Goal: Task Accomplishment & Management: Use online tool/utility

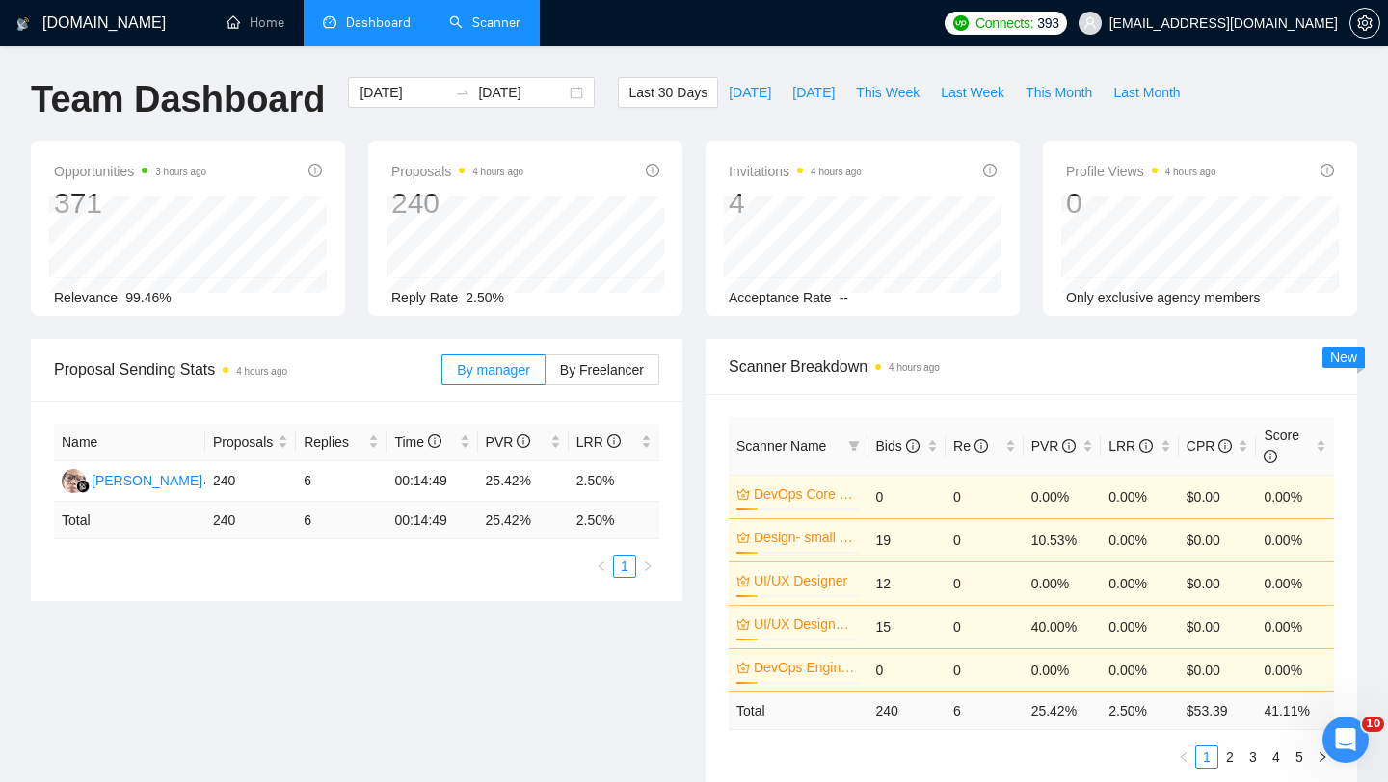
click at [461, 22] on link "Scanner" at bounding box center [484, 22] width 71 height 16
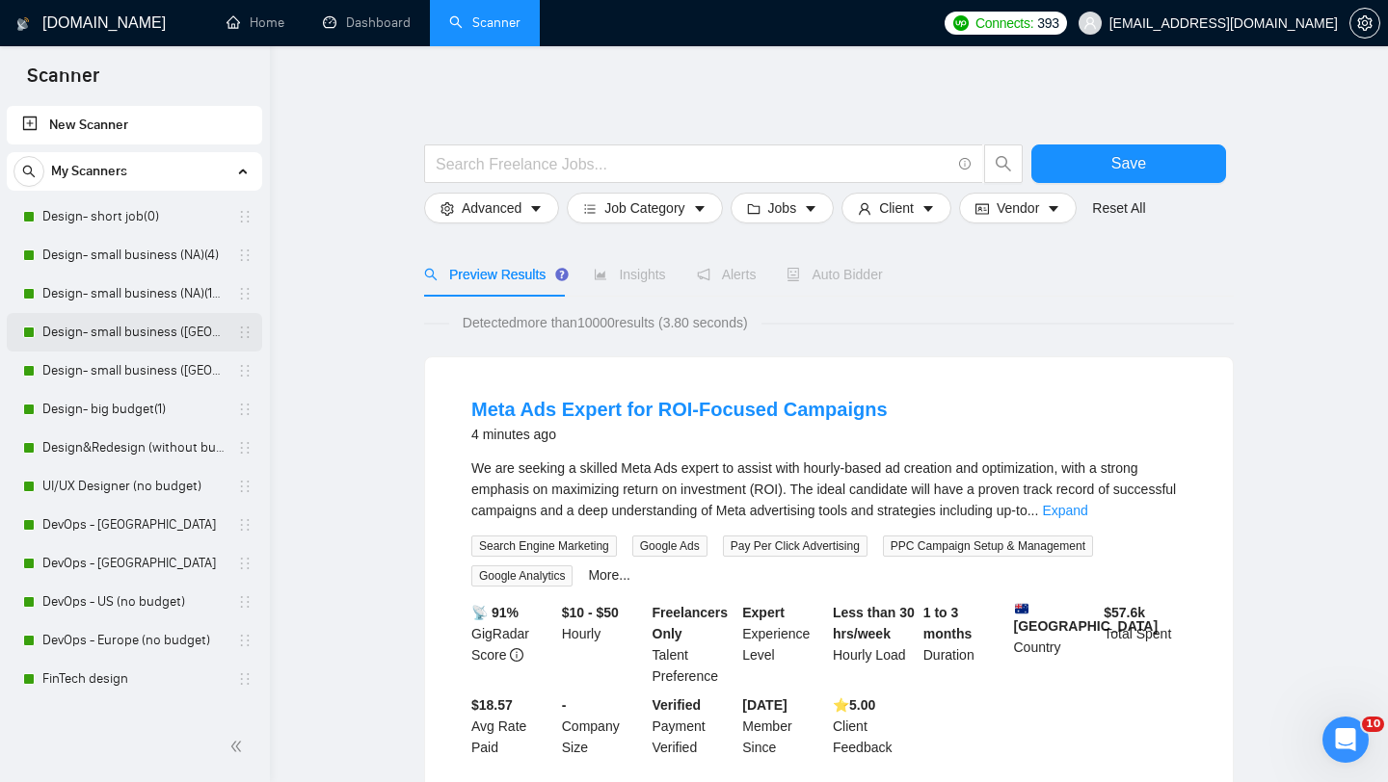
click at [156, 335] on link "Design- small business ([GEOGRAPHIC_DATA])(15$)" at bounding box center [133, 332] width 183 height 39
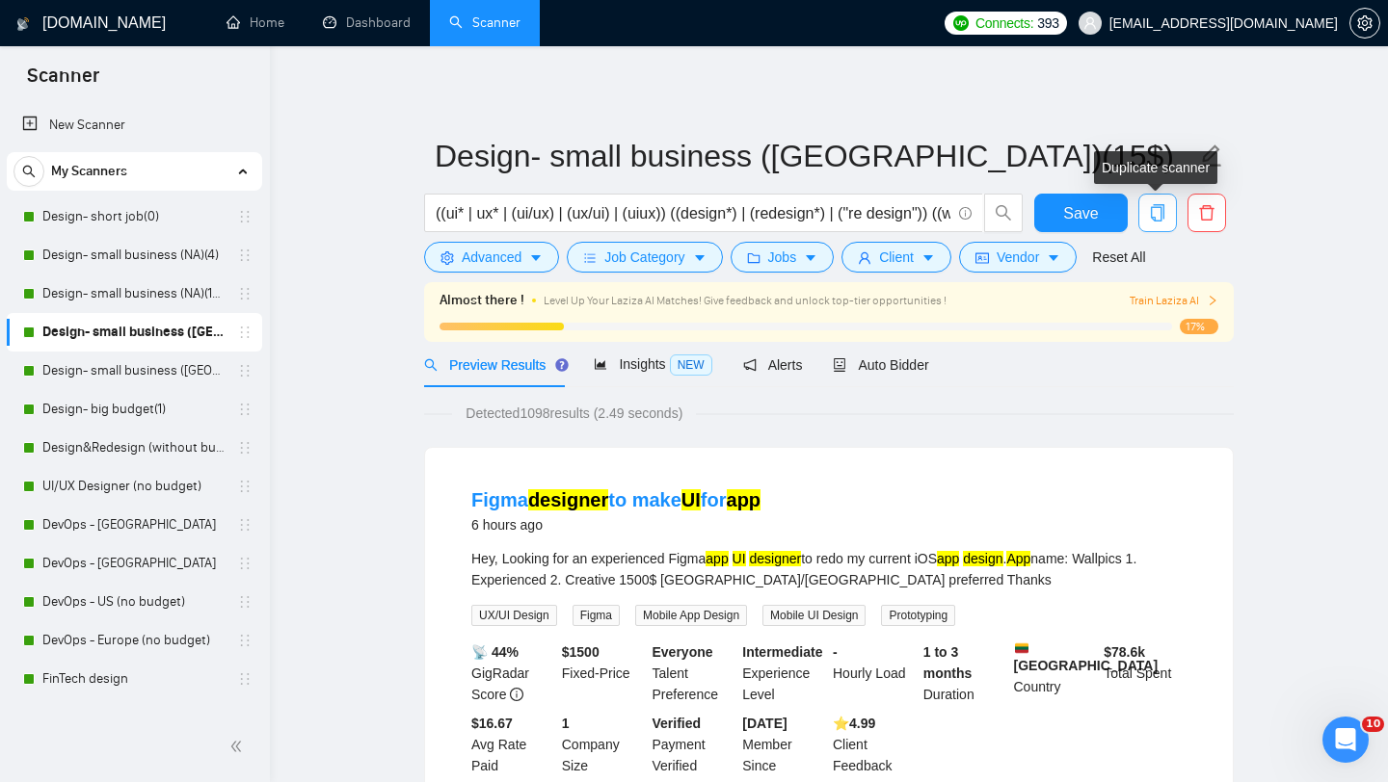
click at [1151, 212] on icon "copy" at bounding box center [1157, 212] width 13 height 17
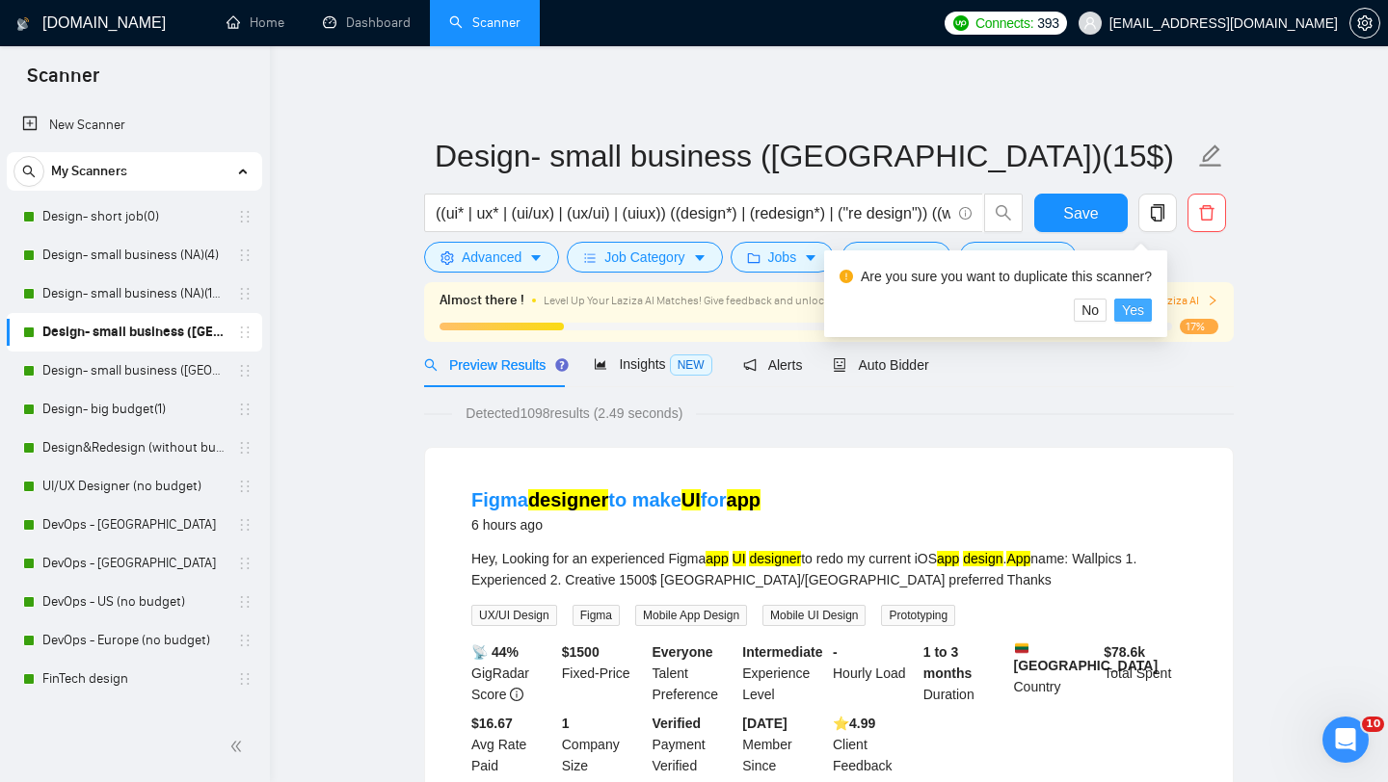
click at [1138, 314] on span "Yes" at bounding box center [1133, 310] width 22 height 21
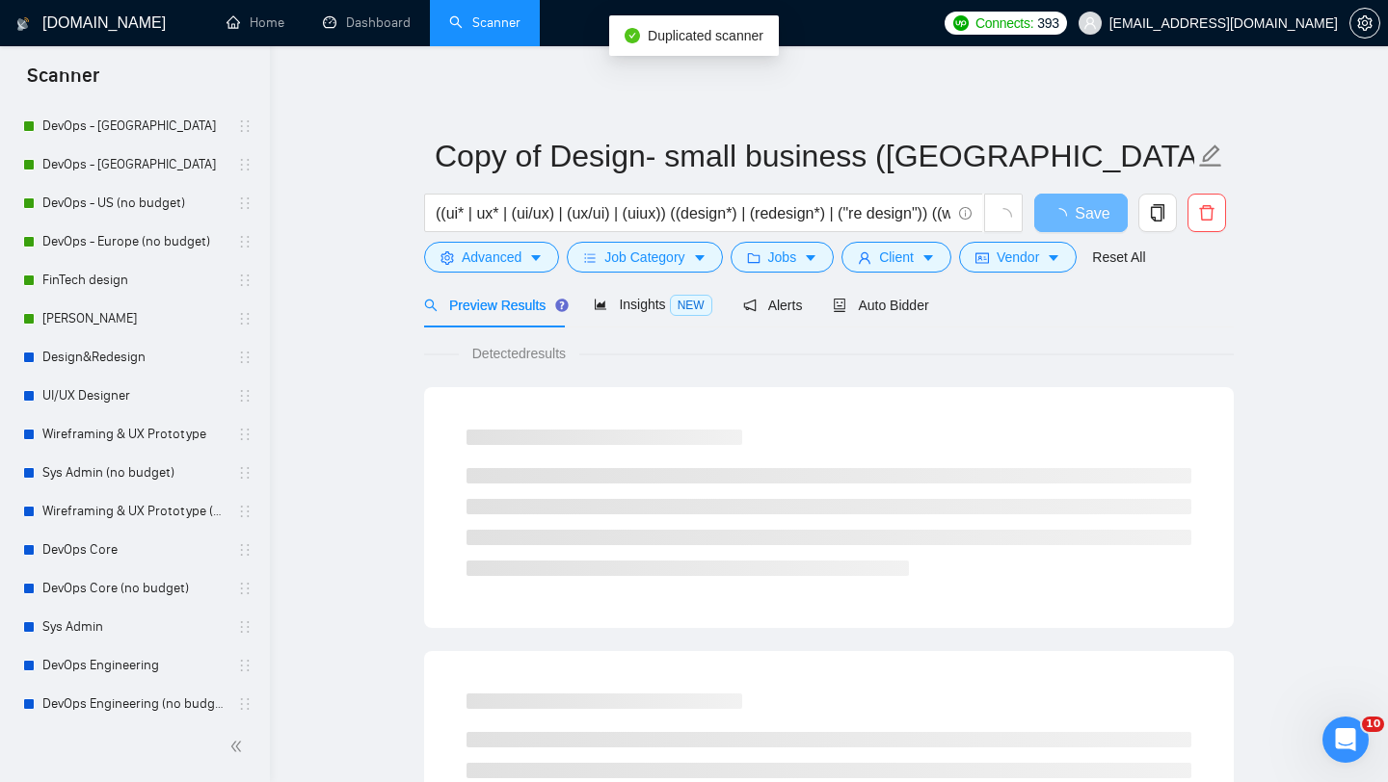
scroll to position [526, 0]
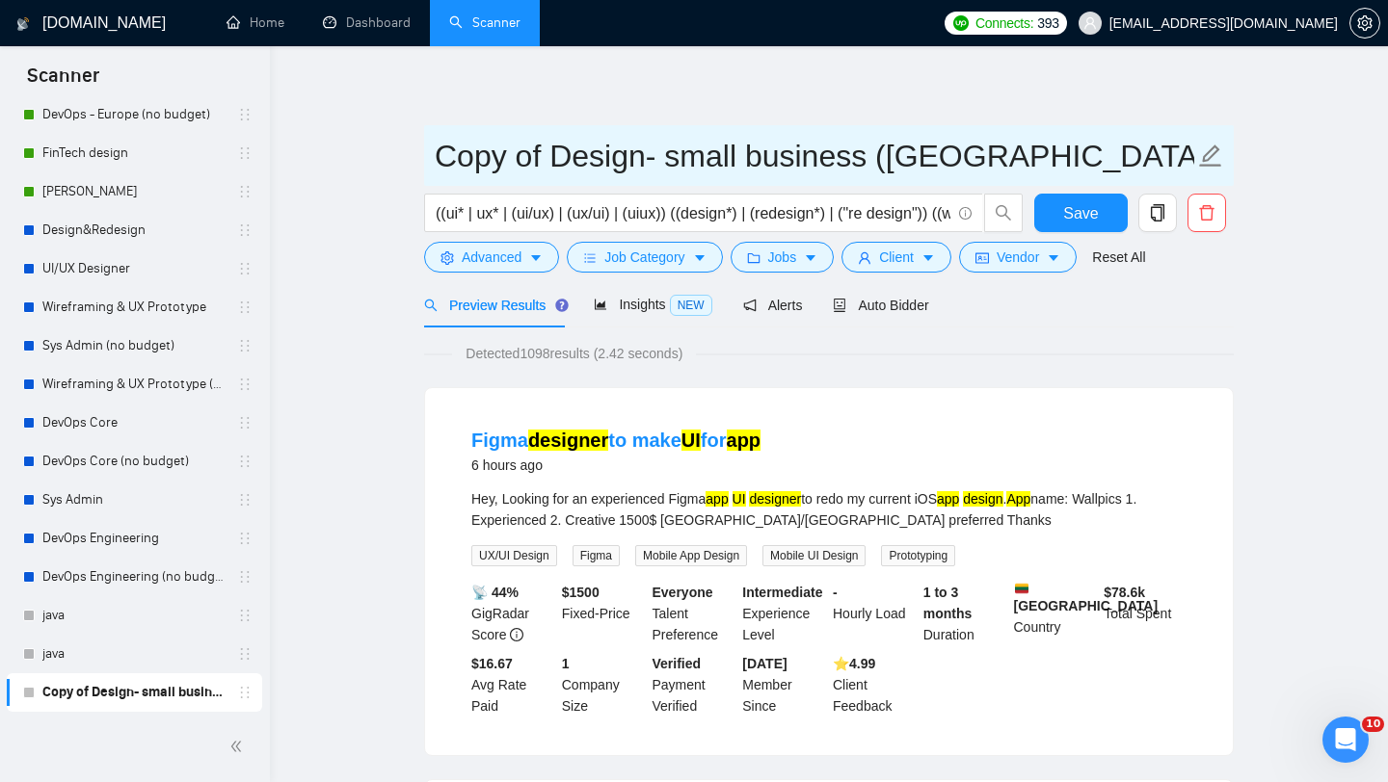
click at [596, 158] on input "Copy of Design- small business ([GEOGRAPHIC_DATA])(15$)" at bounding box center [814, 156] width 759 height 48
drag, startPoint x: 547, startPoint y: 155, endPoint x: 434, endPoint y: 157, distance: 113.7
click at [434, 157] on span "Copy of Design- small business ([GEOGRAPHIC_DATA])(15$)" at bounding box center [828, 155] width 809 height 61
drag, startPoint x: 958, startPoint y: 162, endPoint x: 553, endPoint y: 161, distance: 404.7
click at [553, 161] on input "Design- small business ([GEOGRAPHIC_DATA])(15$)" at bounding box center [814, 156] width 759 height 48
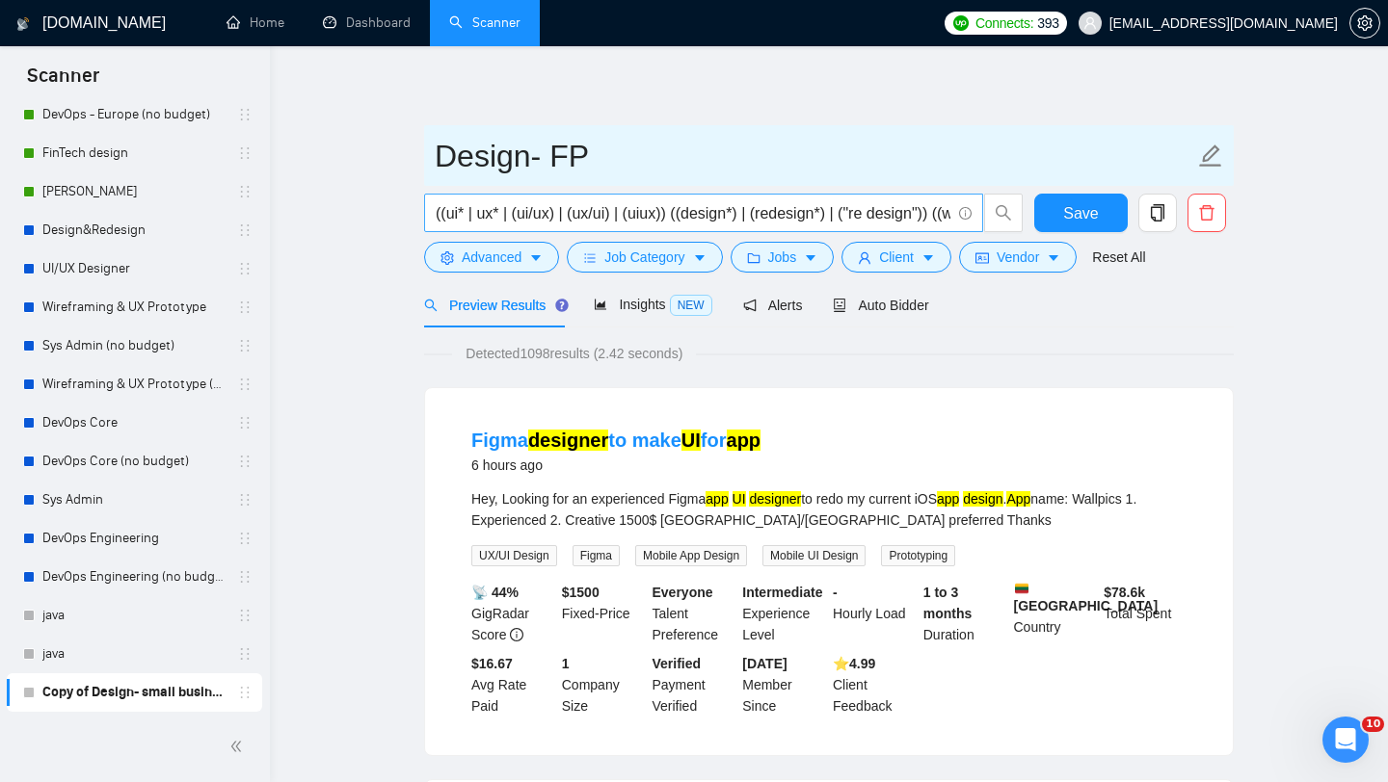
type input "Design- FP"
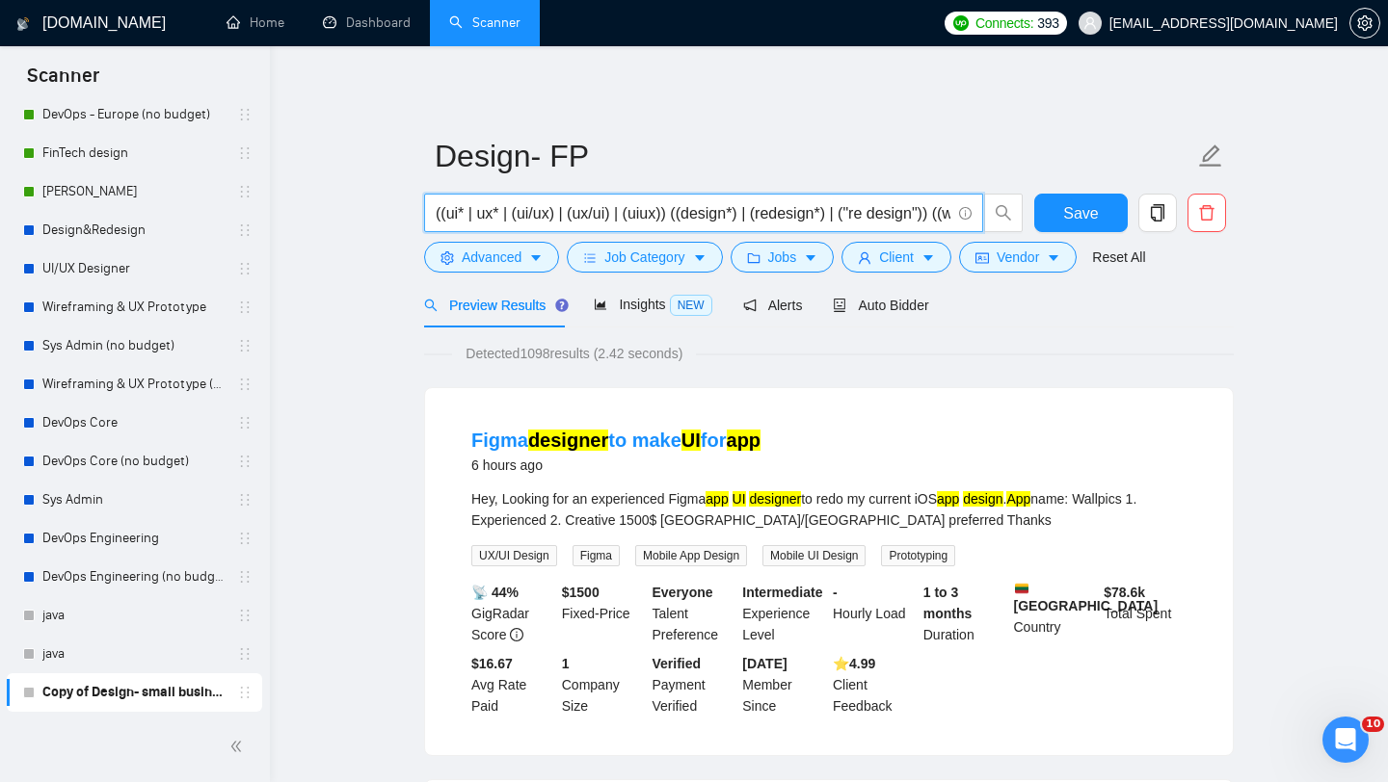
click at [823, 212] on input "((ui* | ux* | (ui/ux) | (ux/ui) | (uiux)) ((design*) | (redesign*) | ("re desig…" at bounding box center [693, 213] width 515 height 24
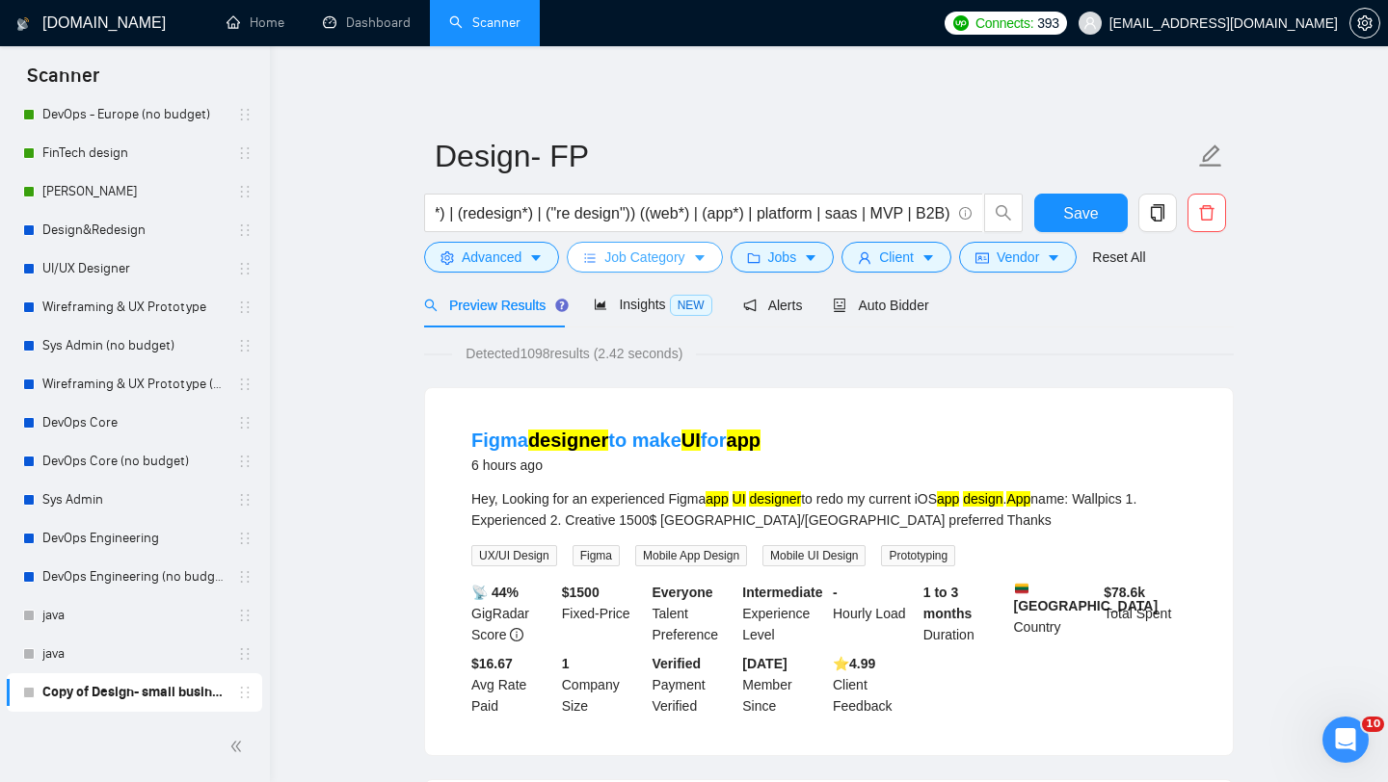
click at [684, 261] on span "Job Category" at bounding box center [644, 257] width 80 height 21
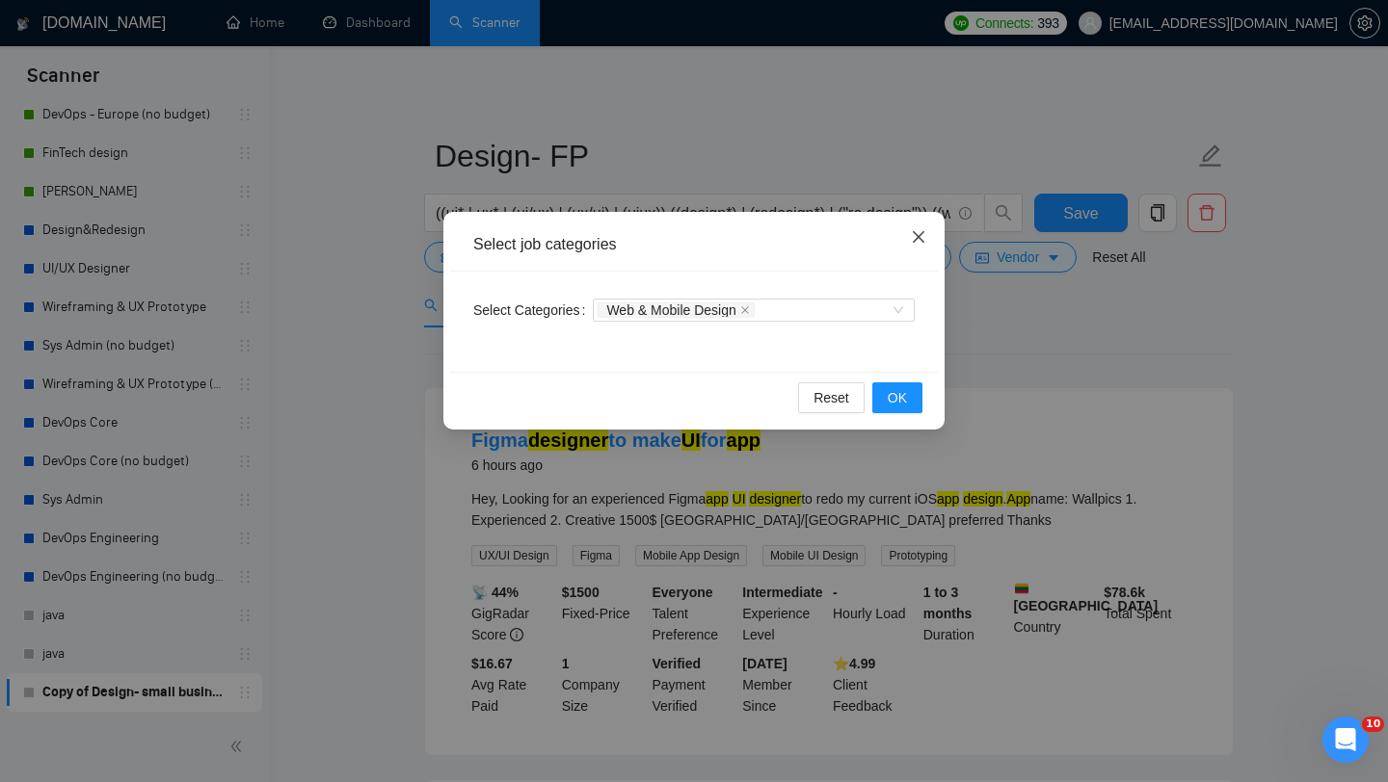
click at [913, 247] on span "Close" at bounding box center [918, 238] width 52 height 52
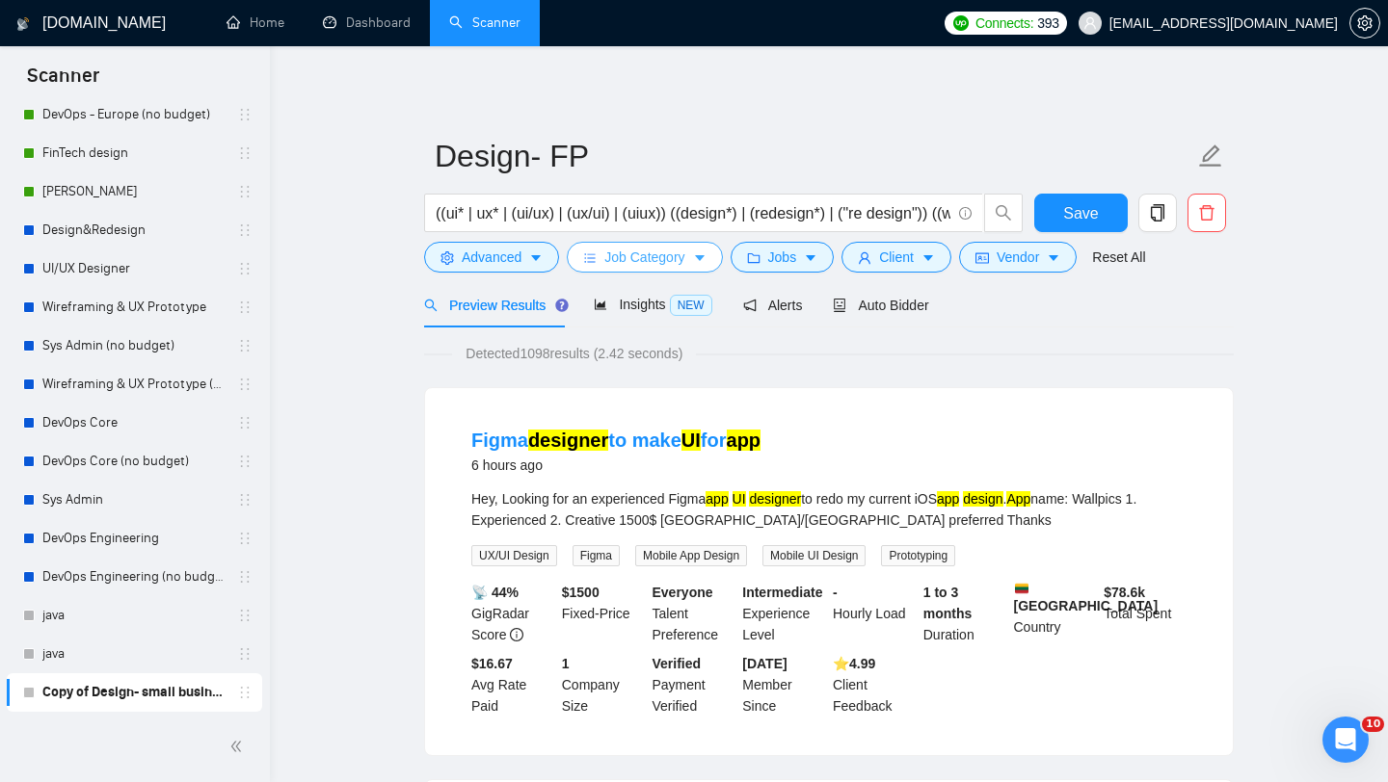
click at [674, 265] on span "Job Category" at bounding box center [644, 257] width 80 height 21
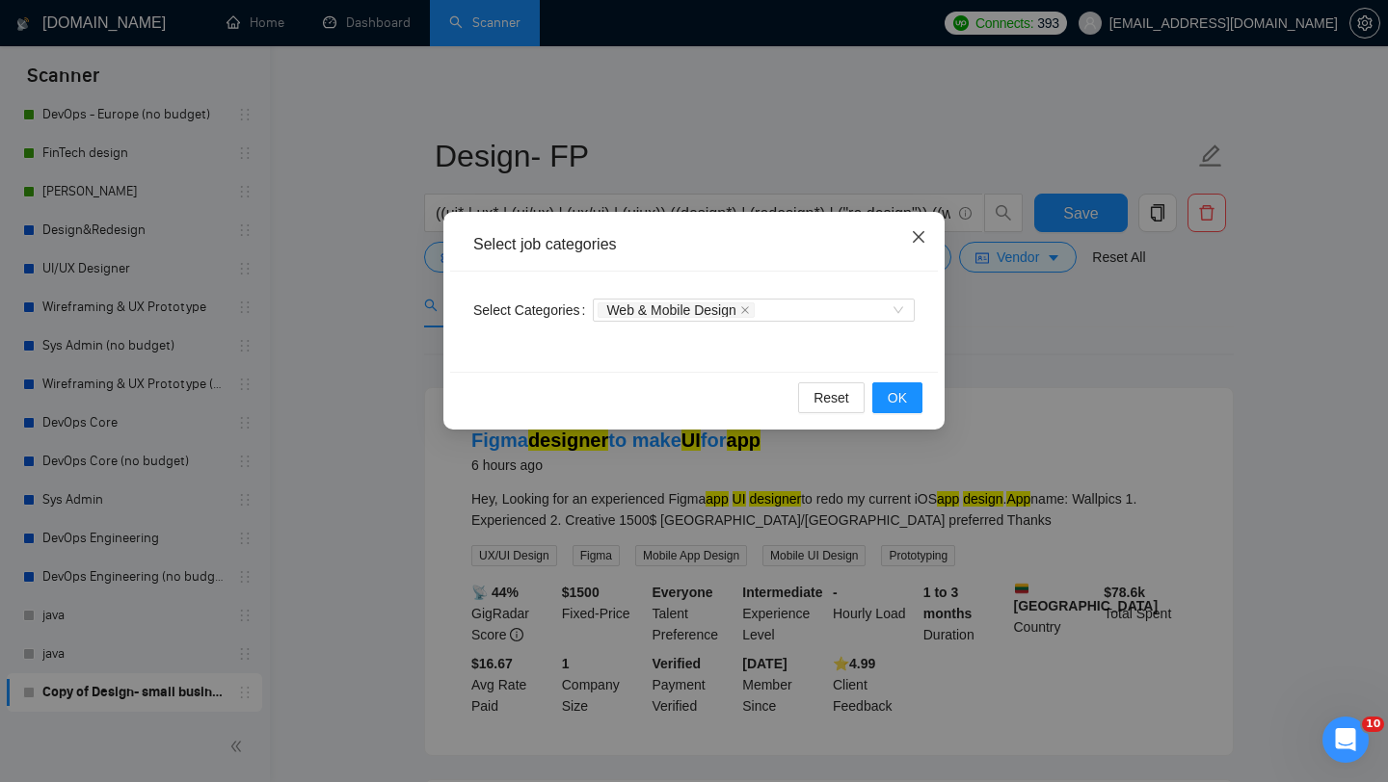
click at [918, 238] on icon "close" at bounding box center [919, 237] width 12 height 12
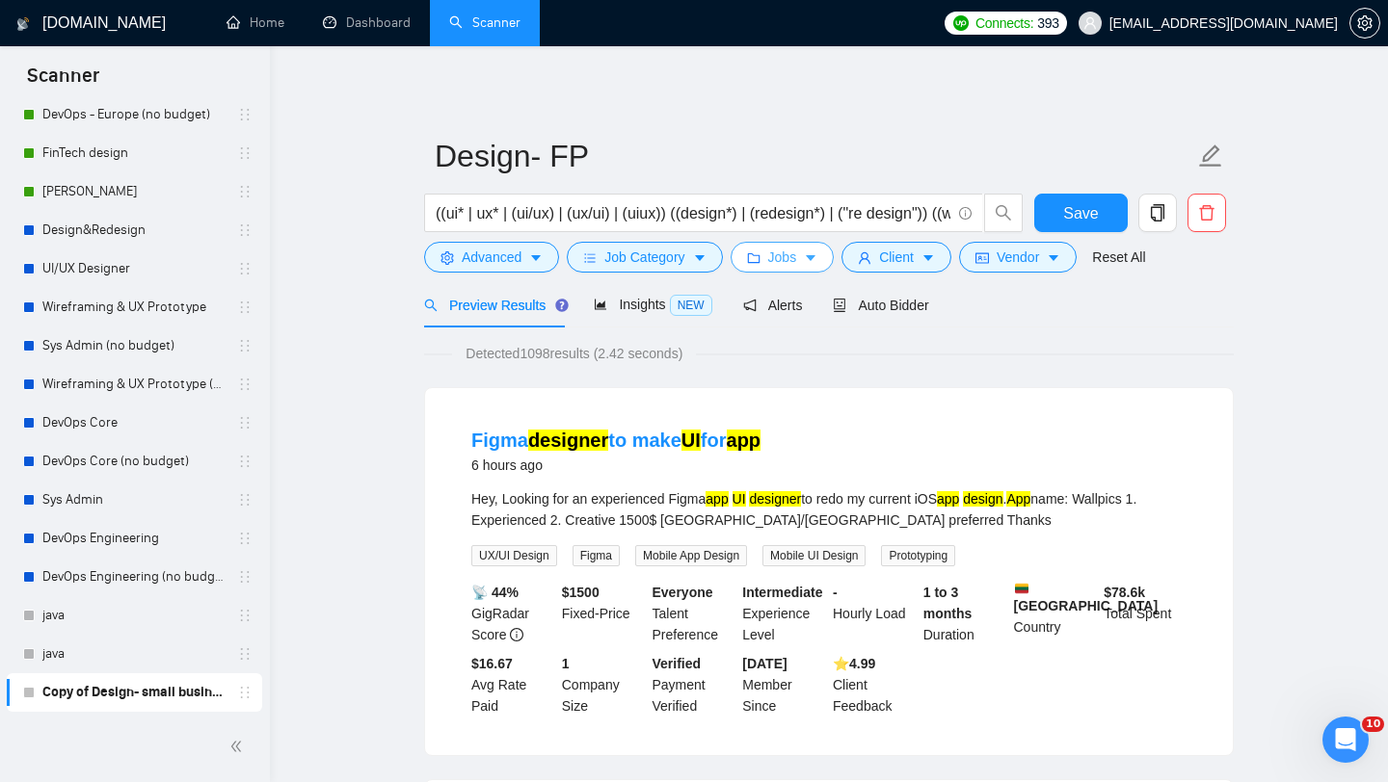
click at [771, 258] on button "Jobs" at bounding box center [782, 257] width 104 height 31
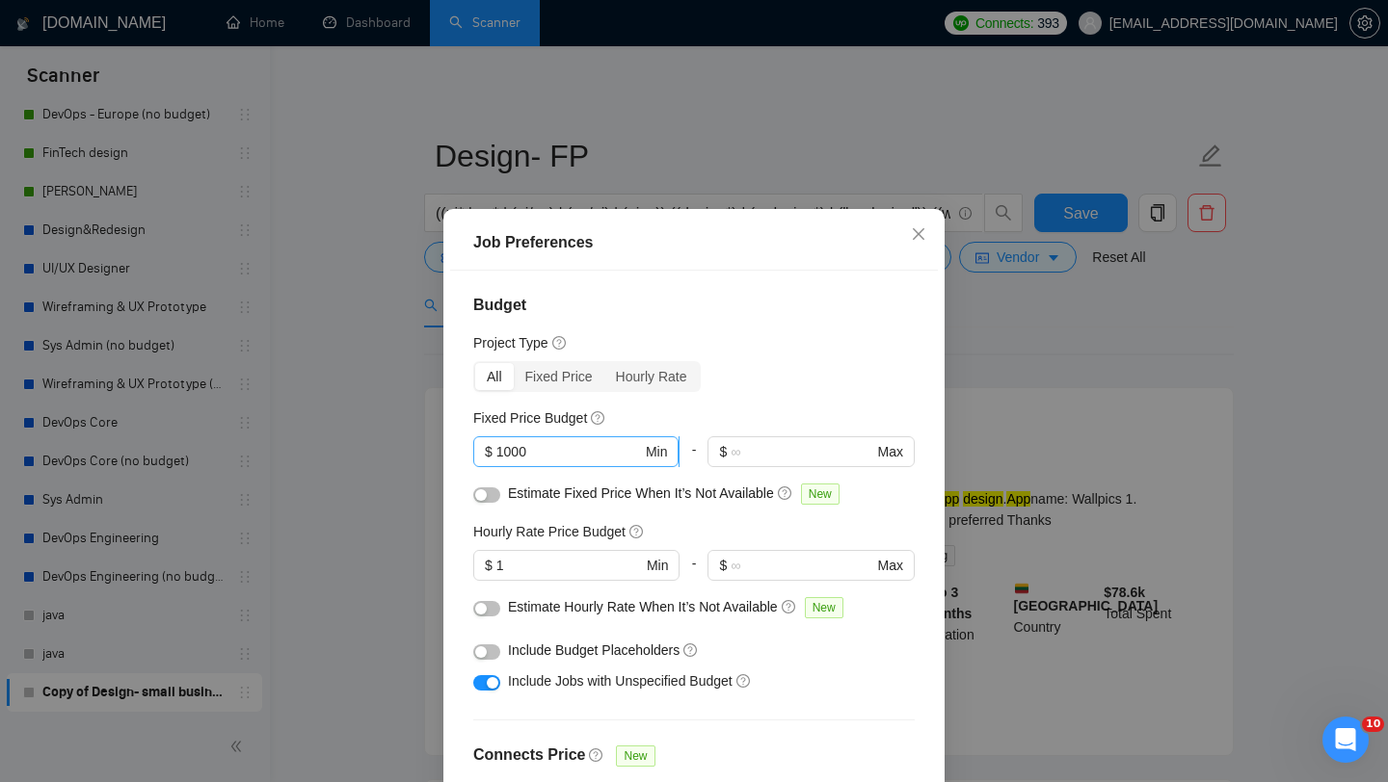
click at [511, 447] on input "1000" at bounding box center [569, 451] width 146 height 21
click at [558, 384] on div "Fixed Price" at bounding box center [559, 376] width 91 height 27
click at [514, 363] on input "Fixed Price" at bounding box center [514, 363] width 0 height 0
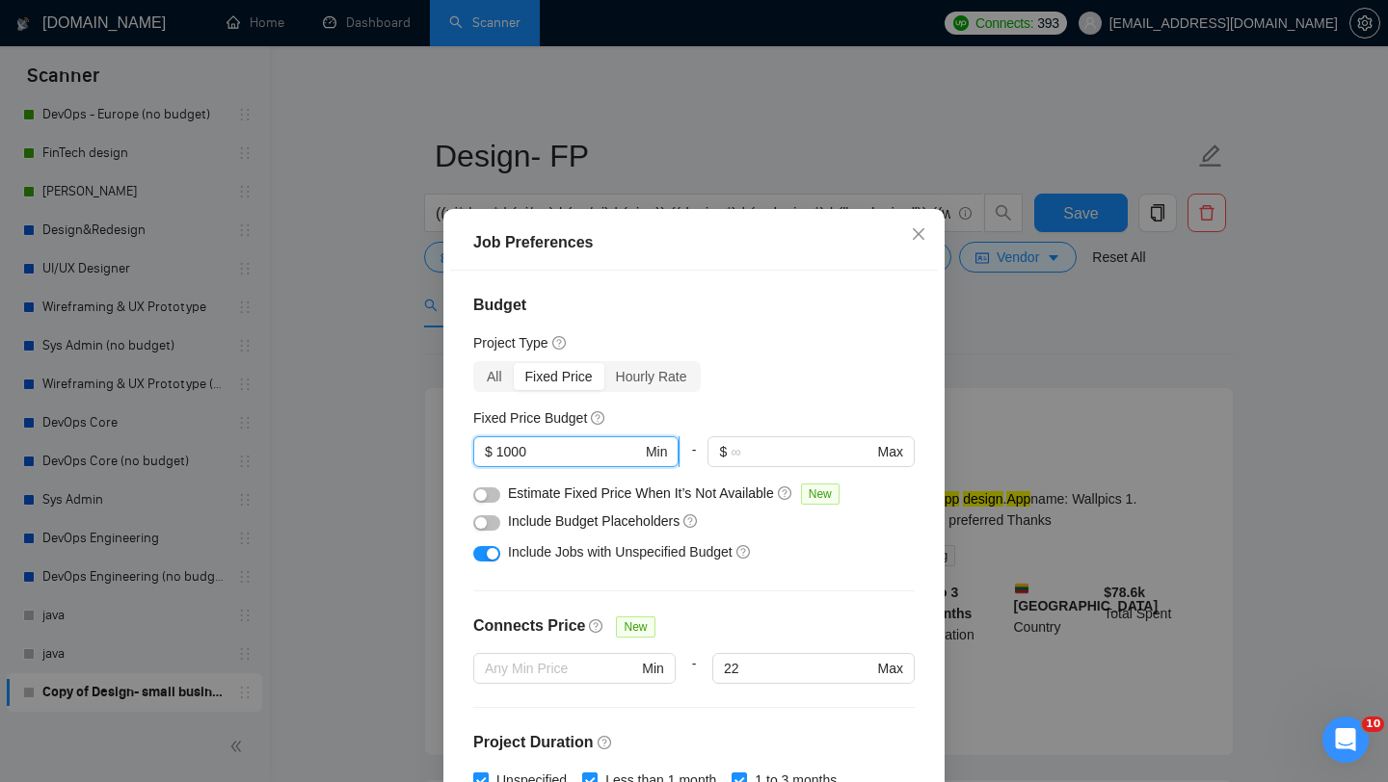
click at [509, 453] on input "1000" at bounding box center [569, 451] width 146 height 21
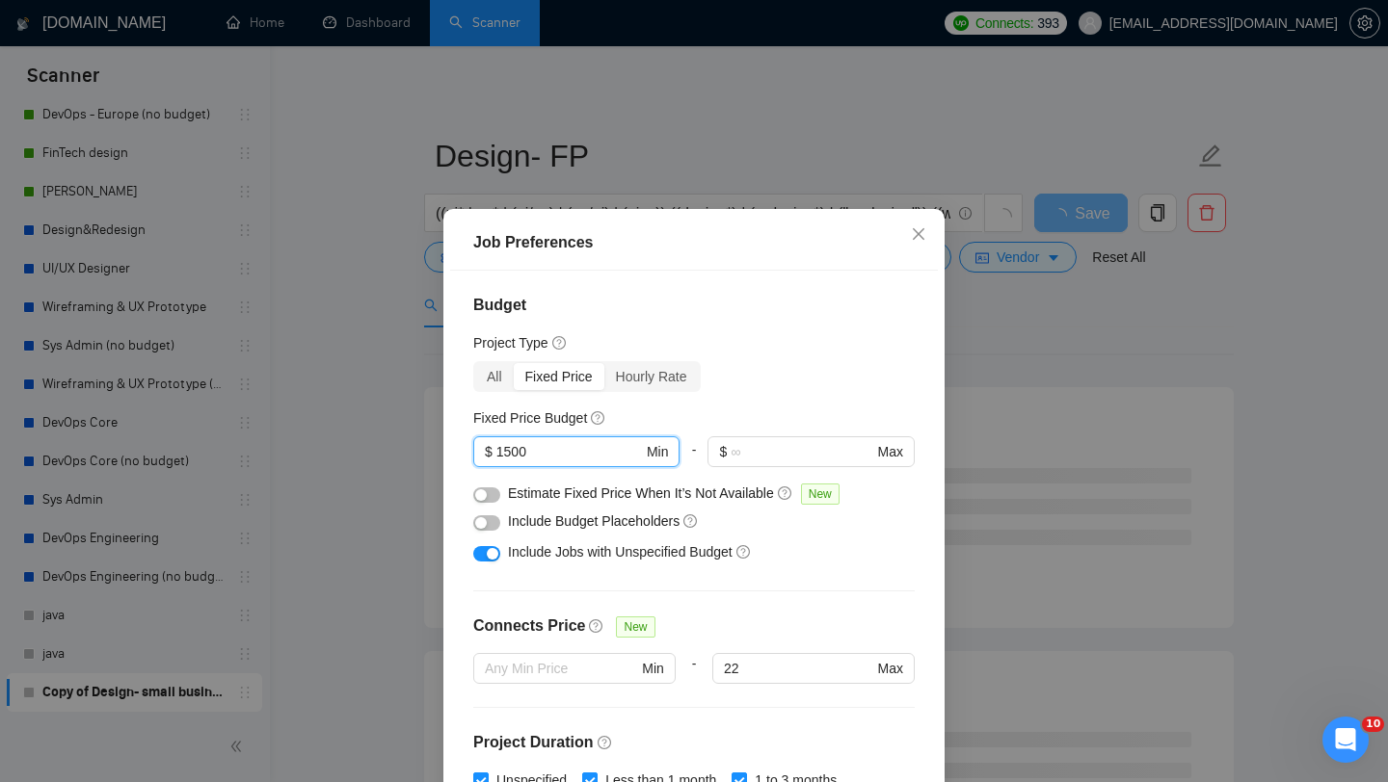
type input "1500"
click at [750, 572] on div "Budget Project Type All Fixed Price Hourly Rate Fixed Price Budget 1500 $ 1500 …" at bounding box center [694, 544] width 488 height 547
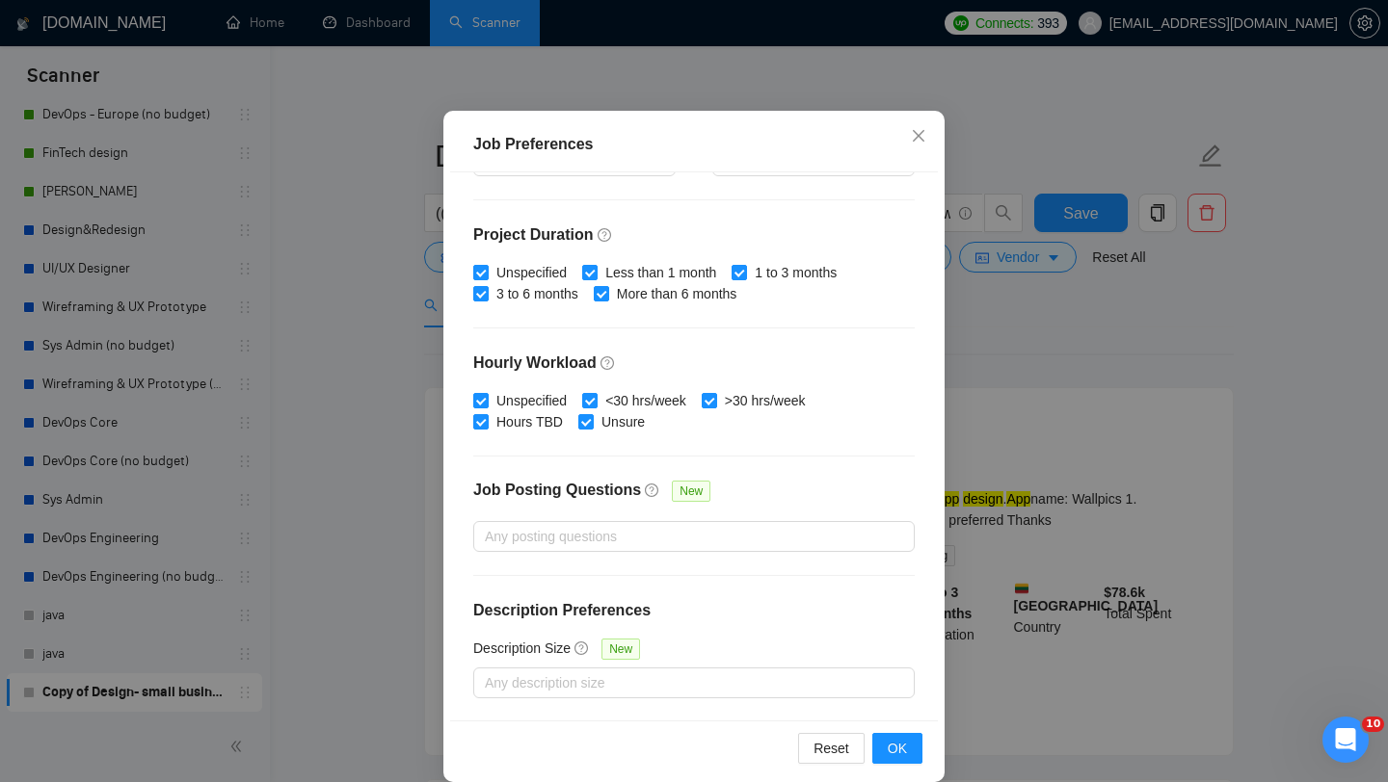
scroll to position [120, 0]
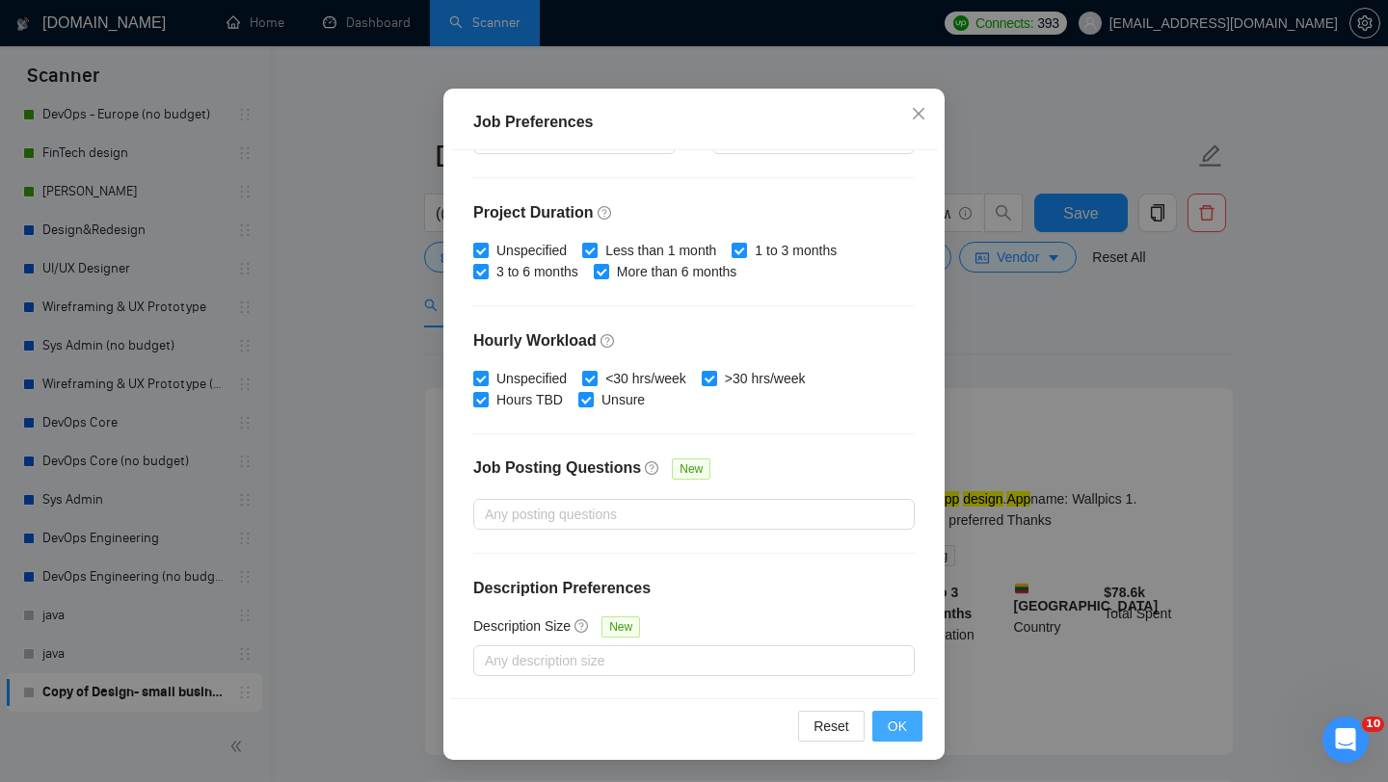
click at [910, 727] on button "OK" at bounding box center [897, 726] width 50 height 31
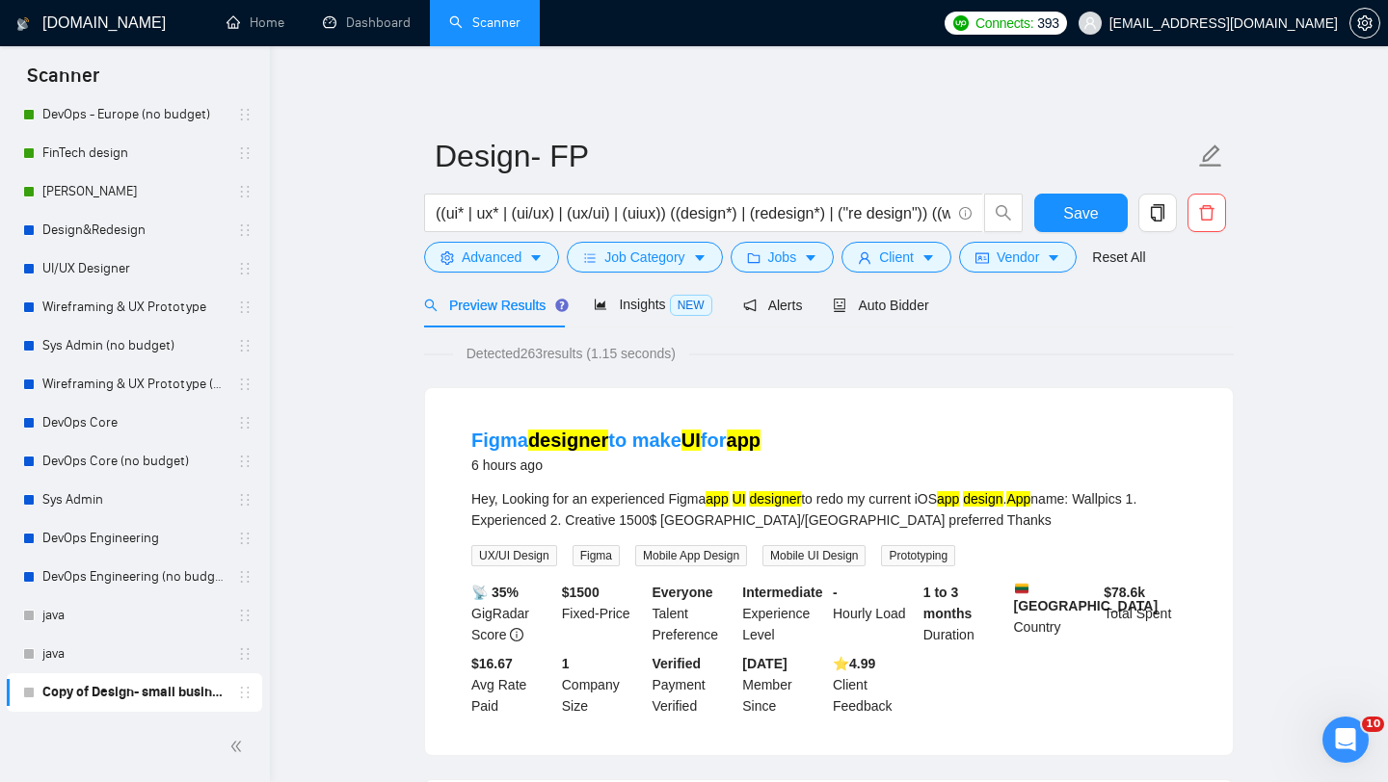
scroll to position [27, 0]
click at [902, 262] on span "Client" at bounding box center [896, 257] width 35 height 21
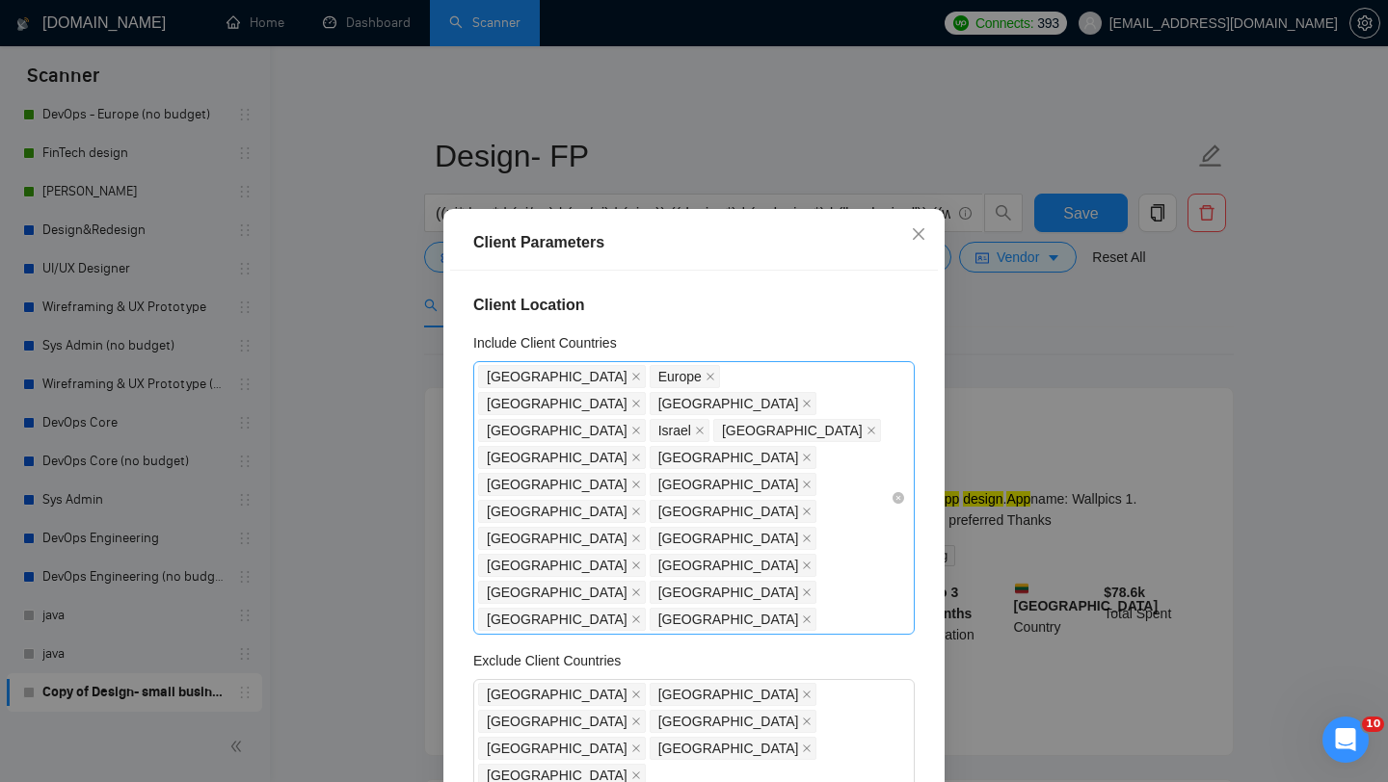
click at [853, 493] on div "[GEOGRAPHIC_DATA] [GEOGRAPHIC_DATA] [GEOGRAPHIC_DATA] [GEOGRAPHIC_DATA] [GEOGRA…" at bounding box center [684, 498] width 412 height 270
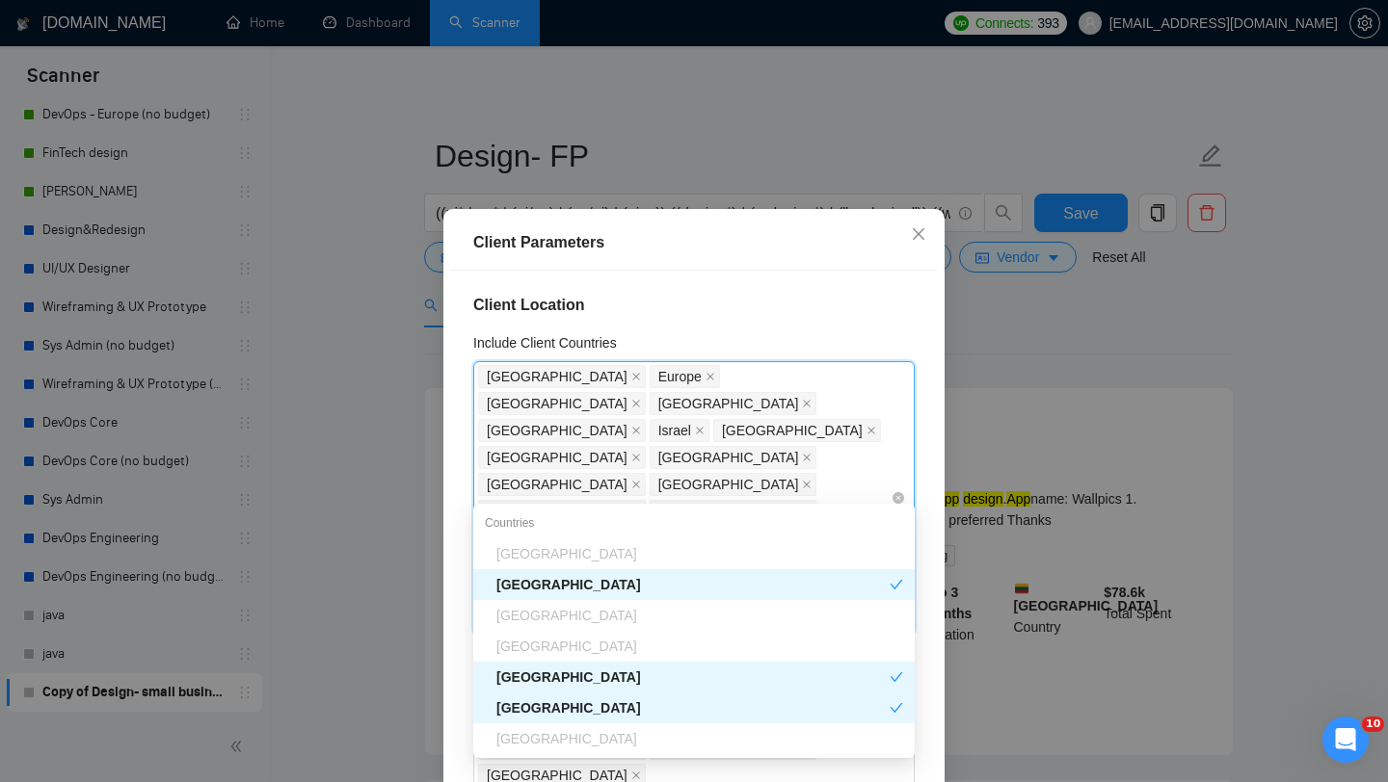
type input "uni"
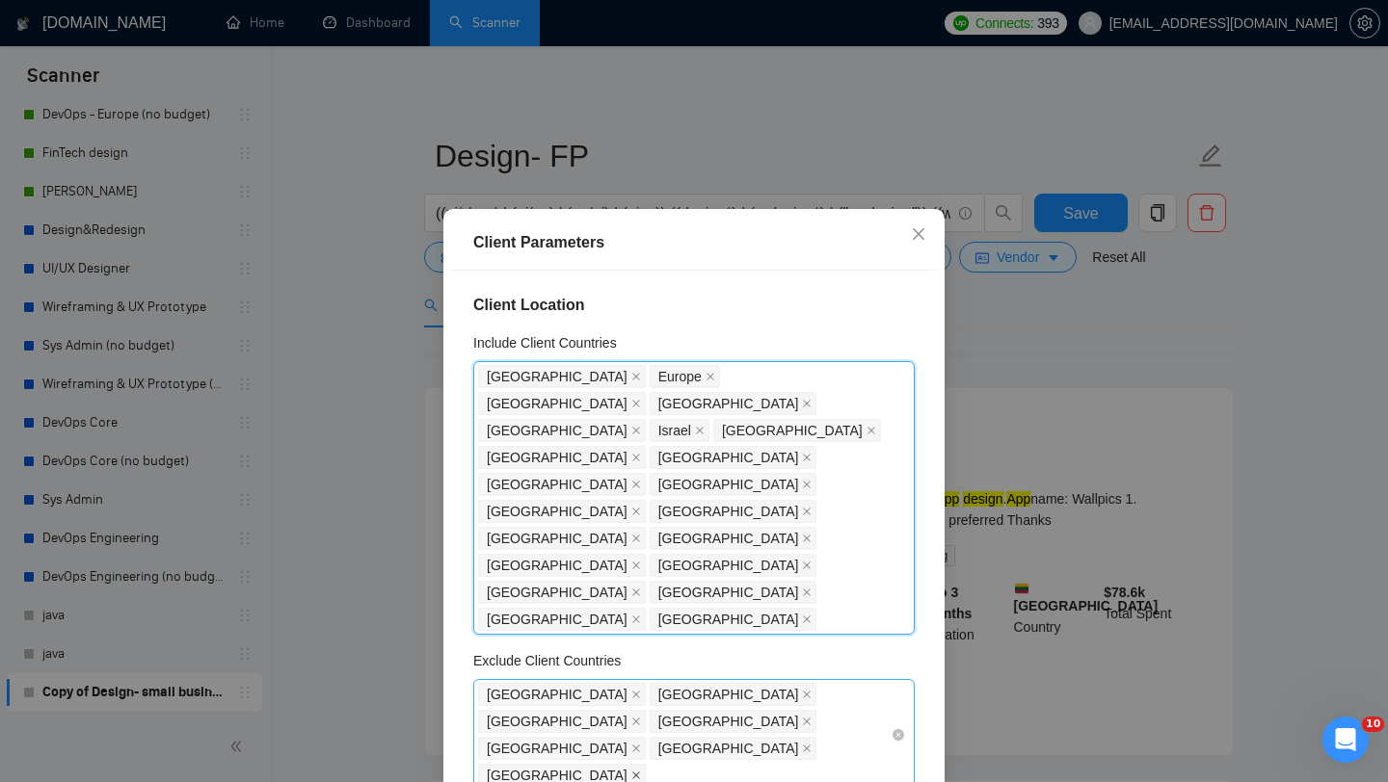
click at [641, 771] on icon "close" at bounding box center [636, 776] width 10 height 10
click at [802, 738] on span at bounding box center [807, 748] width 10 height 21
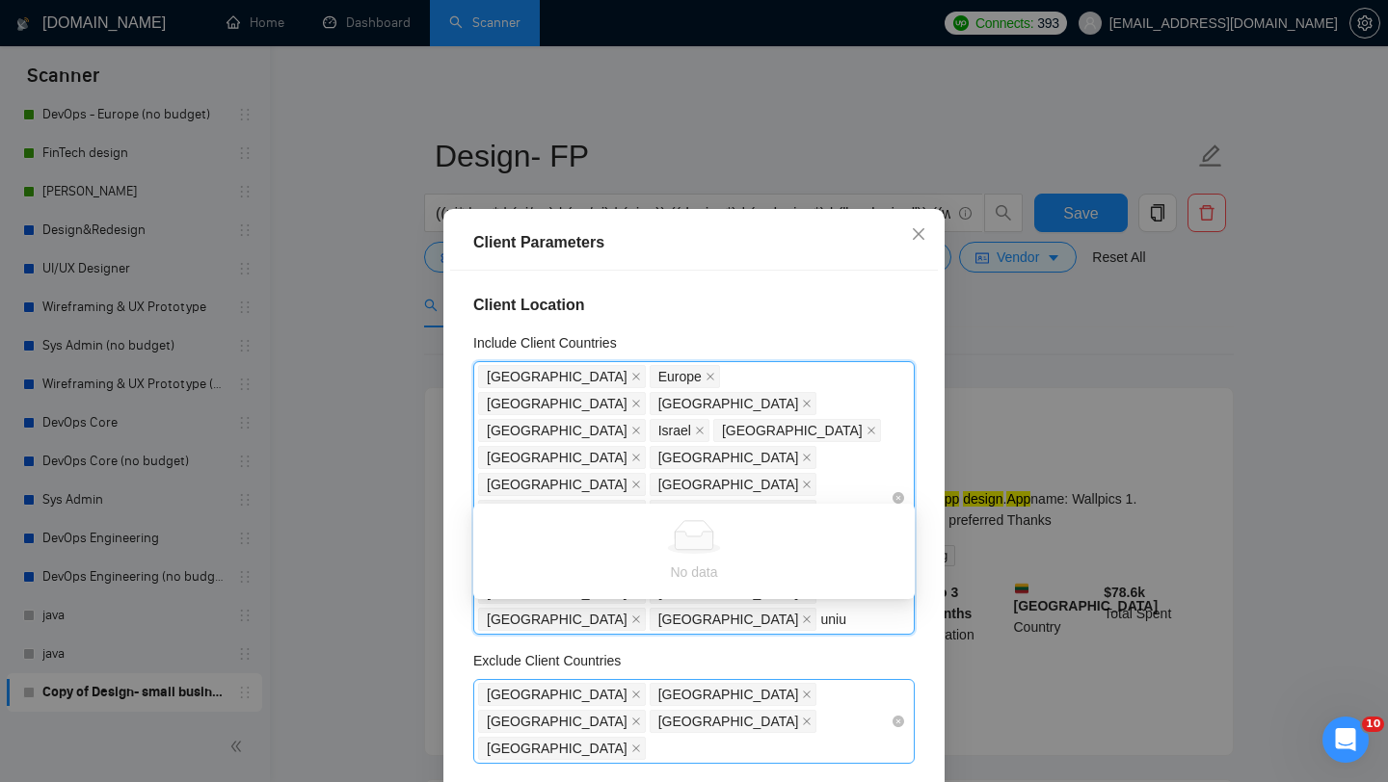
type input "uni"
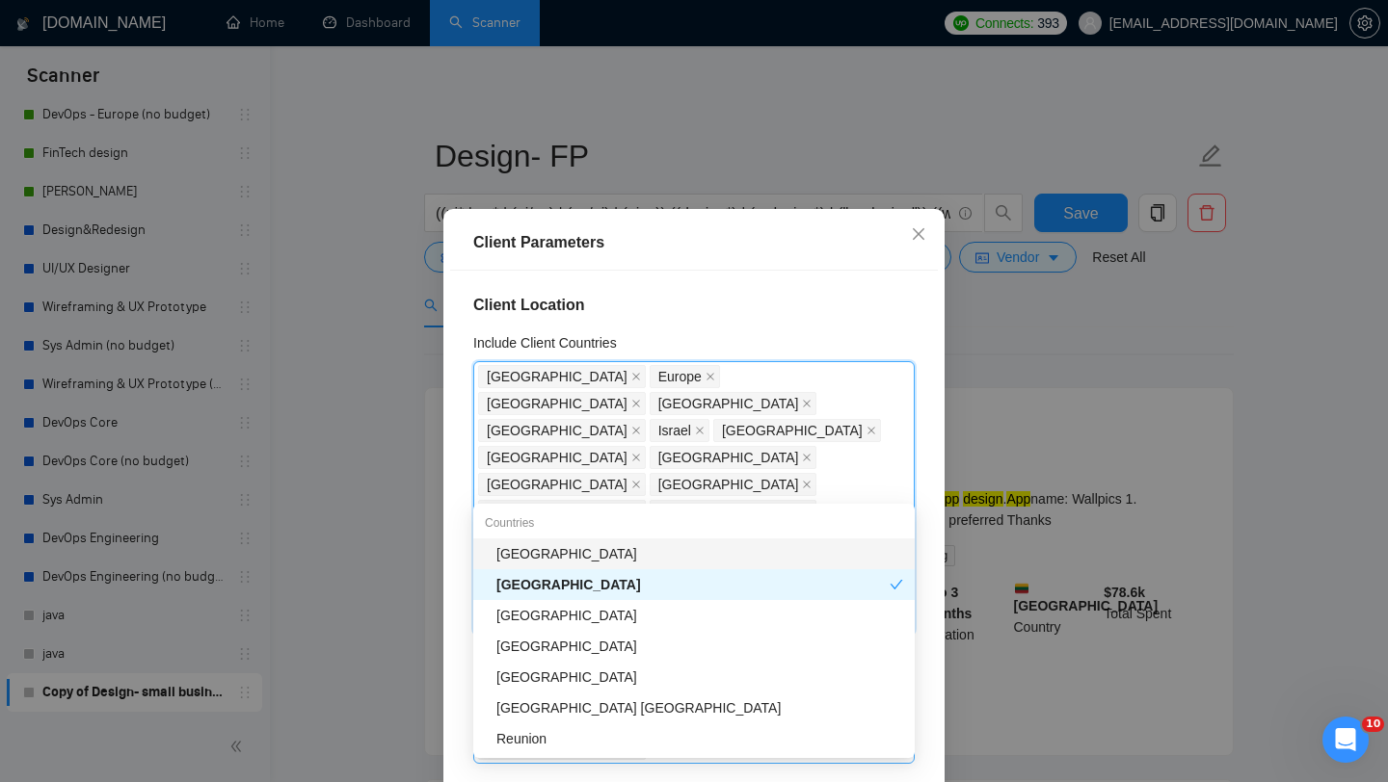
click at [718, 561] on div "[GEOGRAPHIC_DATA]" at bounding box center [699, 553] width 407 height 21
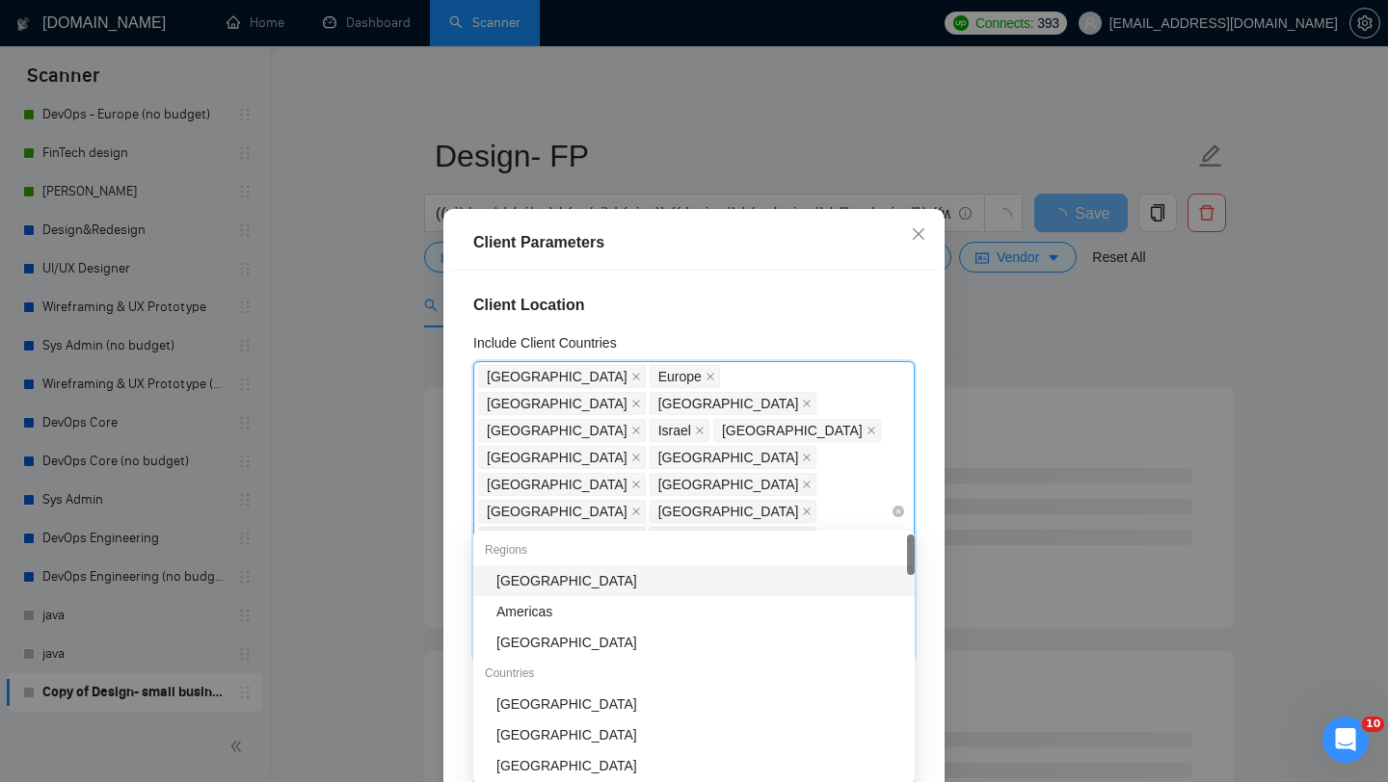
type input "cana"
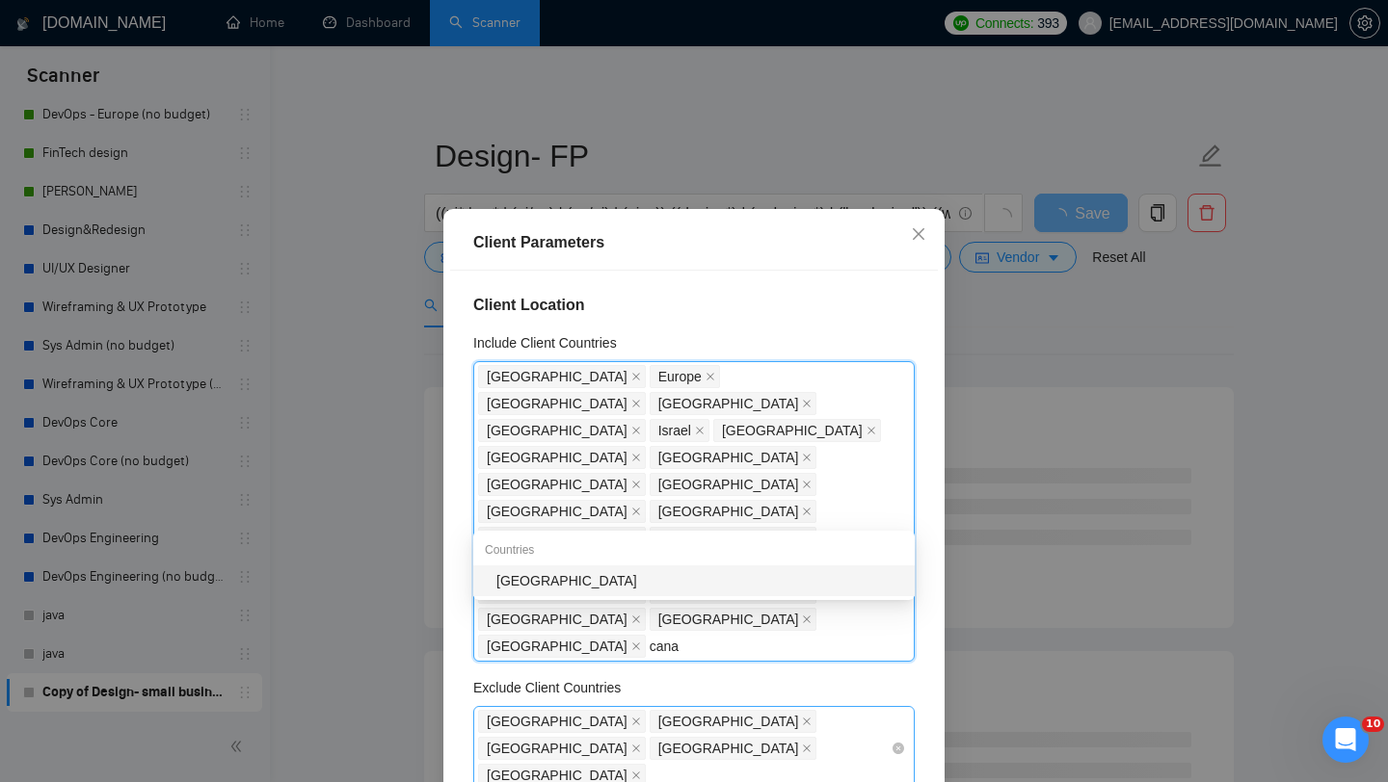
click at [762, 578] on div "[GEOGRAPHIC_DATA]" at bounding box center [699, 580] width 407 height 21
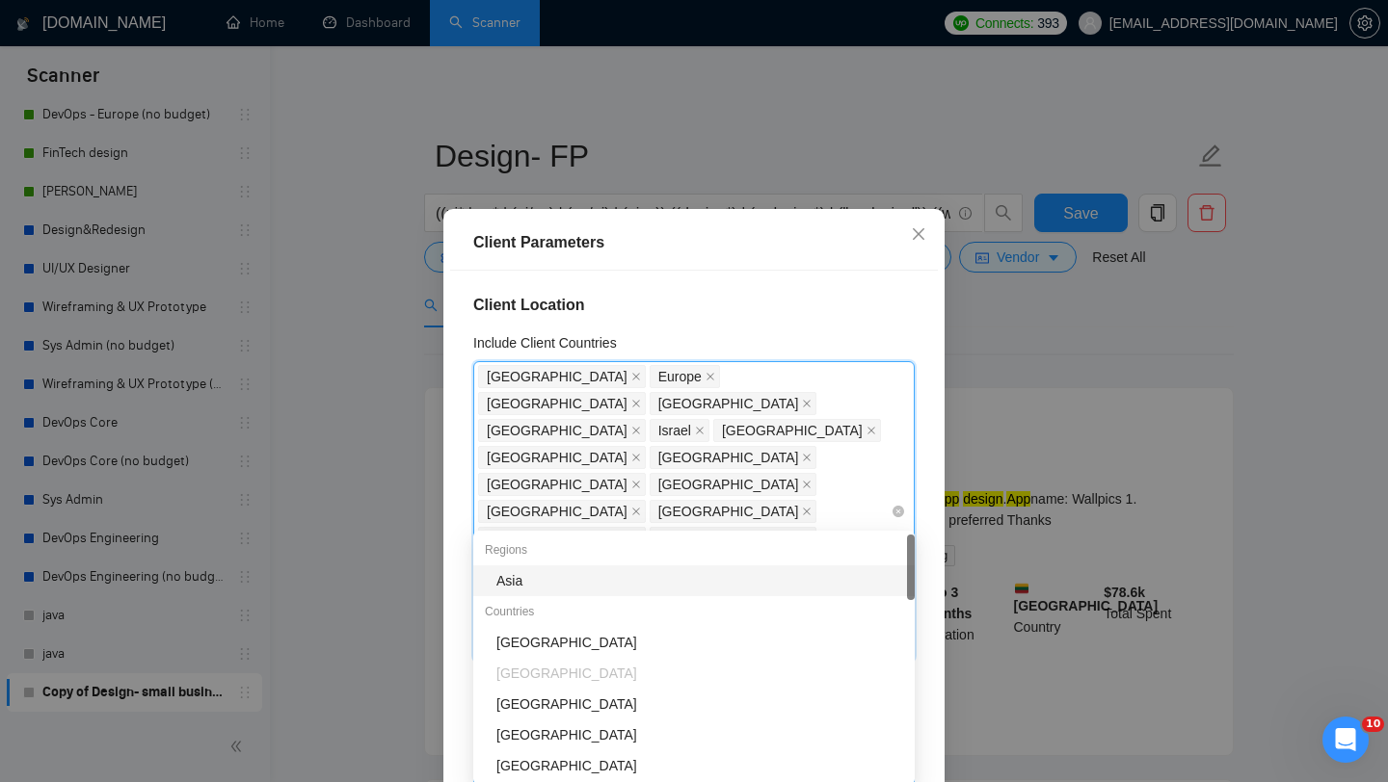
type input "sing"
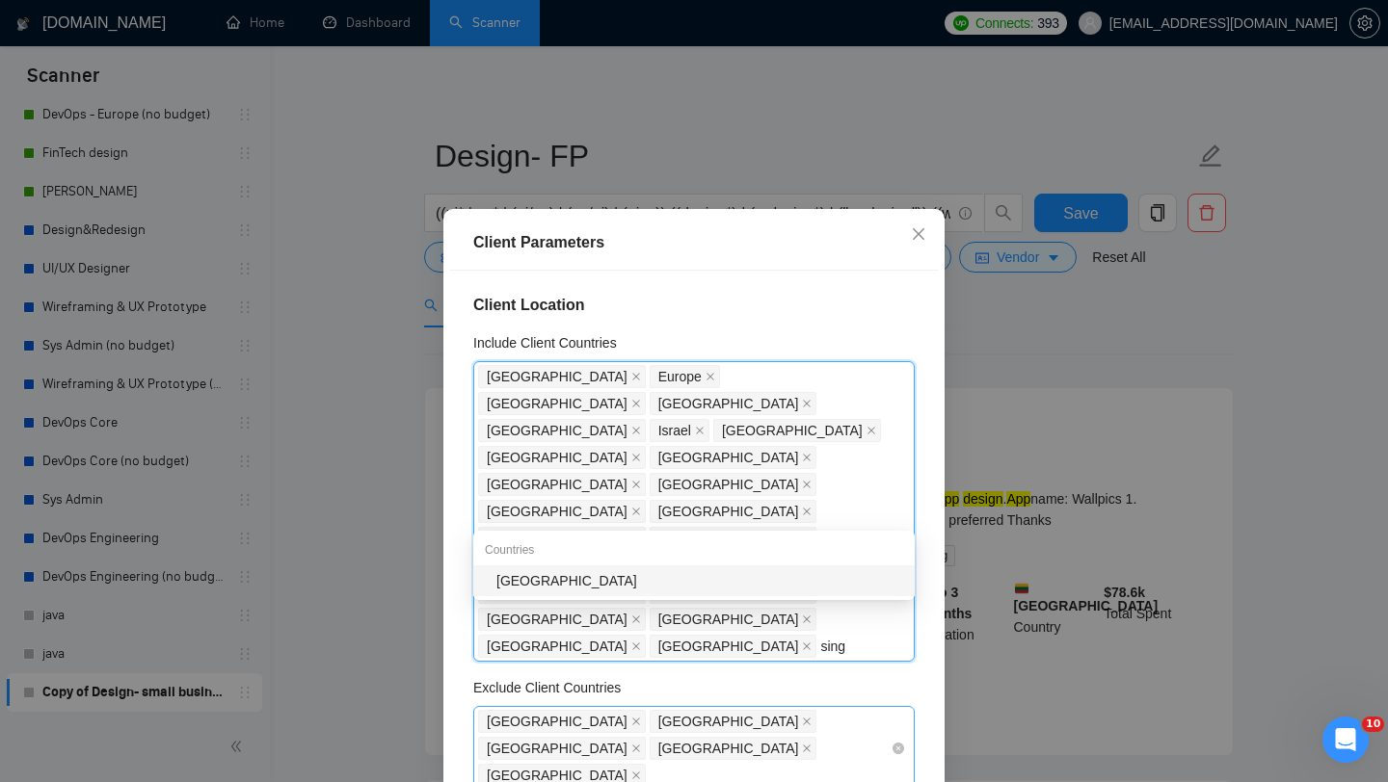
click at [698, 581] on div "[GEOGRAPHIC_DATA]" at bounding box center [699, 580] width 407 height 21
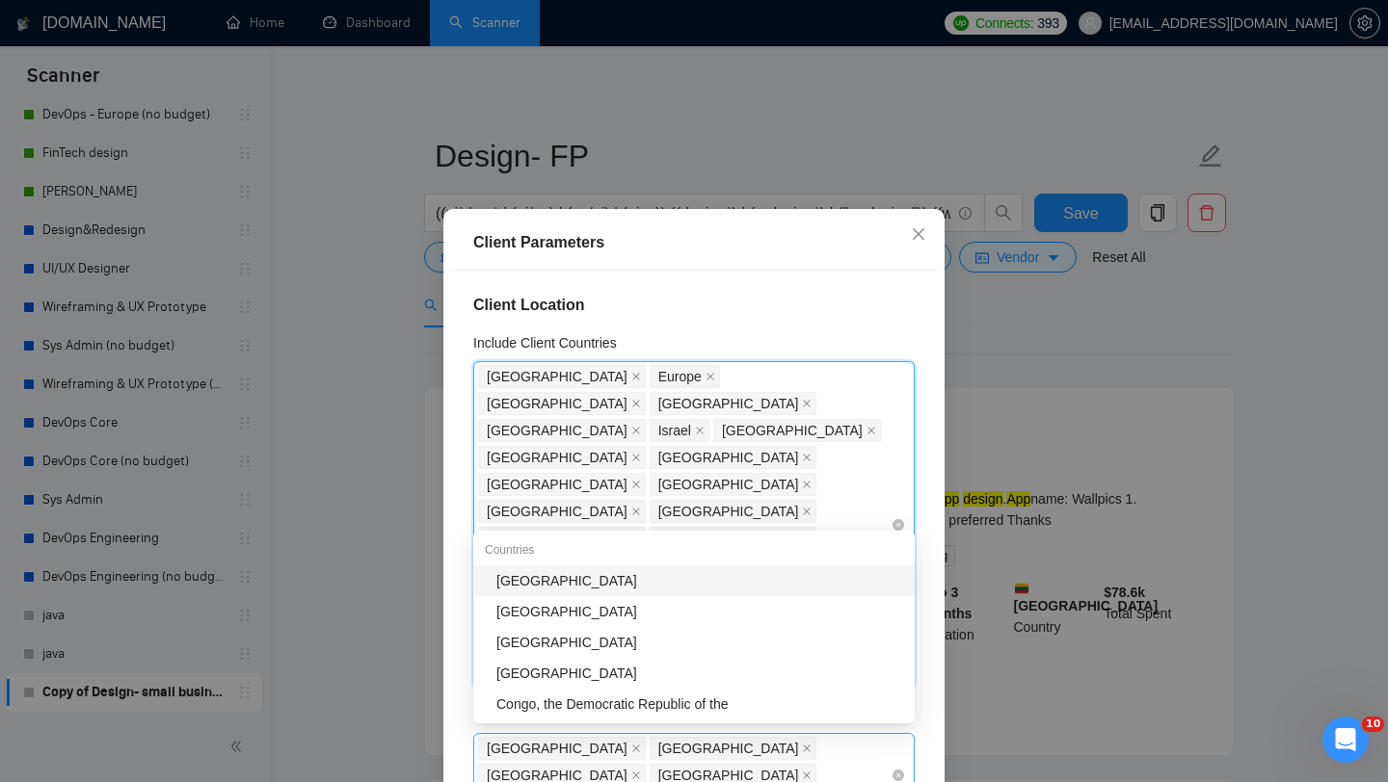
type input "emi"
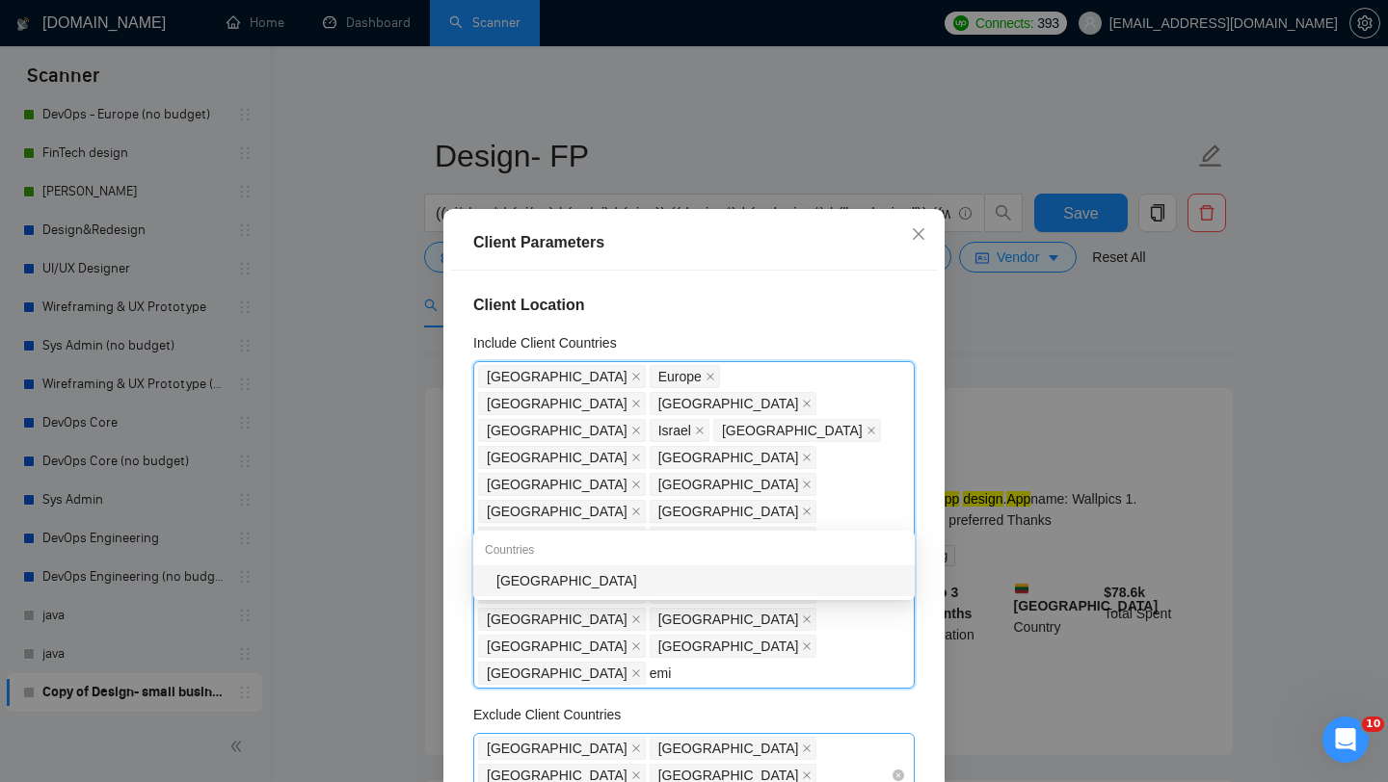
click at [726, 588] on div "[GEOGRAPHIC_DATA]" at bounding box center [699, 580] width 407 height 21
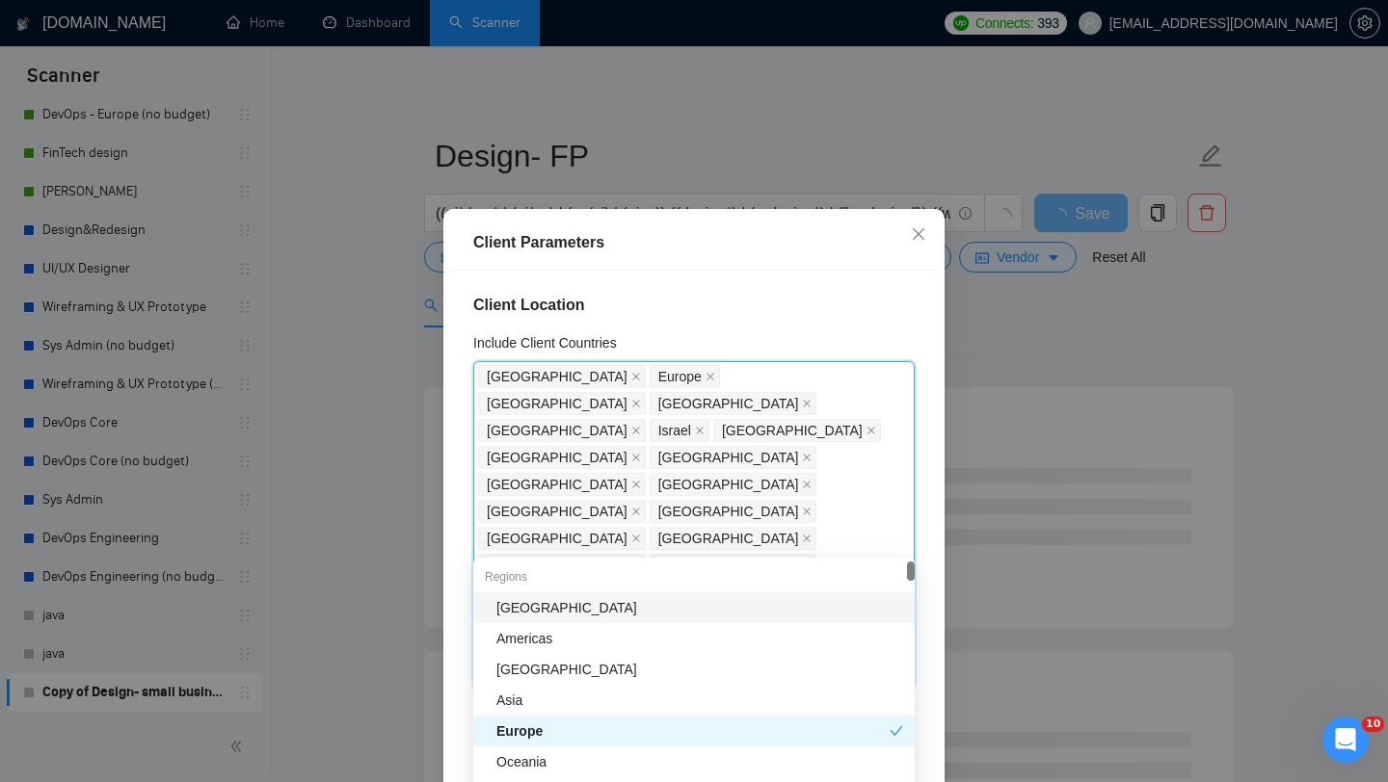
click at [776, 322] on div "Client Location Include Client Countries [GEOGRAPHIC_DATA] [GEOGRAPHIC_DATA] [G…" at bounding box center [694, 544] width 488 height 547
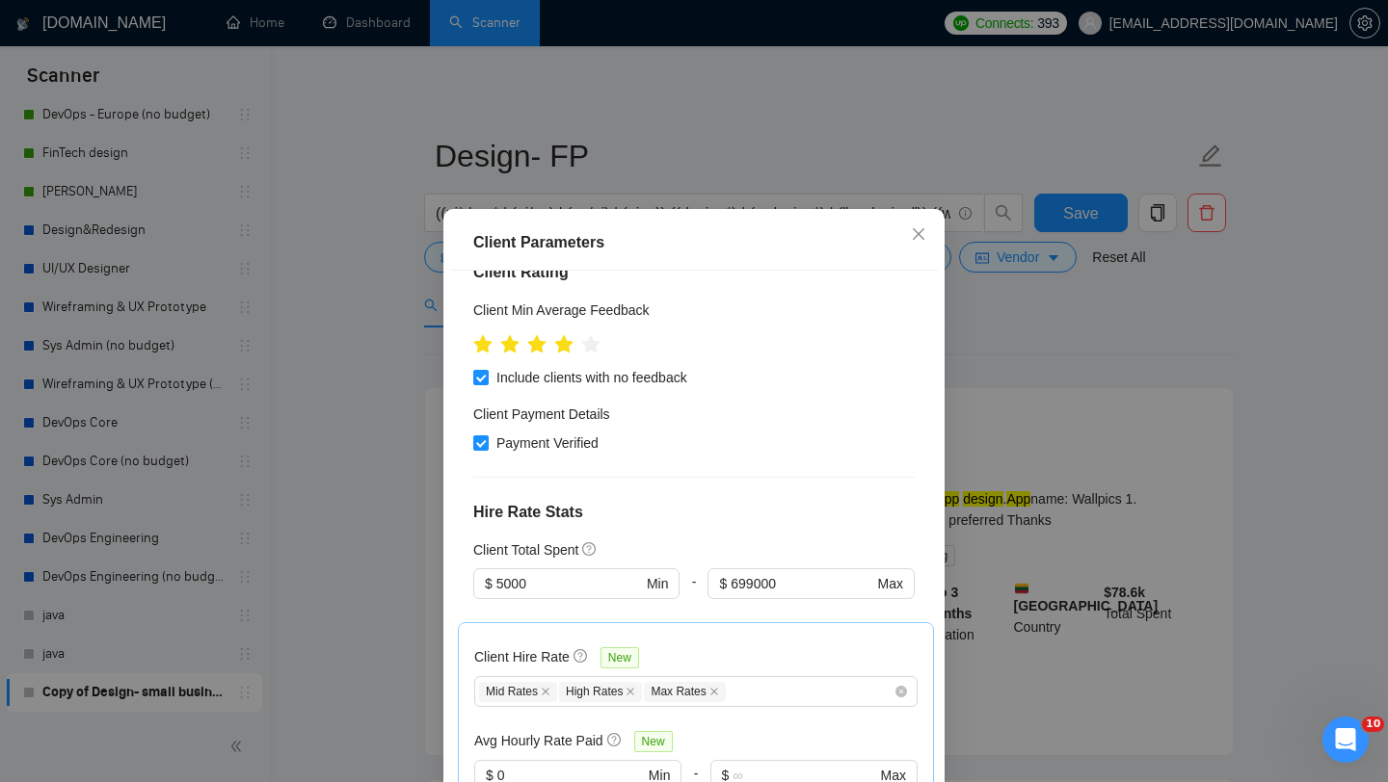
scroll to position [601, 0]
click at [608, 576] on input "5000" at bounding box center [569, 586] width 146 height 21
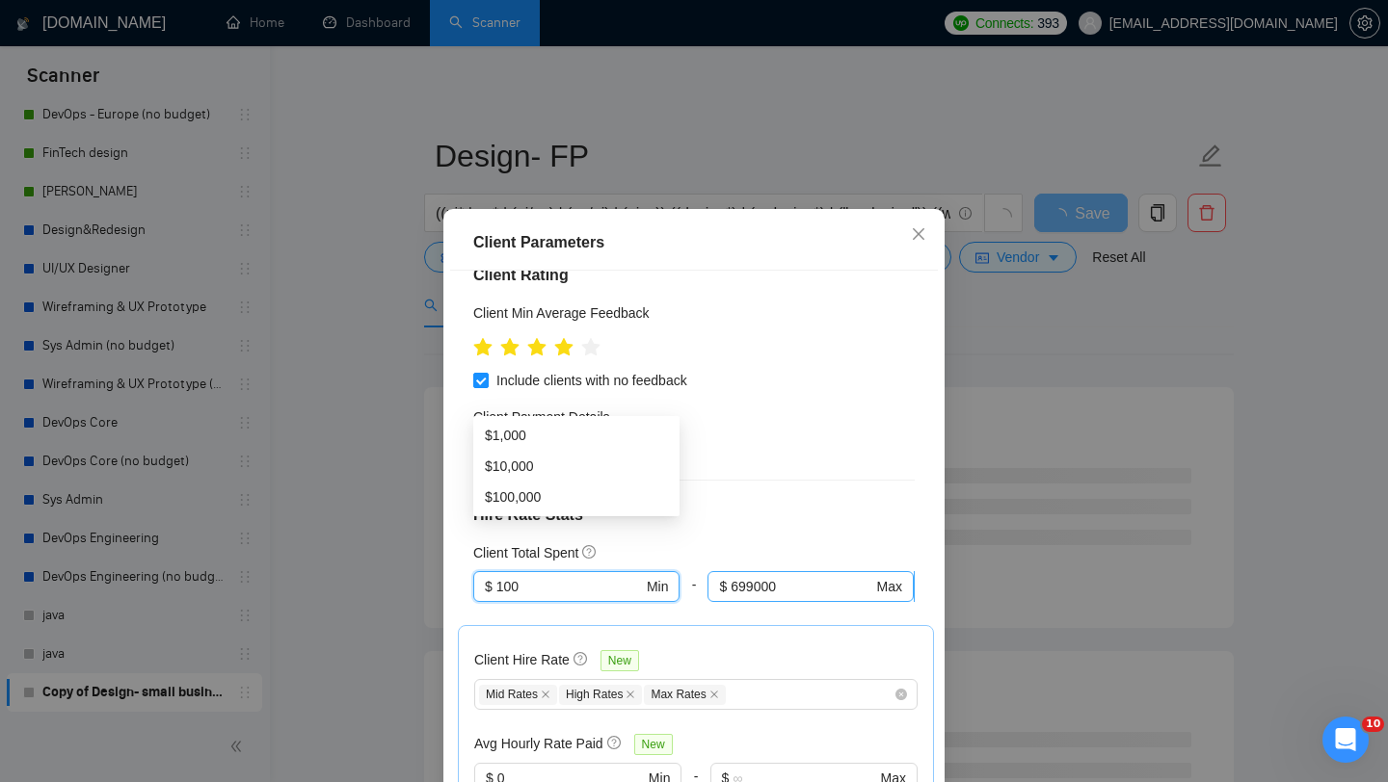
type input "100"
click at [762, 576] on input "699000" at bounding box center [801, 586] width 142 height 21
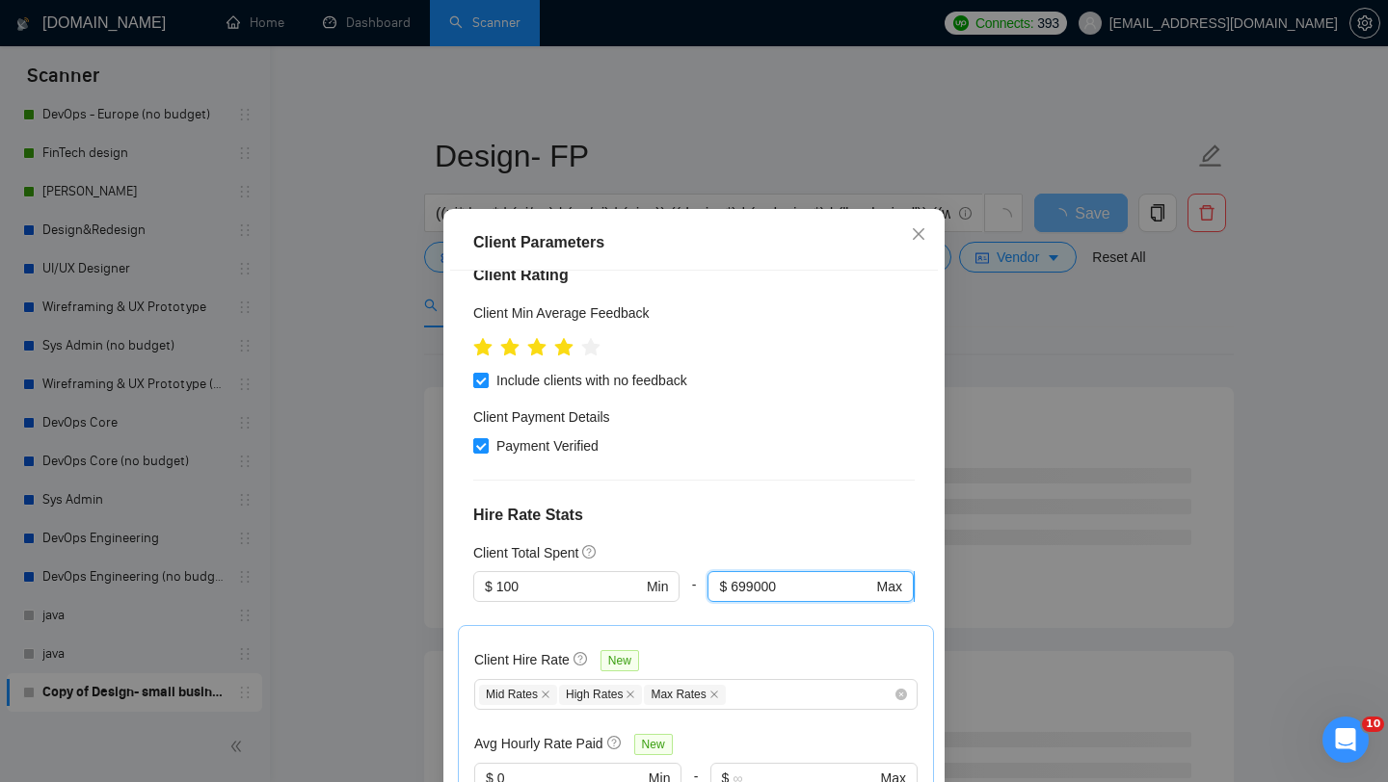
click at [762, 576] on input "699000" at bounding box center [801, 586] width 142 height 21
click at [781, 543] on div "Client Total Spent" at bounding box center [693, 553] width 441 height 21
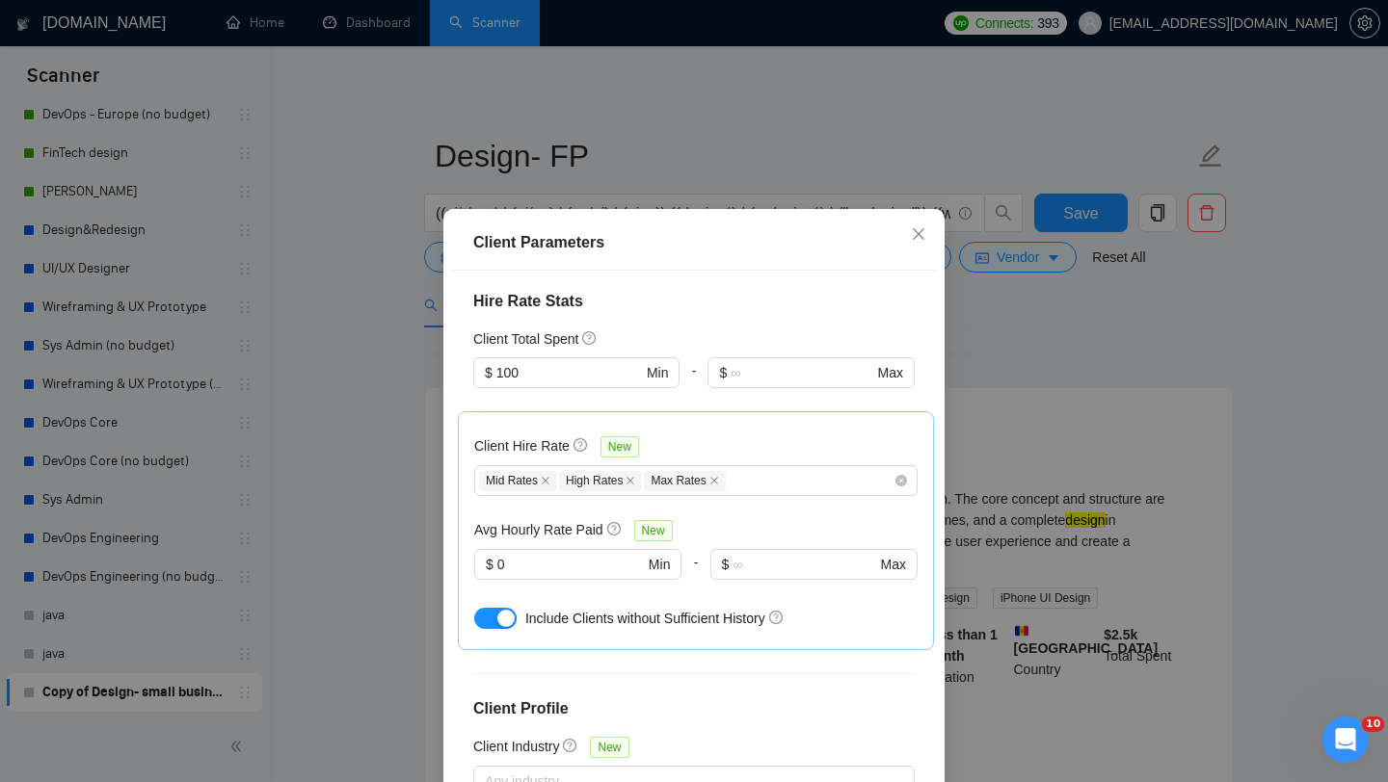
scroll to position [120, 0]
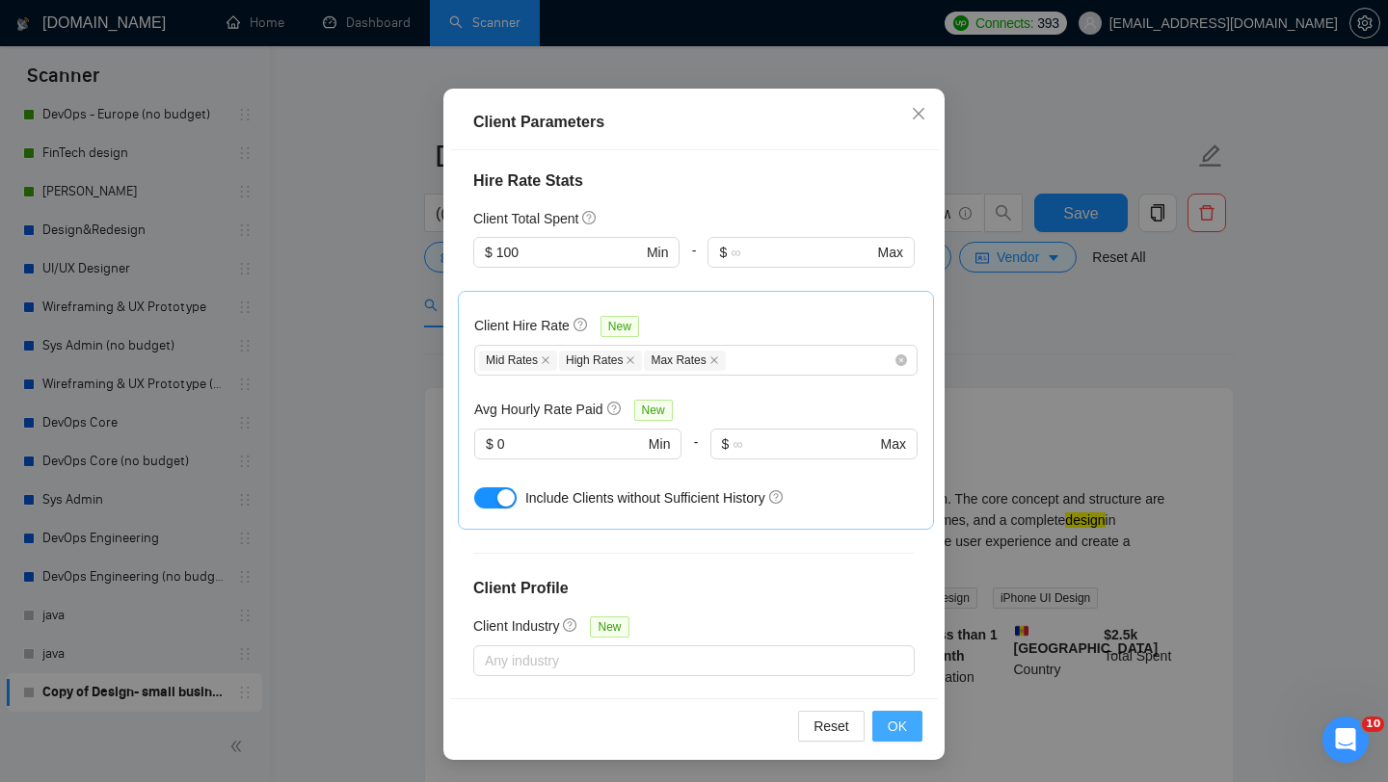
click at [890, 722] on span "OK" at bounding box center [896, 726] width 19 height 21
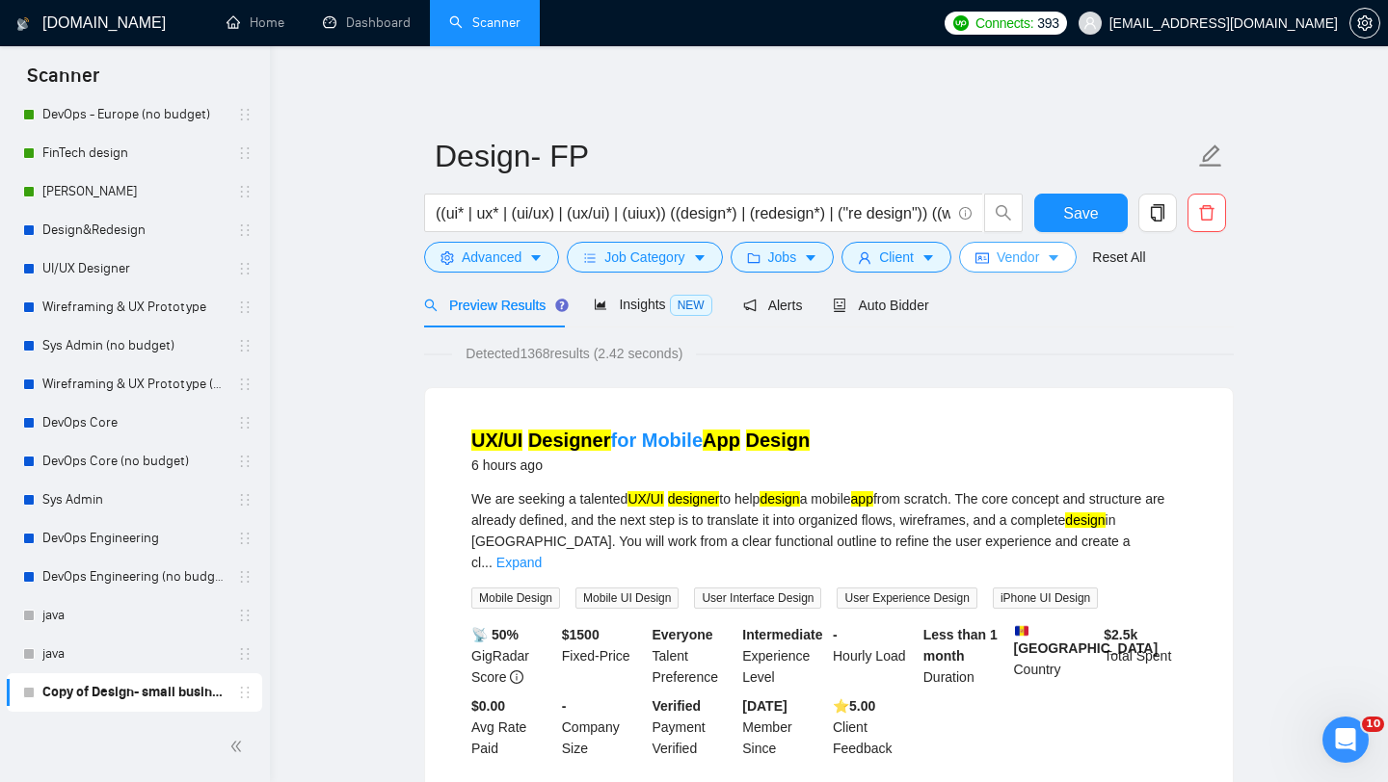
click at [1025, 255] on span "Vendor" at bounding box center [1017, 257] width 42 height 21
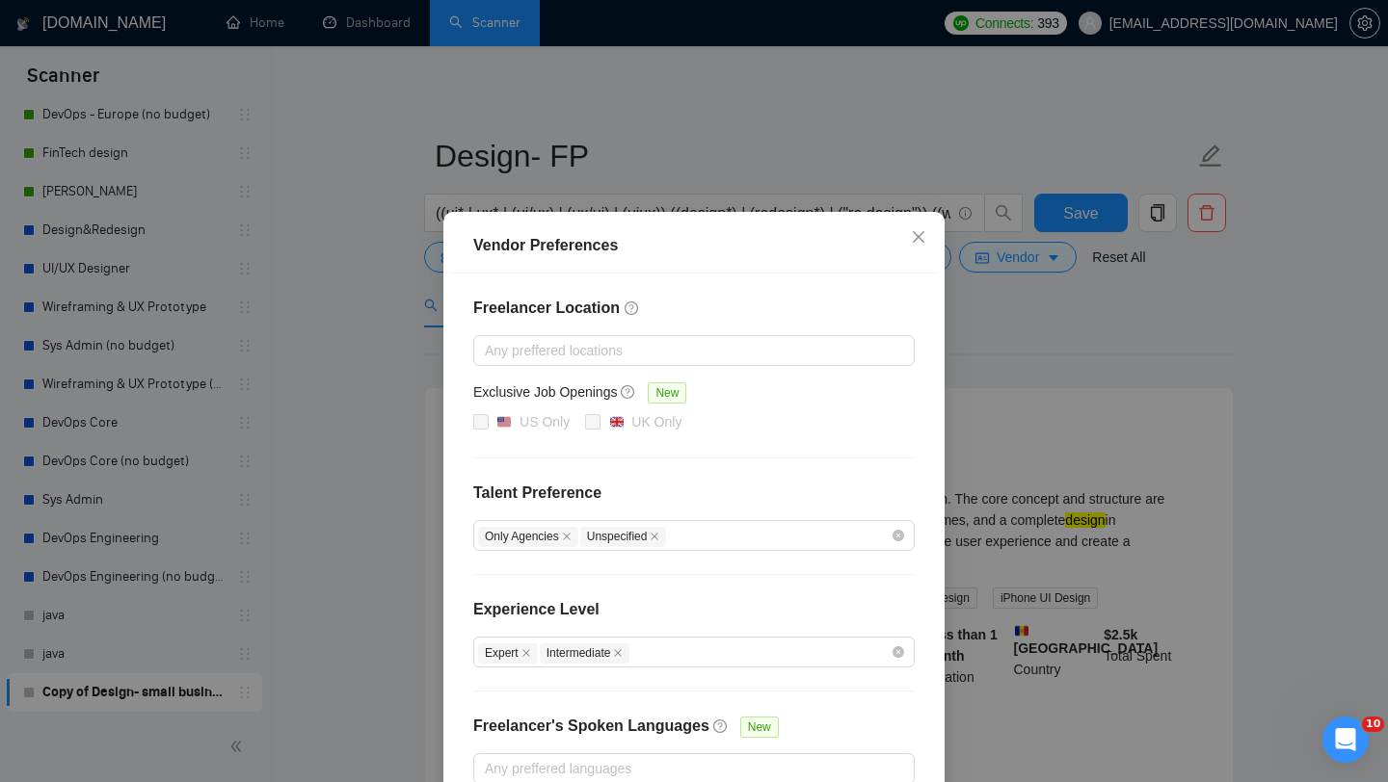
scroll to position [109, 0]
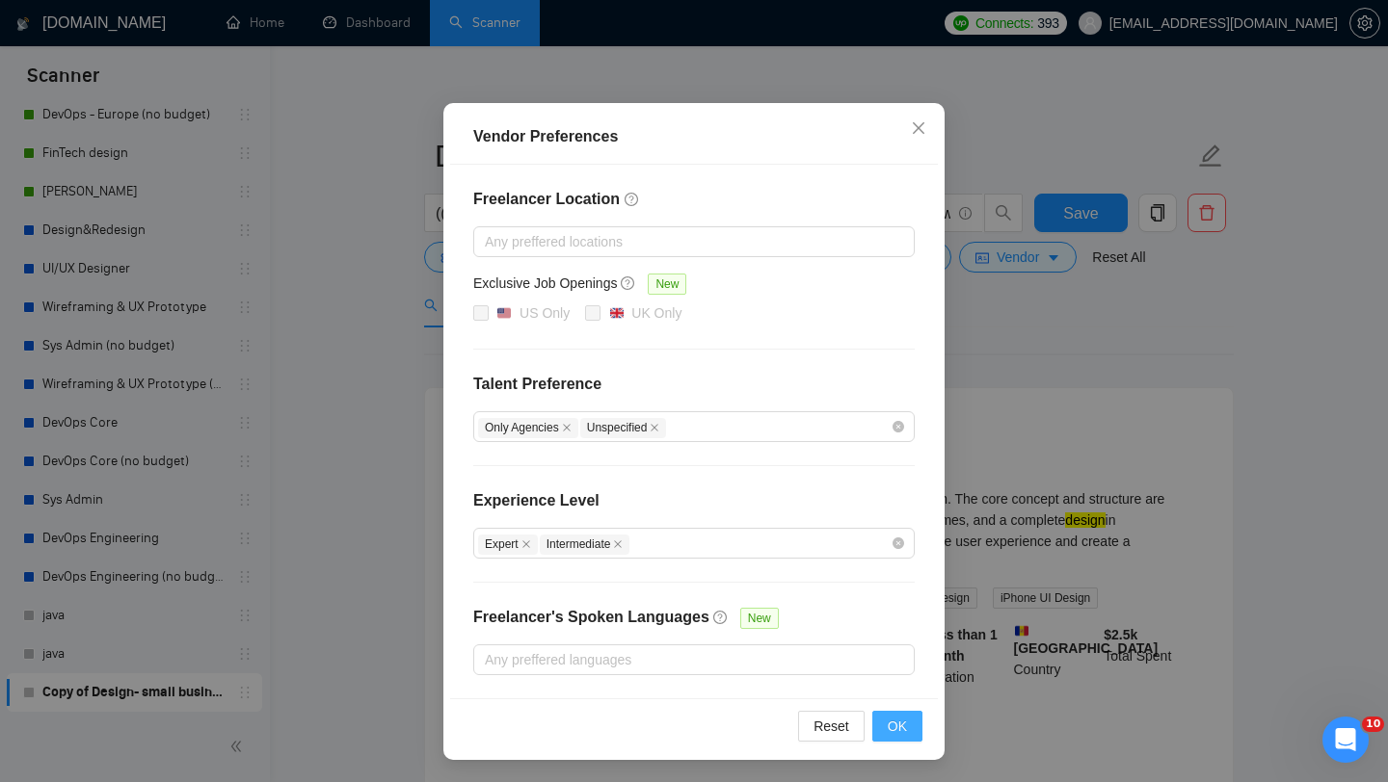
click at [894, 727] on span "OK" at bounding box center [896, 726] width 19 height 21
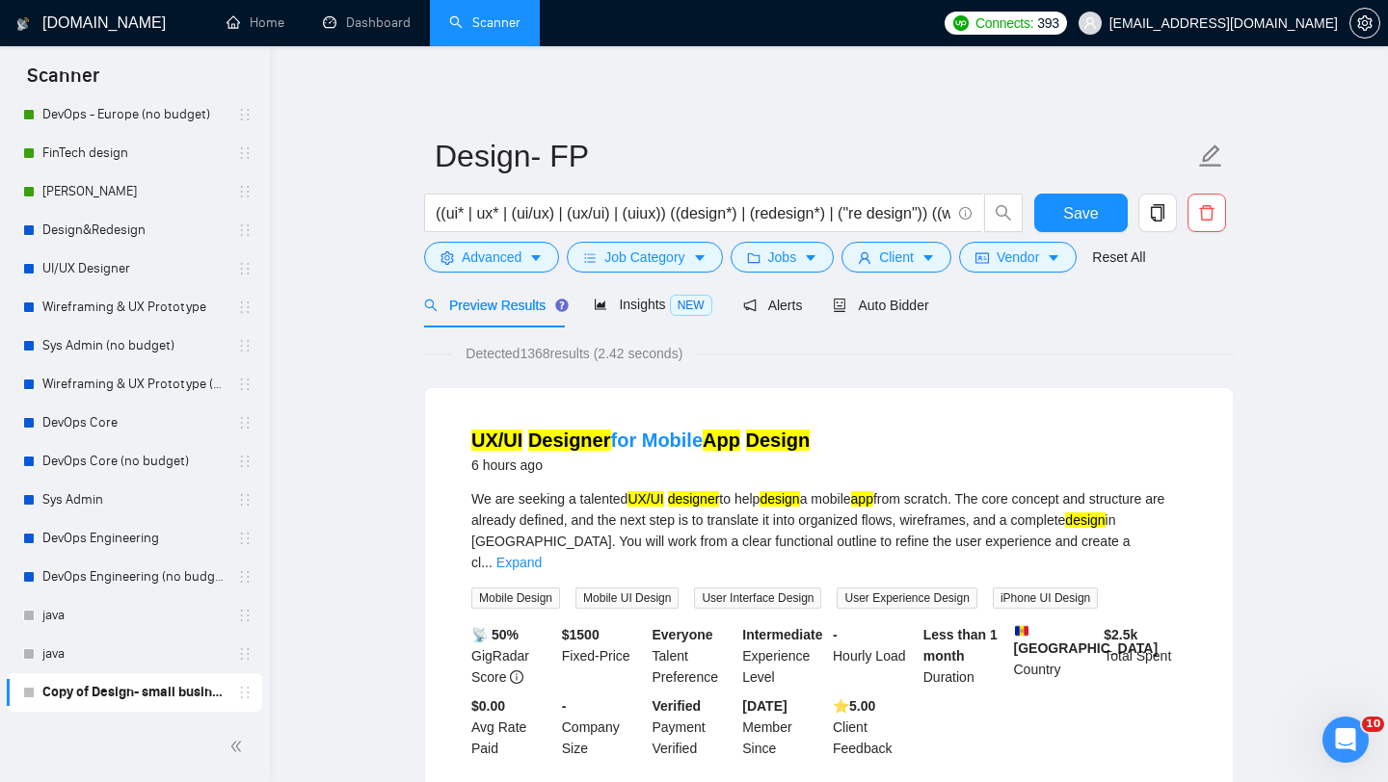
scroll to position [13, 0]
click at [1092, 206] on span "Save" at bounding box center [1080, 213] width 35 height 24
click at [1154, 209] on icon "copy" at bounding box center [1157, 212] width 17 height 17
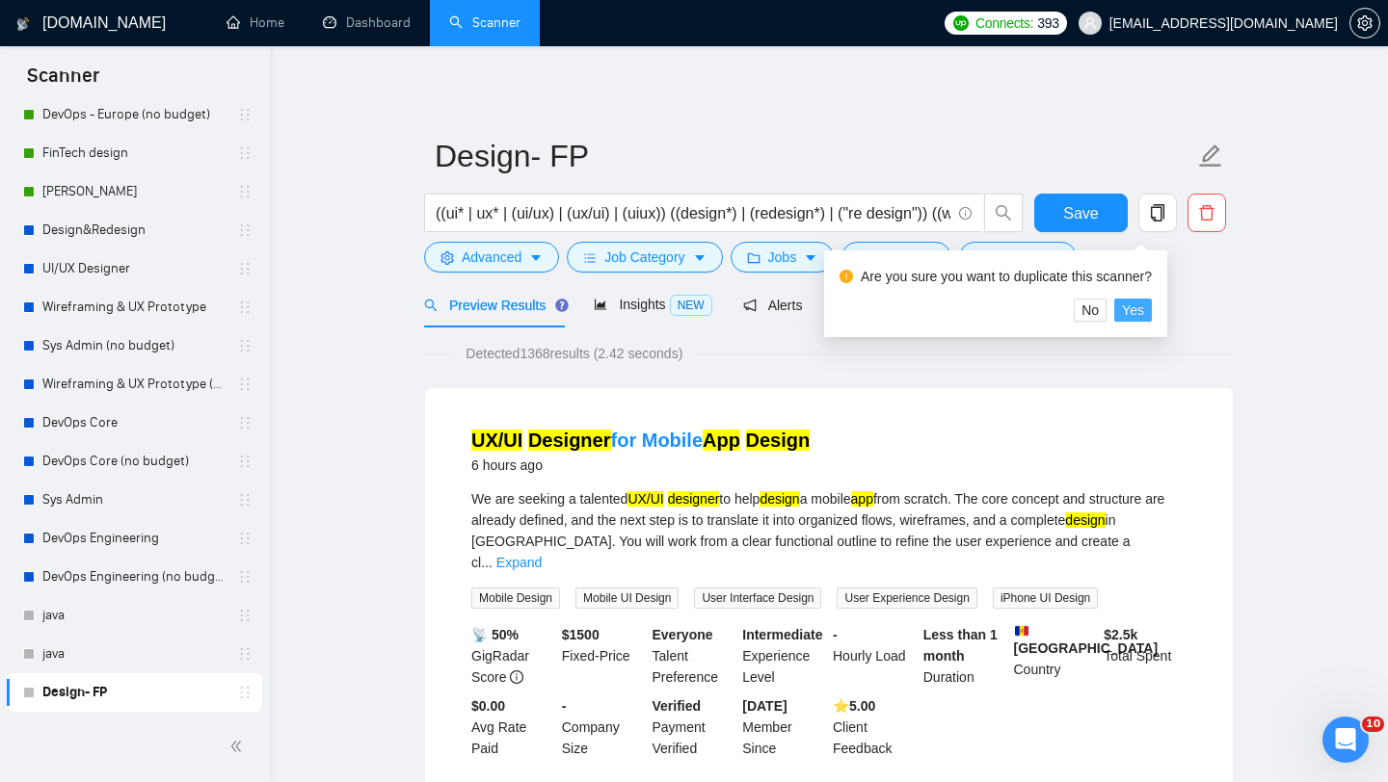
click at [1144, 312] on span "Yes" at bounding box center [1133, 310] width 22 height 21
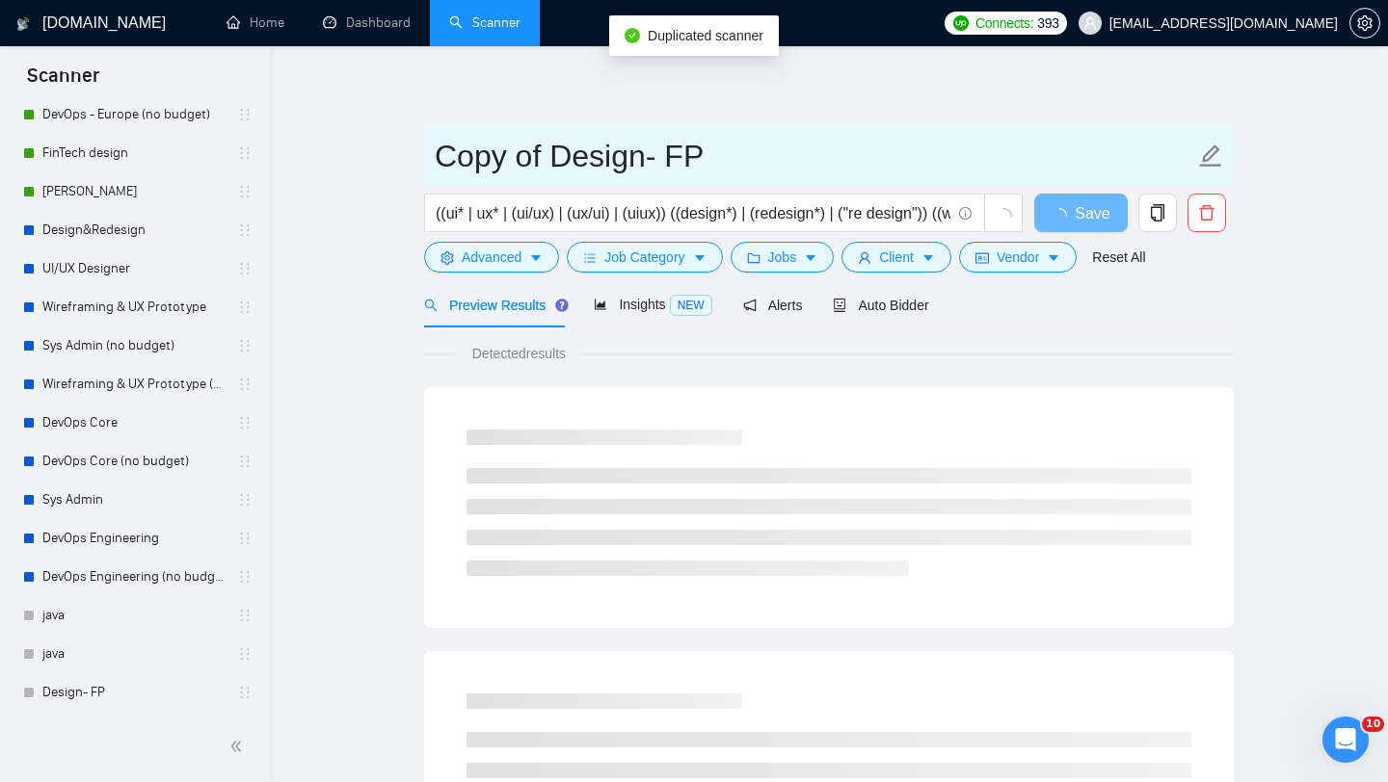
click at [635, 166] on input "Copy of Design- FP" at bounding box center [814, 156] width 759 height 48
drag, startPoint x: 546, startPoint y: 156, endPoint x: 435, endPoint y: 161, distance: 111.9
click at [435, 161] on input "Copy of Design- FP" at bounding box center [814, 156] width 759 height 48
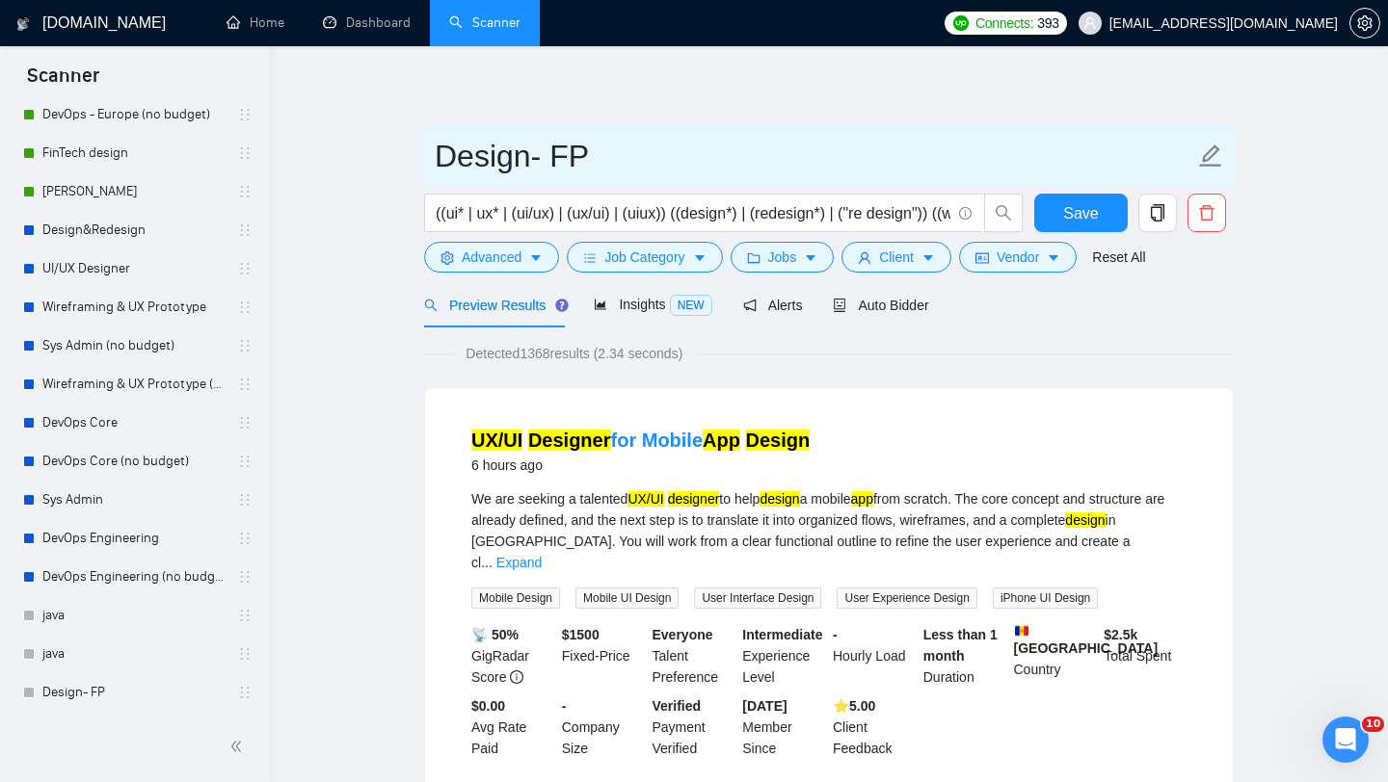
drag, startPoint x: 552, startPoint y: 151, endPoint x: 591, endPoint y: 151, distance: 38.5
click at [591, 151] on input "Design- FP" at bounding box center [814, 156] width 759 height 48
click at [611, 155] on input "Design- FP" at bounding box center [814, 156] width 759 height 48
type input "Design- FP"
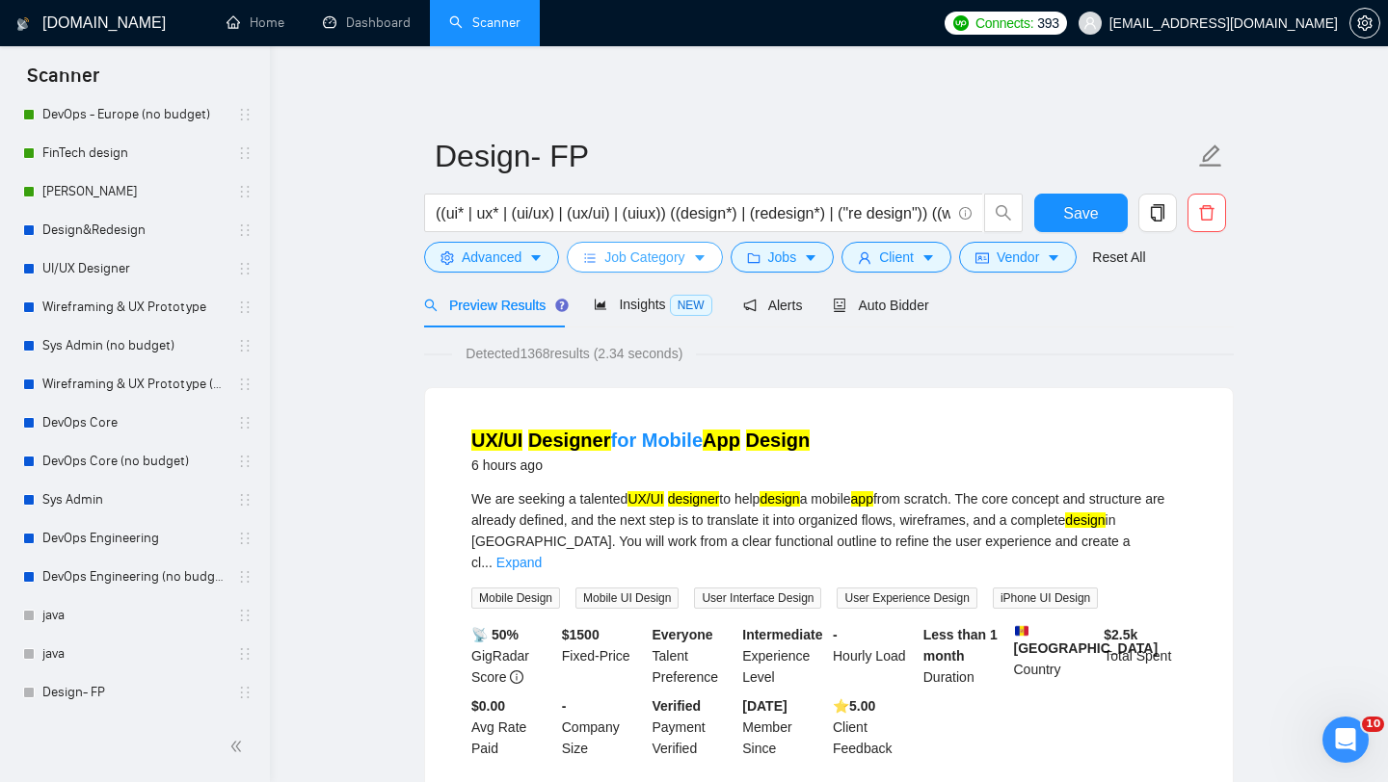
click at [683, 261] on span "Job Category" at bounding box center [644, 257] width 80 height 21
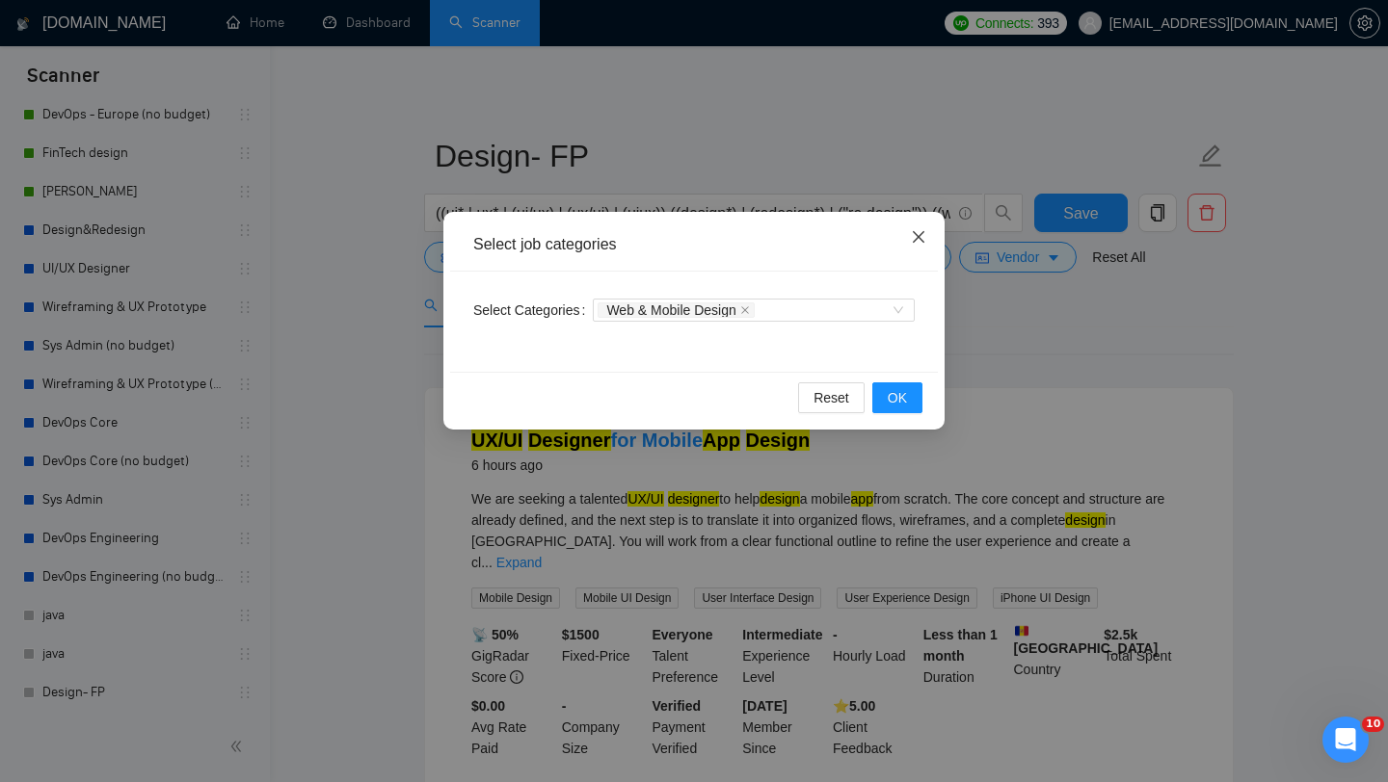
click at [915, 244] on icon "close" at bounding box center [918, 236] width 15 height 15
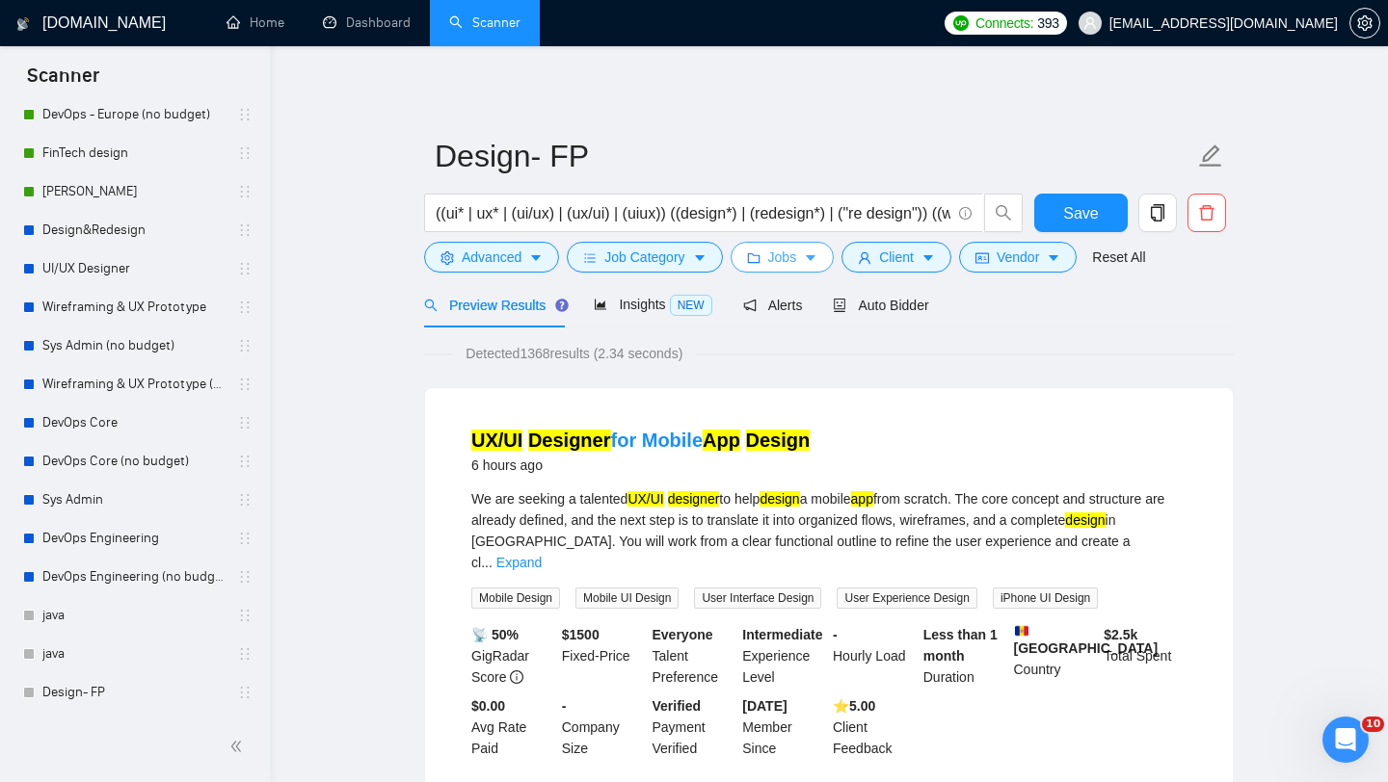
click at [816, 261] on icon "caret-down" at bounding box center [810, 257] width 13 height 13
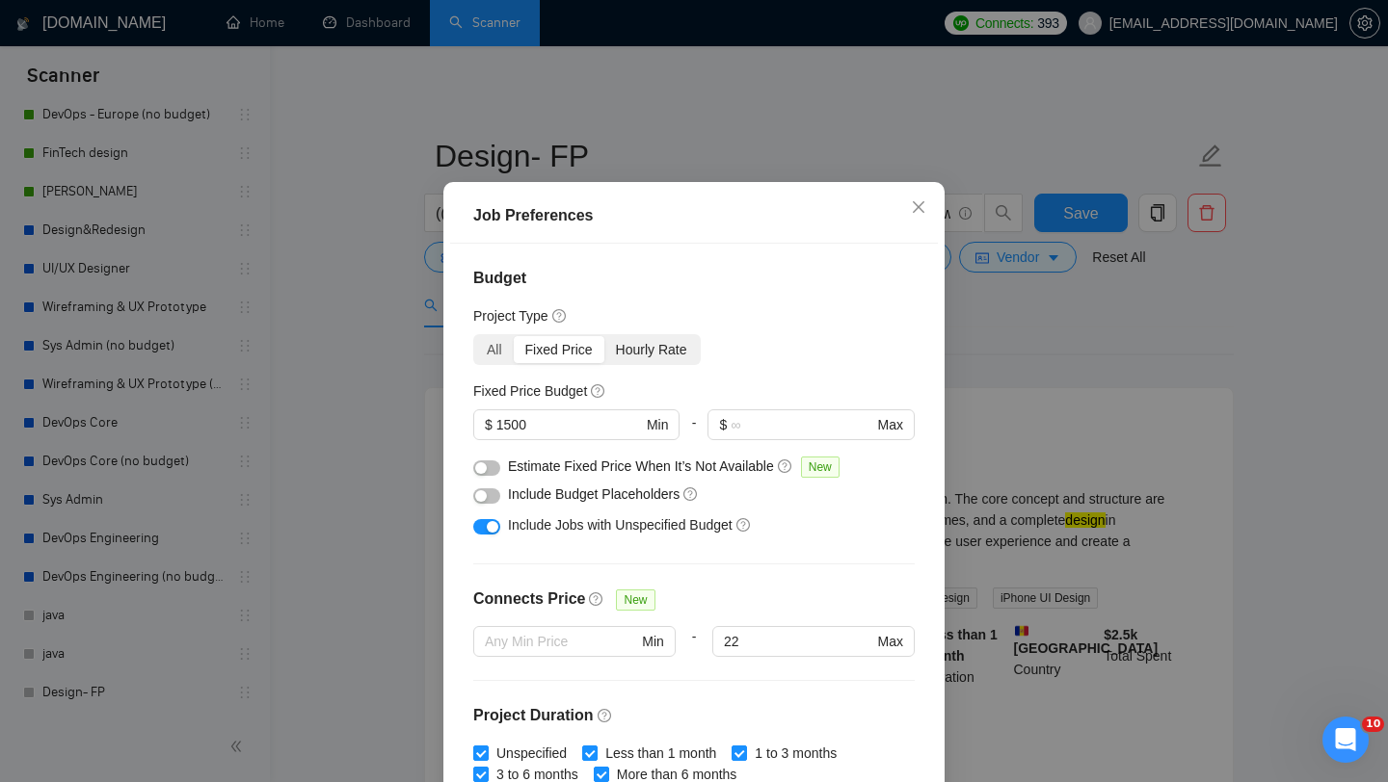
click at [637, 363] on div "Hourly Rate" at bounding box center [651, 349] width 94 height 27
click at [604, 336] on input "Hourly Rate" at bounding box center [604, 336] width 0 height 0
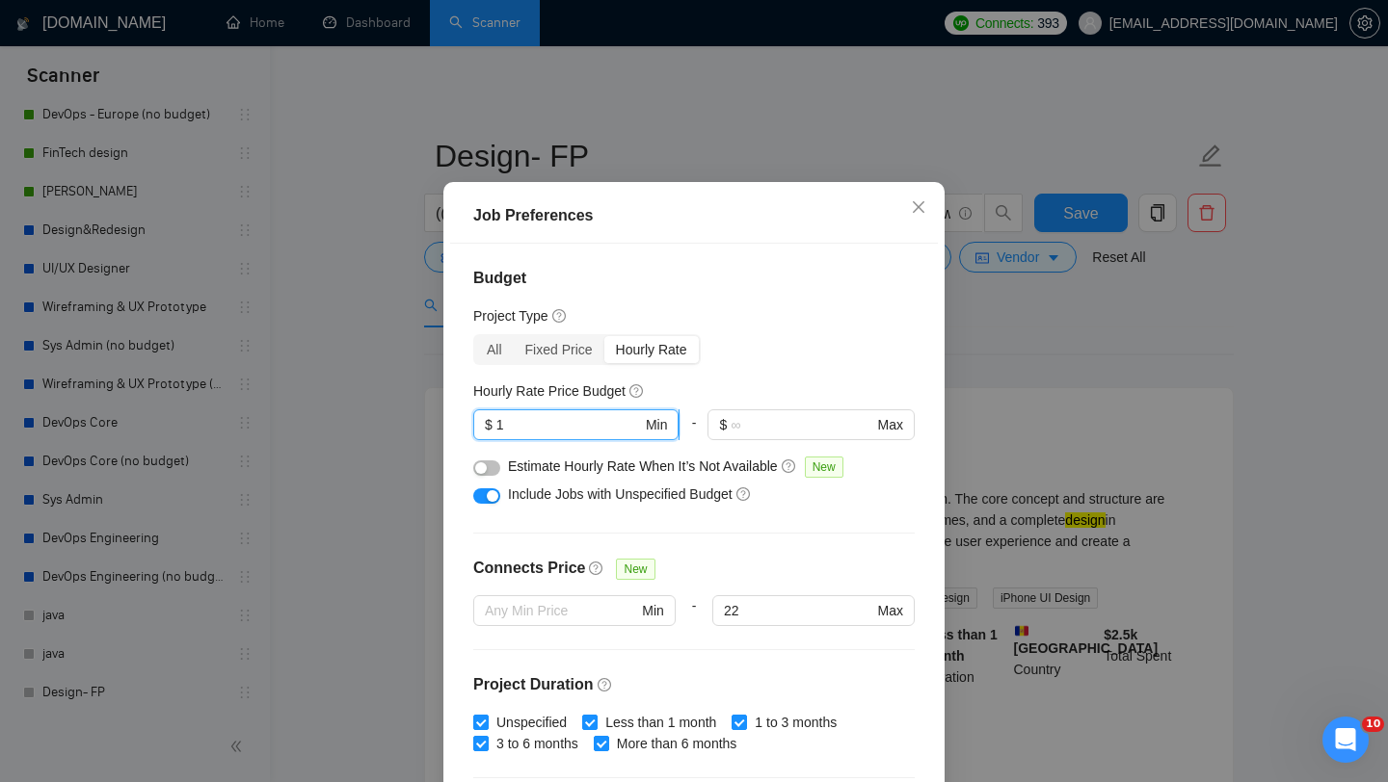
click at [574, 436] on input "1" at bounding box center [569, 424] width 146 height 21
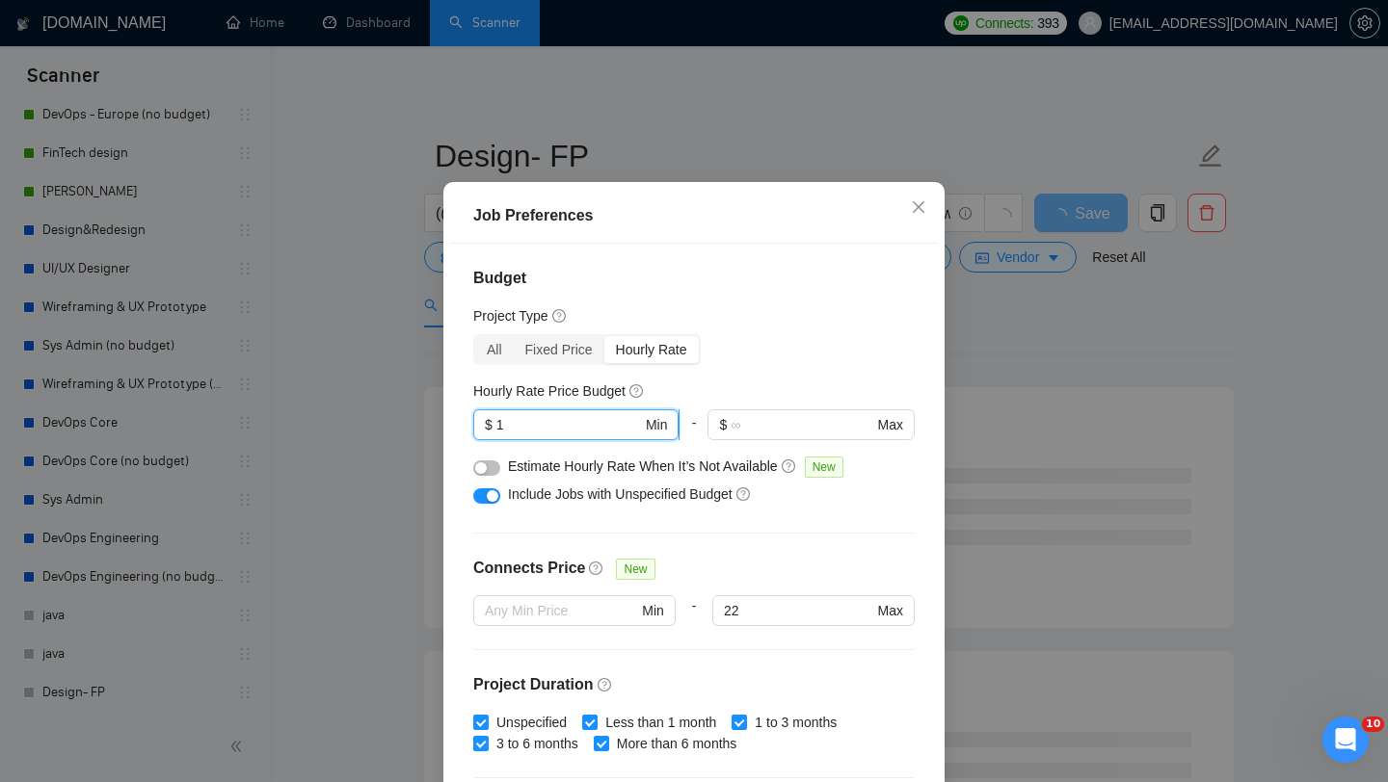
click at [574, 436] on input "1" at bounding box center [569, 424] width 146 height 21
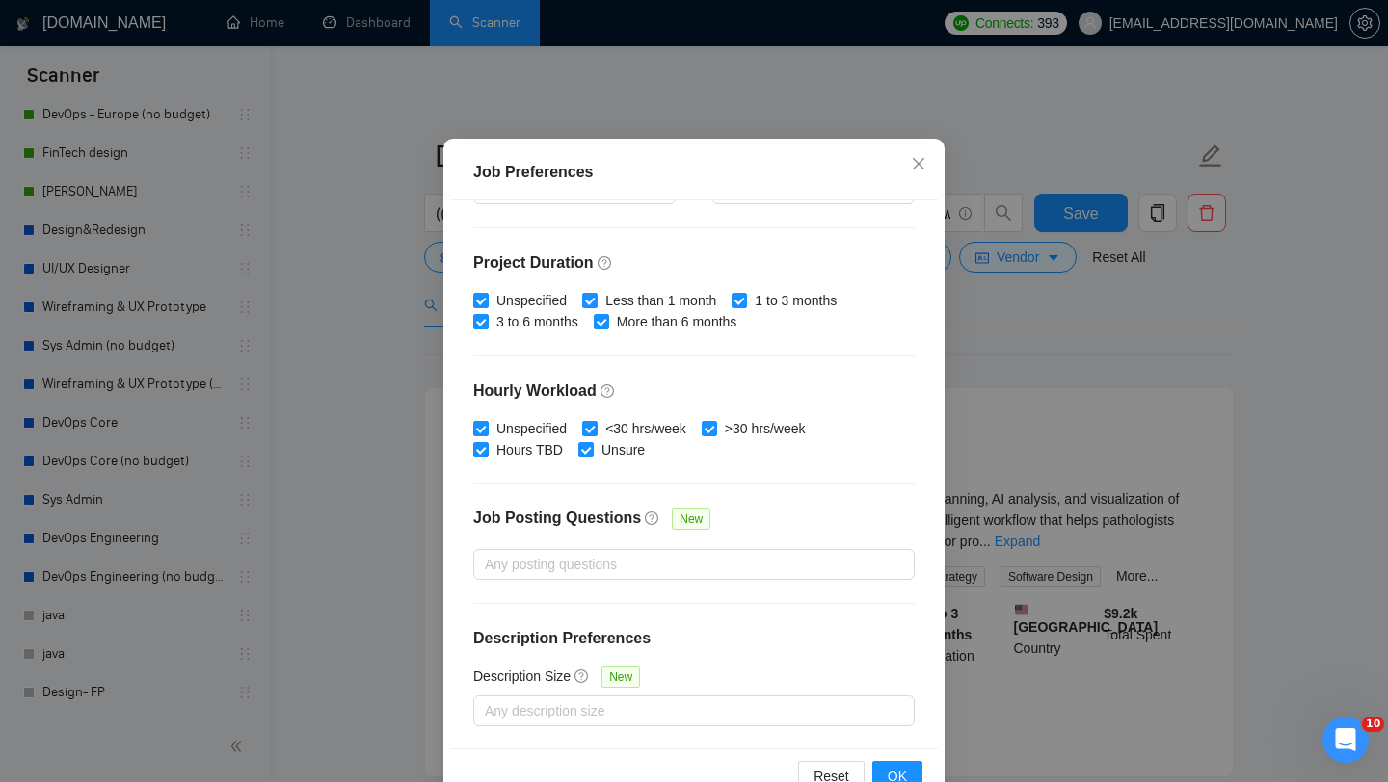
scroll to position [120, 0]
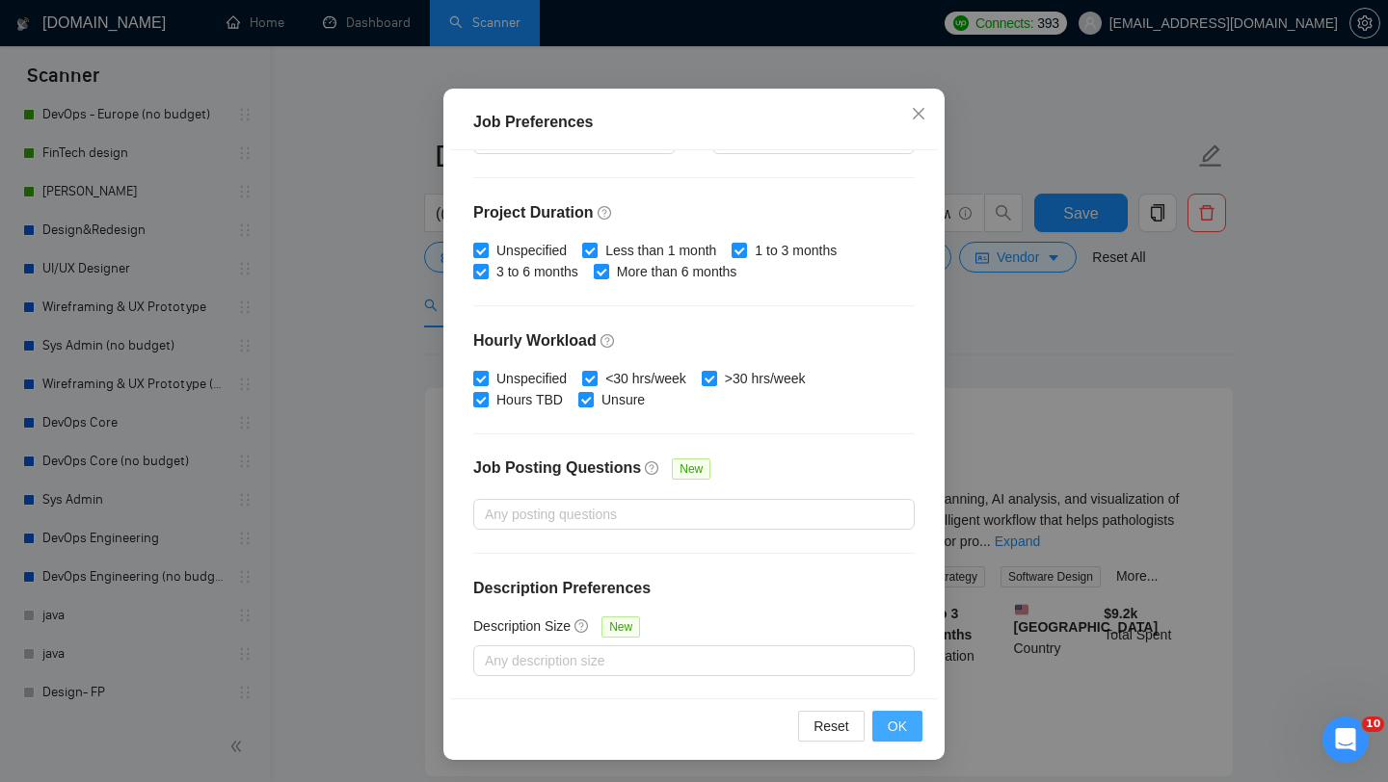
type input "18"
click at [902, 736] on span "OK" at bounding box center [896, 726] width 19 height 21
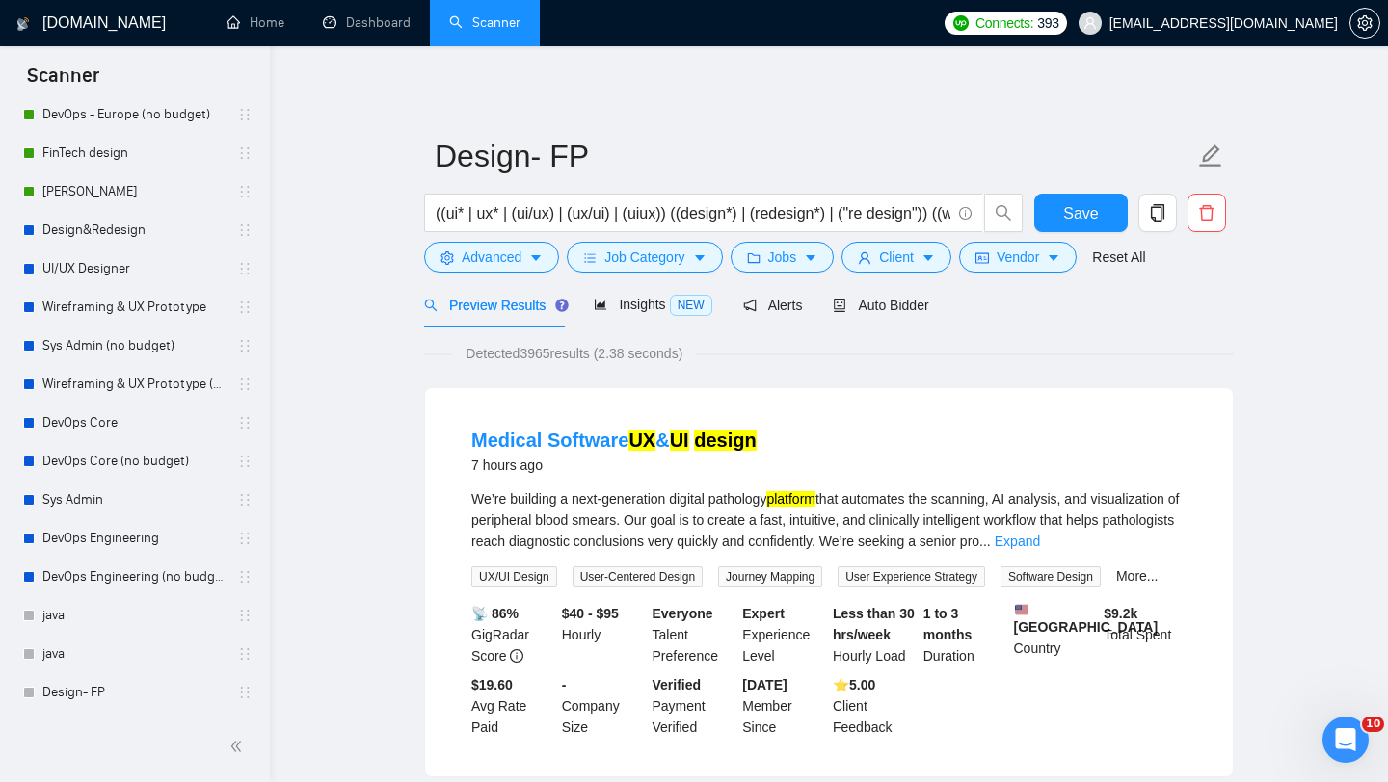
scroll to position [27, 0]
click at [896, 265] on span "Client" at bounding box center [896, 257] width 35 height 21
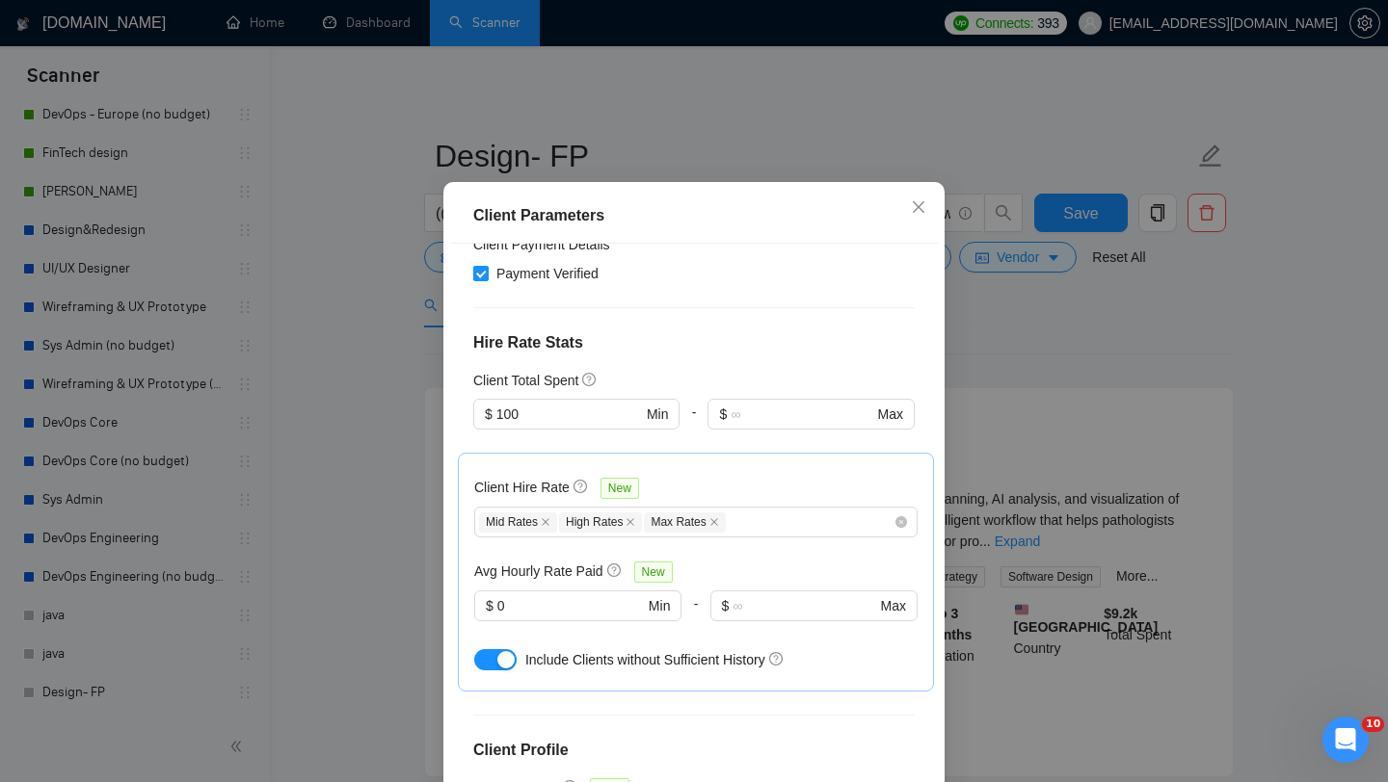
scroll to position [748, 0]
click at [576, 595] on input "0" at bounding box center [570, 605] width 146 height 21
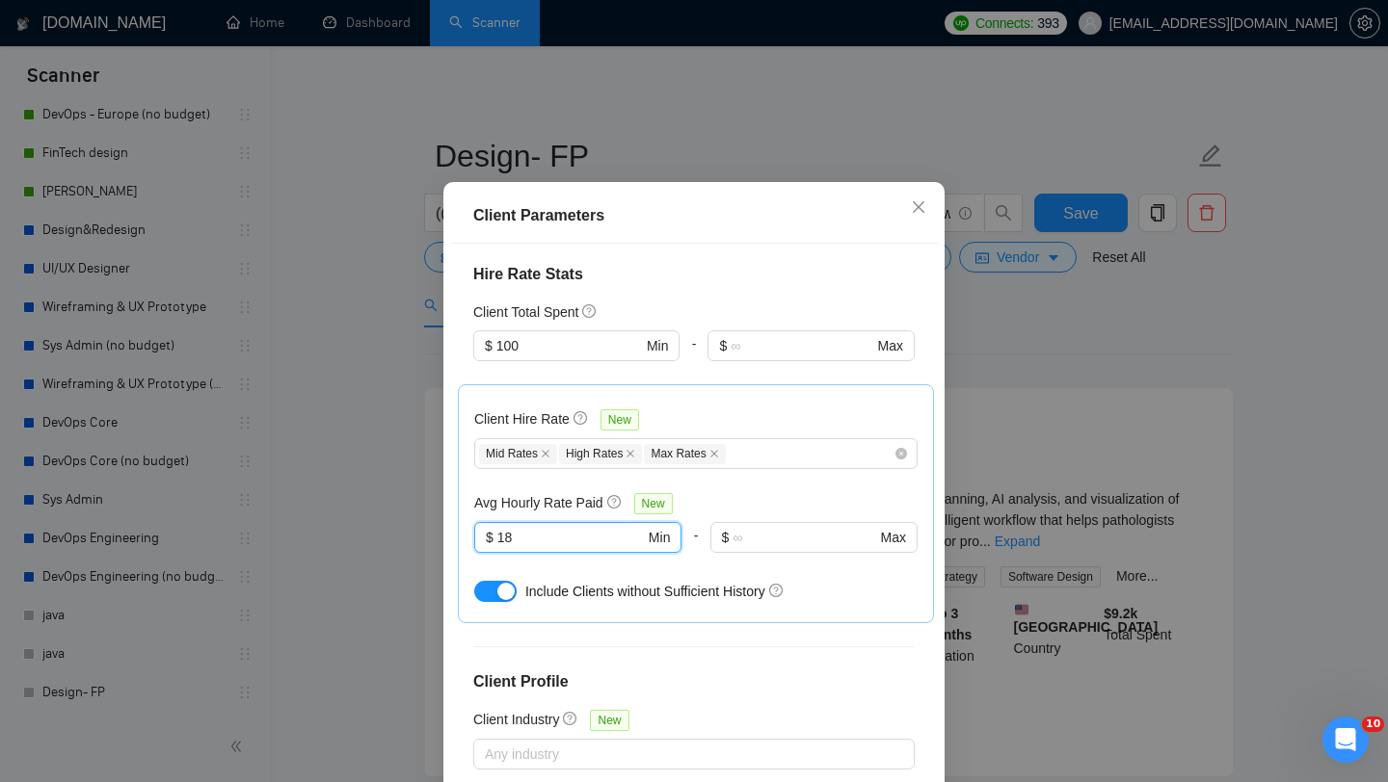
scroll to position [120, 0]
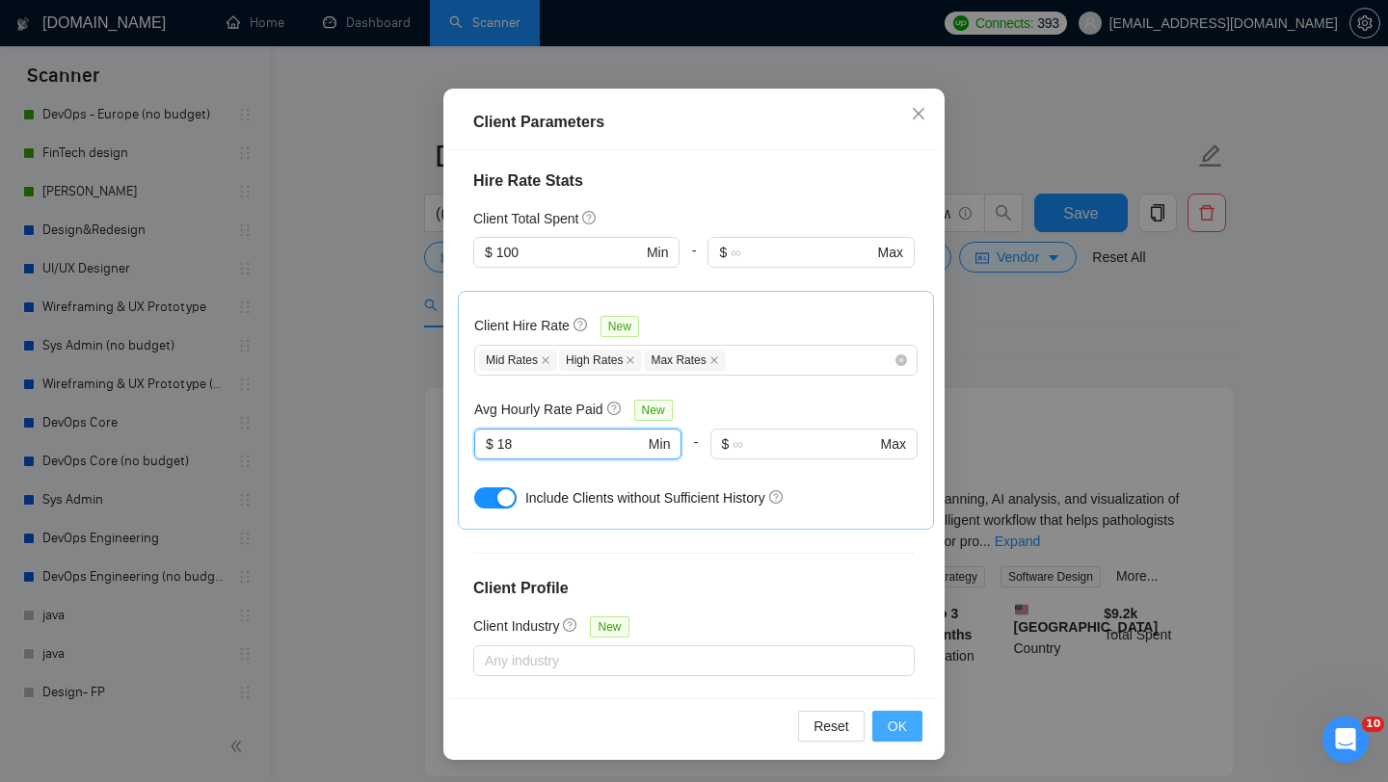
type input "18"
click at [890, 726] on span "OK" at bounding box center [896, 726] width 19 height 21
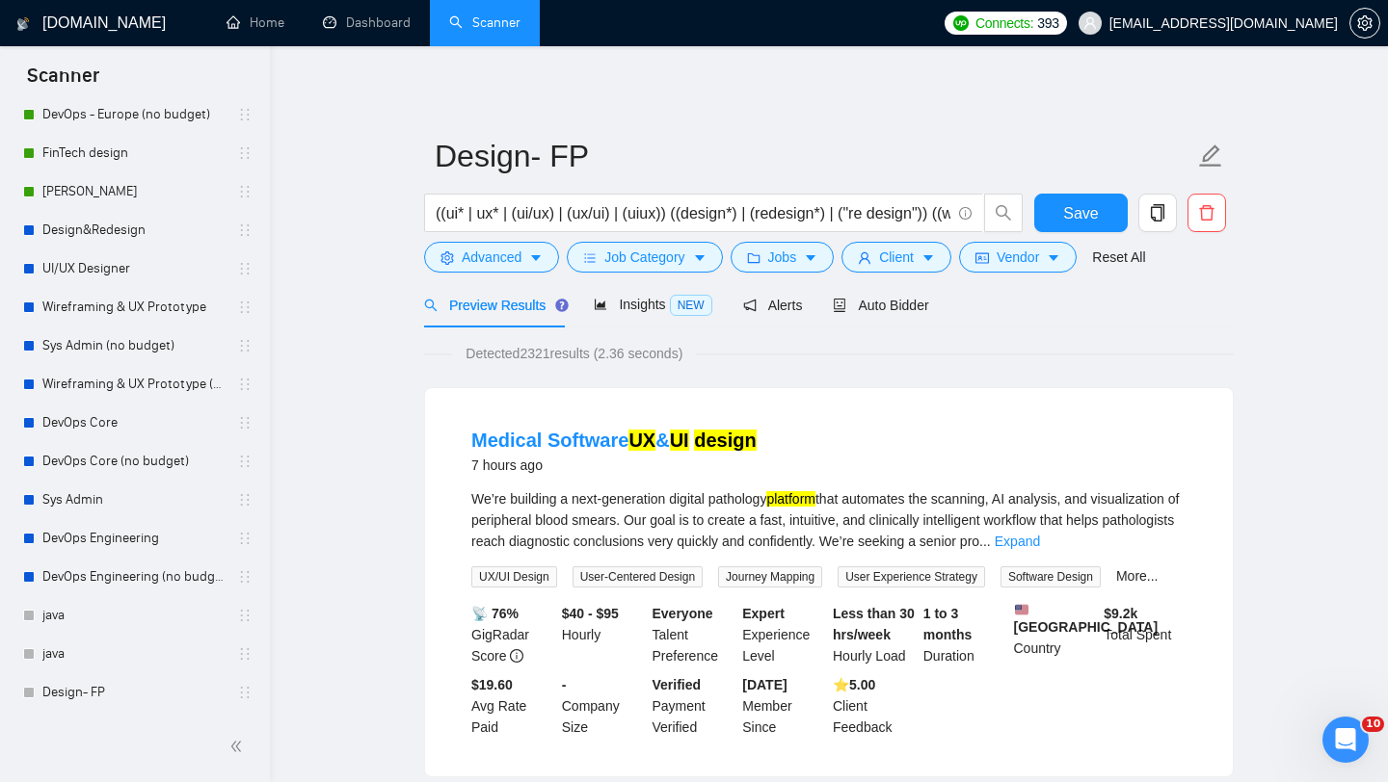
scroll to position [27, 0]
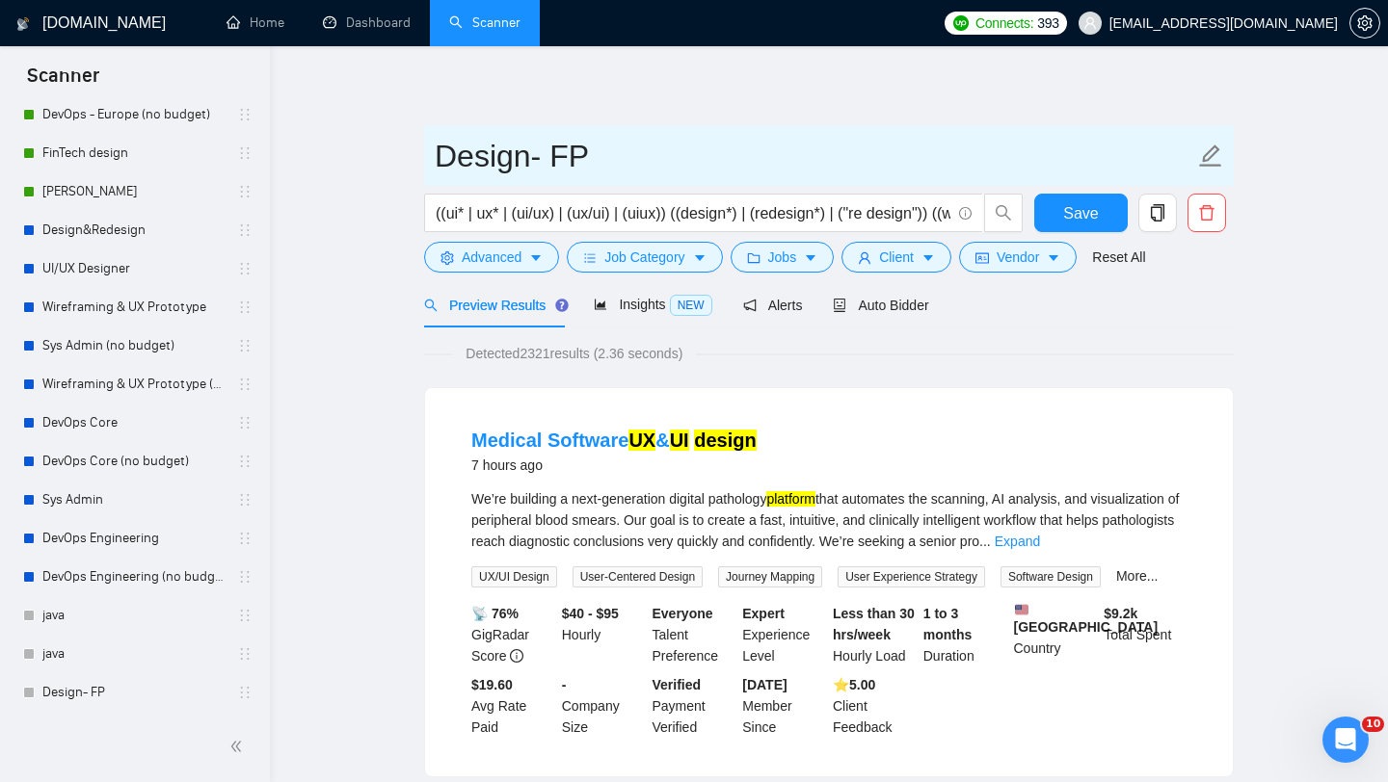
click at [560, 158] on input "Design- FP" at bounding box center [814, 156] width 759 height 48
drag, startPoint x: 551, startPoint y: 157, endPoint x: 607, endPoint y: 159, distance: 55.9
click at [607, 159] on input "Design- FP" at bounding box center [814, 156] width 759 height 48
type input "Design- Hourly"
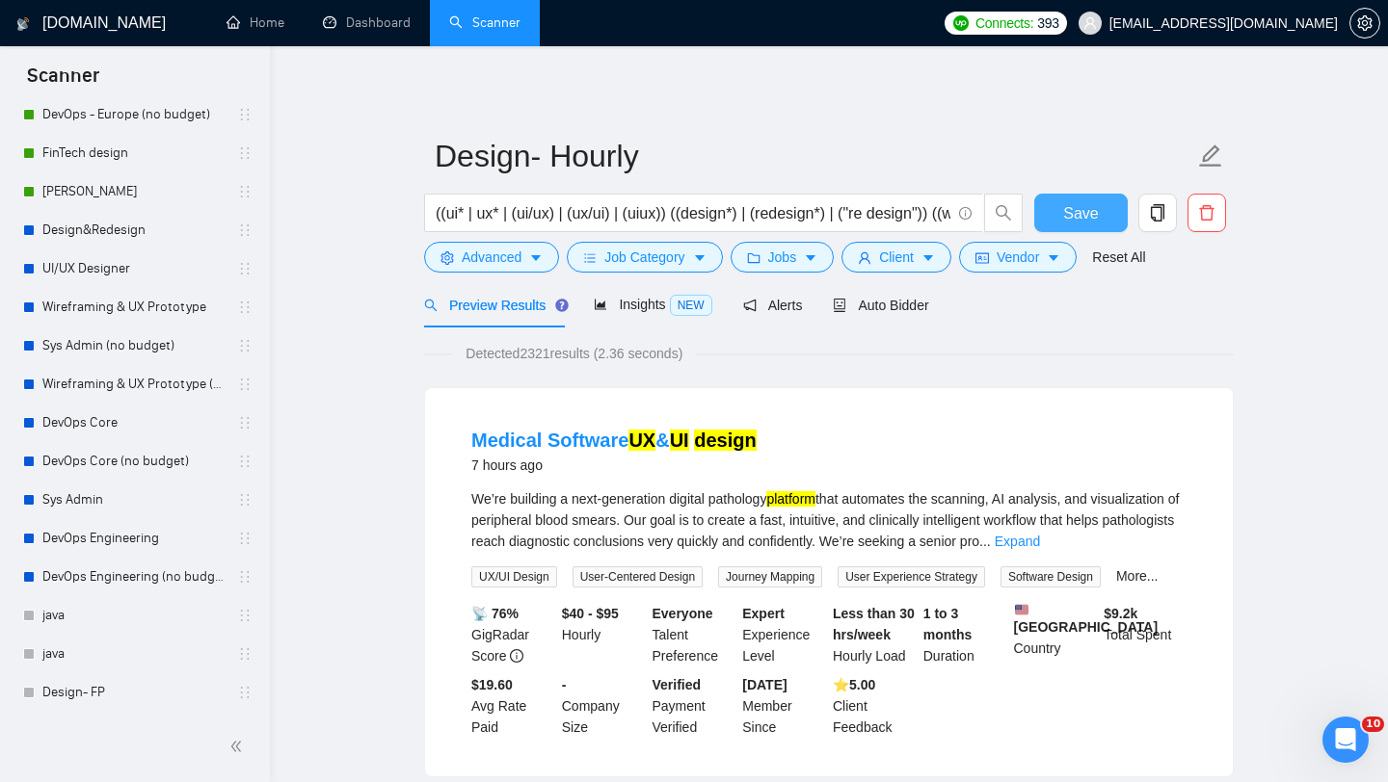
click at [1056, 223] on button "Save" at bounding box center [1080, 213] width 93 height 39
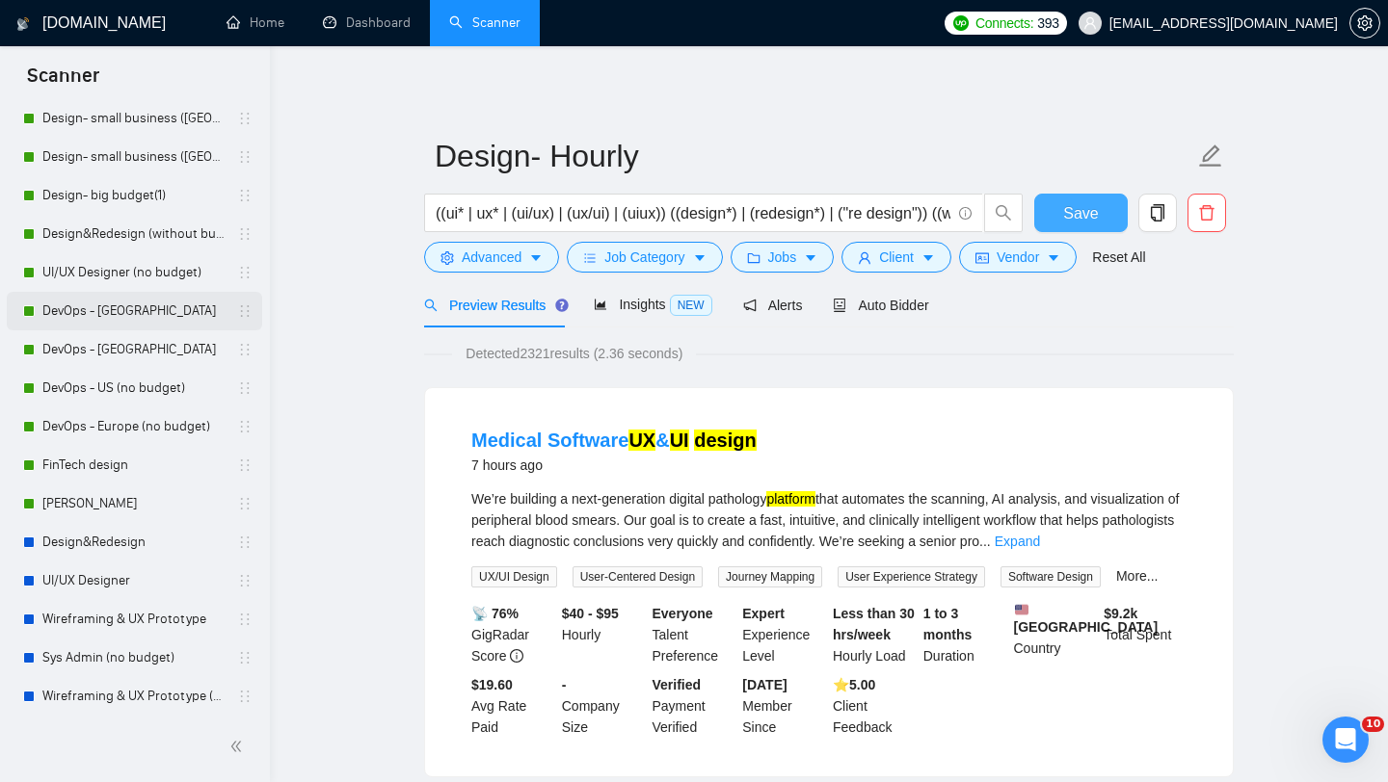
scroll to position [565, 0]
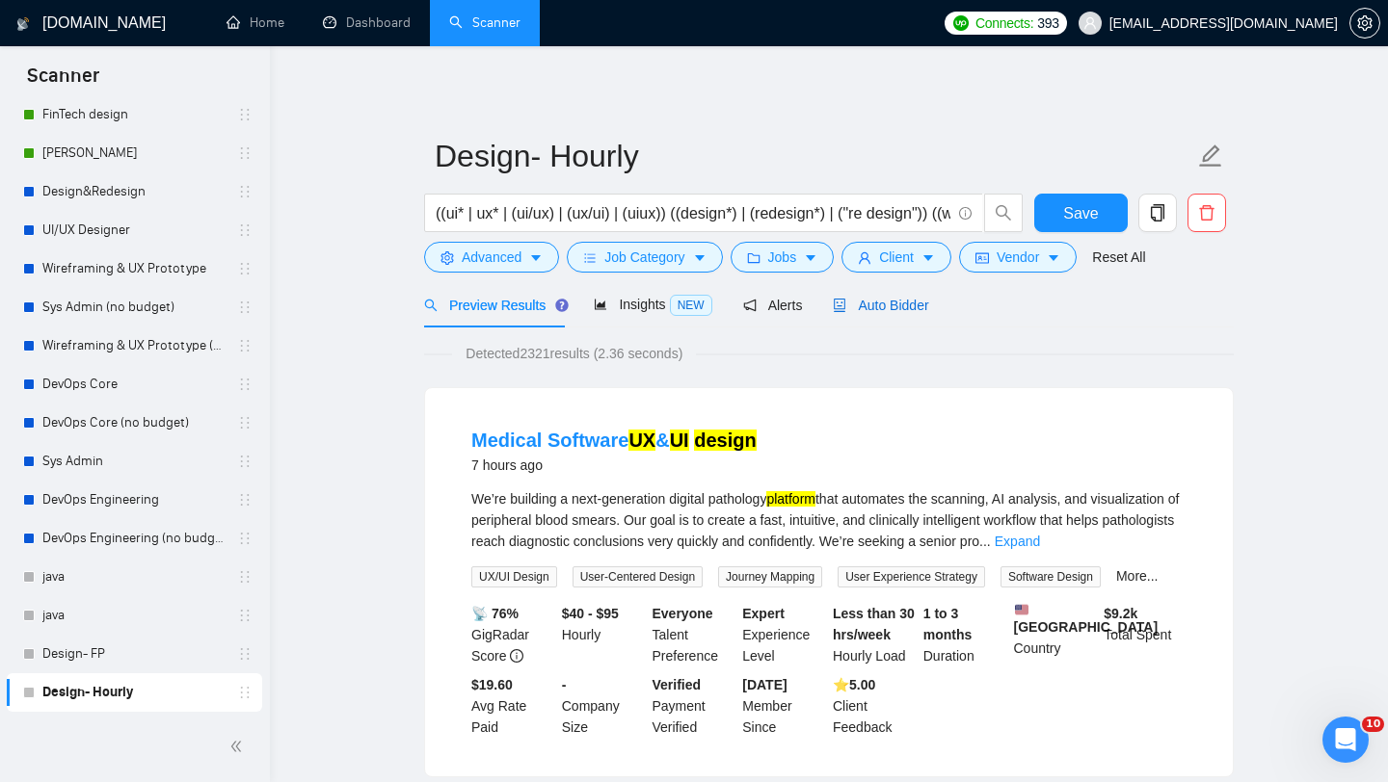
click at [900, 308] on span "Auto Bidder" at bounding box center [880, 305] width 95 height 15
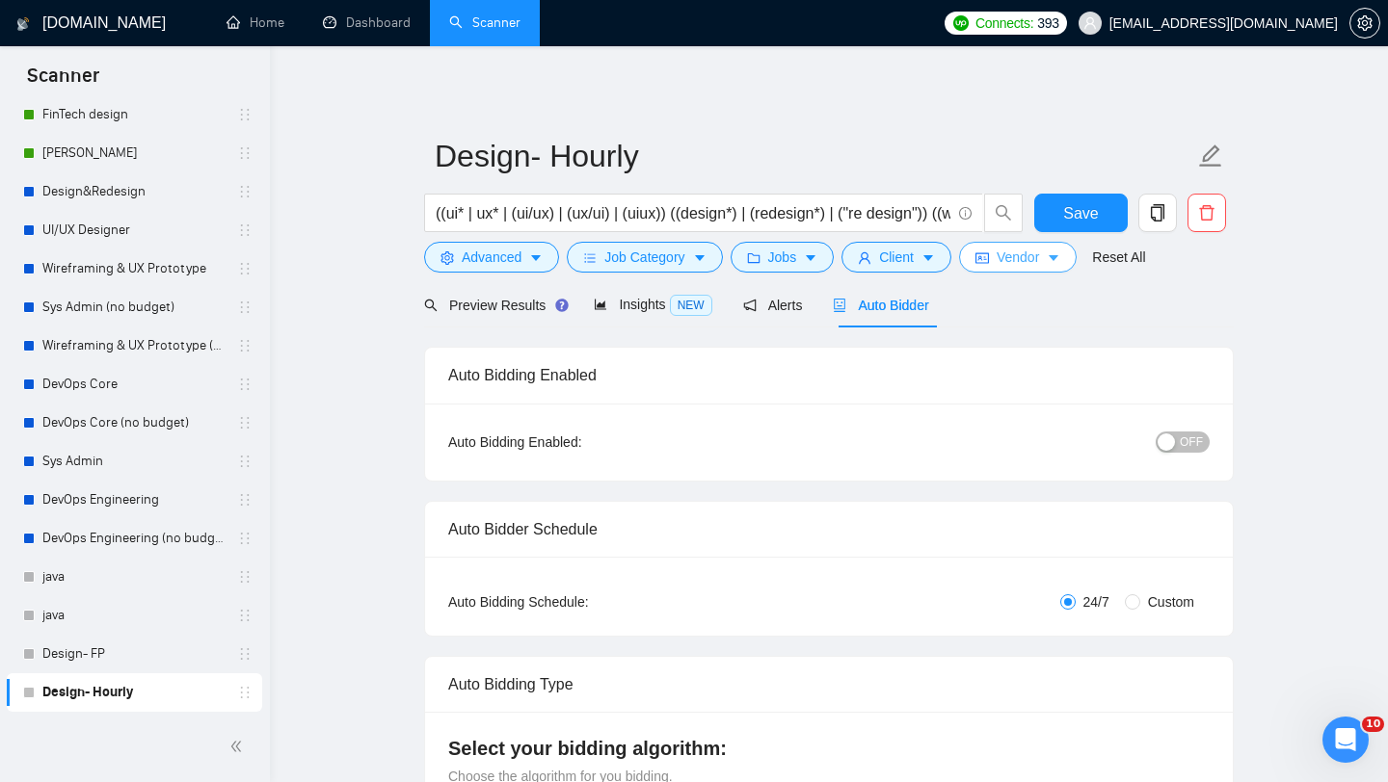
click at [1026, 260] on span "Vendor" at bounding box center [1017, 257] width 42 height 21
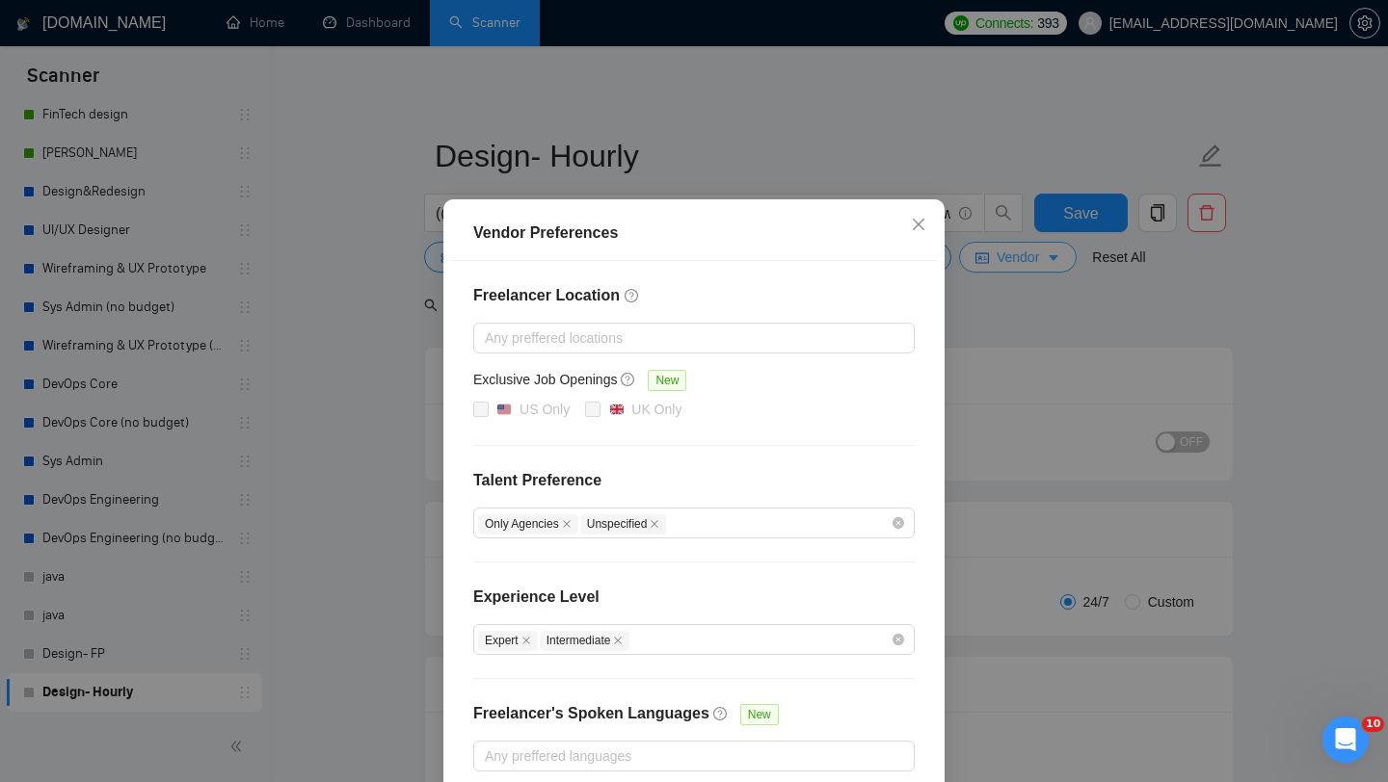
click at [1026, 260] on div "Vendor Preferences Freelancer Location Any preffered locations Exclusive Job Op…" at bounding box center [694, 391] width 1388 height 782
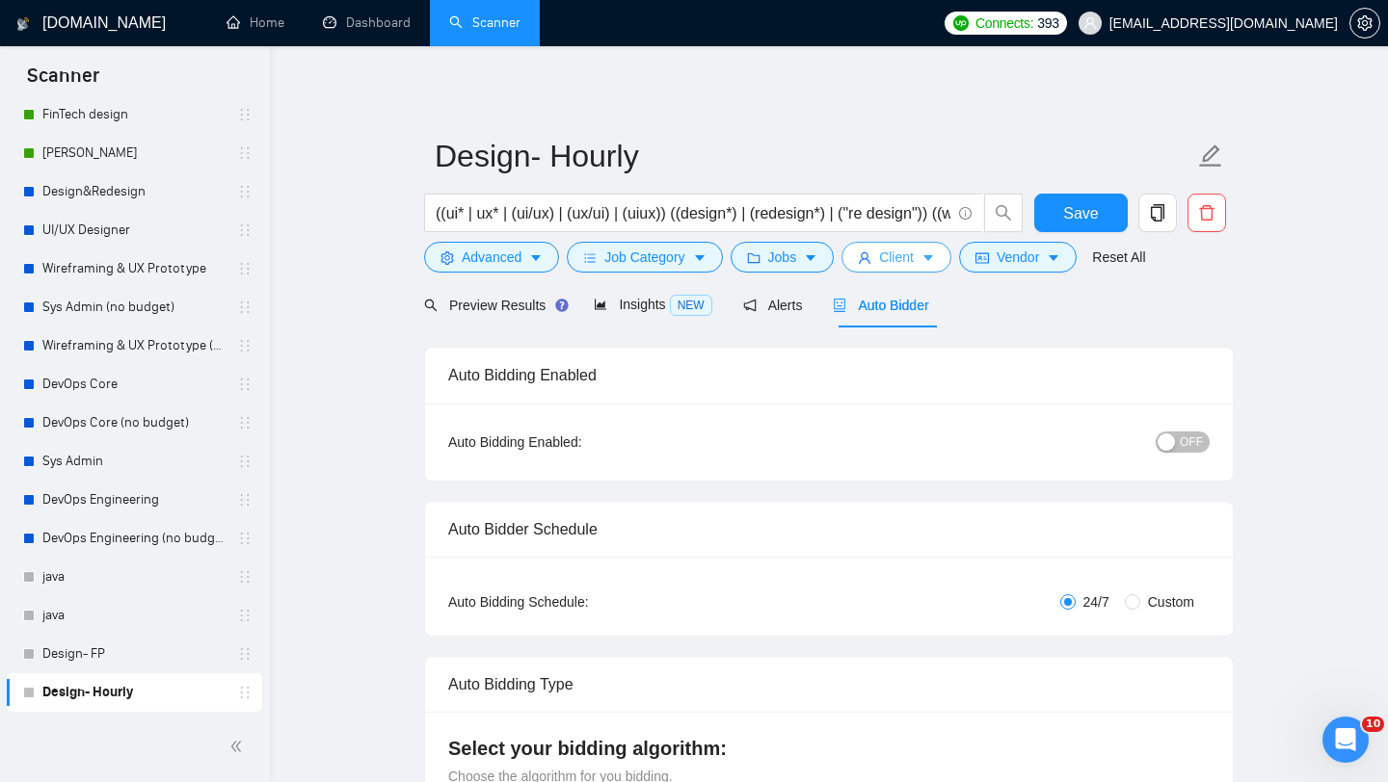
click at [930, 256] on icon "caret-down" at bounding box center [927, 257] width 13 height 13
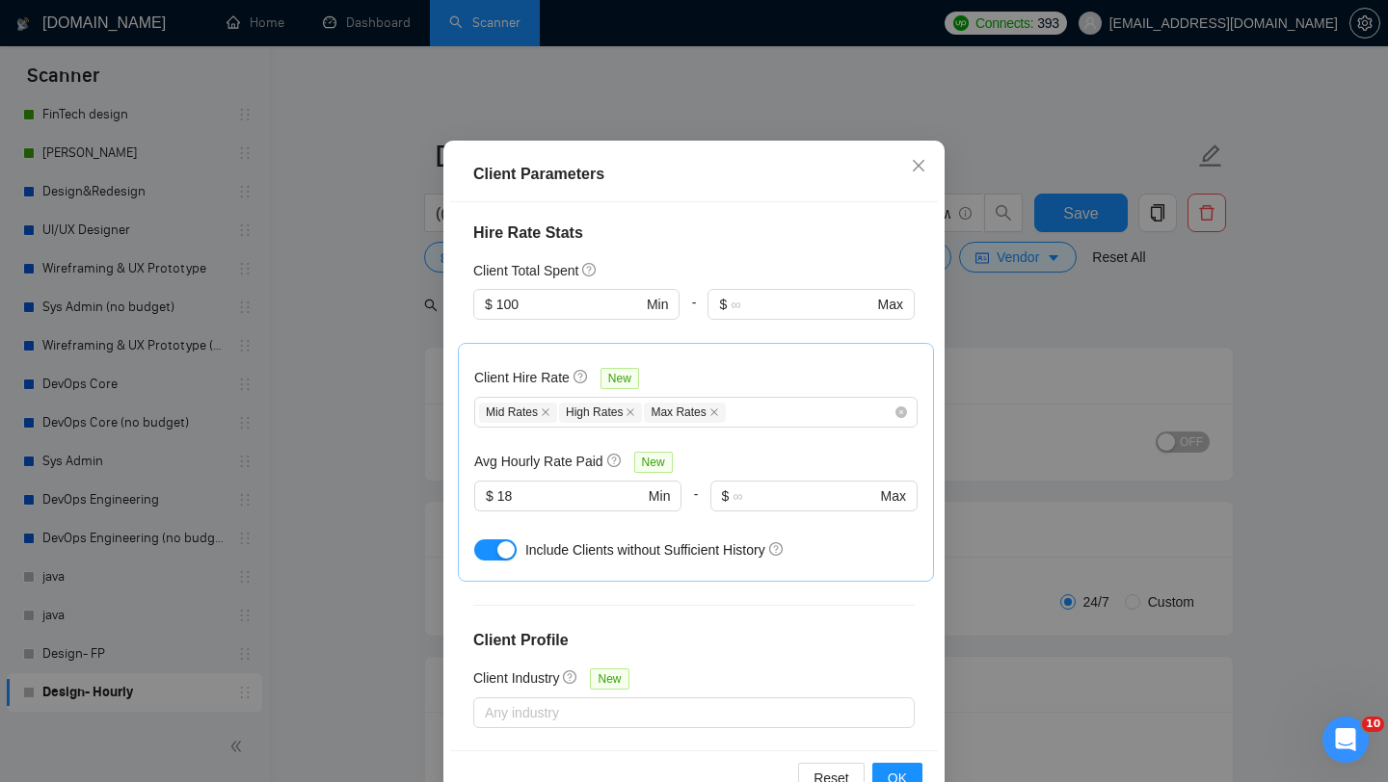
scroll to position [120, 0]
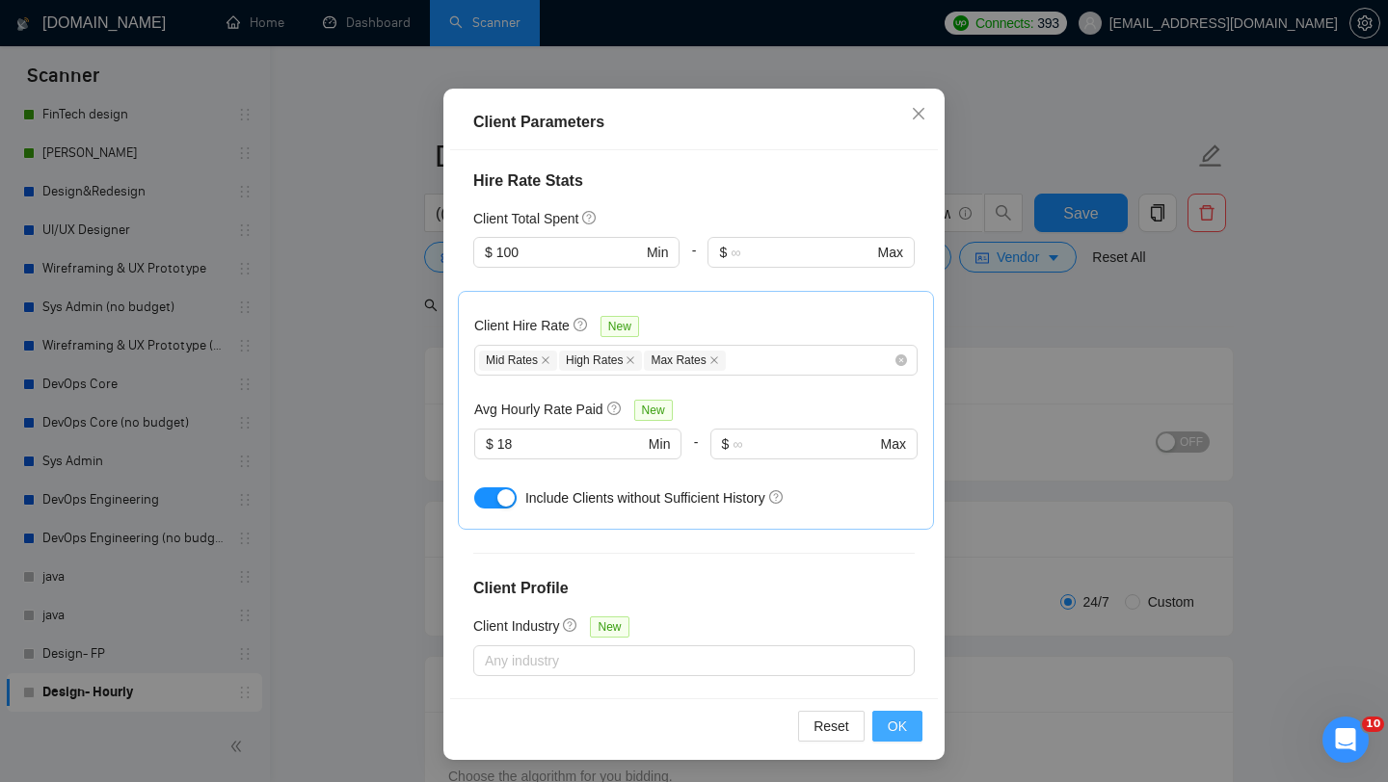
click at [902, 726] on span "OK" at bounding box center [896, 726] width 19 height 21
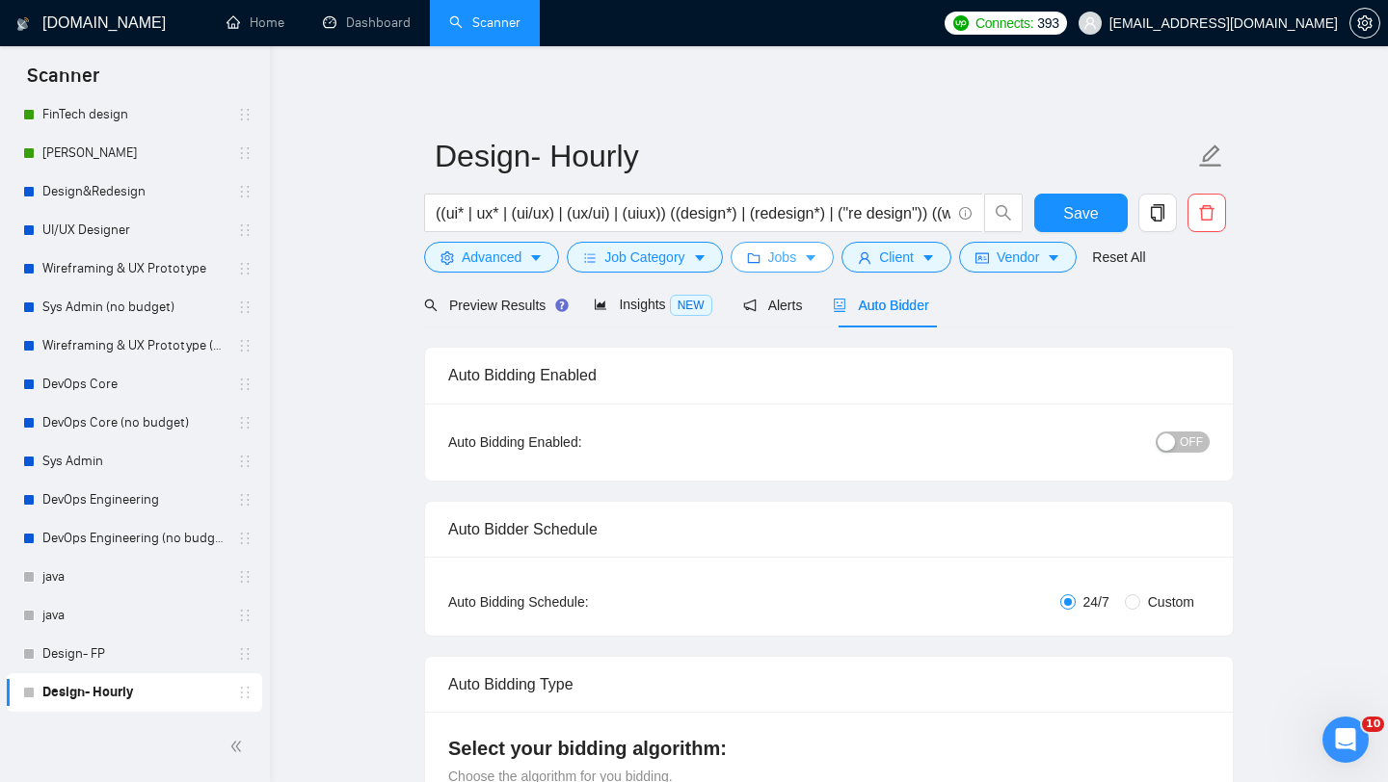
click at [813, 265] on button "Jobs" at bounding box center [782, 257] width 104 height 31
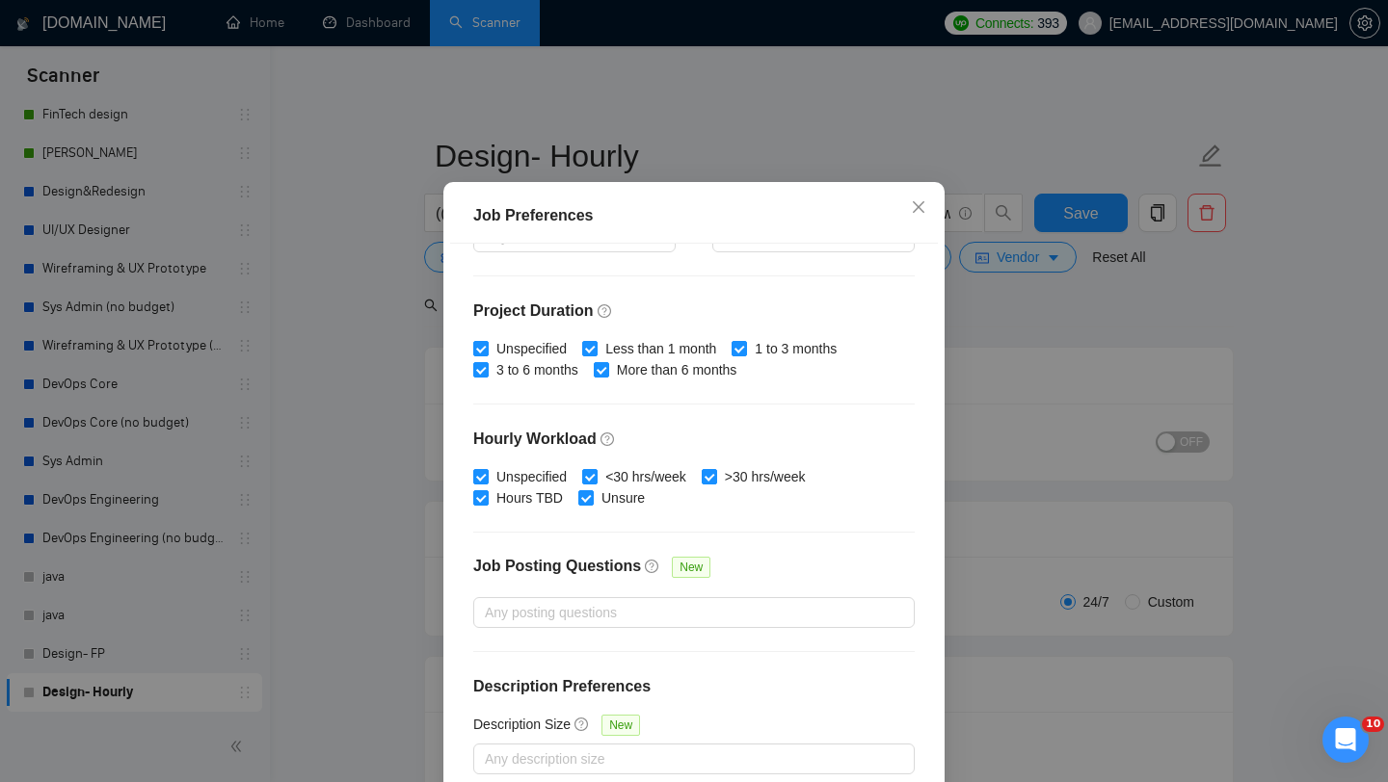
scroll to position [379, 0]
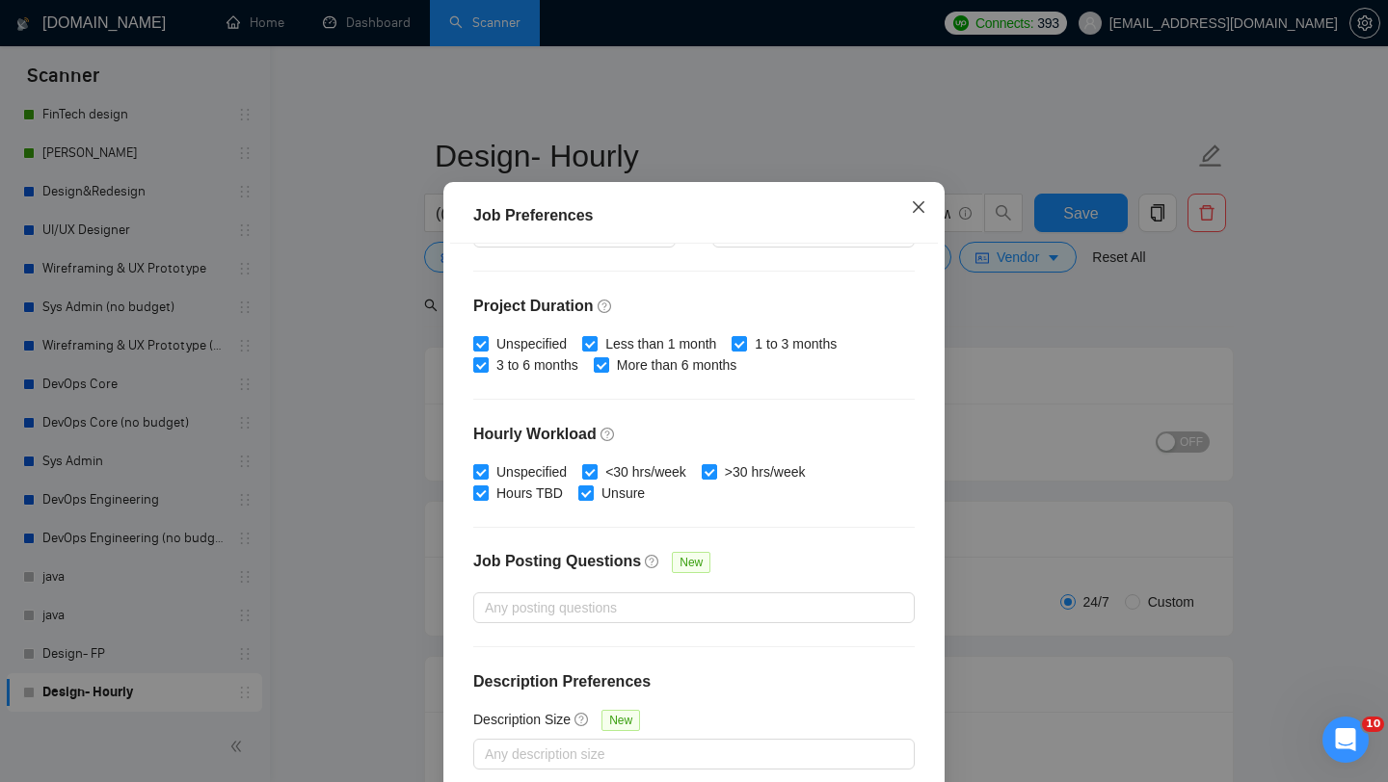
click at [921, 213] on icon "close" at bounding box center [919, 207] width 12 height 12
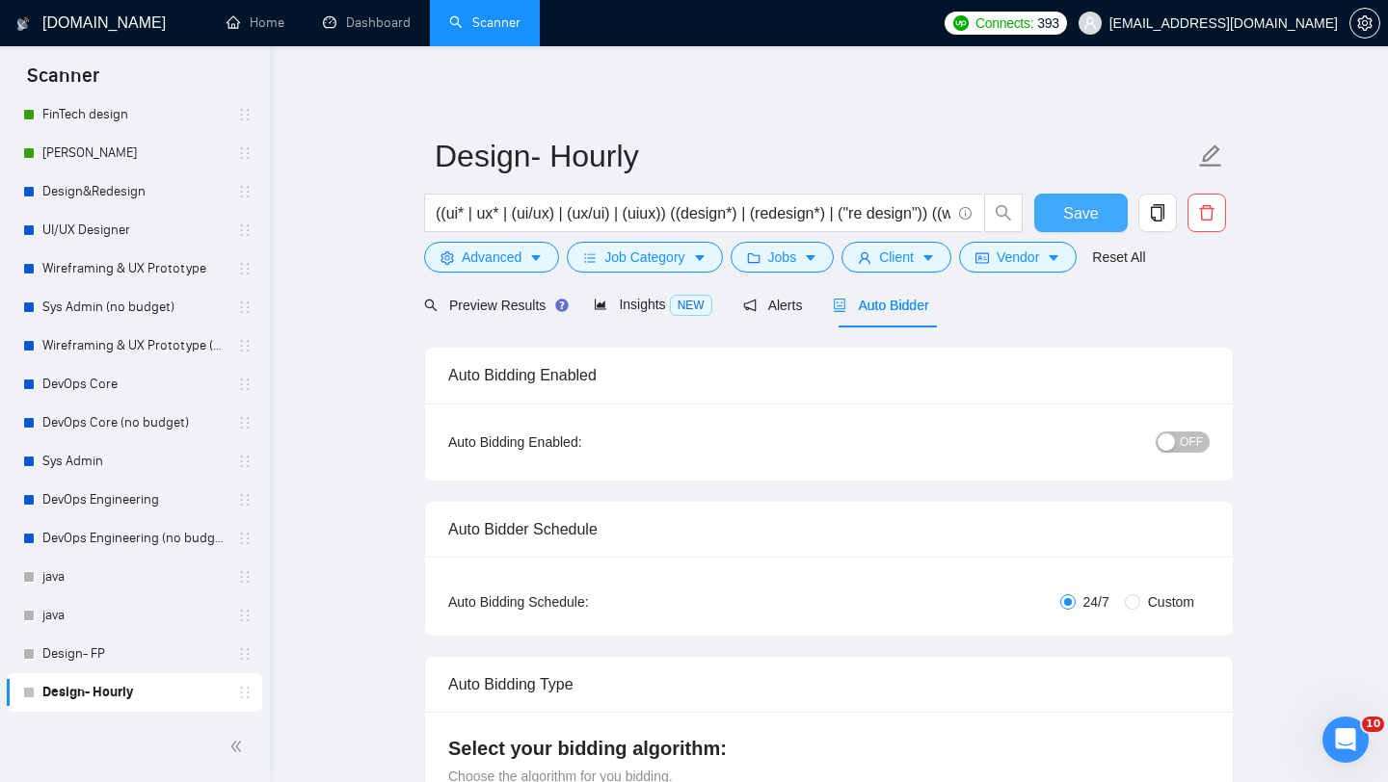
click at [1082, 206] on span "Save" at bounding box center [1080, 213] width 35 height 24
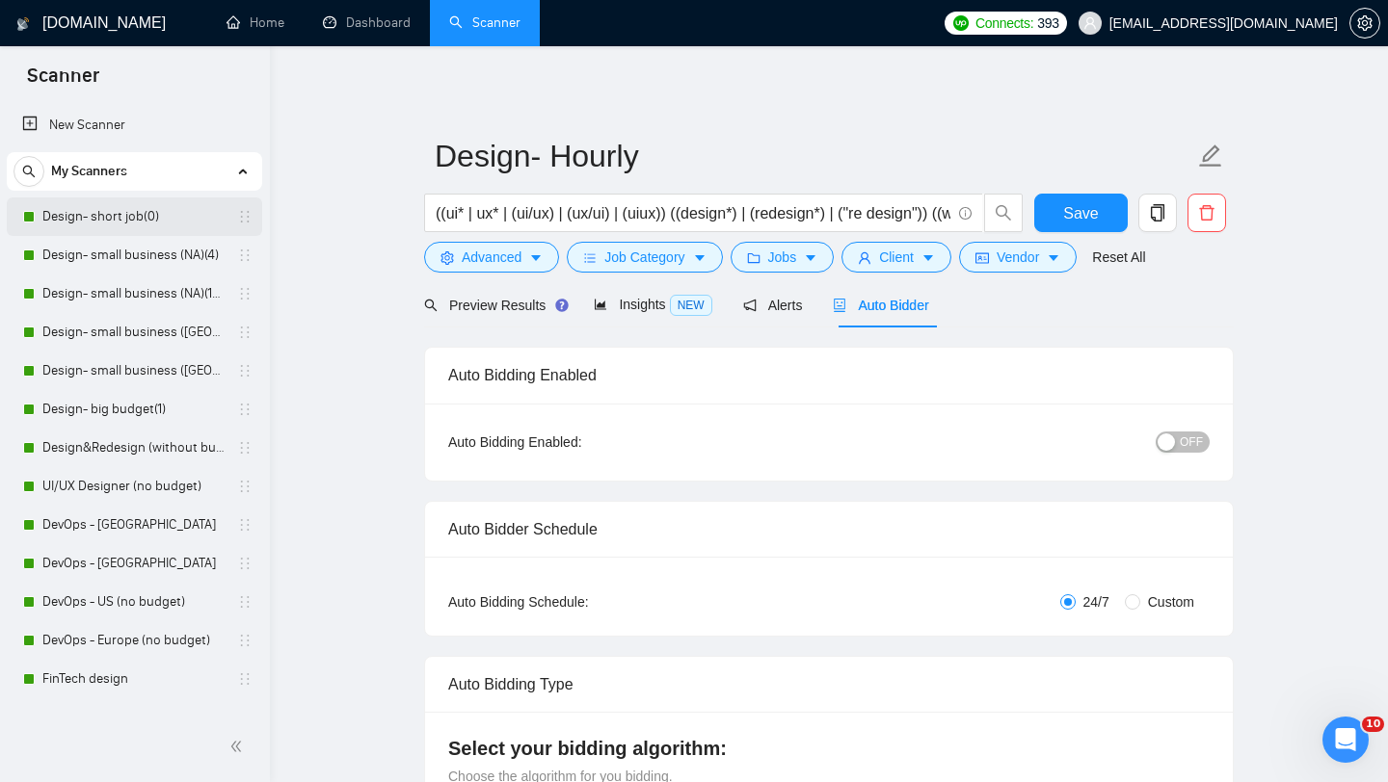
click at [119, 223] on link "Design- short job(0)" at bounding box center [133, 217] width 183 height 39
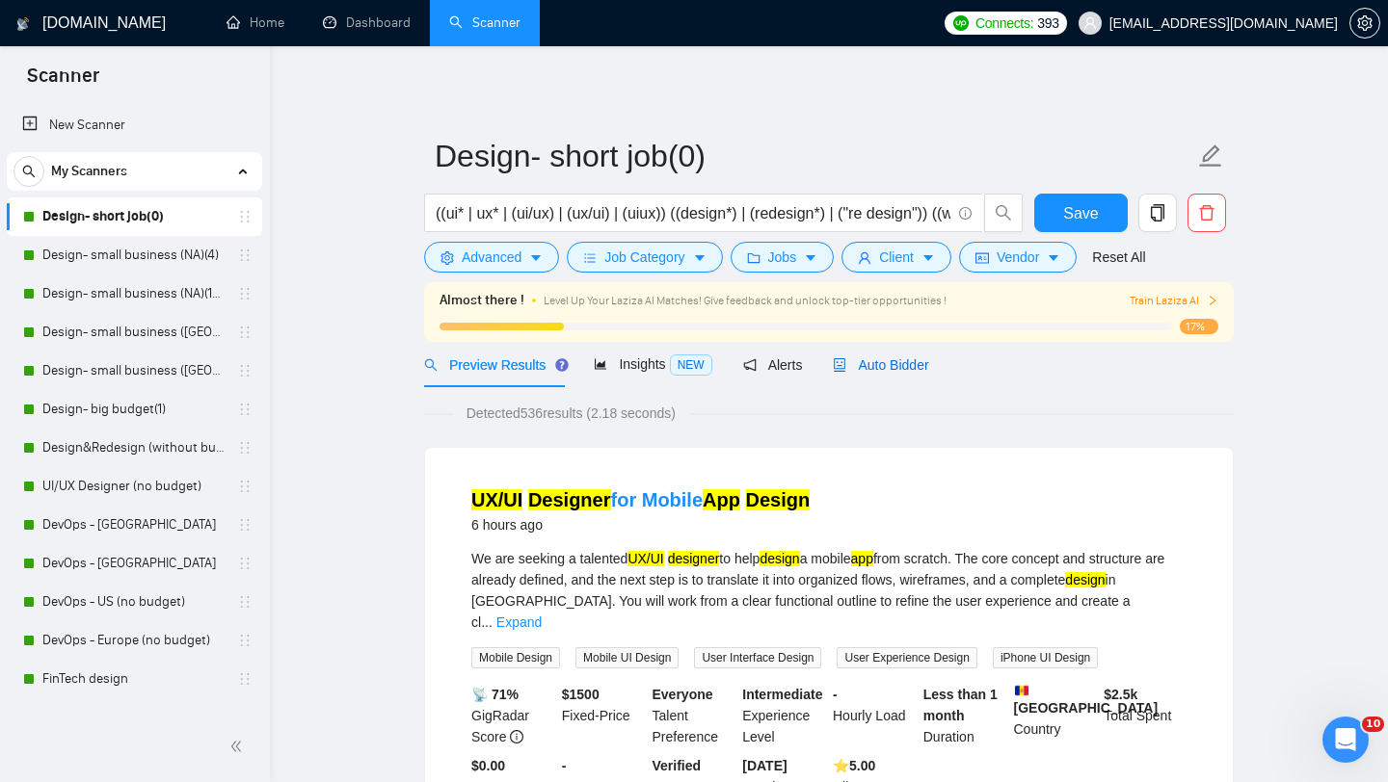
click at [908, 355] on div "Auto Bidder" at bounding box center [880, 365] width 95 height 21
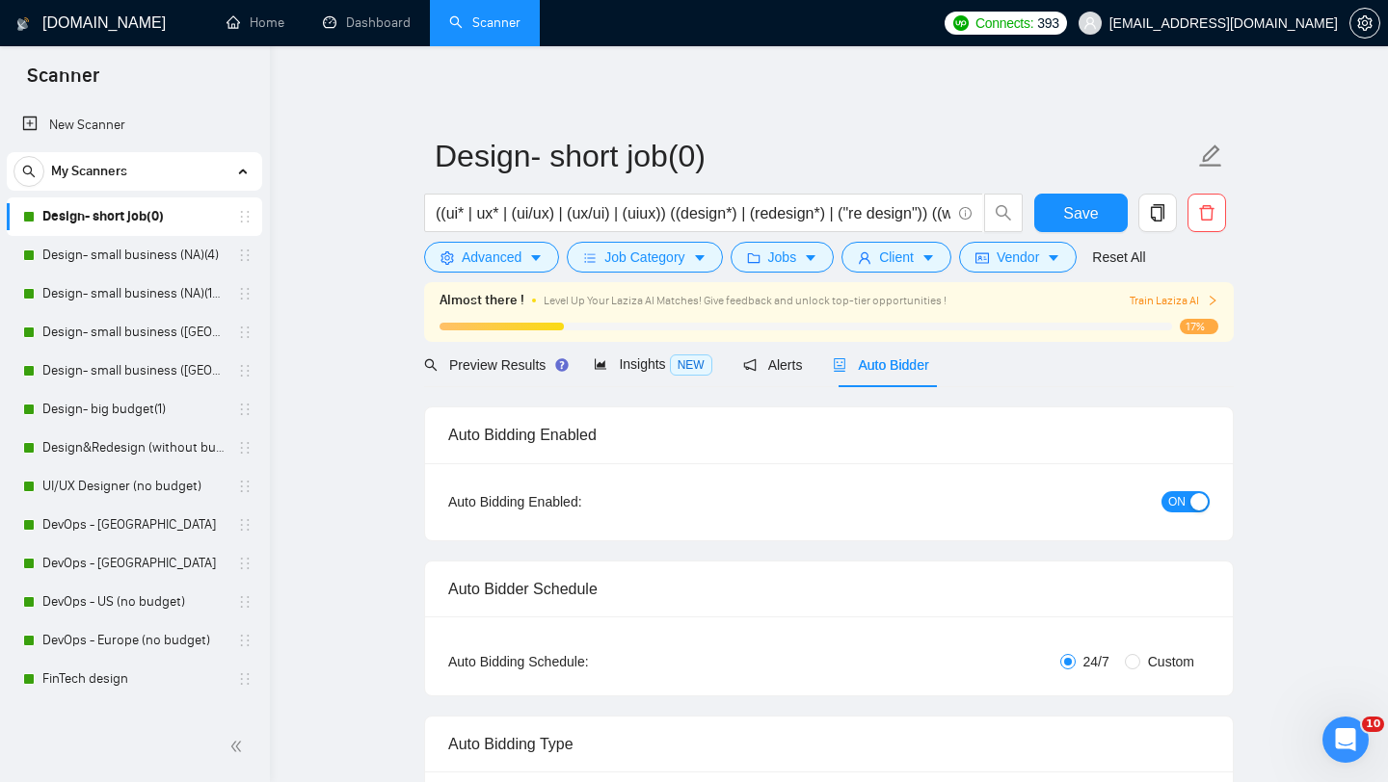
click at [1179, 494] on span "ON" at bounding box center [1176, 501] width 17 height 21
click at [1092, 224] on span "Save" at bounding box center [1080, 213] width 35 height 24
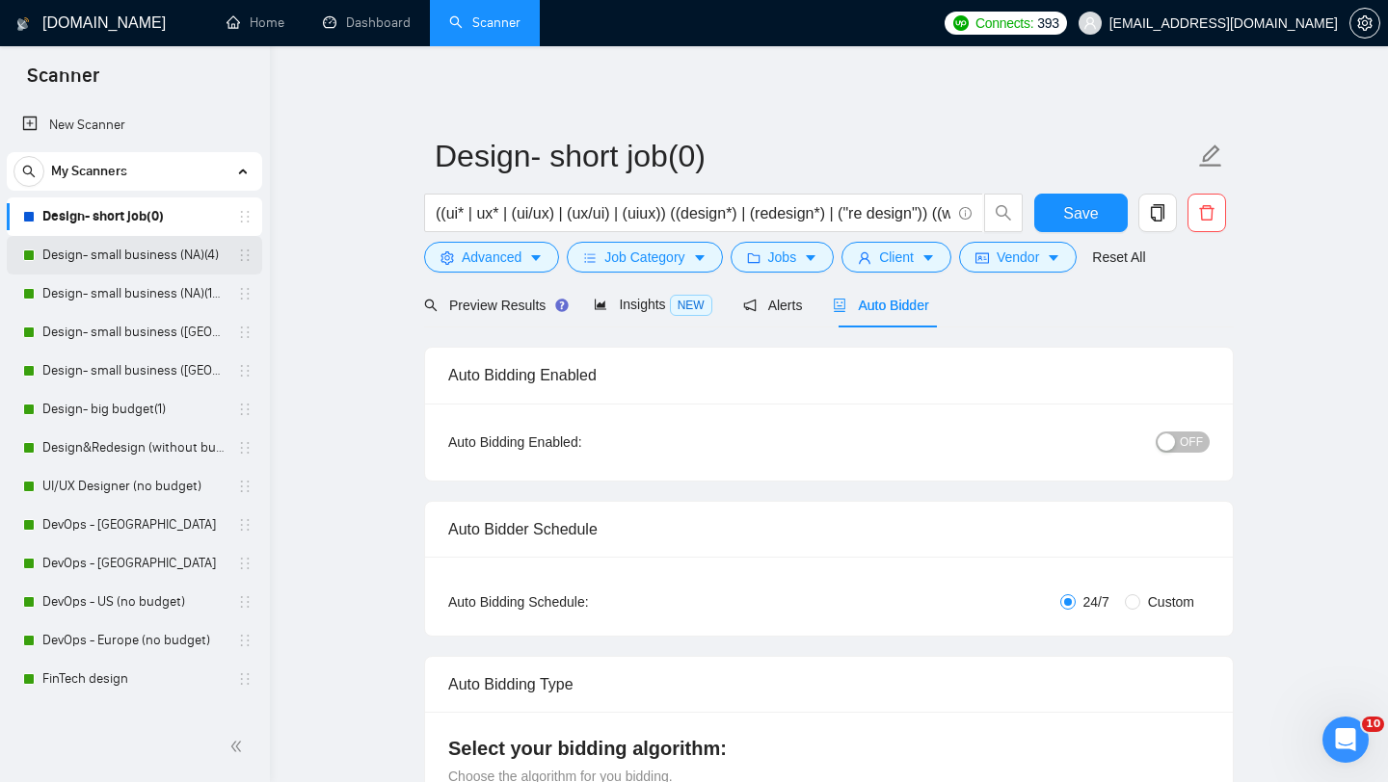
click at [106, 267] on link "Design- small business (NA)(4)" at bounding box center [133, 255] width 183 height 39
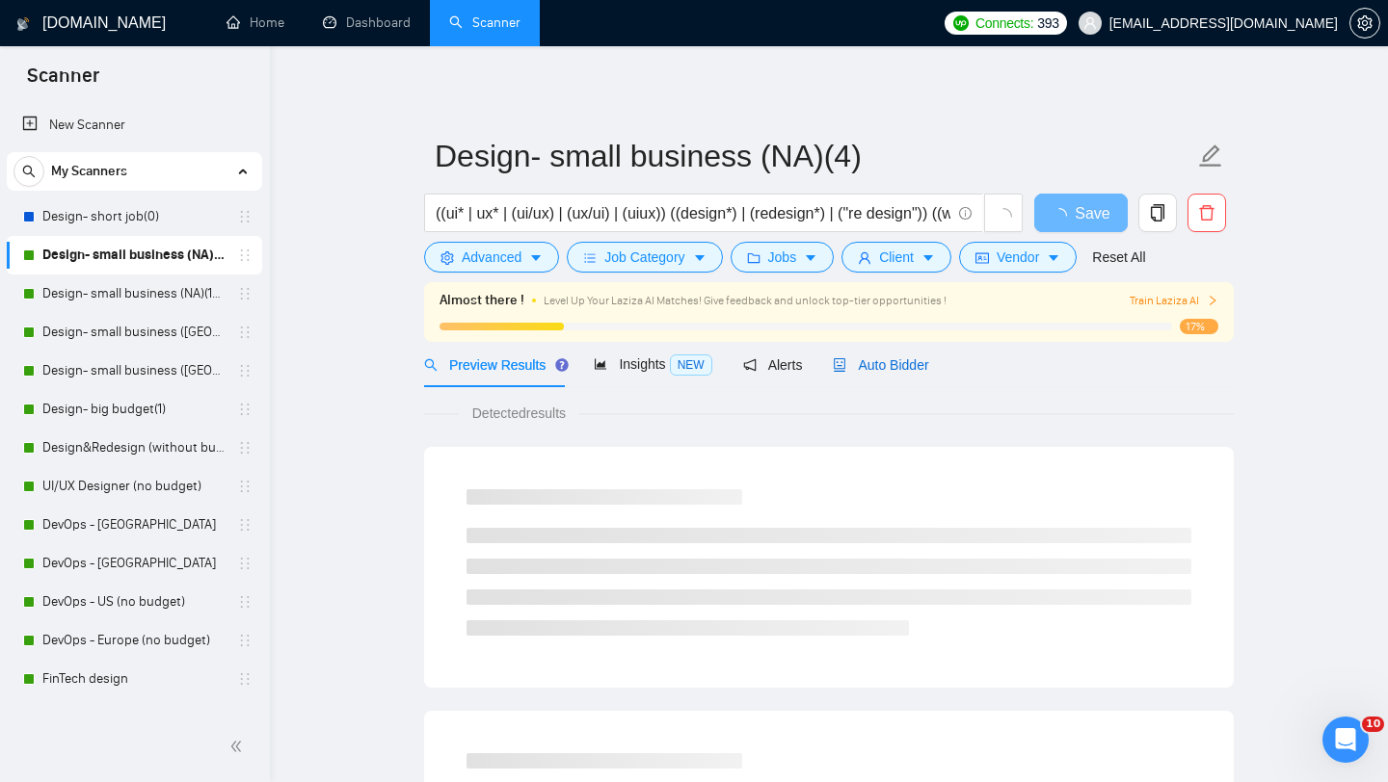
click at [920, 357] on span "Auto Bidder" at bounding box center [880, 364] width 95 height 15
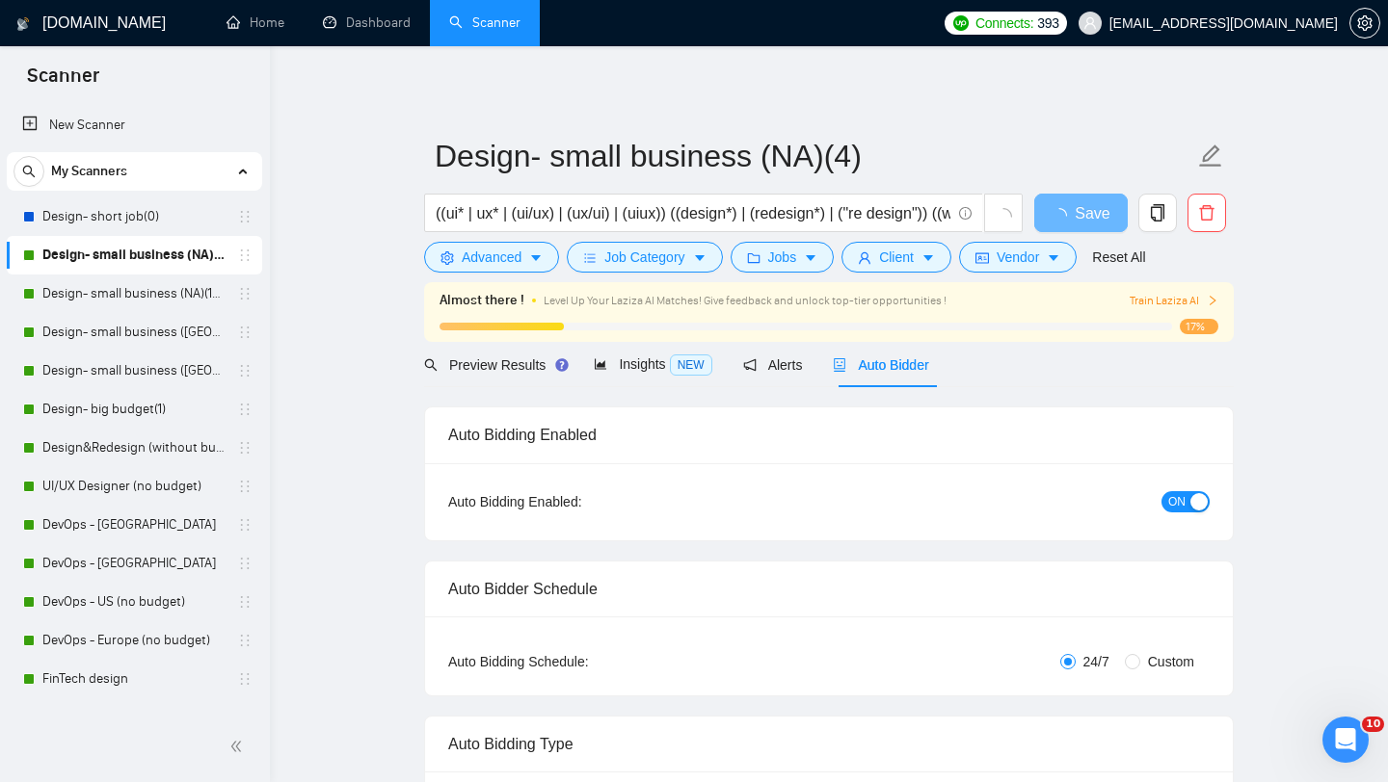
click at [1189, 499] on button "ON" at bounding box center [1185, 501] width 48 height 21
click at [1087, 221] on span "Save" at bounding box center [1080, 213] width 35 height 24
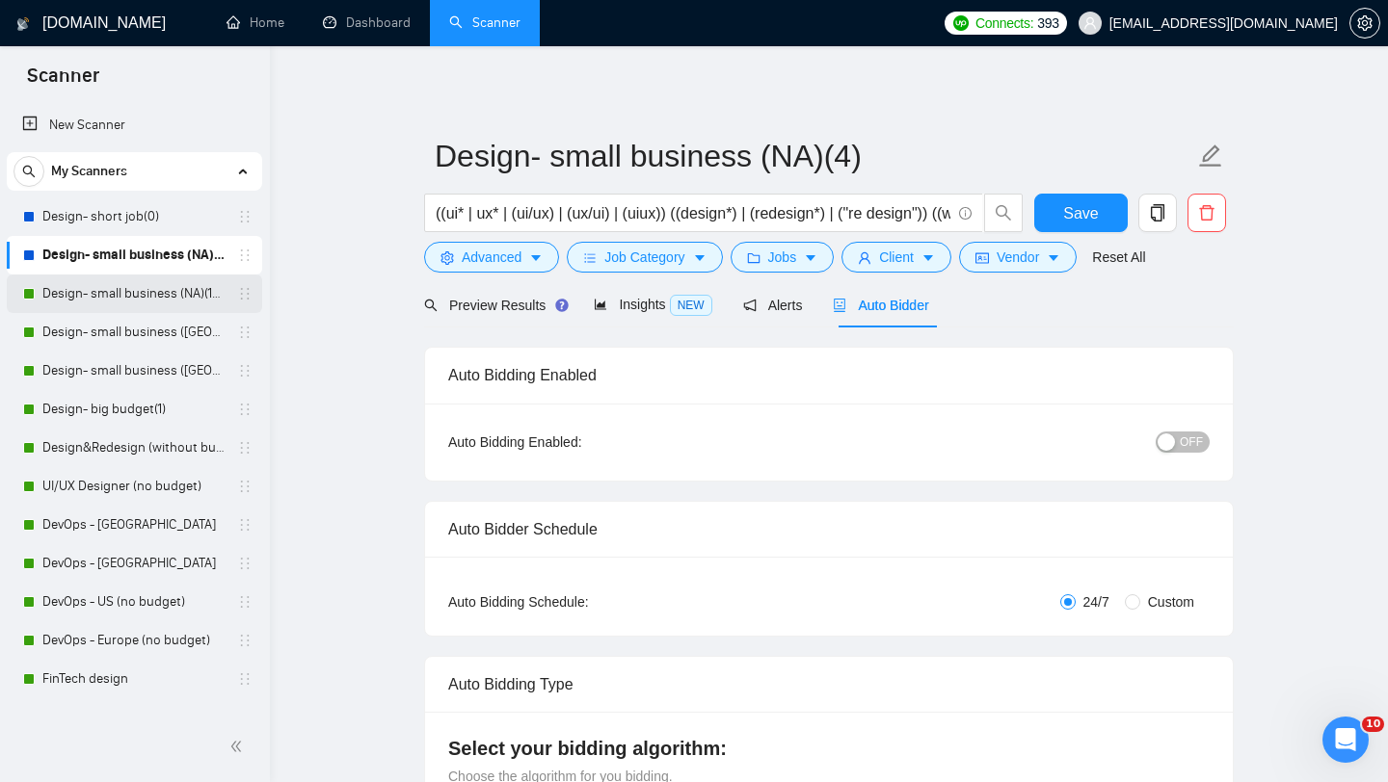
click at [162, 293] on link "Design- small business (NA)(15$)" at bounding box center [133, 294] width 183 height 39
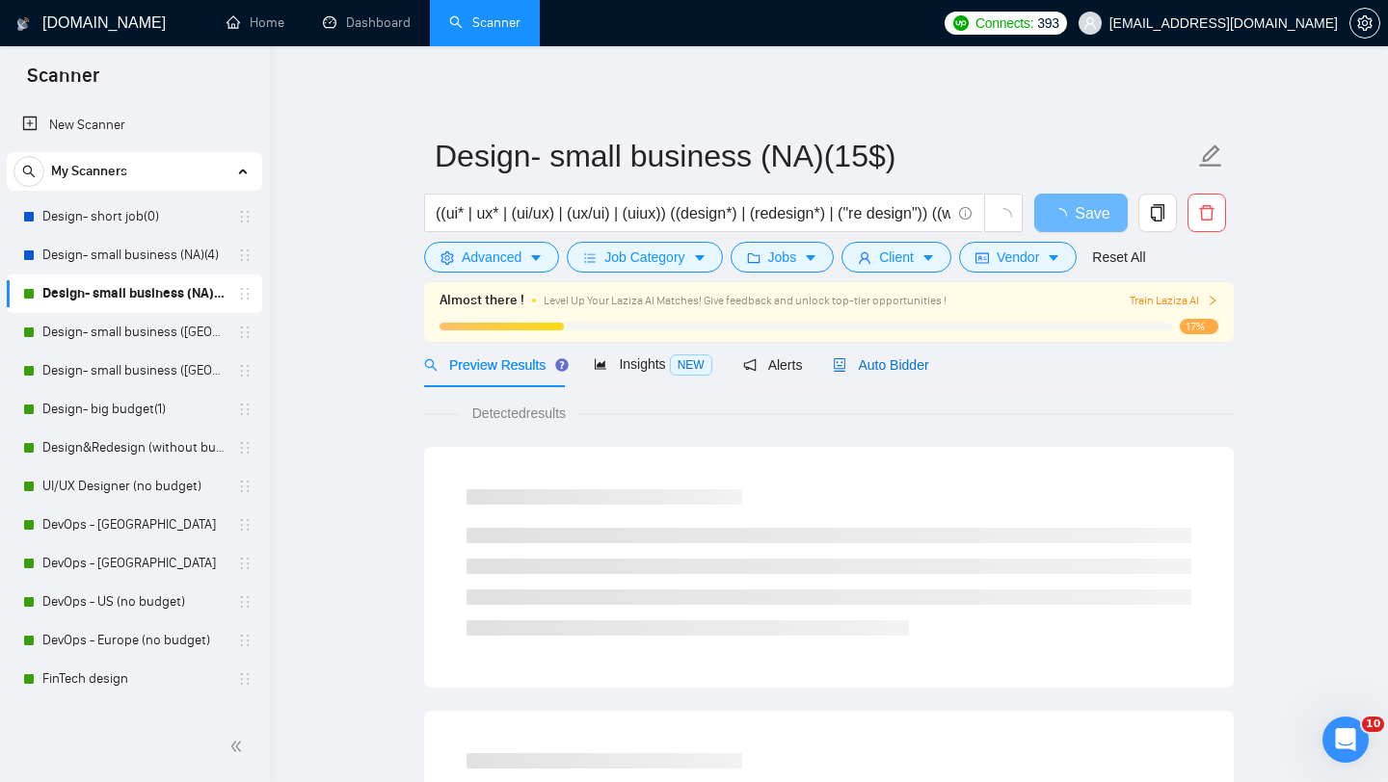
click at [893, 366] on span "Auto Bidder" at bounding box center [880, 364] width 95 height 15
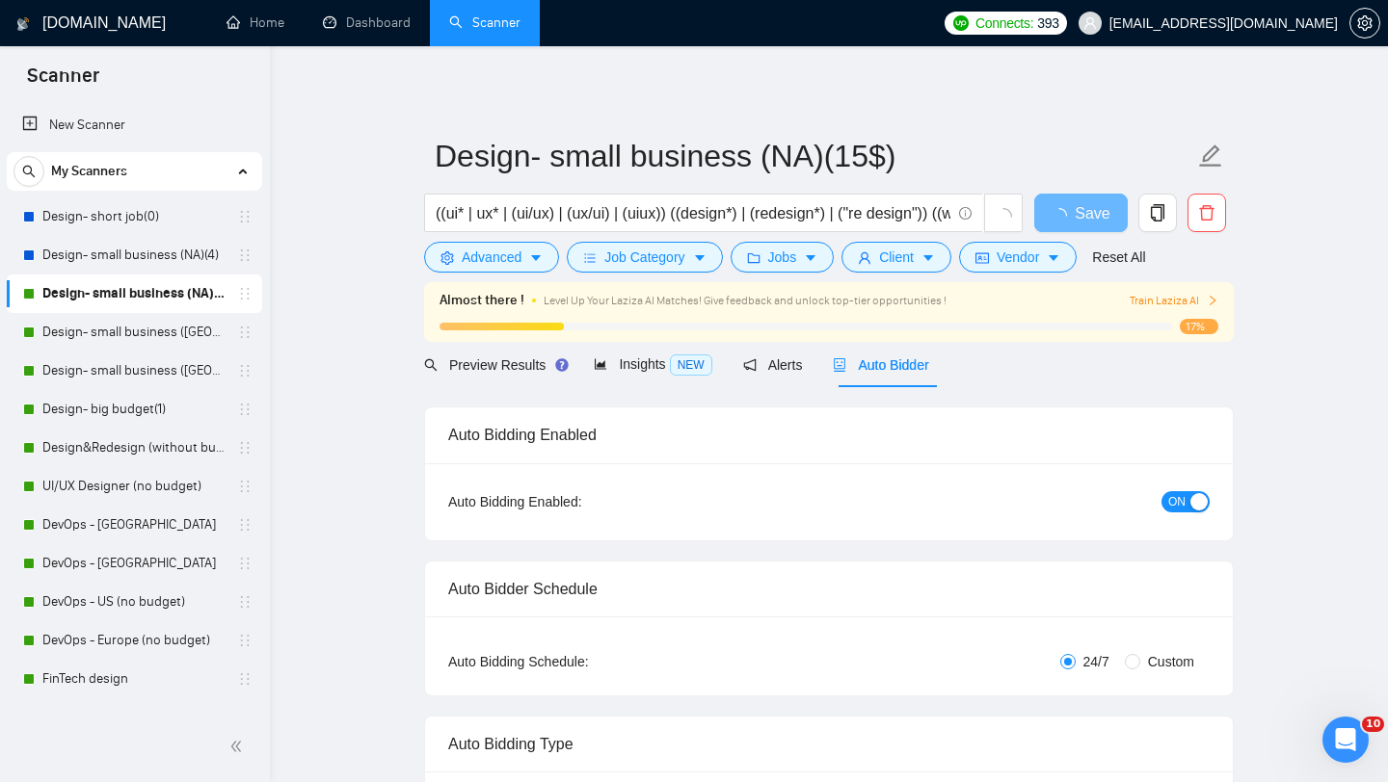
click at [1181, 499] on span "ON" at bounding box center [1176, 501] width 17 height 21
click at [1092, 225] on button "Save" at bounding box center [1080, 213] width 93 height 39
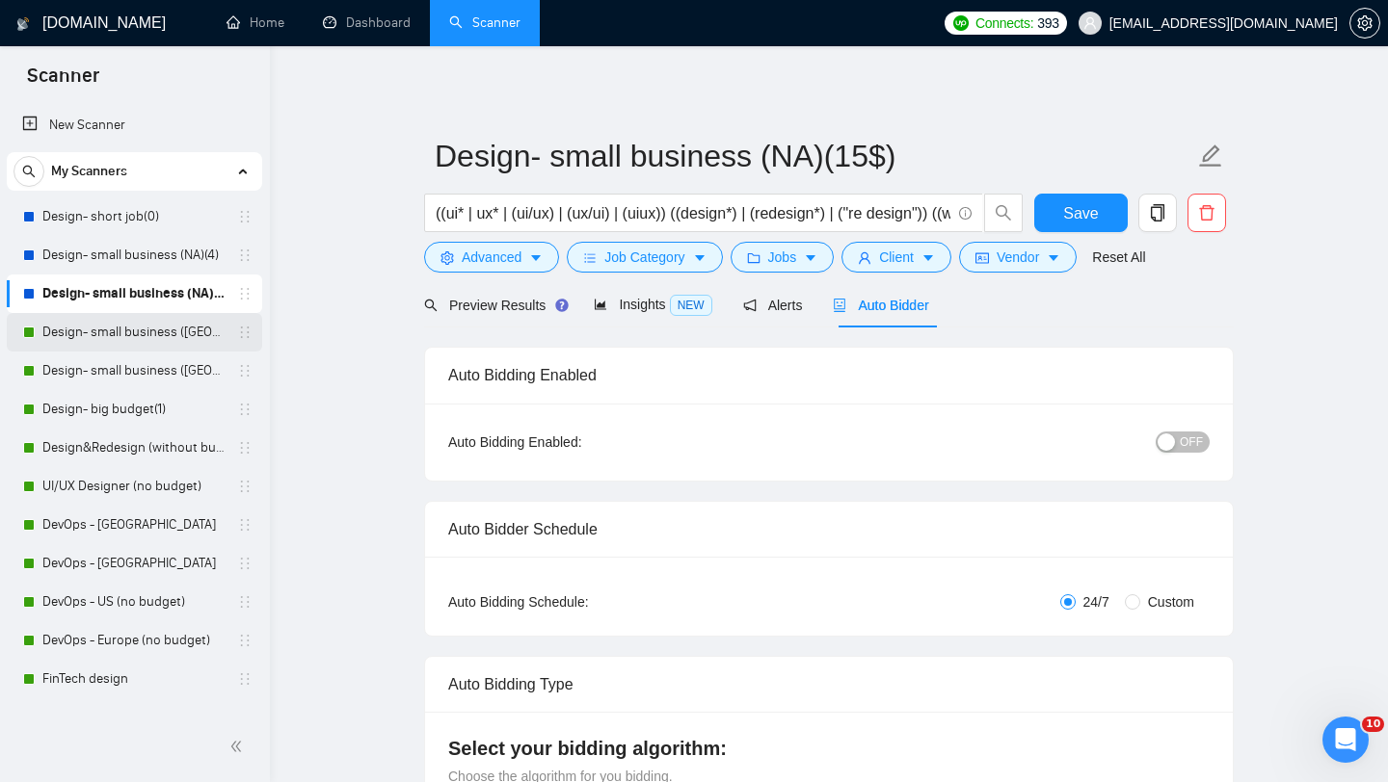
click at [125, 335] on link "Design- small business ([GEOGRAPHIC_DATA])(15$)" at bounding box center [133, 332] width 183 height 39
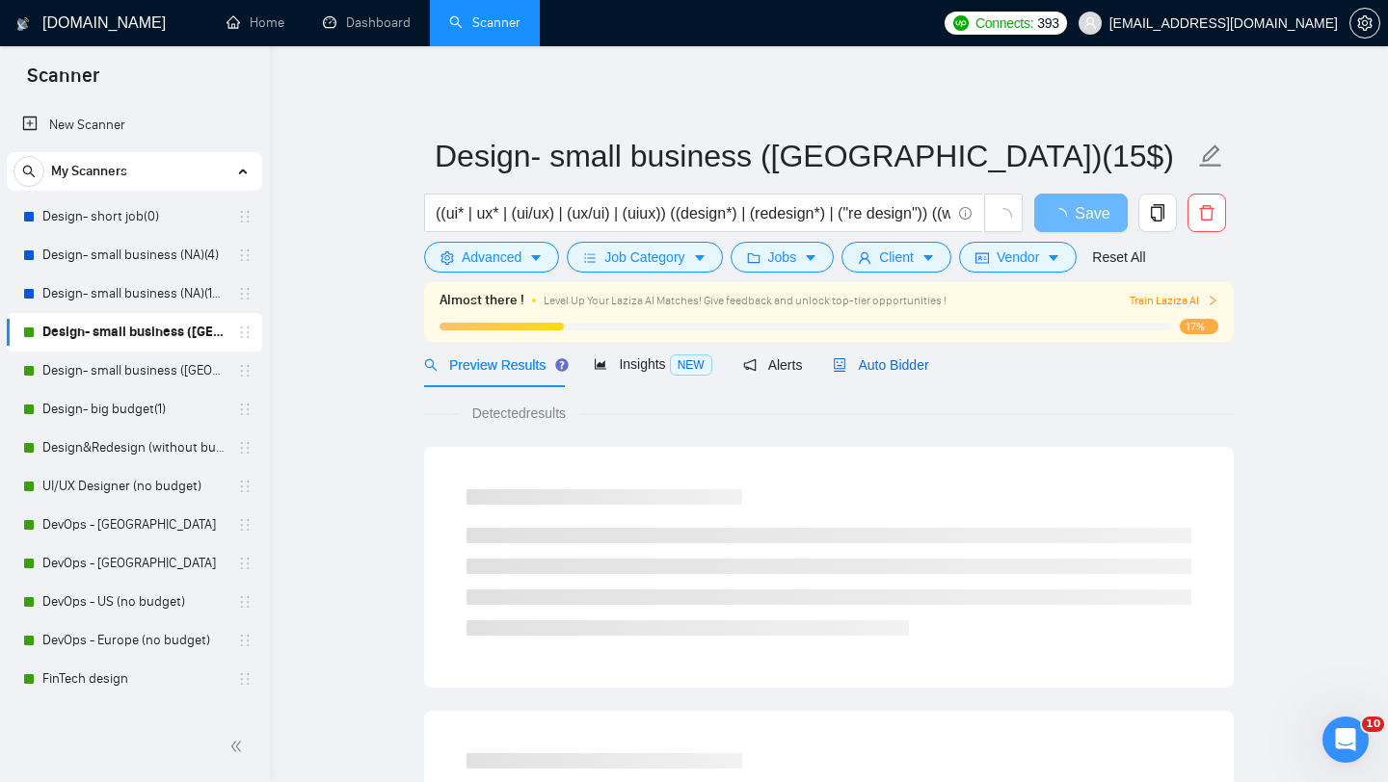
click at [912, 364] on span "Auto Bidder" at bounding box center [880, 364] width 95 height 15
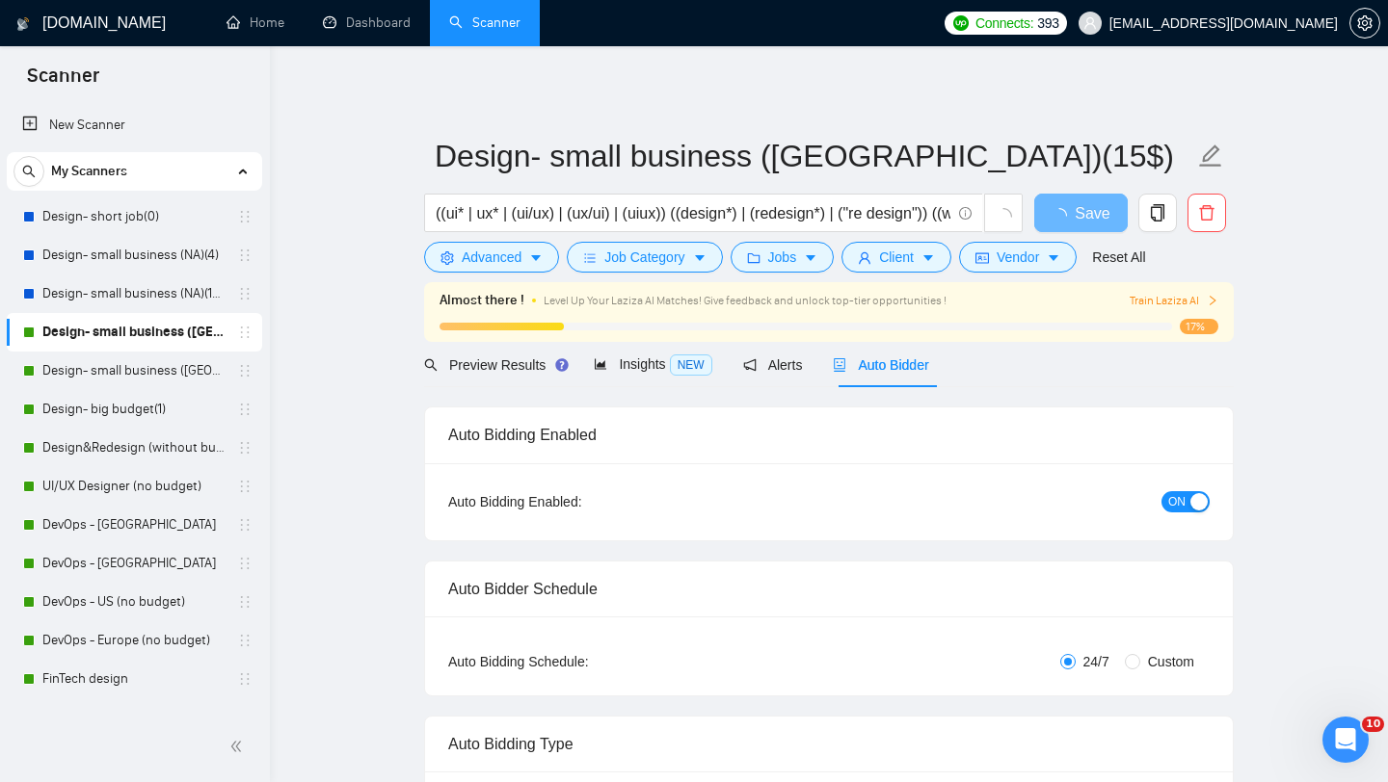
click at [1179, 504] on span "ON" at bounding box center [1176, 501] width 17 height 21
click at [1099, 216] on button "Save" at bounding box center [1080, 213] width 93 height 39
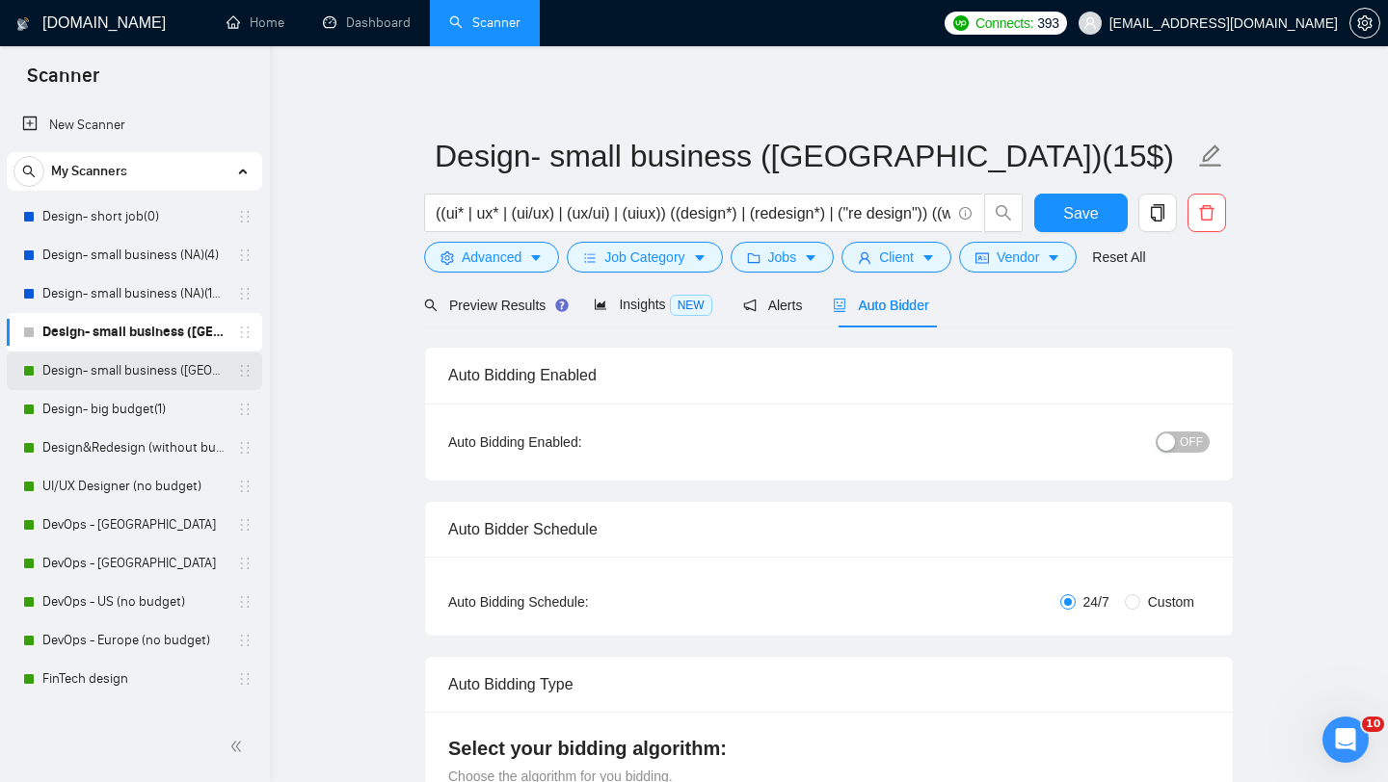
click at [165, 373] on link "Design- small business ([GEOGRAPHIC_DATA])(4)" at bounding box center [133, 371] width 183 height 39
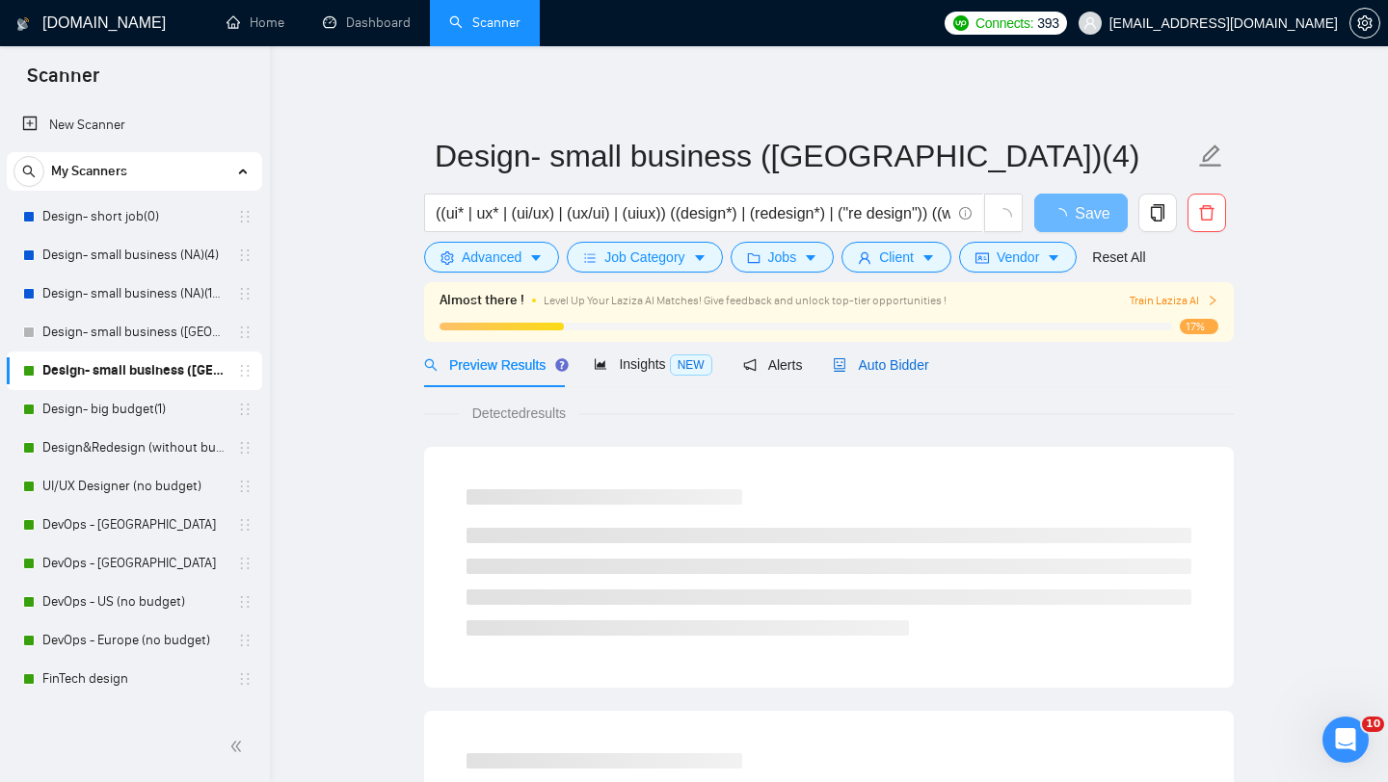
click at [886, 359] on span "Auto Bidder" at bounding box center [880, 364] width 95 height 15
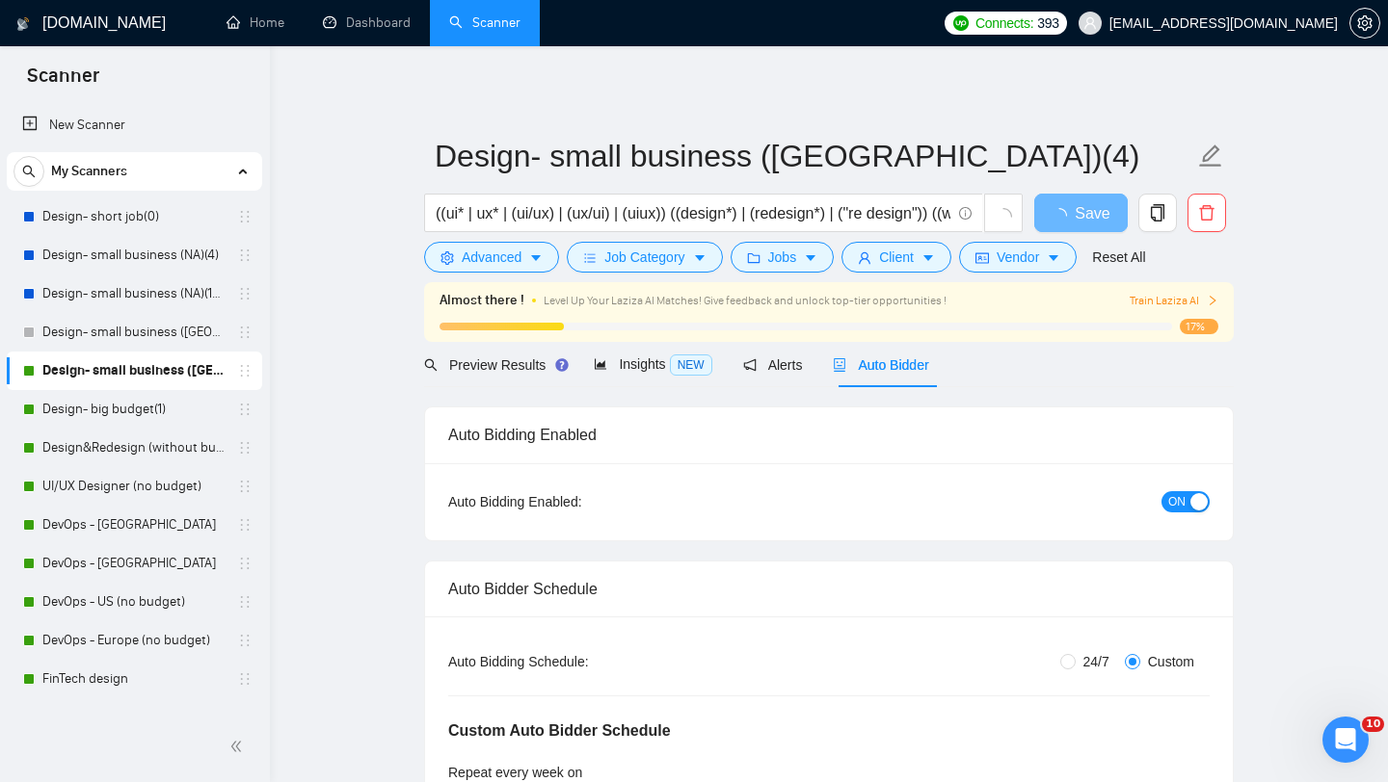
click at [1179, 503] on span "ON" at bounding box center [1176, 501] width 17 height 21
click at [1087, 222] on span "Save" at bounding box center [1080, 213] width 35 height 24
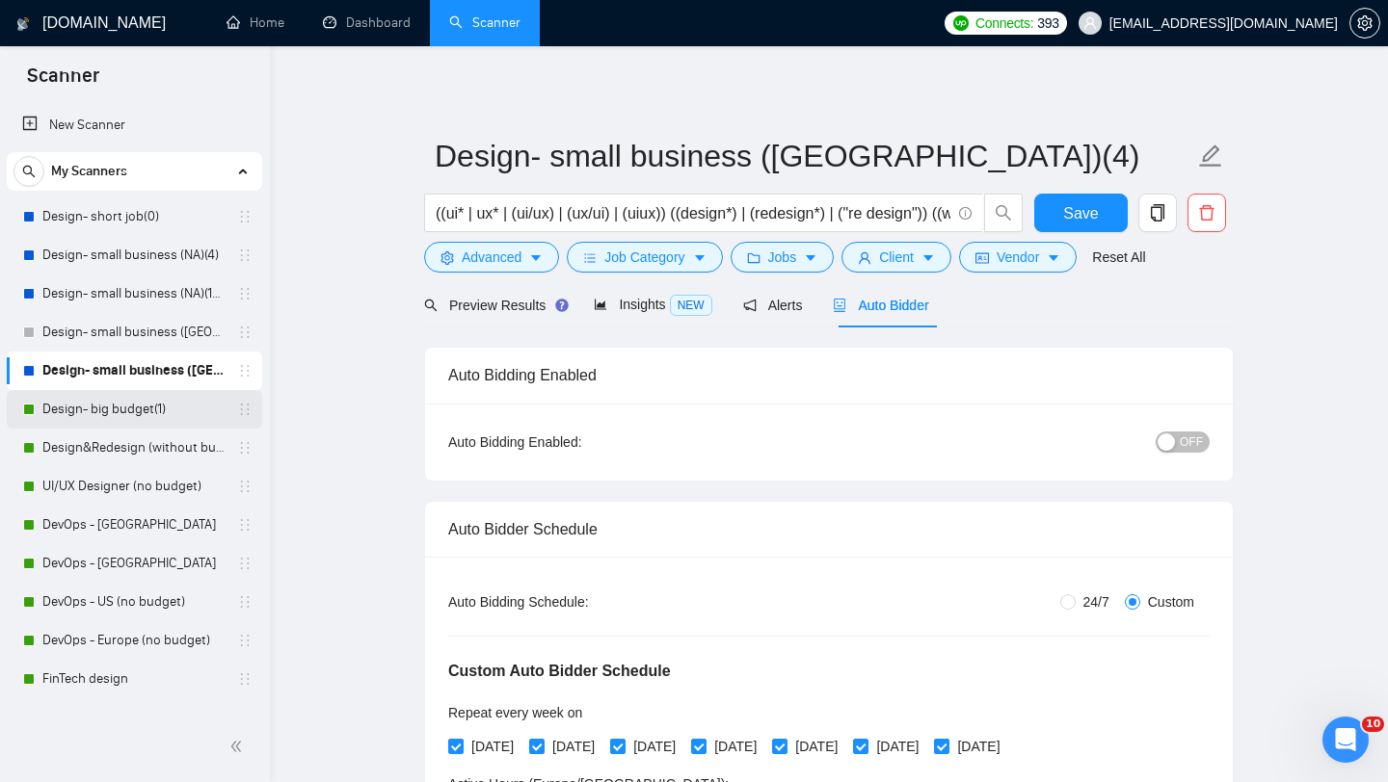
click at [121, 416] on link "Design- big budget(1)" at bounding box center [133, 409] width 183 height 39
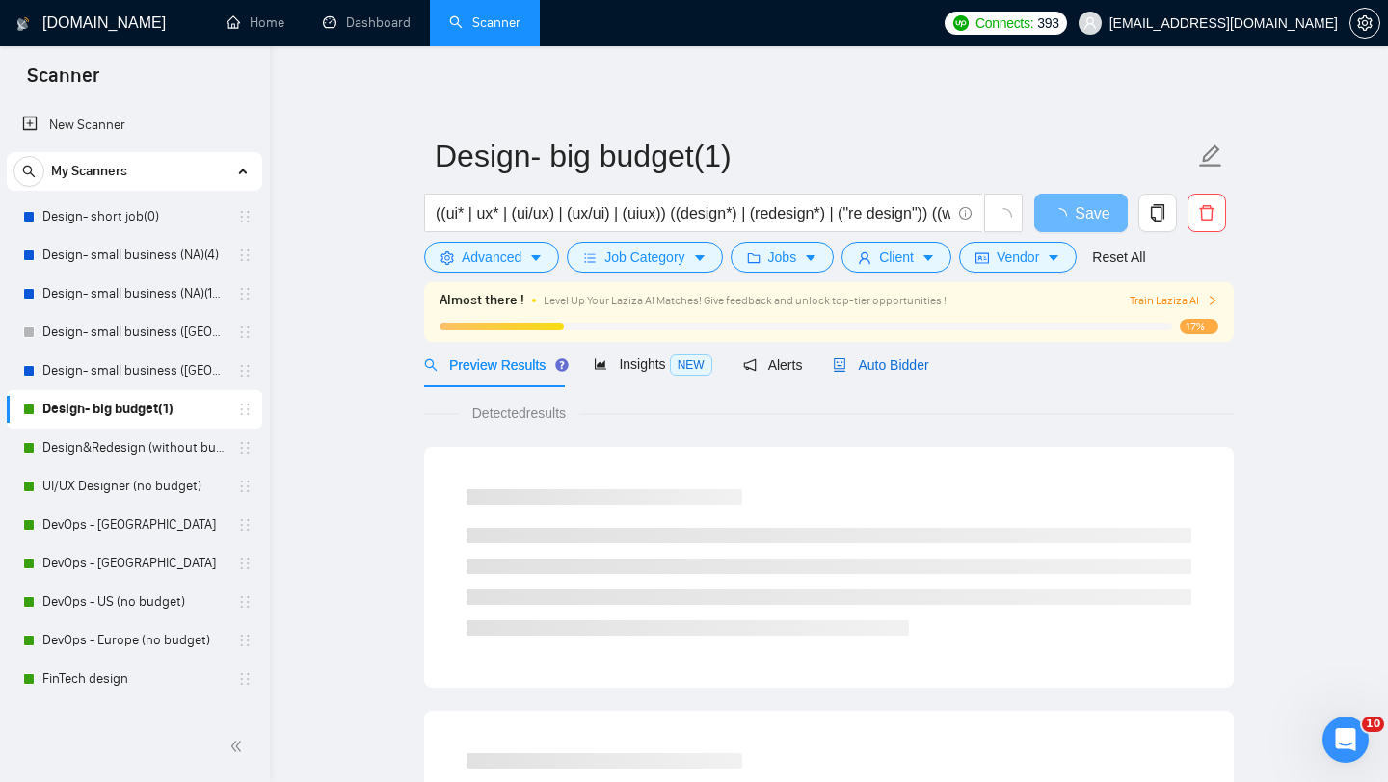
click at [909, 360] on span "Auto Bidder" at bounding box center [880, 364] width 95 height 15
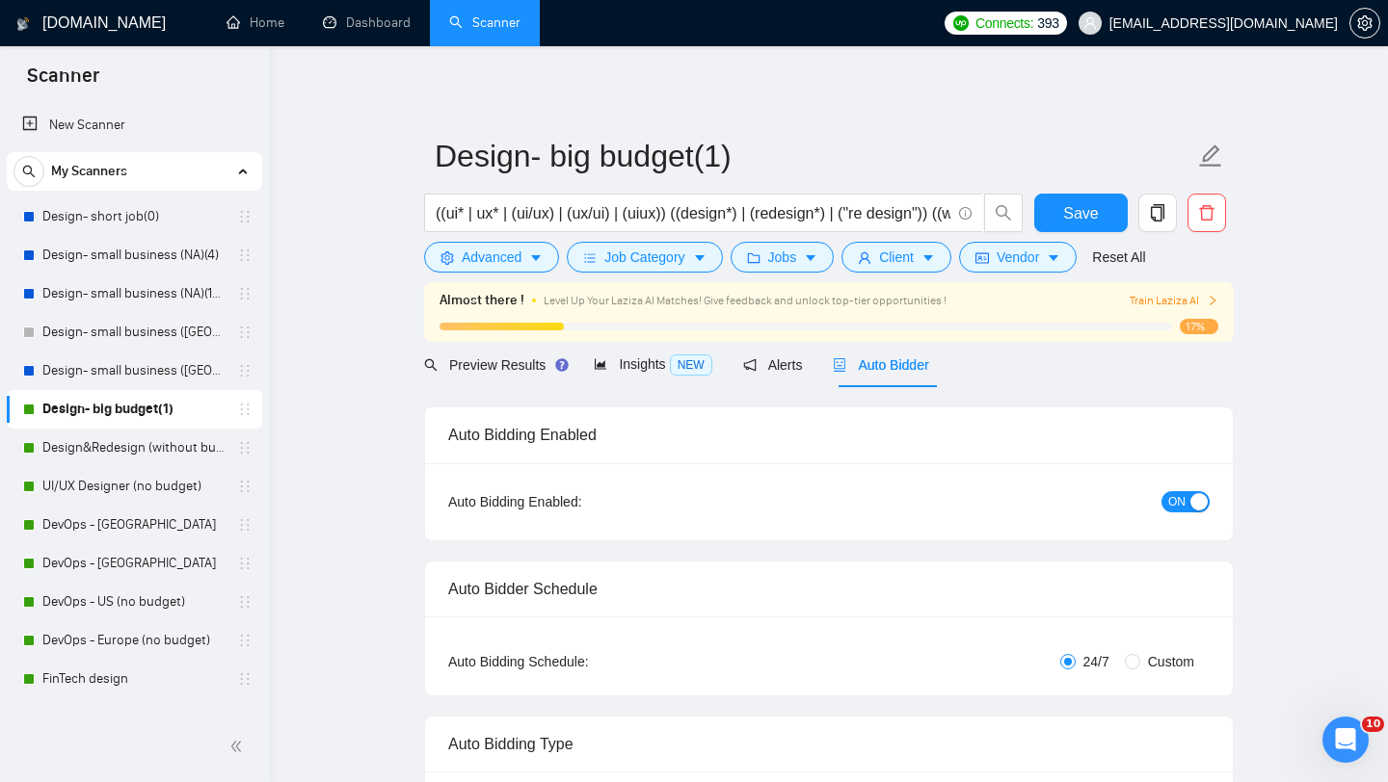
click at [1184, 505] on span "ON" at bounding box center [1176, 501] width 17 height 21
click at [1099, 221] on div "Reset all filters" at bounding box center [1127, 220] width 104 height 33
click at [1067, 211] on span "Save" at bounding box center [1080, 213] width 35 height 24
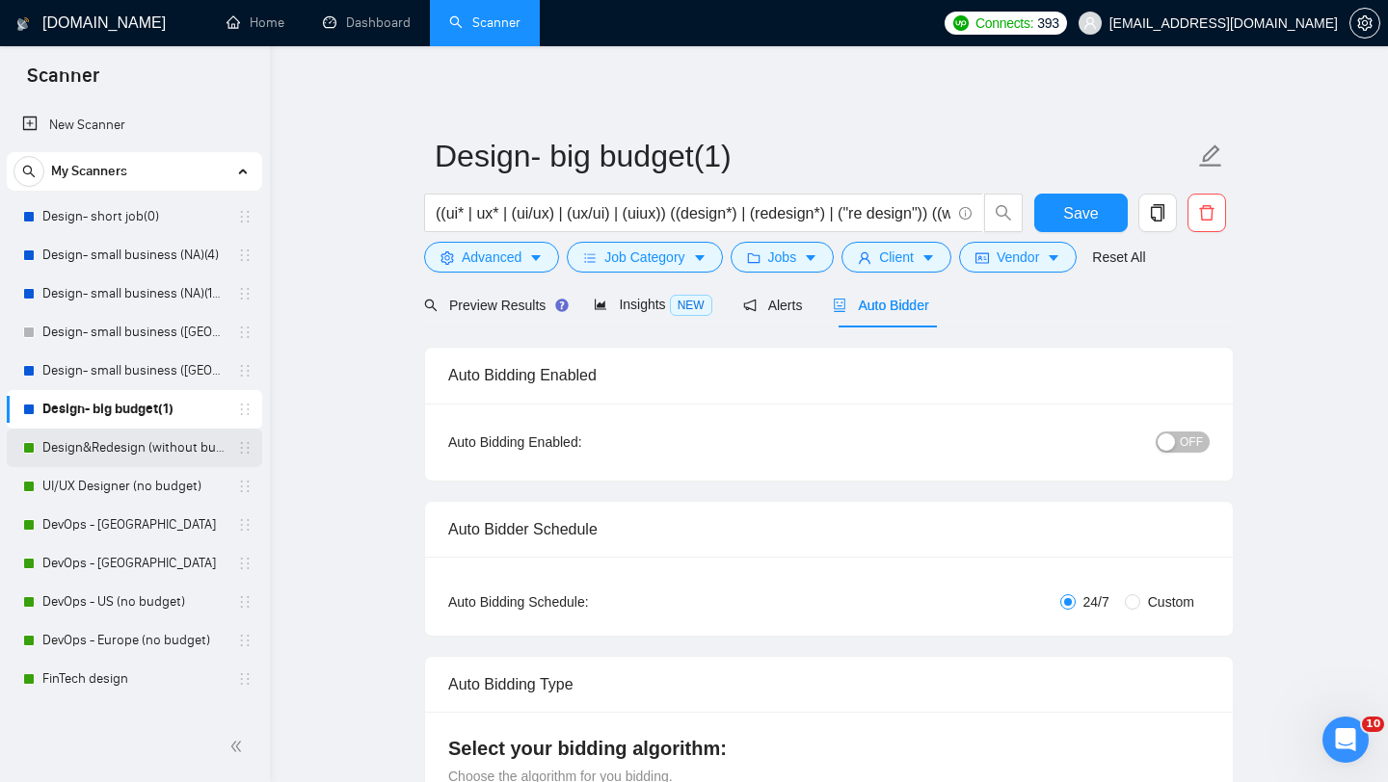
click at [106, 460] on link "Design&Redesign (without budget)" at bounding box center [133, 448] width 183 height 39
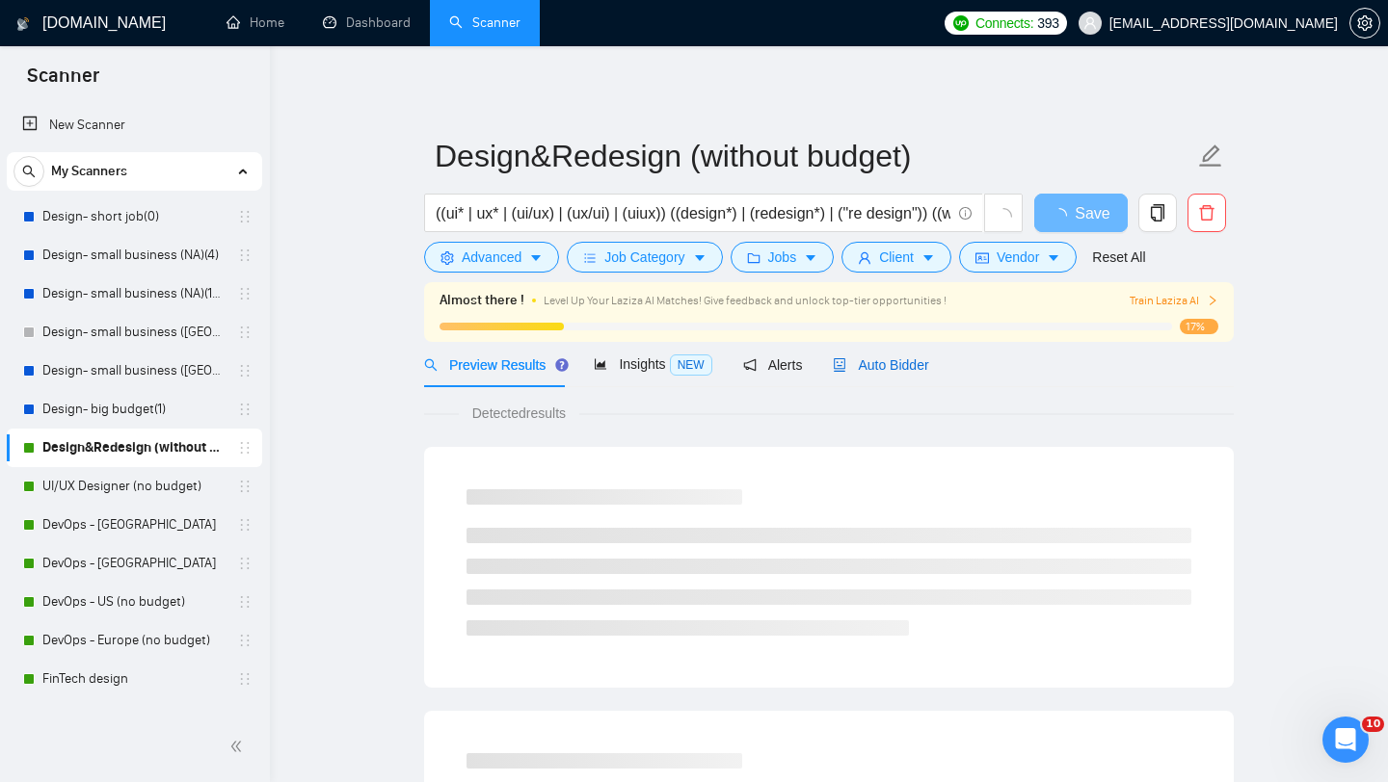
click at [899, 366] on span "Auto Bidder" at bounding box center [880, 364] width 95 height 15
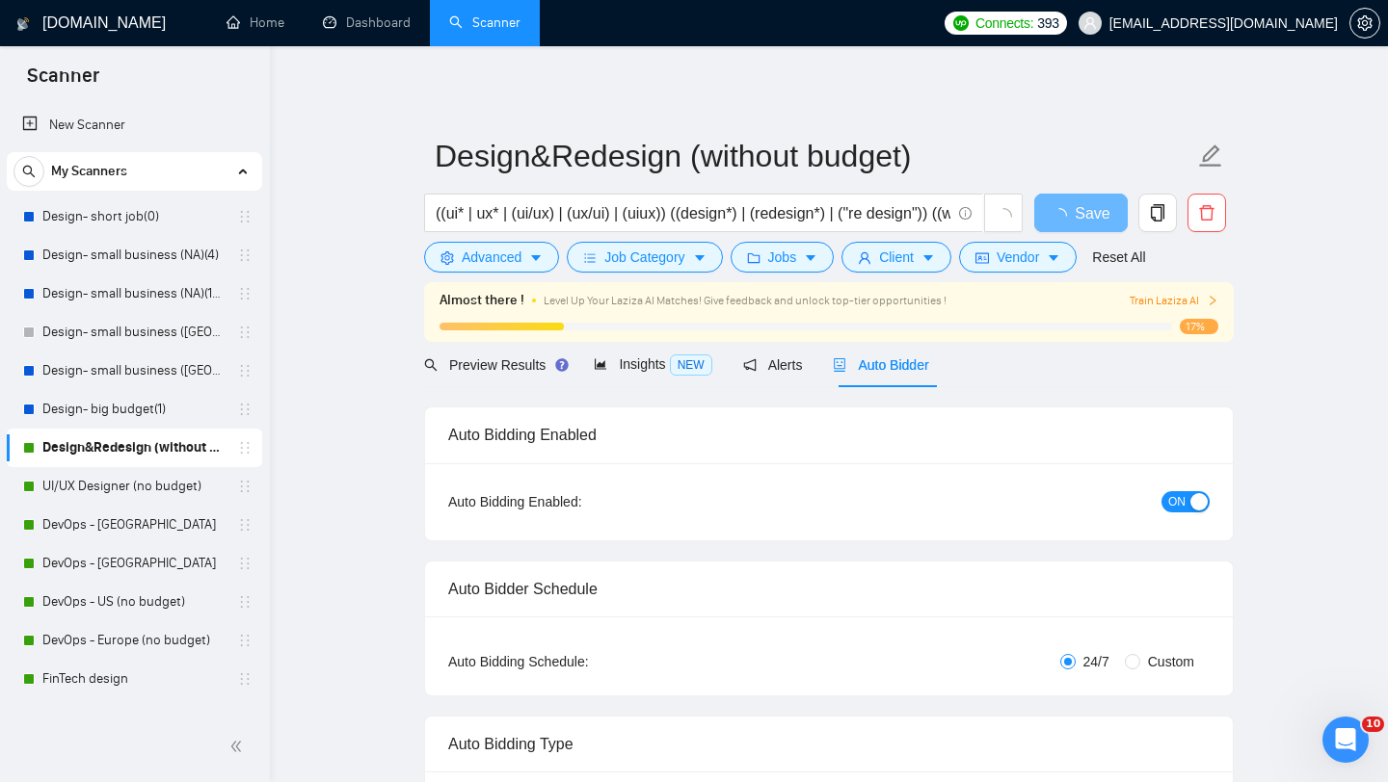
radio input "false"
radio input "true"
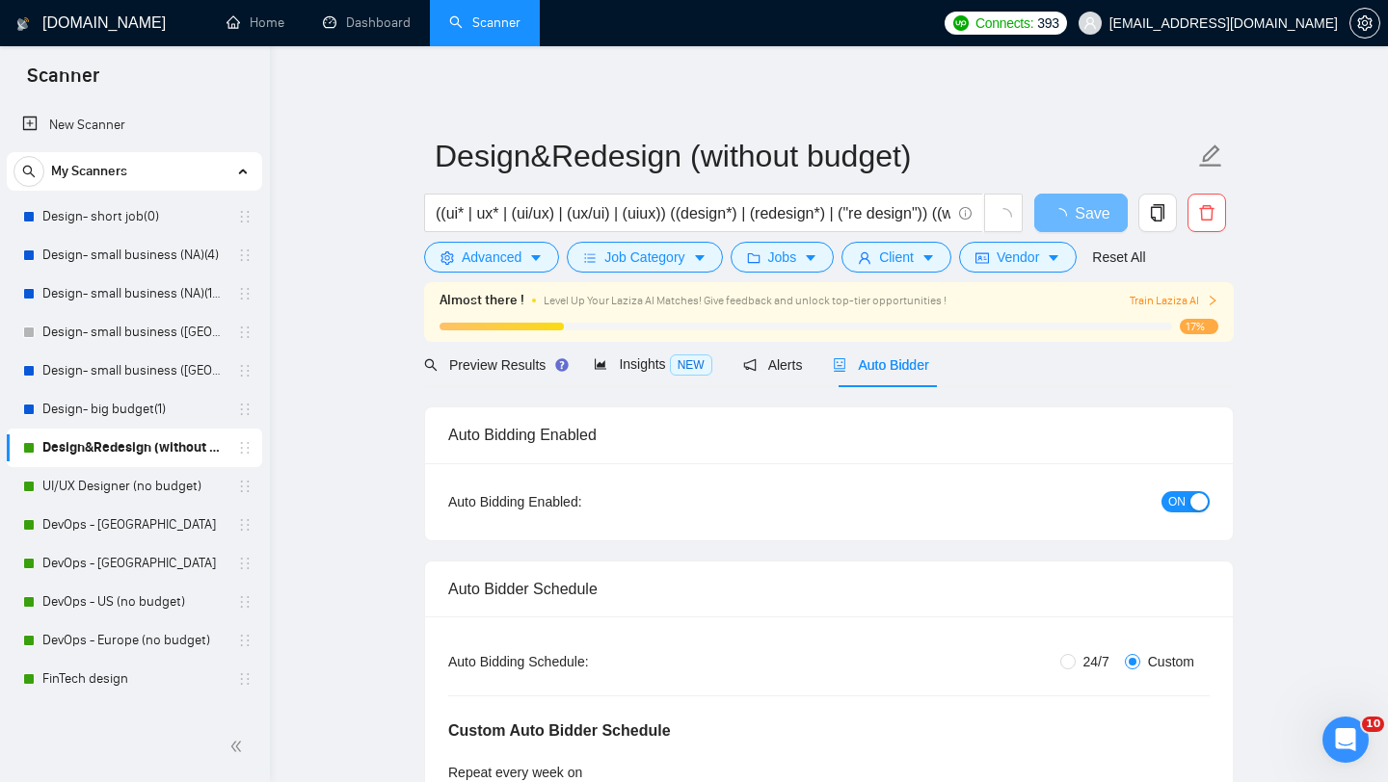
click at [1184, 494] on span "ON" at bounding box center [1176, 501] width 17 height 21
click at [1061, 202] on button "Save" at bounding box center [1080, 213] width 93 height 39
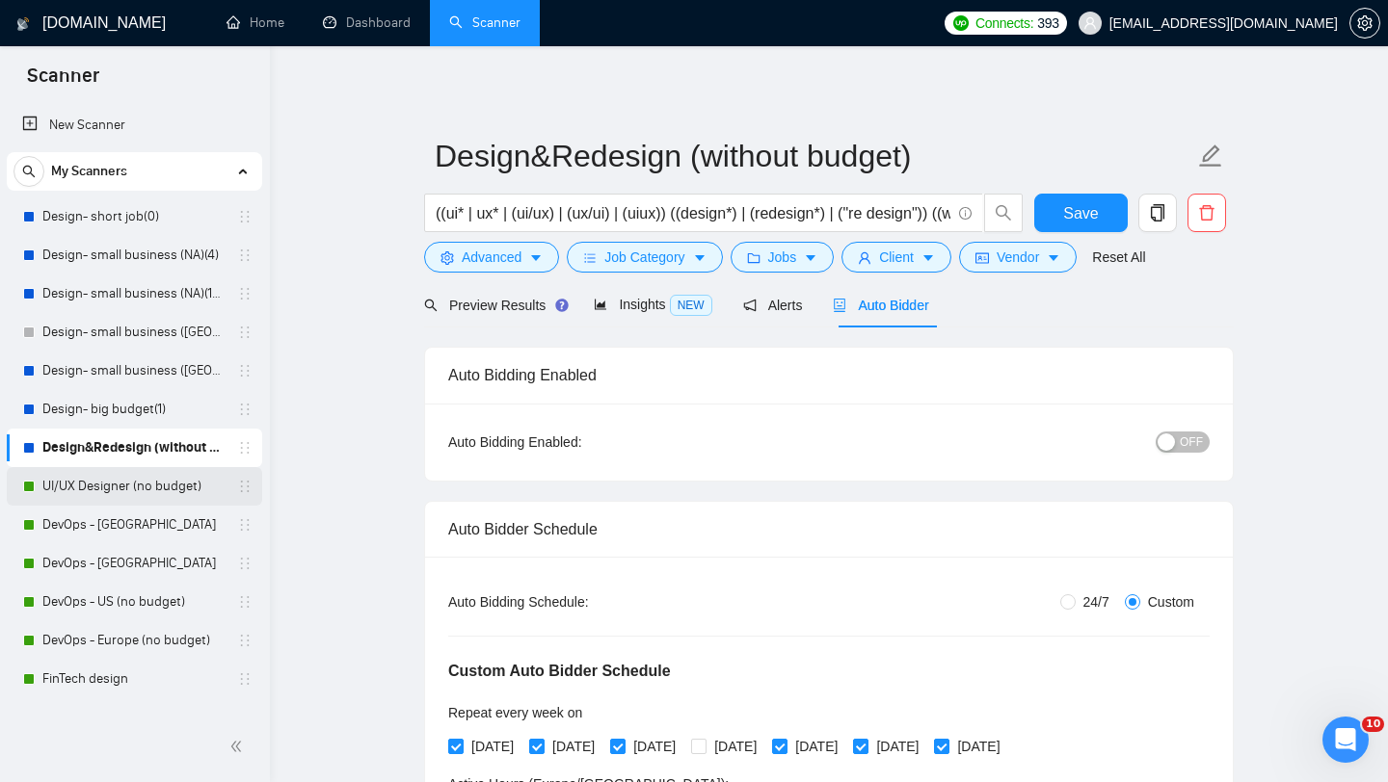
click at [115, 481] on link "UI/UX Designer (no budget)" at bounding box center [133, 486] width 183 height 39
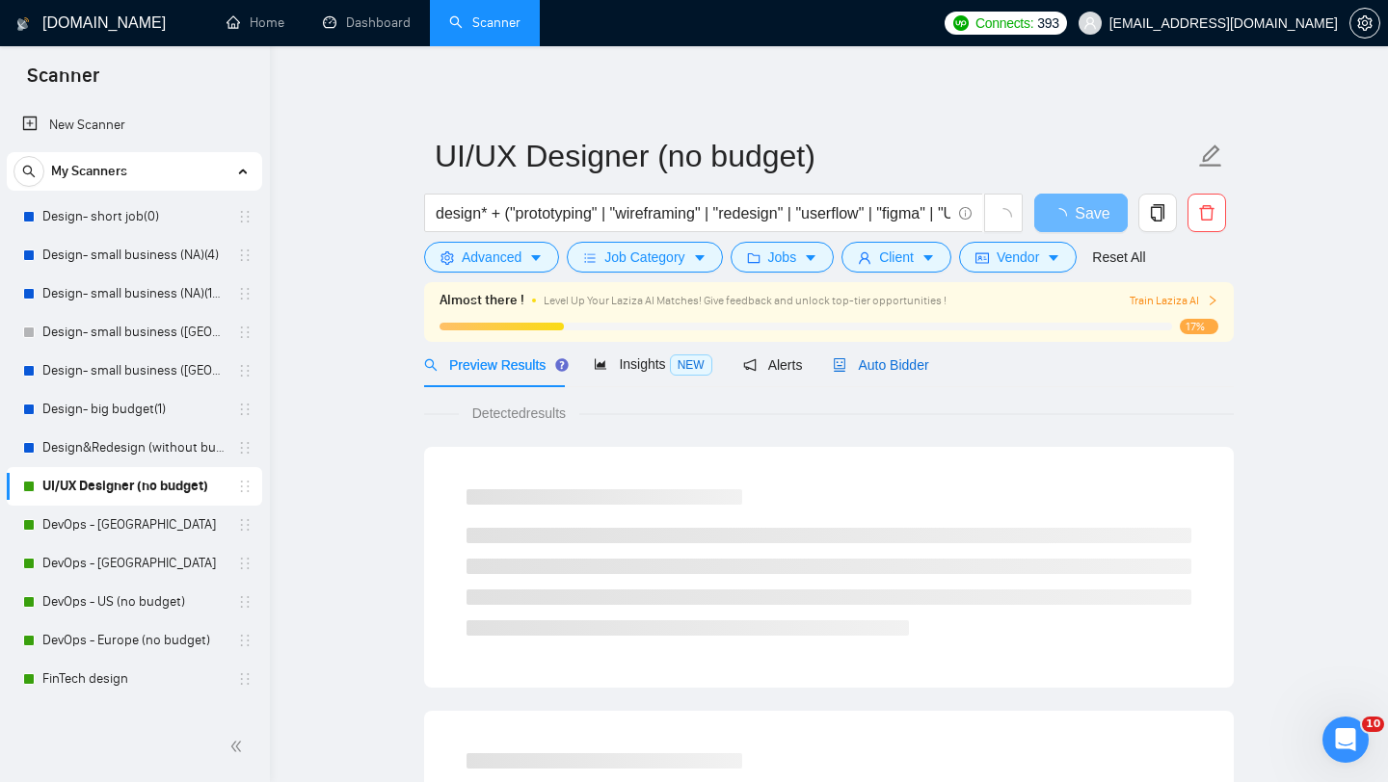
click at [907, 369] on span "Auto Bidder" at bounding box center [880, 364] width 95 height 15
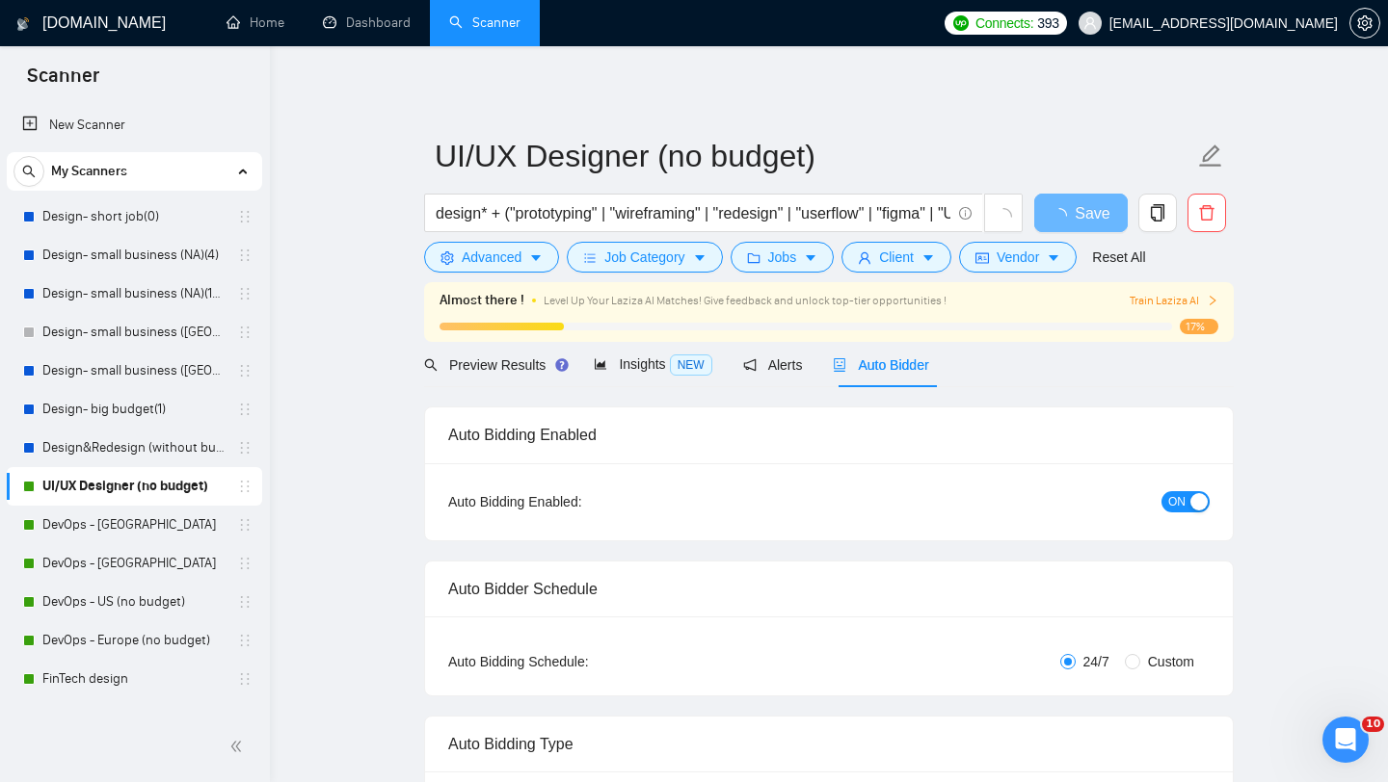
radio input "false"
radio input "true"
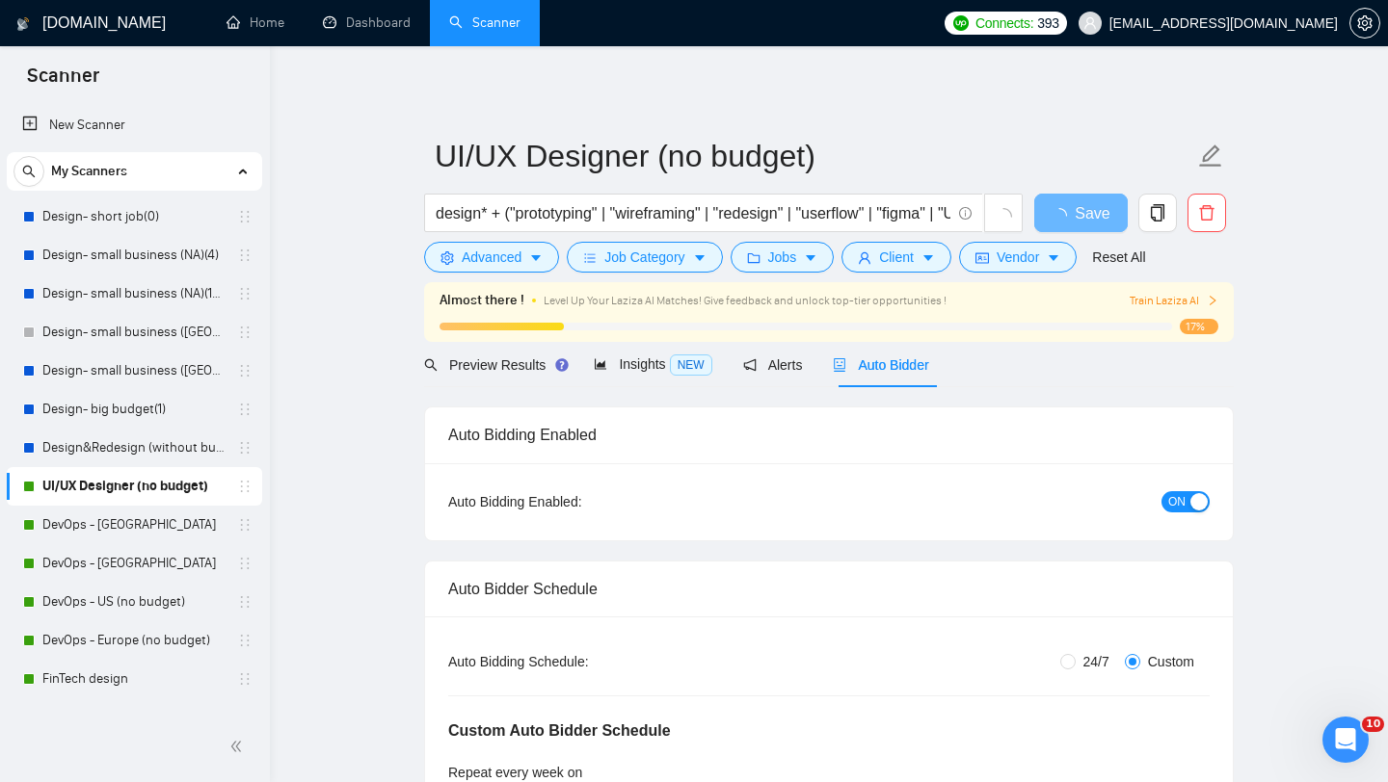
click at [1178, 504] on span "ON" at bounding box center [1176, 501] width 17 height 21
click at [1094, 201] on span "Save" at bounding box center [1080, 213] width 35 height 24
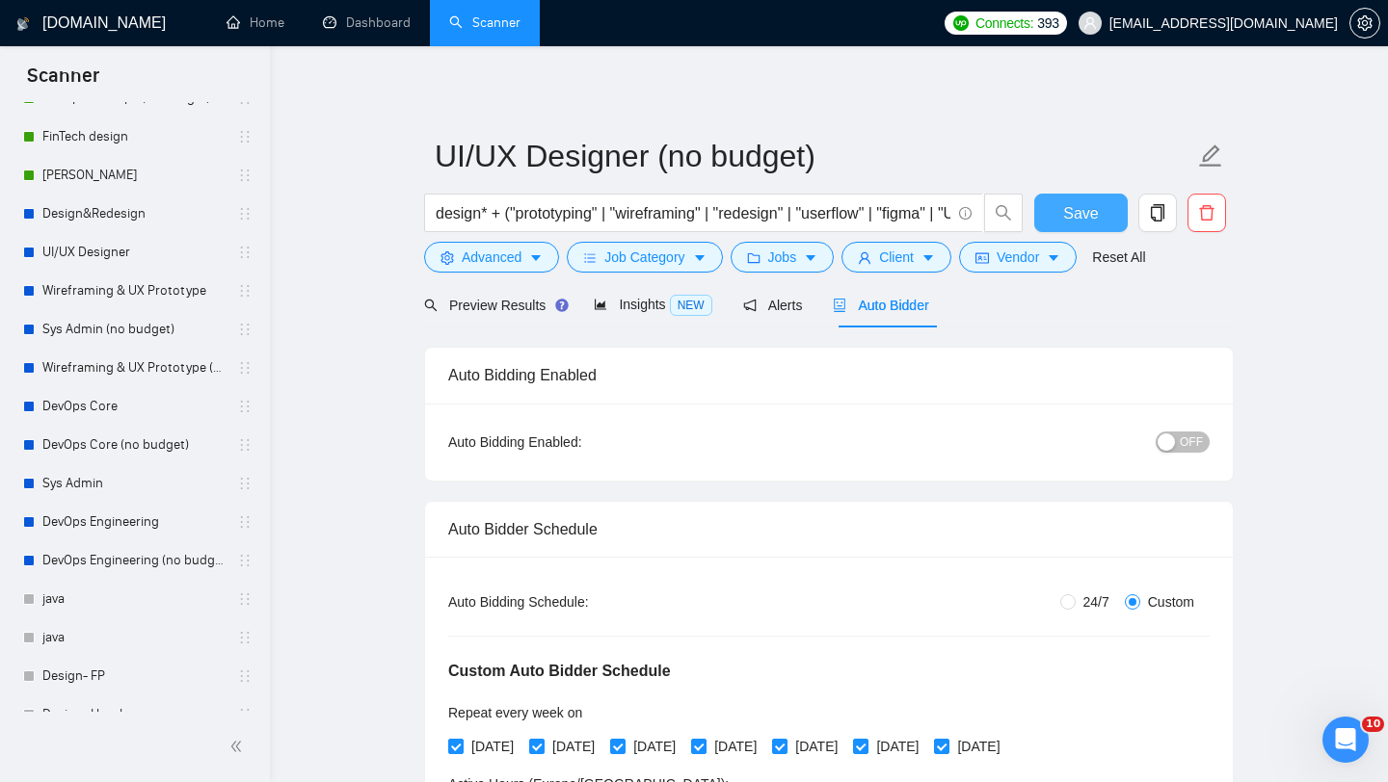
scroll to position [565, 0]
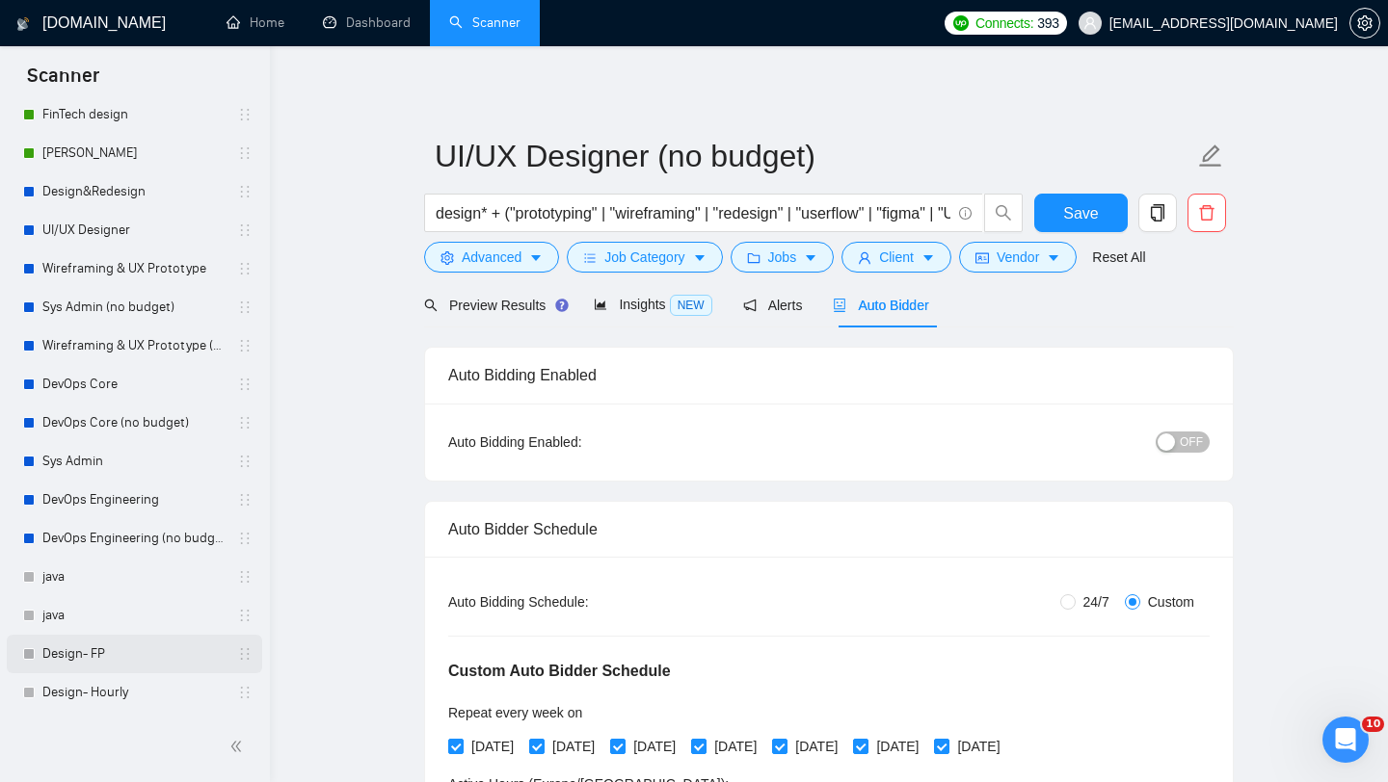
click at [85, 653] on link "Design- FP" at bounding box center [133, 654] width 183 height 39
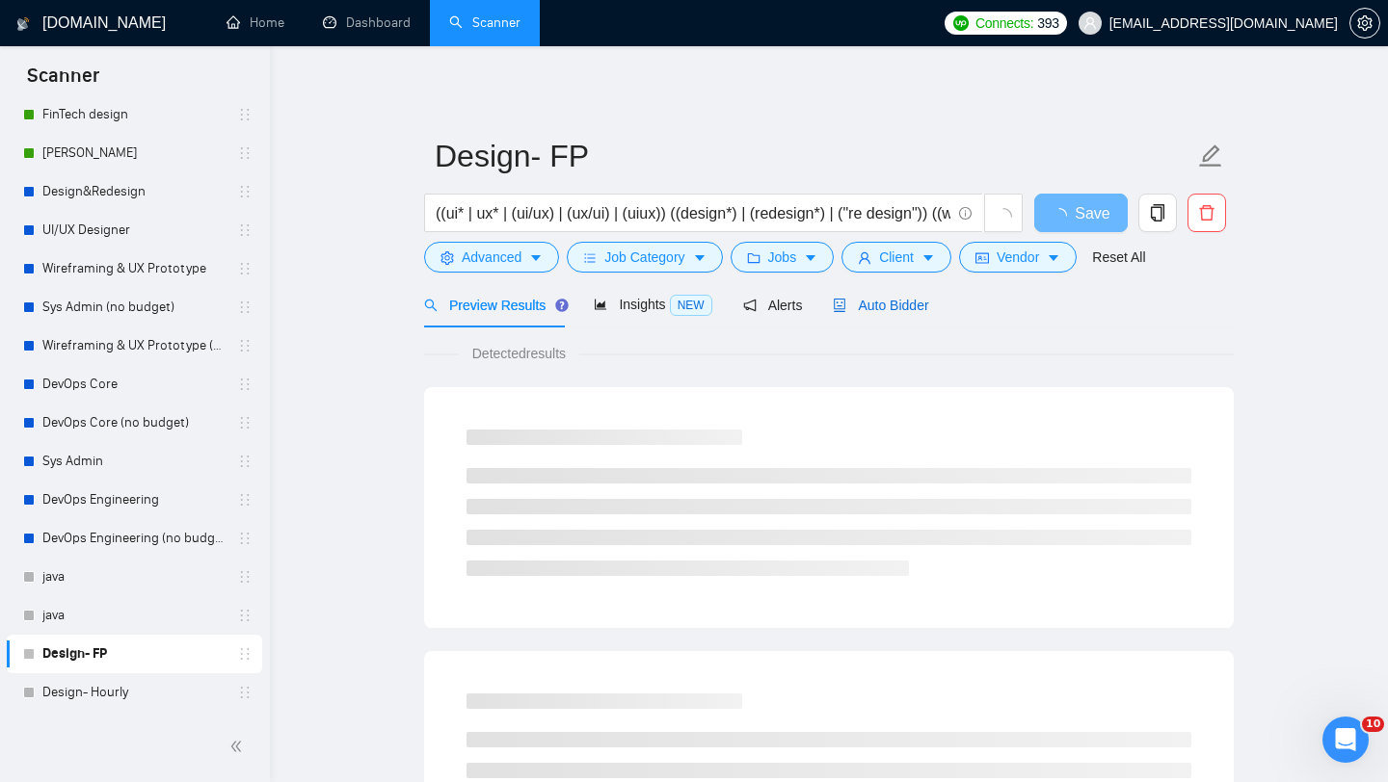
click at [868, 311] on span "Auto Bidder" at bounding box center [880, 305] width 95 height 15
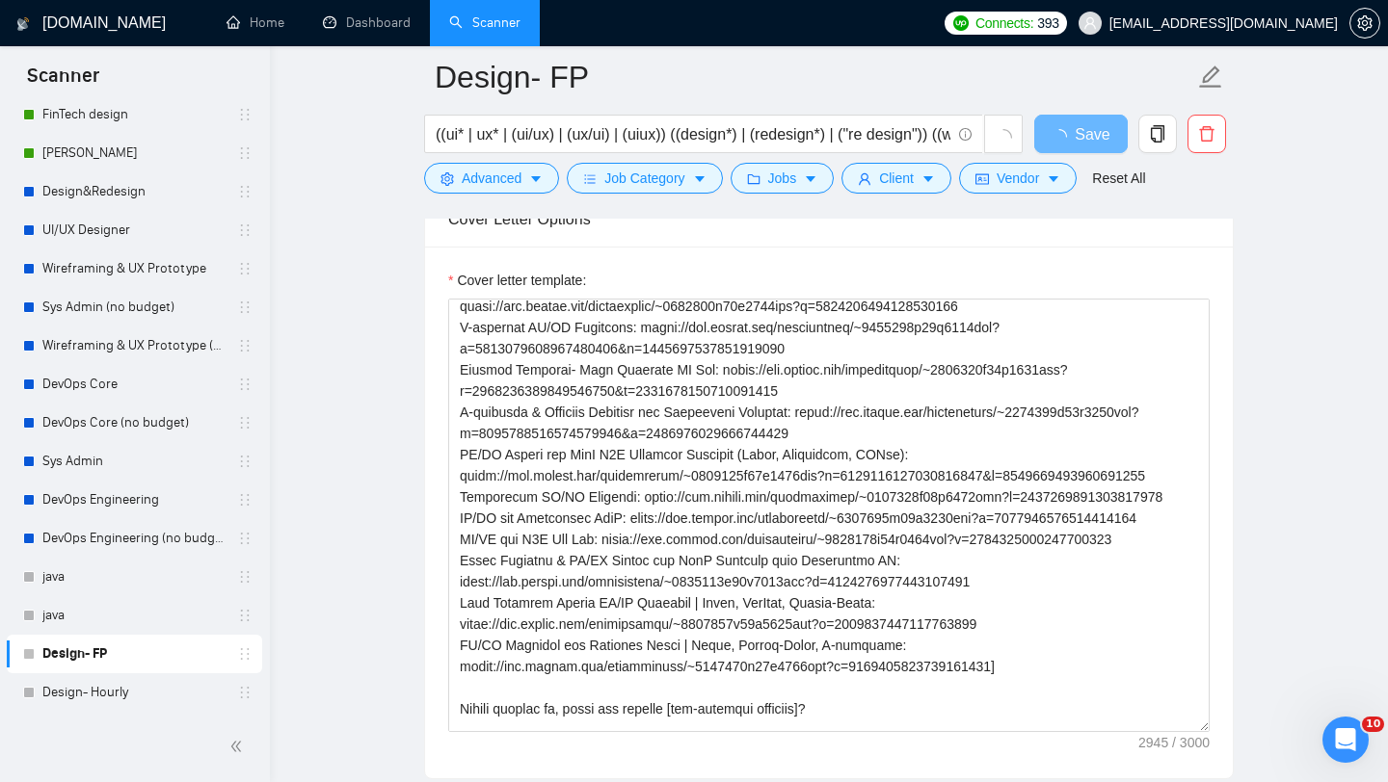
scroll to position [615, 0]
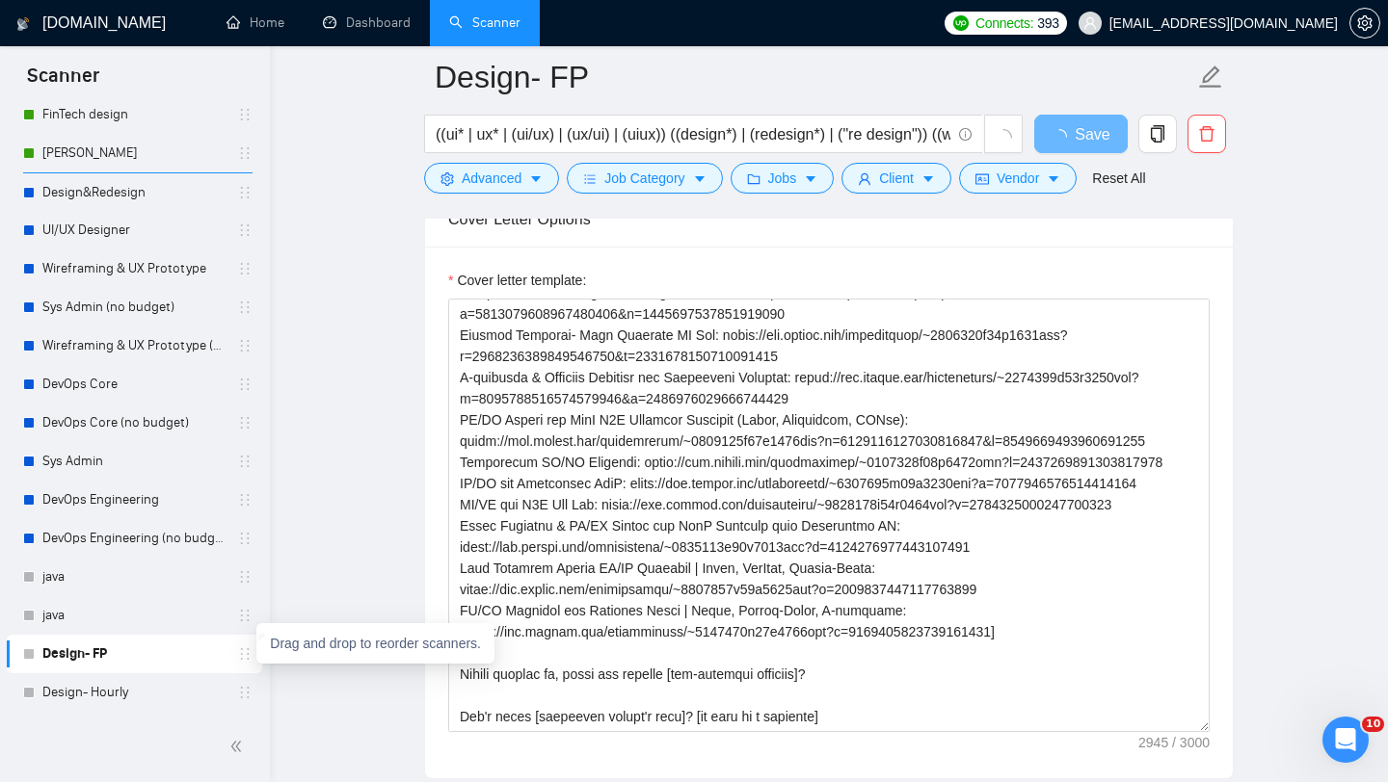
drag, startPoint x: 236, startPoint y: 652, endPoint x: 246, endPoint y: 172, distance: 480.0
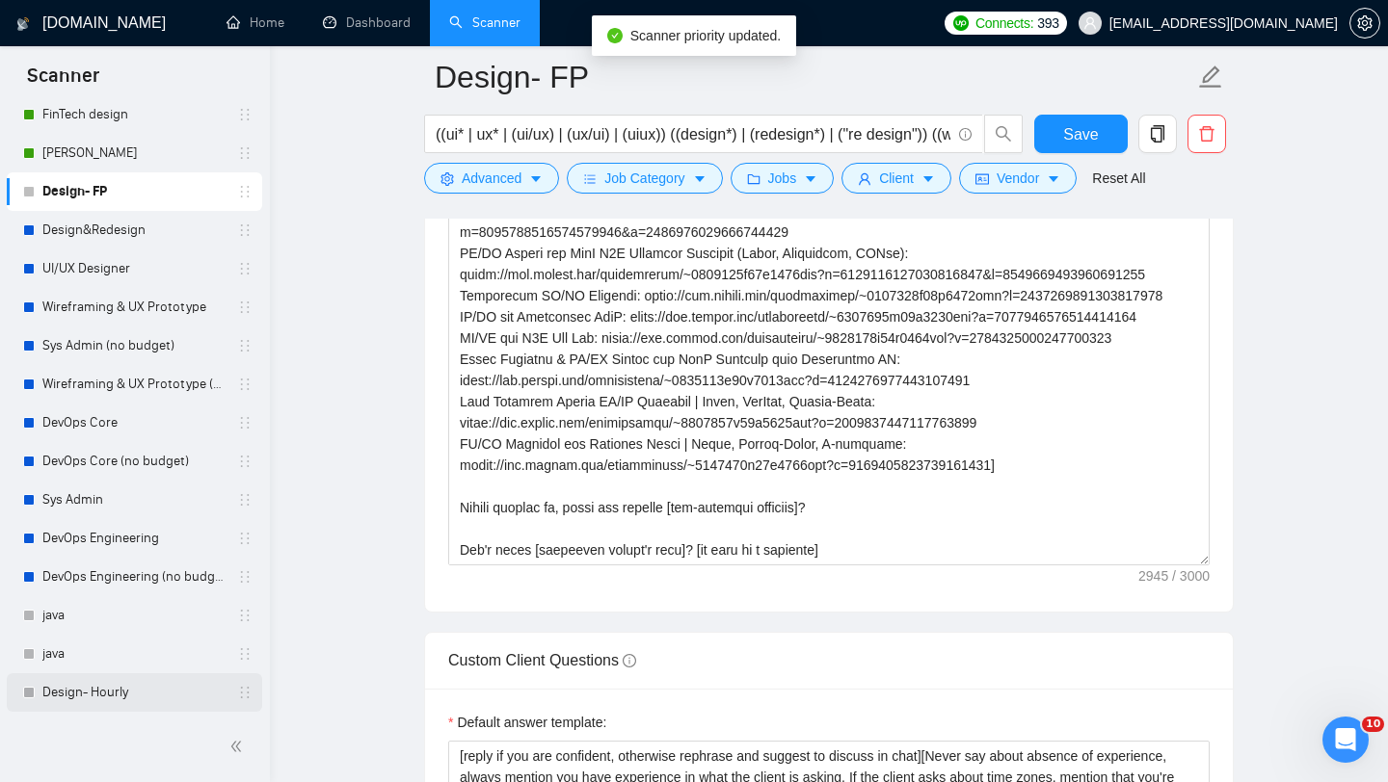
drag, startPoint x: 239, startPoint y: 691, endPoint x: 229, endPoint y: 211, distance: 480.0
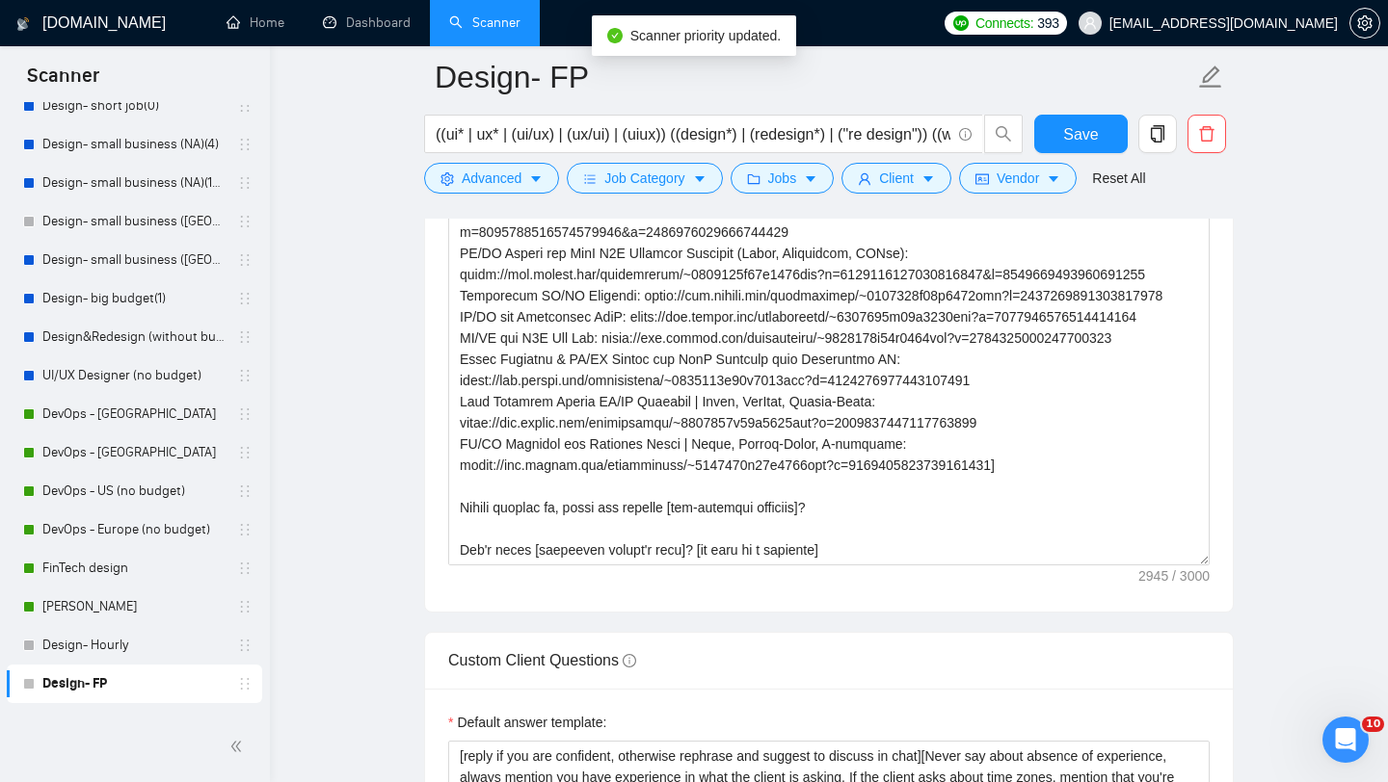
scroll to position [136, 0]
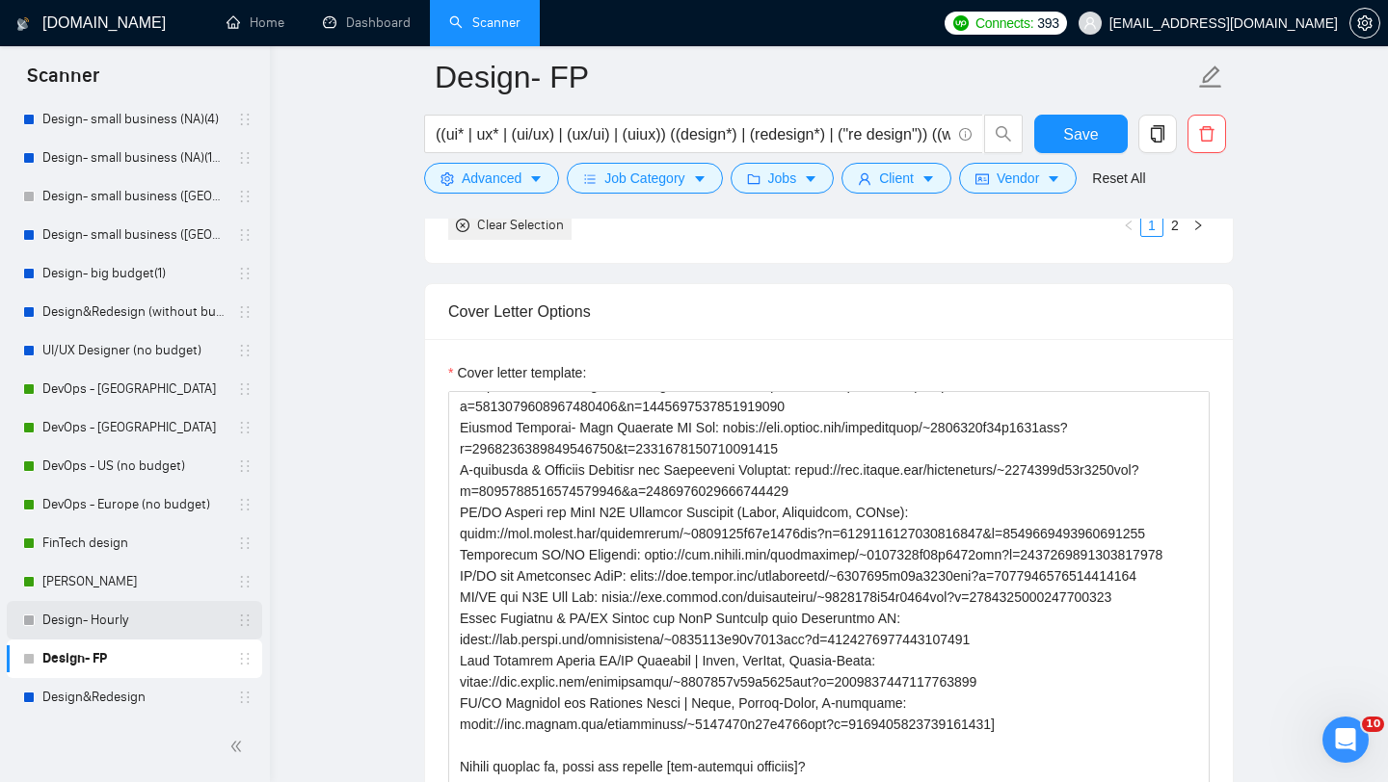
drag, startPoint x: 236, startPoint y: 622, endPoint x: 236, endPoint y: 610, distance: 11.6
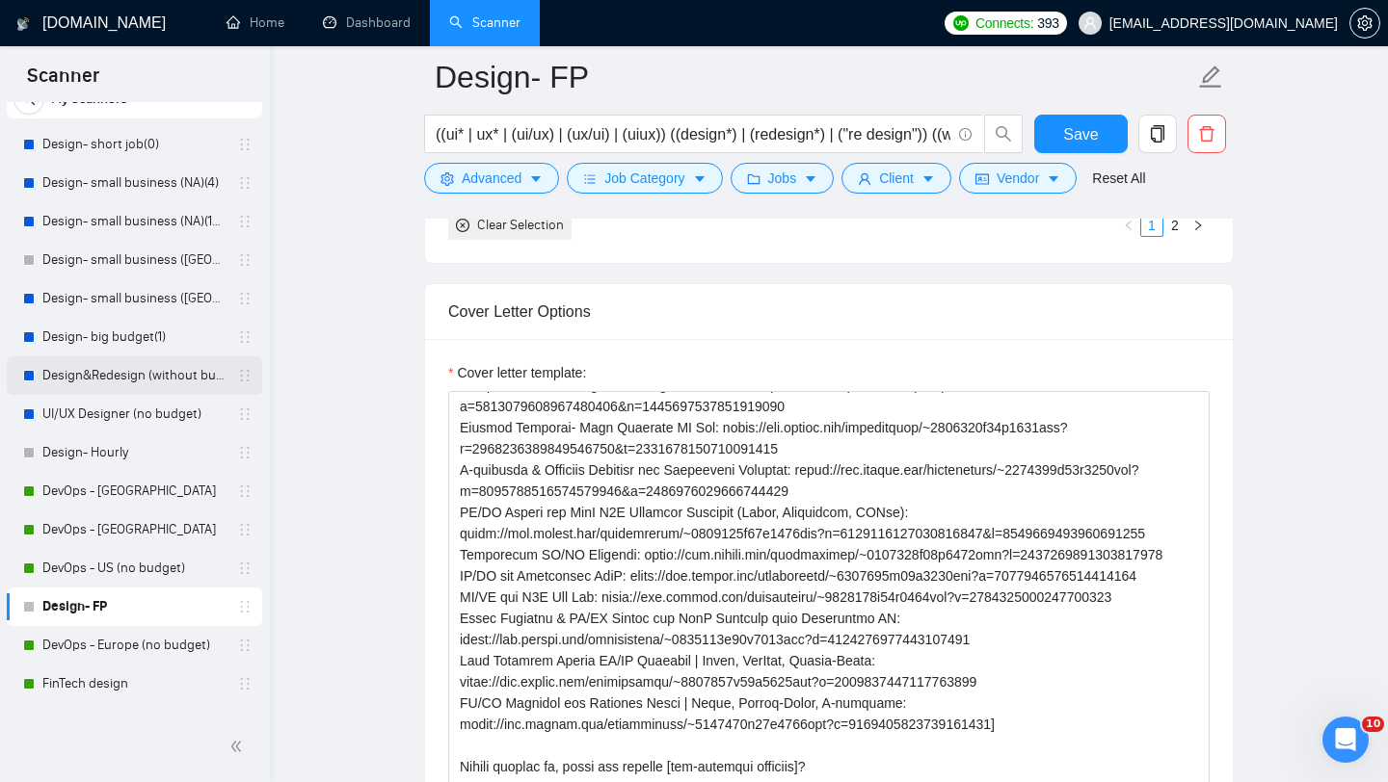
scroll to position [73, 0]
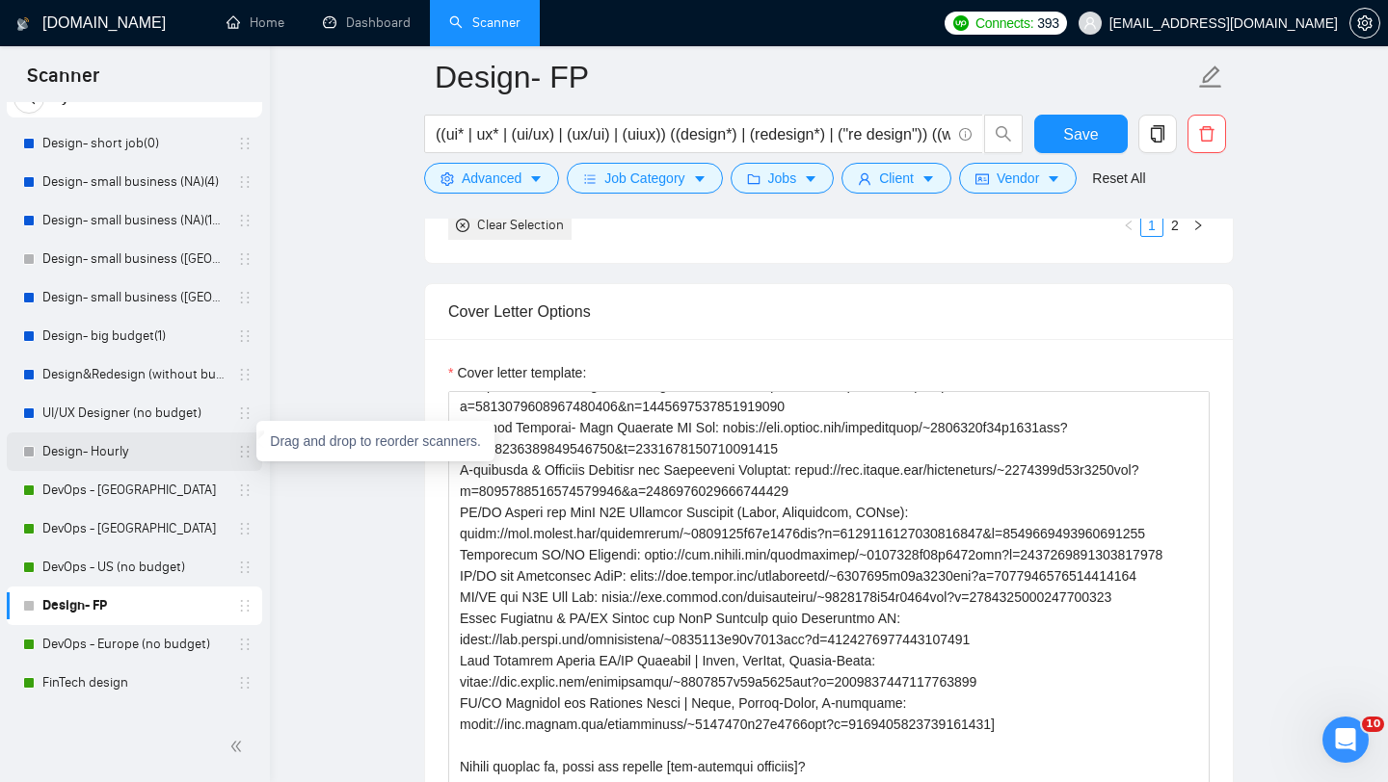
drag, startPoint x: 237, startPoint y: 458, endPoint x: 237, endPoint y: 150, distance: 307.4
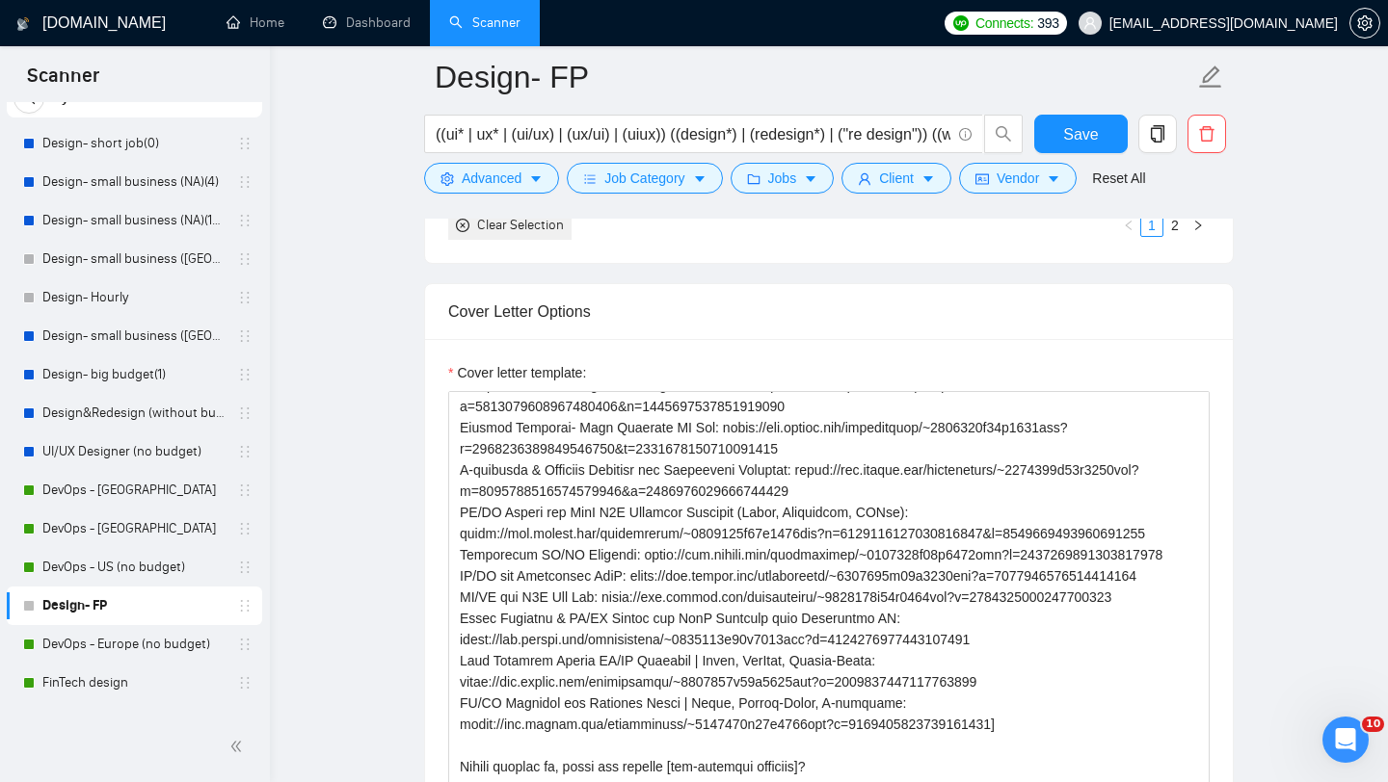
drag, startPoint x: 232, startPoint y: 601, endPoint x: 208, endPoint y: 310, distance: 292.0
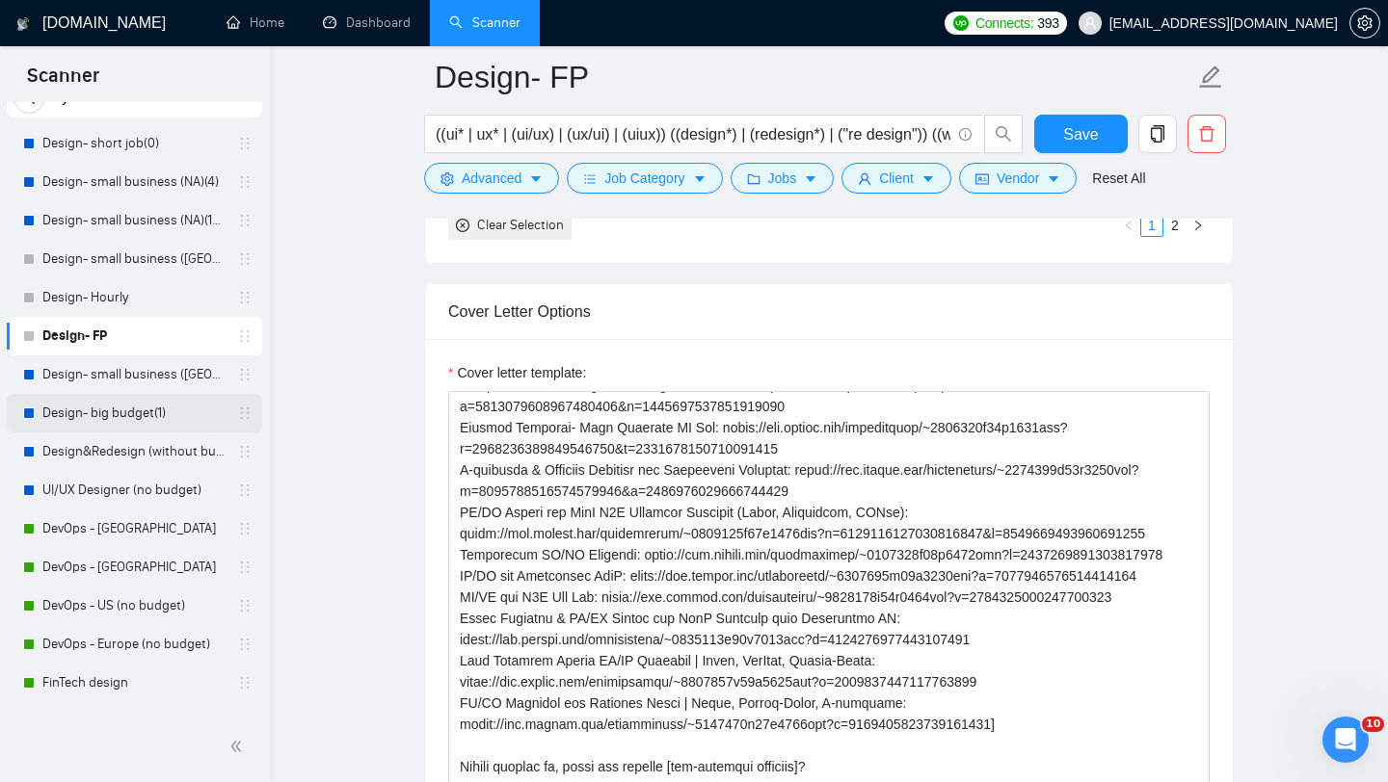
scroll to position [0, 0]
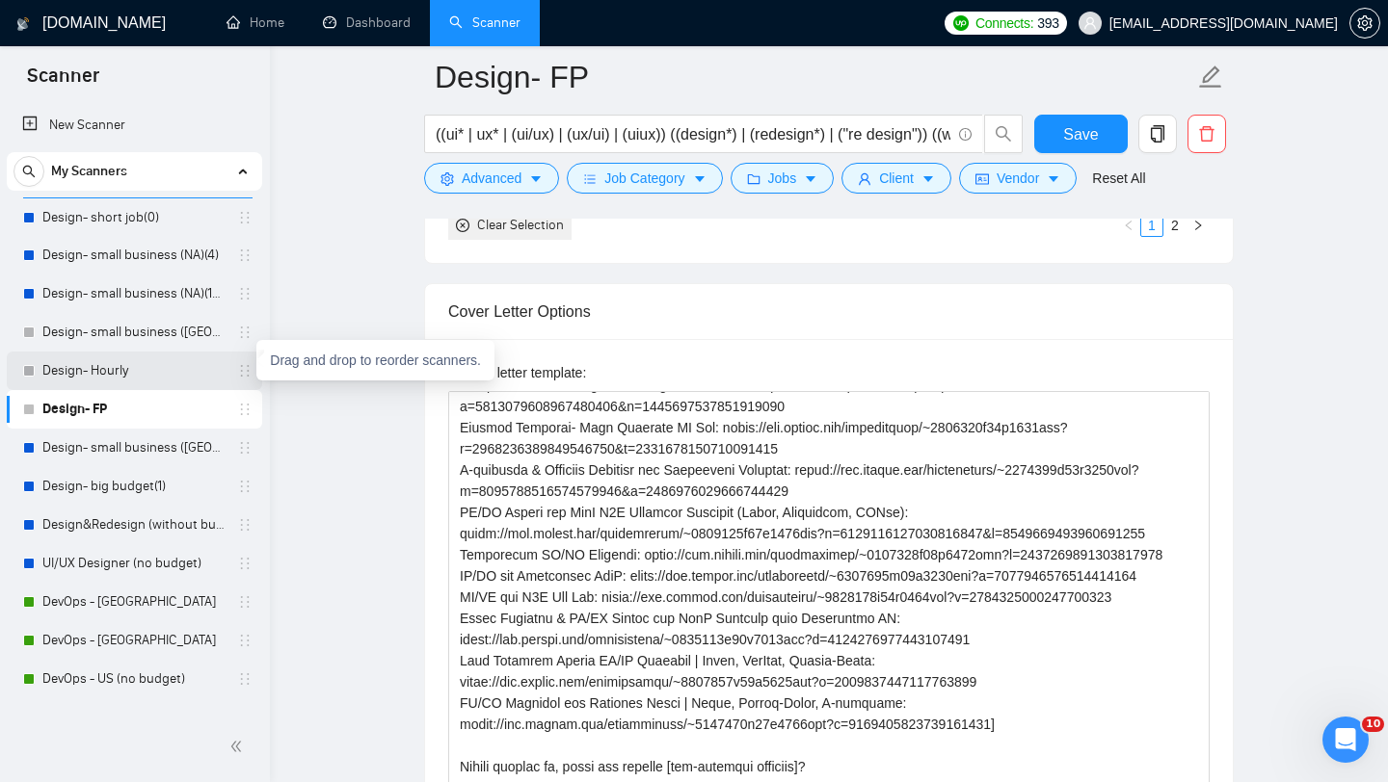
drag, startPoint x: 236, startPoint y: 369, endPoint x: 231, endPoint y: 206, distance: 162.9
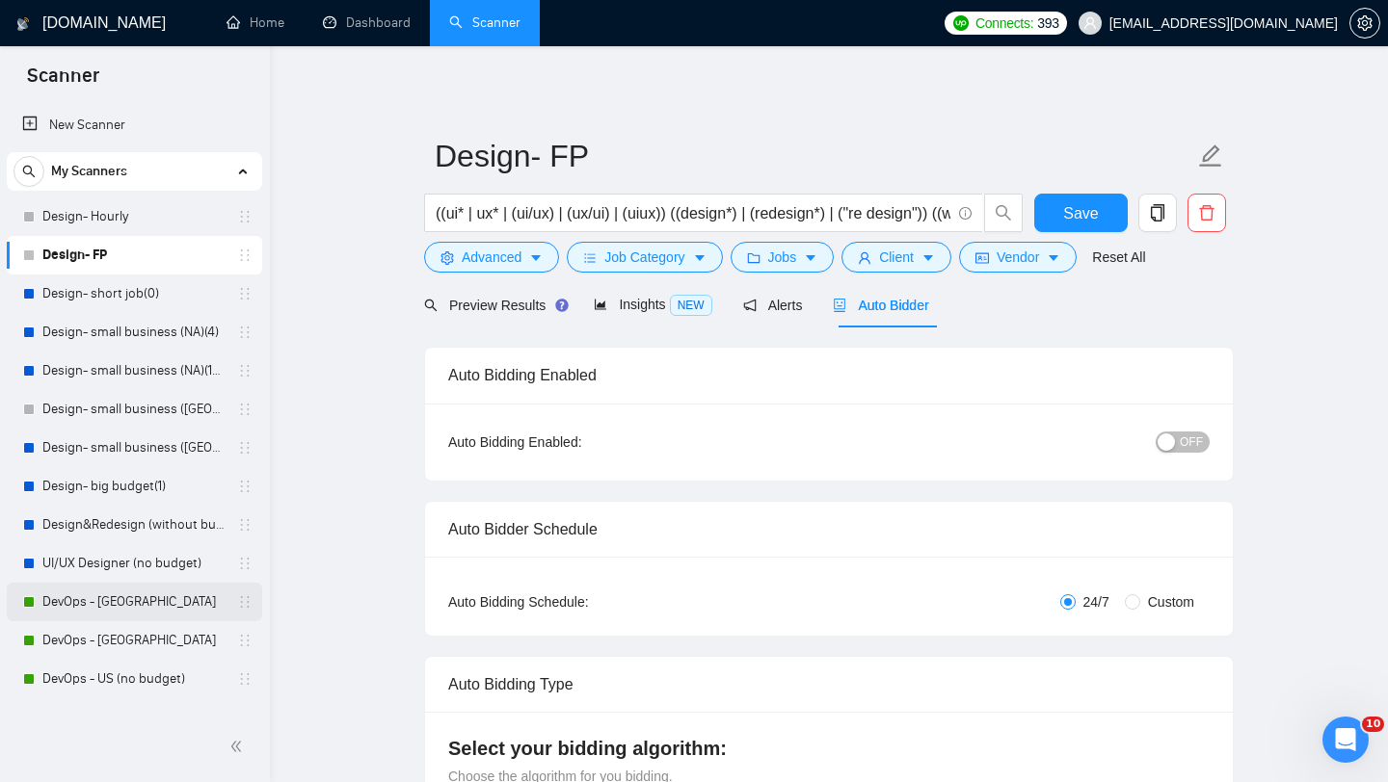
click at [101, 600] on link "DevOps - [GEOGRAPHIC_DATA]" at bounding box center [133, 602] width 183 height 39
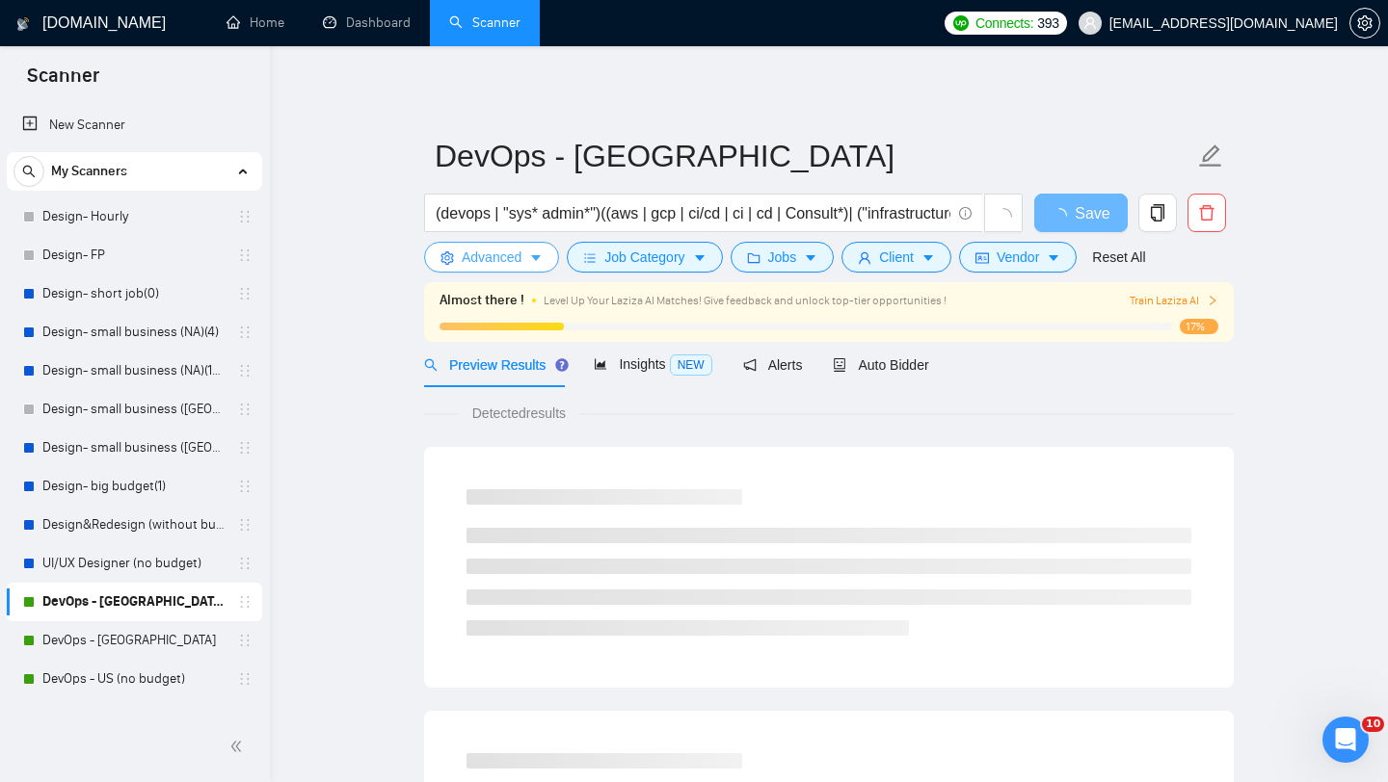
click at [510, 259] on span "Advanced" at bounding box center [492, 257] width 60 height 21
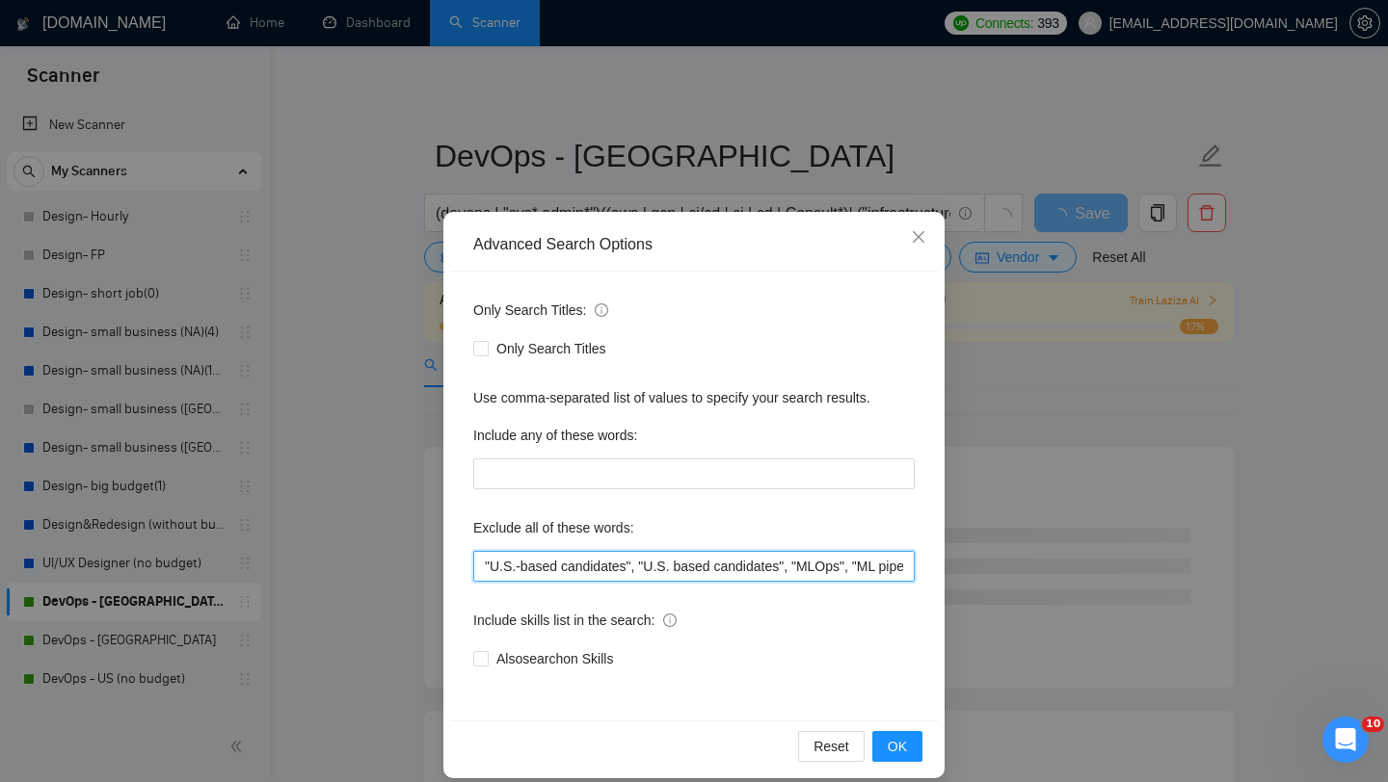
click at [596, 565] on input ""U.S.-based candidates", "U.S. based candidates", "MLOps", "ML pipelines", "Mod…" at bounding box center [693, 566] width 441 height 31
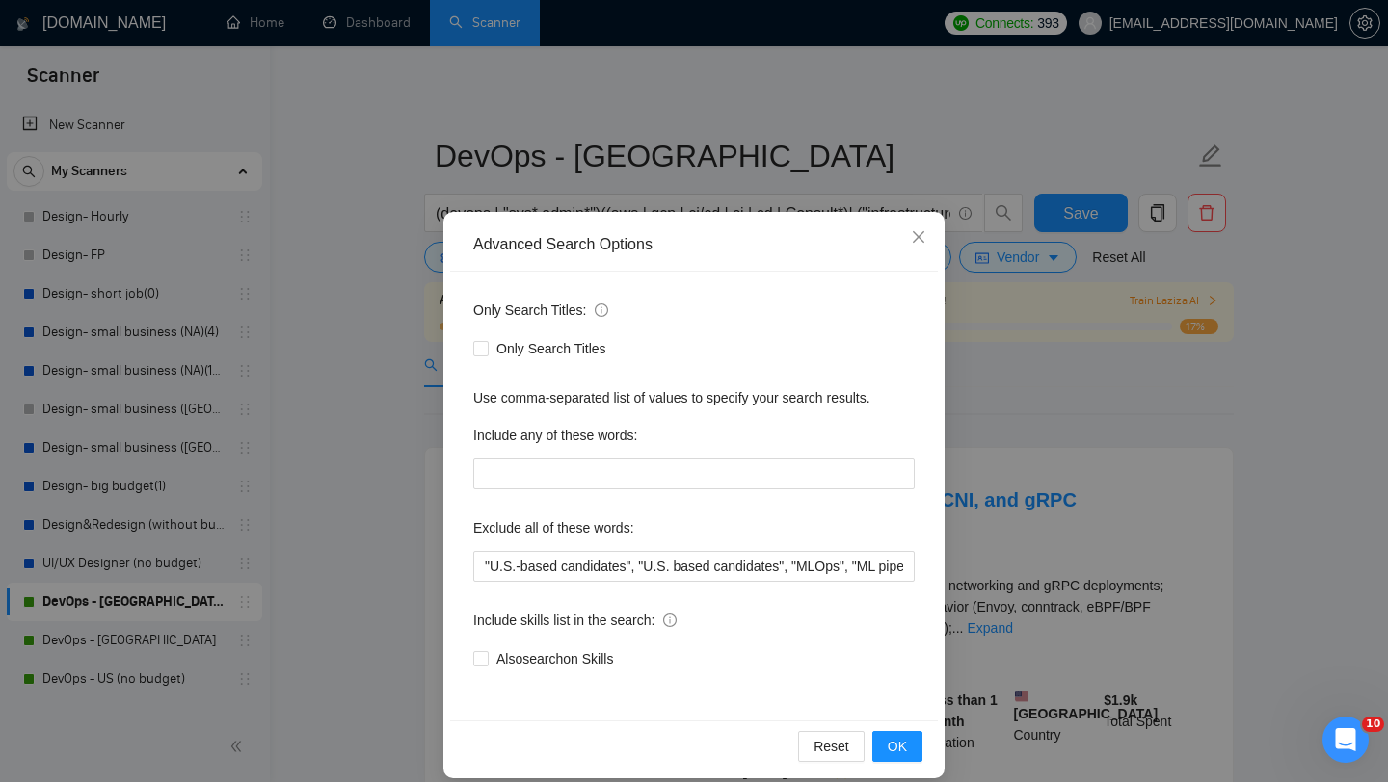
click at [738, 531] on div "Exclude all of these words:" at bounding box center [693, 532] width 441 height 39
click at [911, 736] on button "OK" at bounding box center [897, 746] width 50 height 31
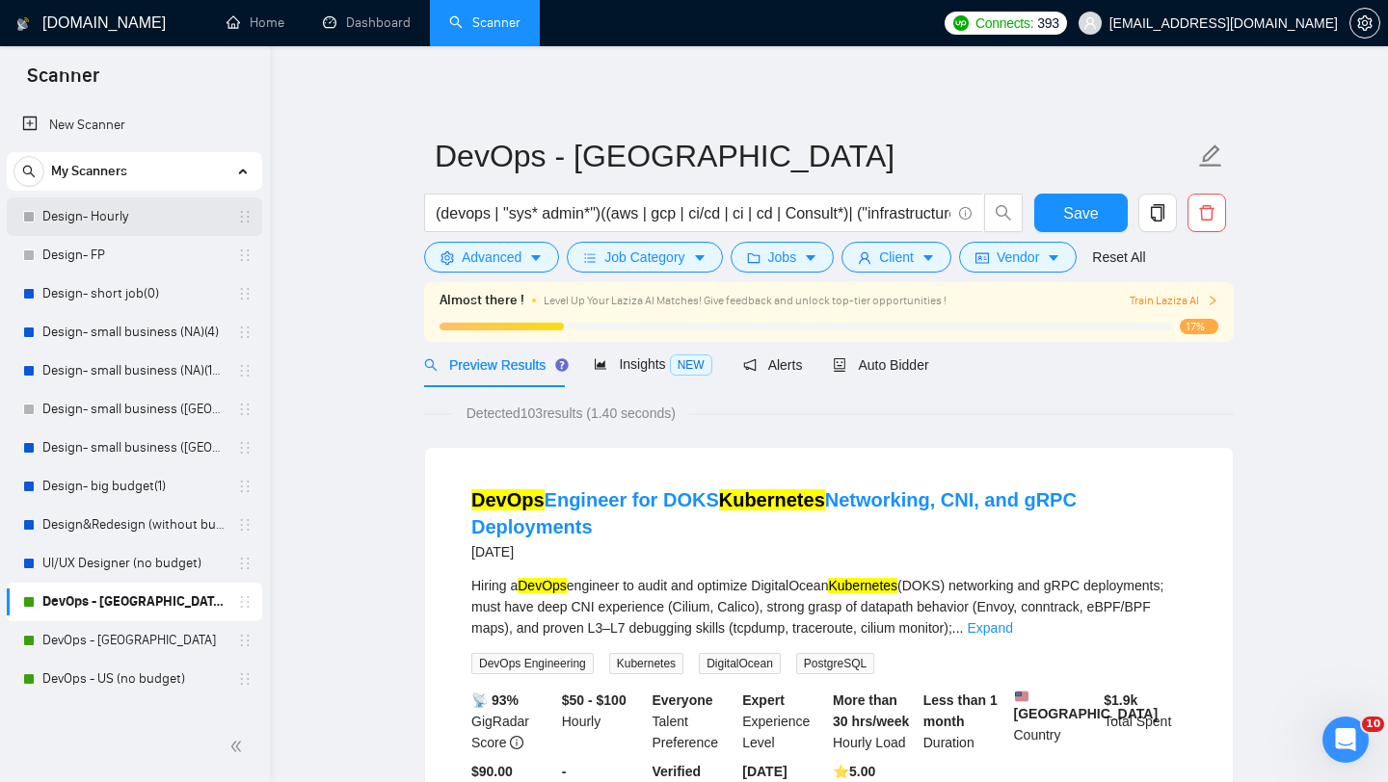
click at [98, 220] on link "Design- Hourly" at bounding box center [133, 217] width 183 height 39
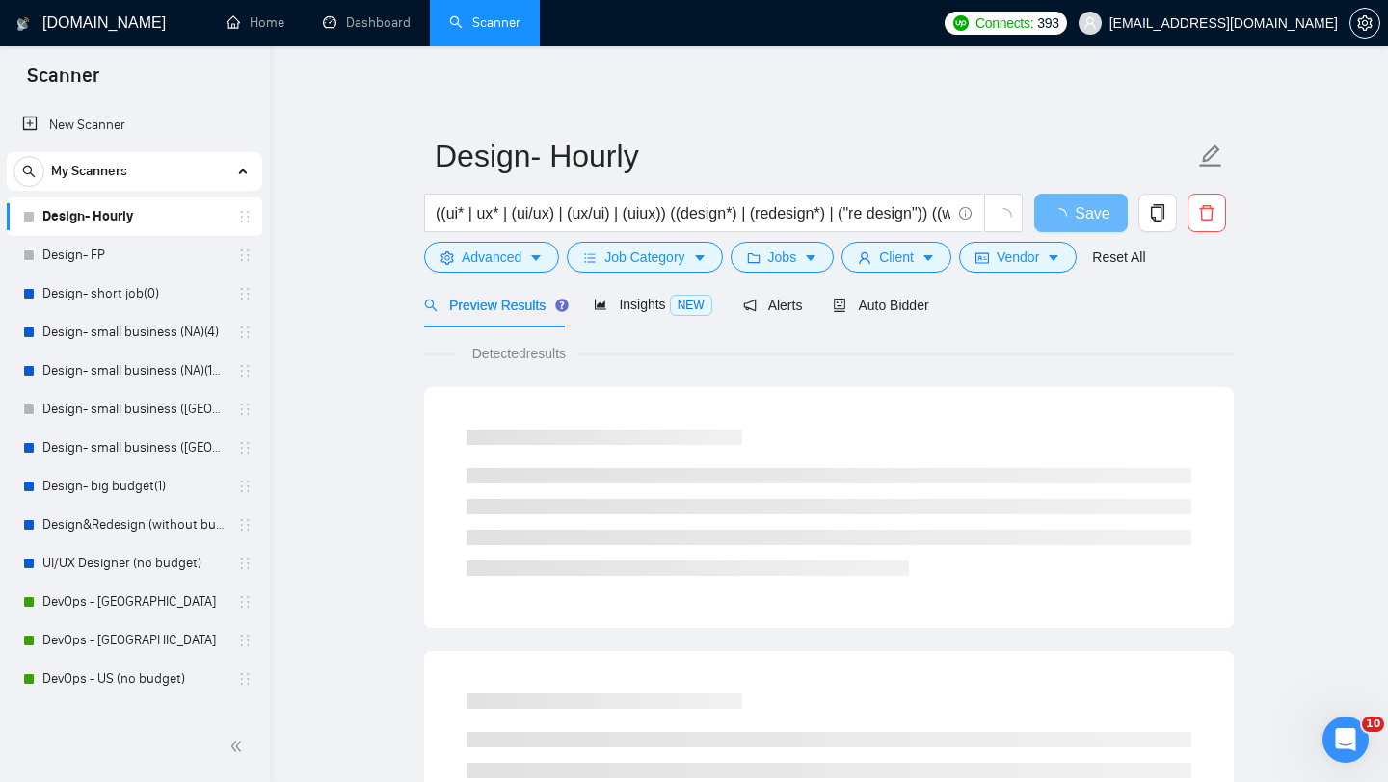
click at [1026, 419] on div at bounding box center [828, 503] width 771 height 193
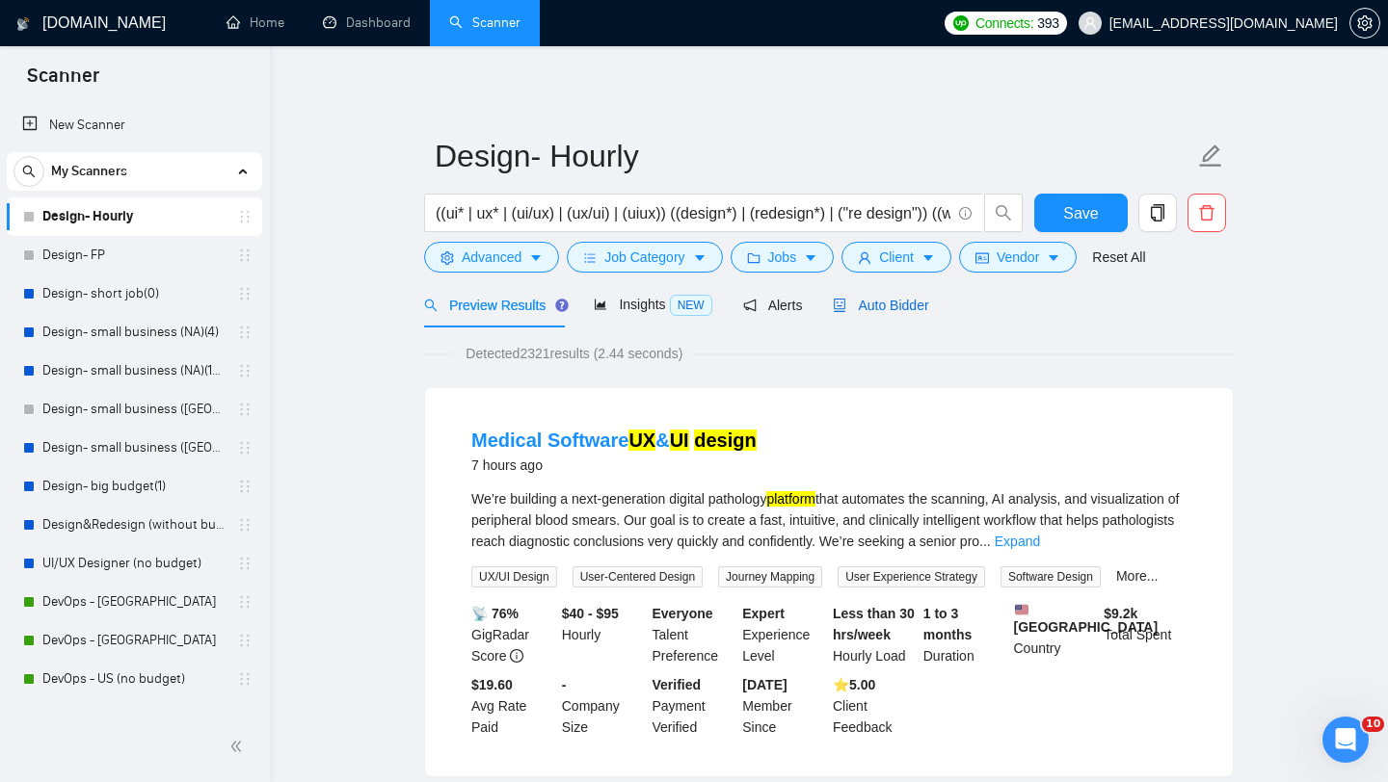
click at [890, 303] on span "Auto Bidder" at bounding box center [880, 305] width 95 height 15
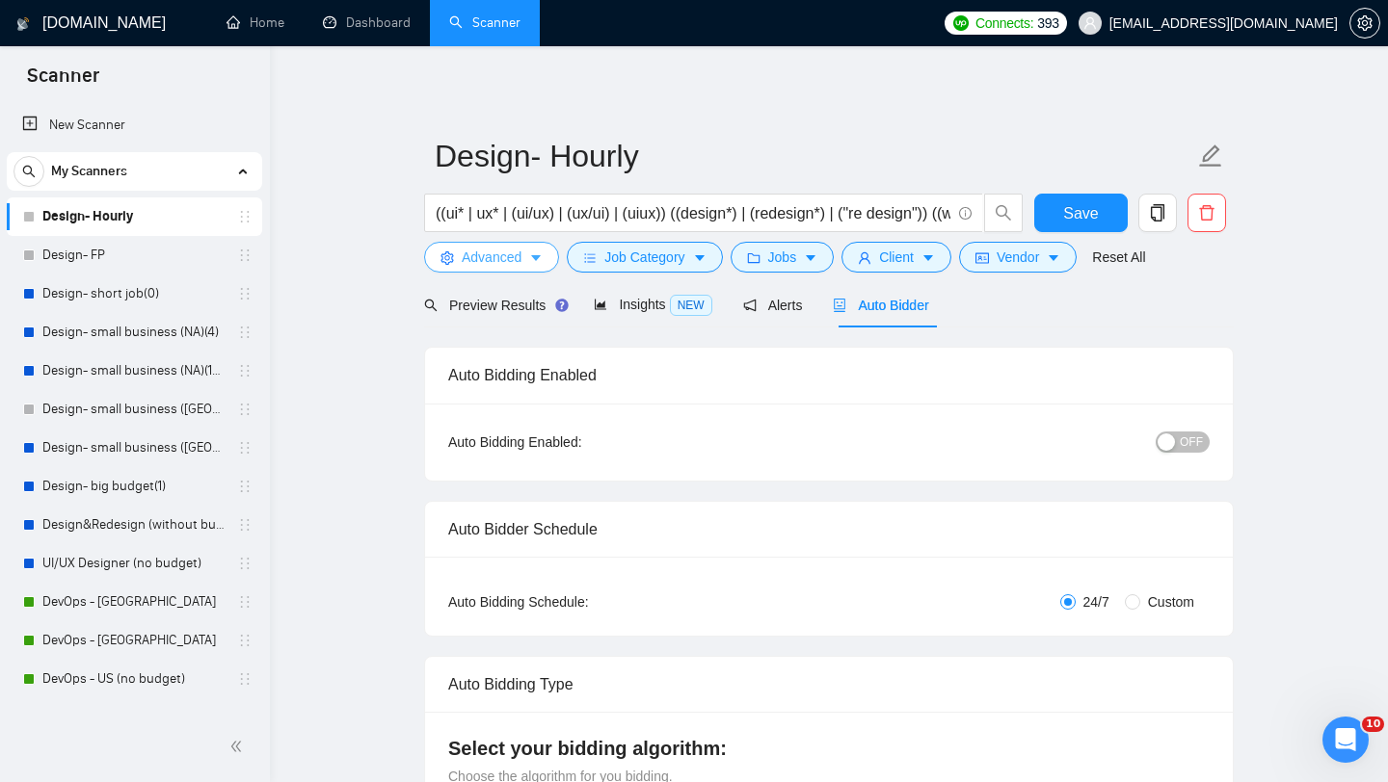
click at [536, 261] on icon "caret-down" at bounding box center [535, 257] width 13 height 13
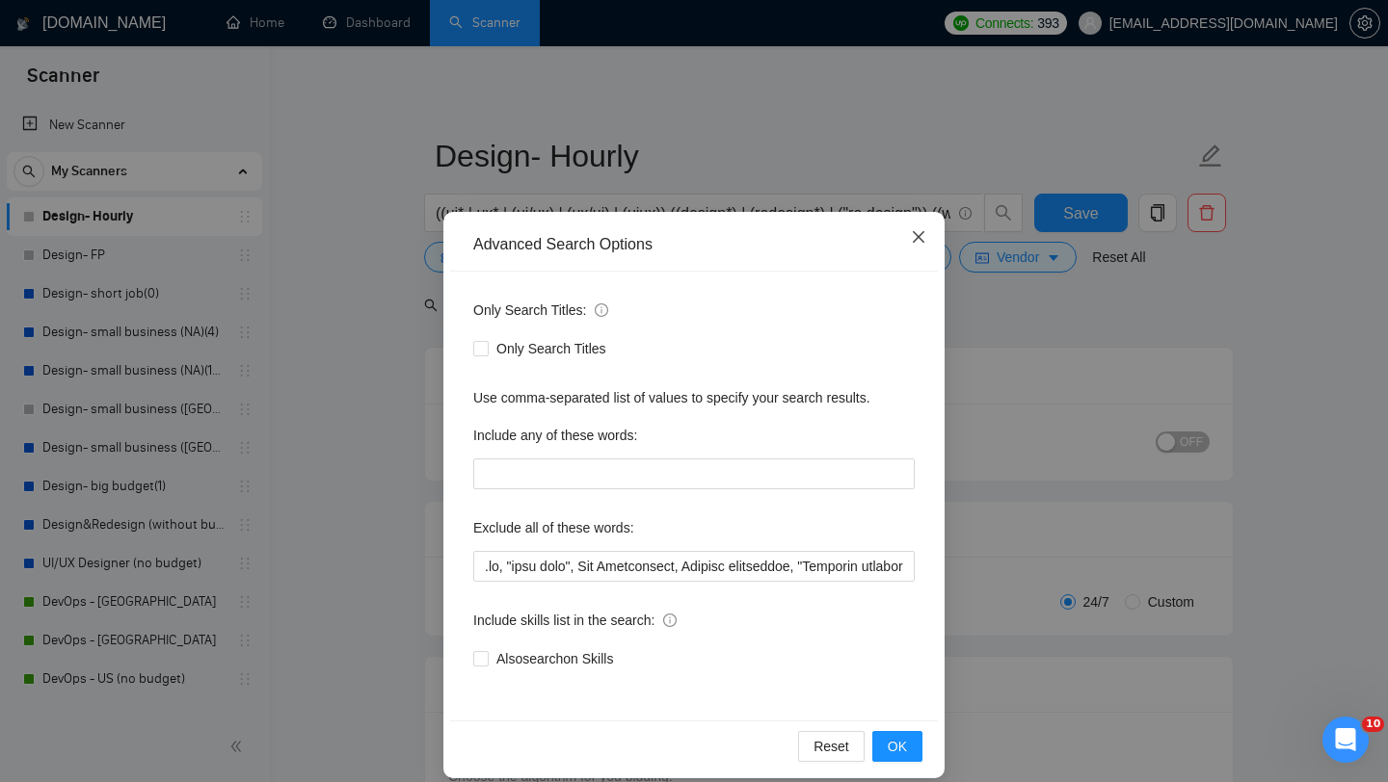
click at [915, 233] on icon "close" at bounding box center [918, 236] width 15 height 15
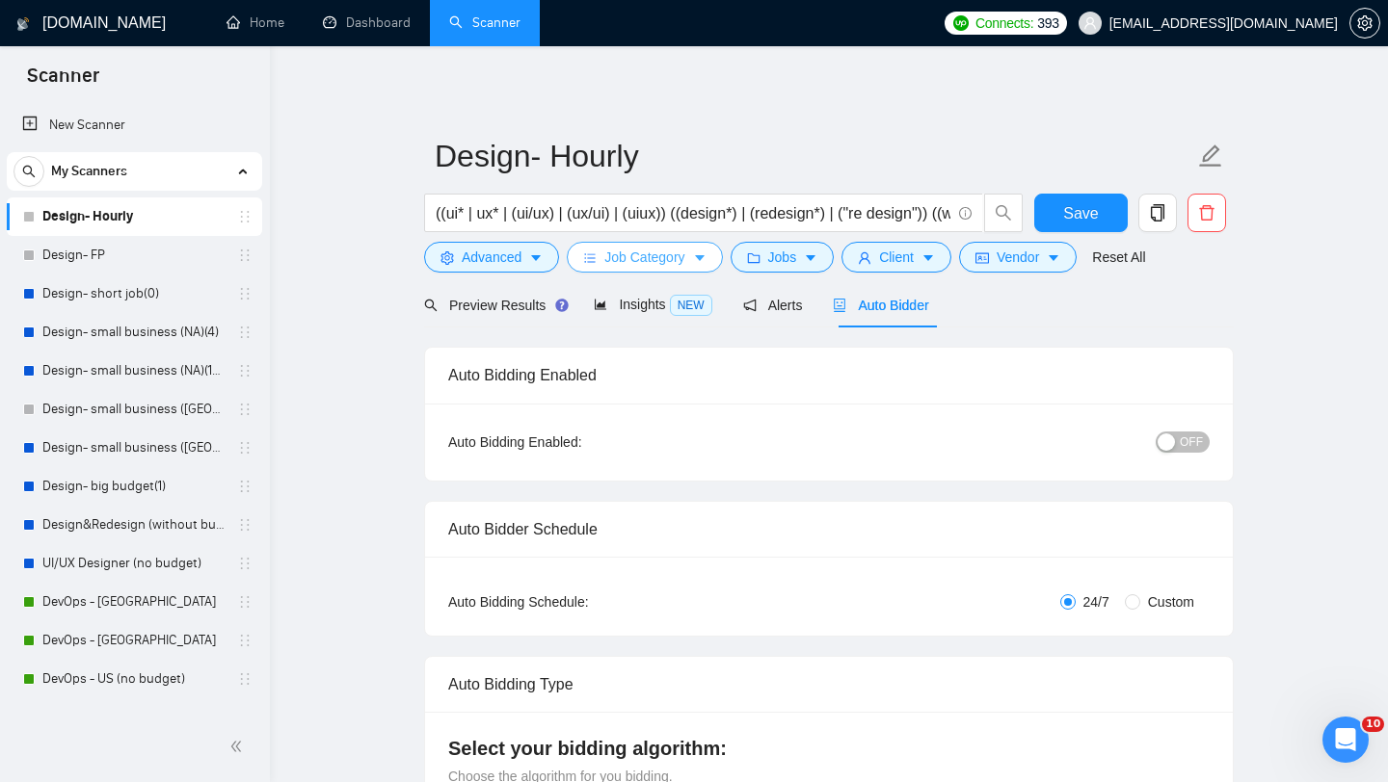
click at [613, 267] on span "Job Category" at bounding box center [644, 257] width 80 height 21
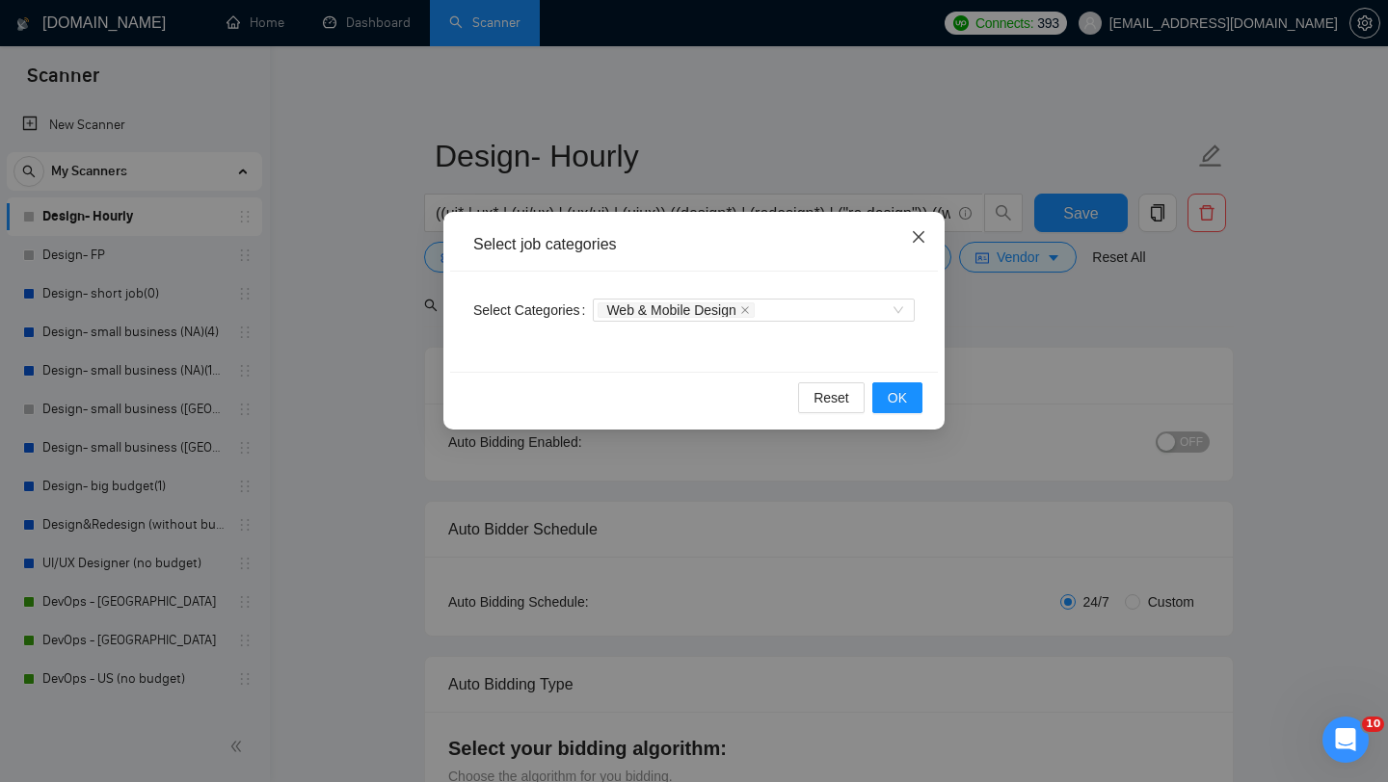
click at [922, 243] on icon "close" at bounding box center [919, 237] width 12 height 12
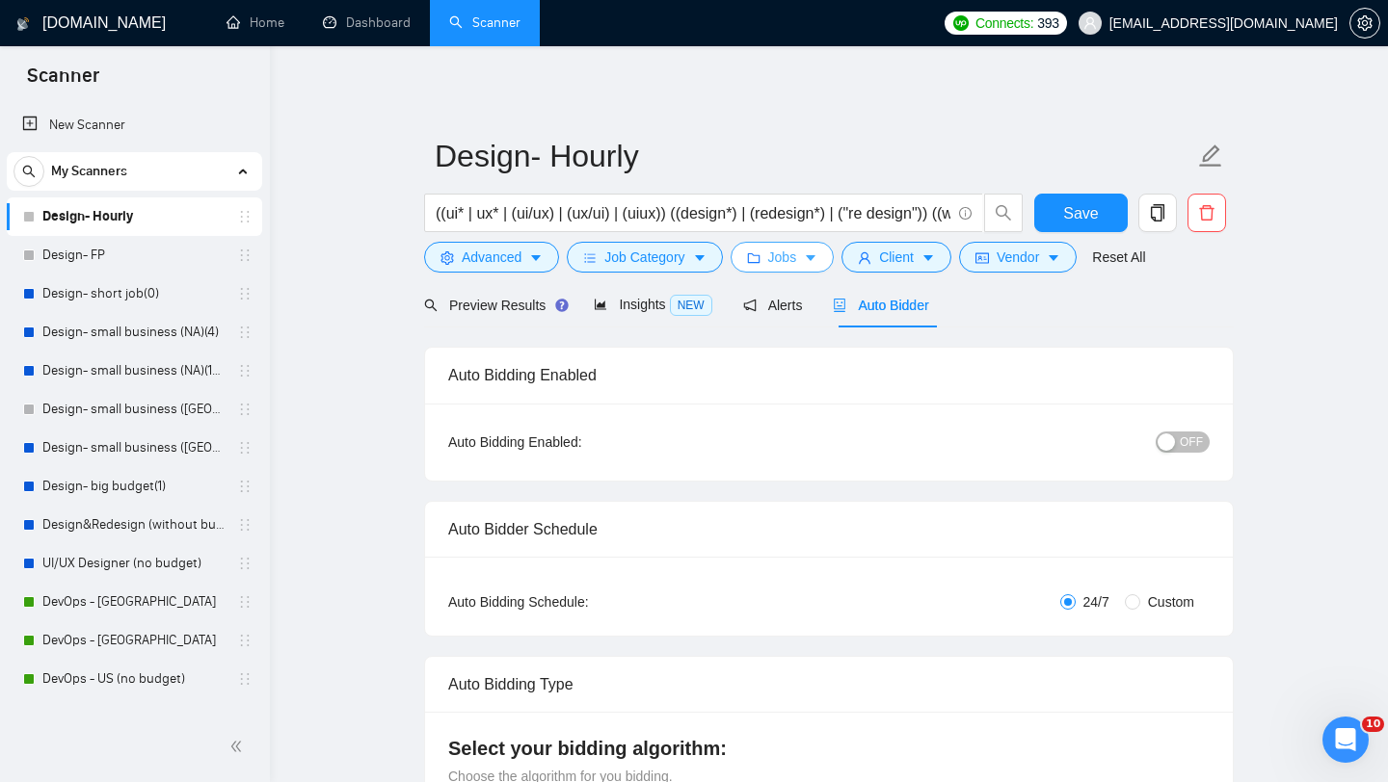
click at [760, 272] on button "Jobs" at bounding box center [782, 257] width 104 height 31
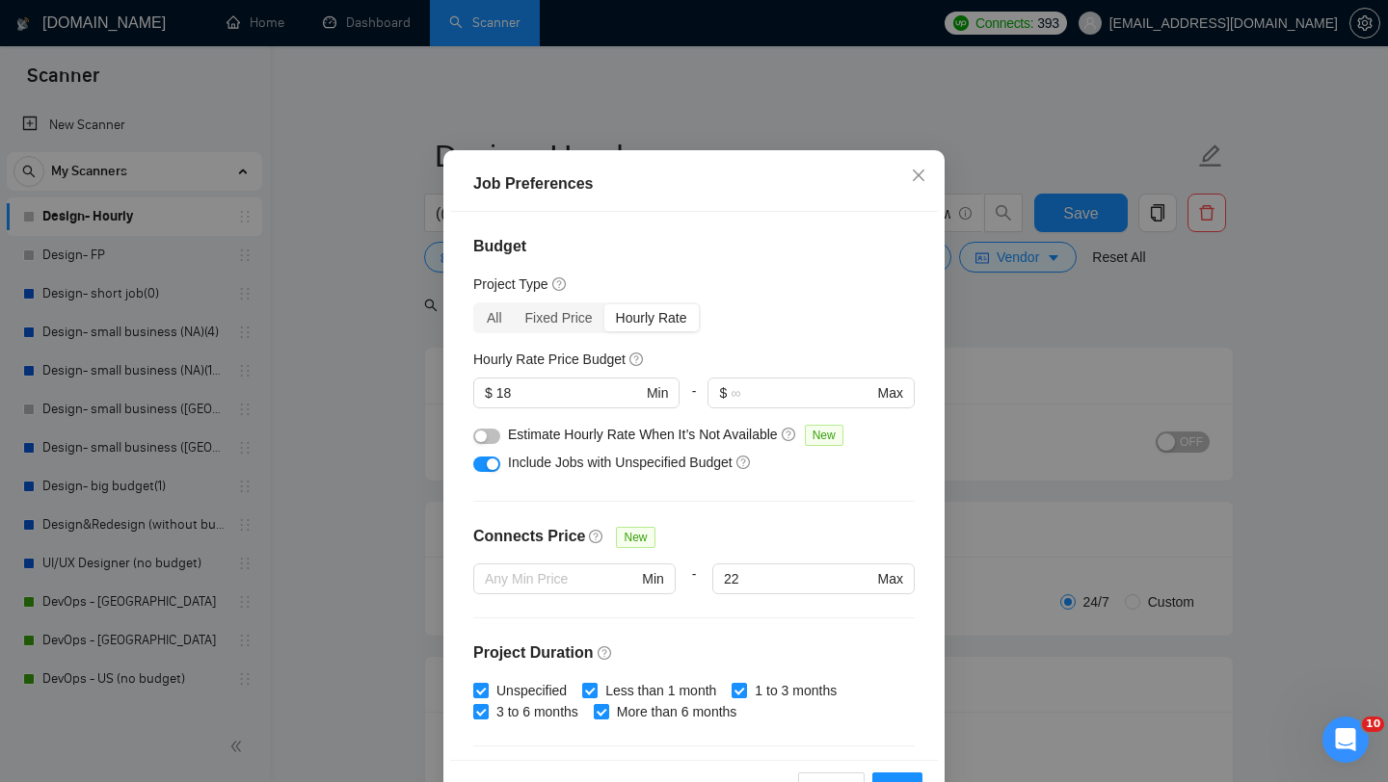
scroll to position [120, 0]
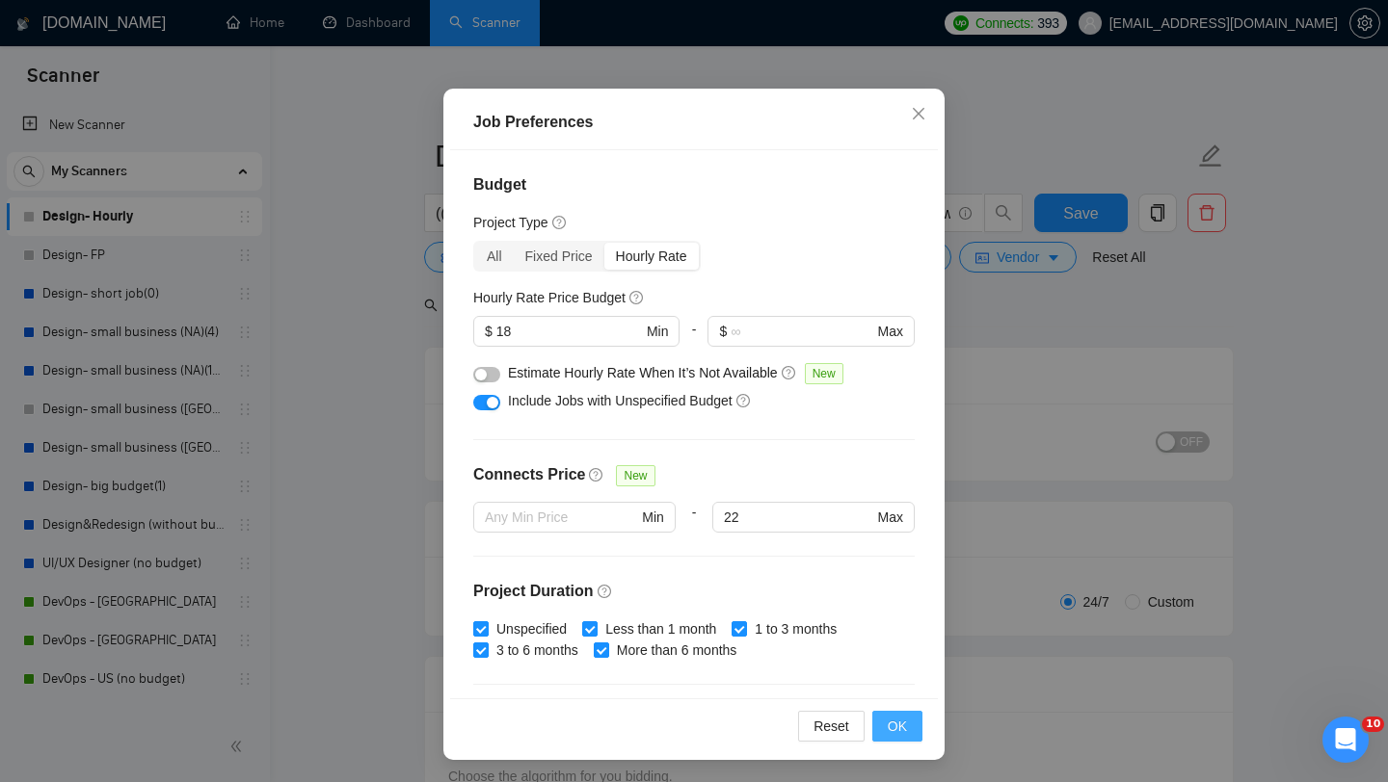
click at [901, 734] on span "OK" at bounding box center [896, 726] width 19 height 21
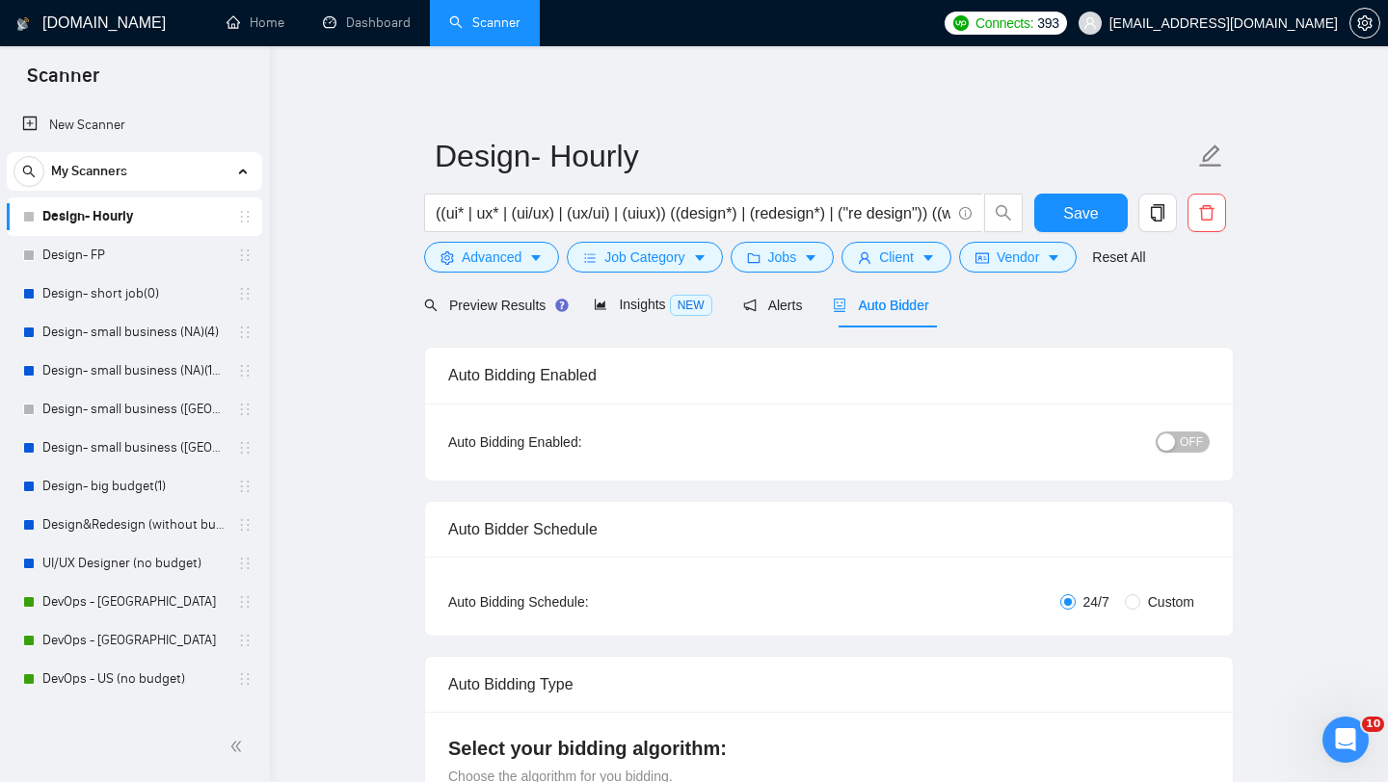
scroll to position [27, 0]
click at [1169, 443] on div "button" at bounding box center [1165, 442] width 17 height 17
click at [1084, 221] on span "Save" at bounding box center [1080, 213] width 35 height 24
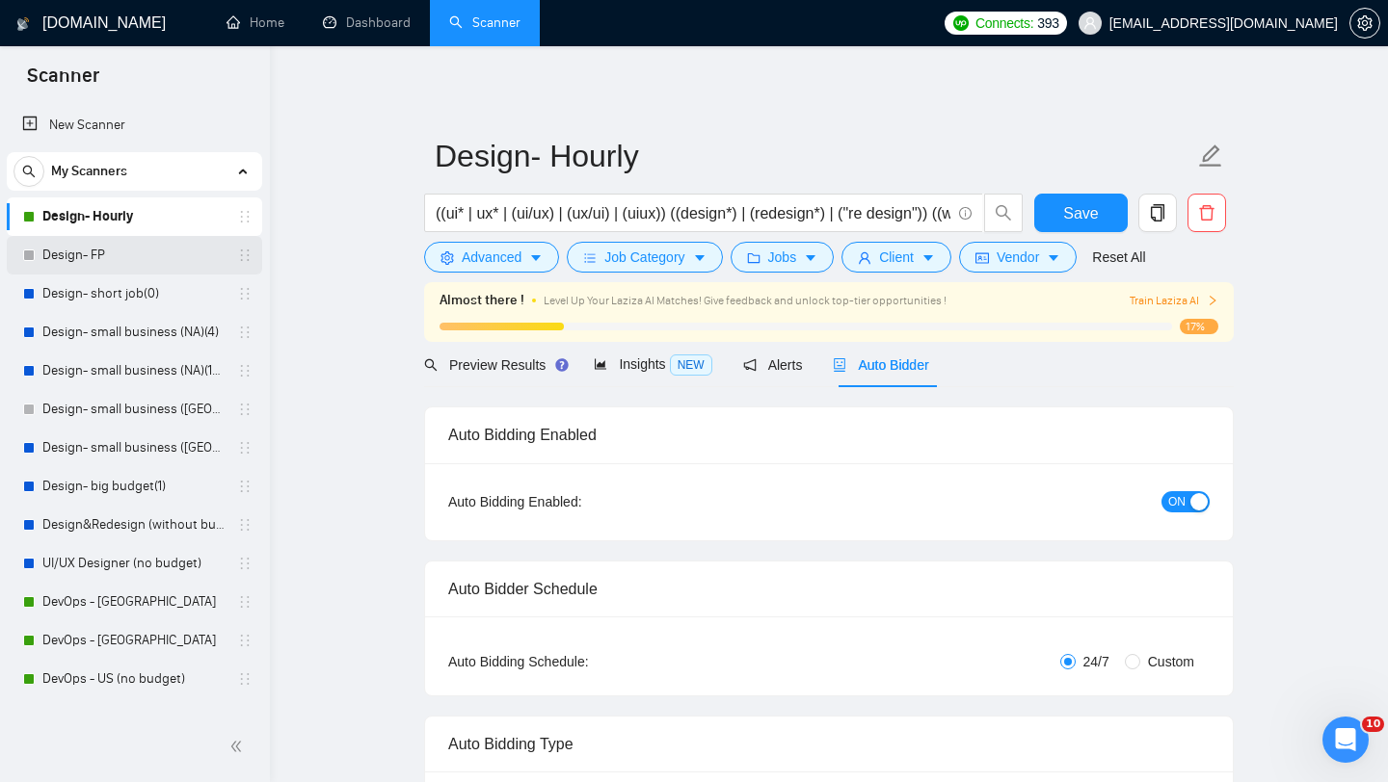
click at [72, 256] on link "Design- FP" at bounding box center [133, 255] width 183 height 39
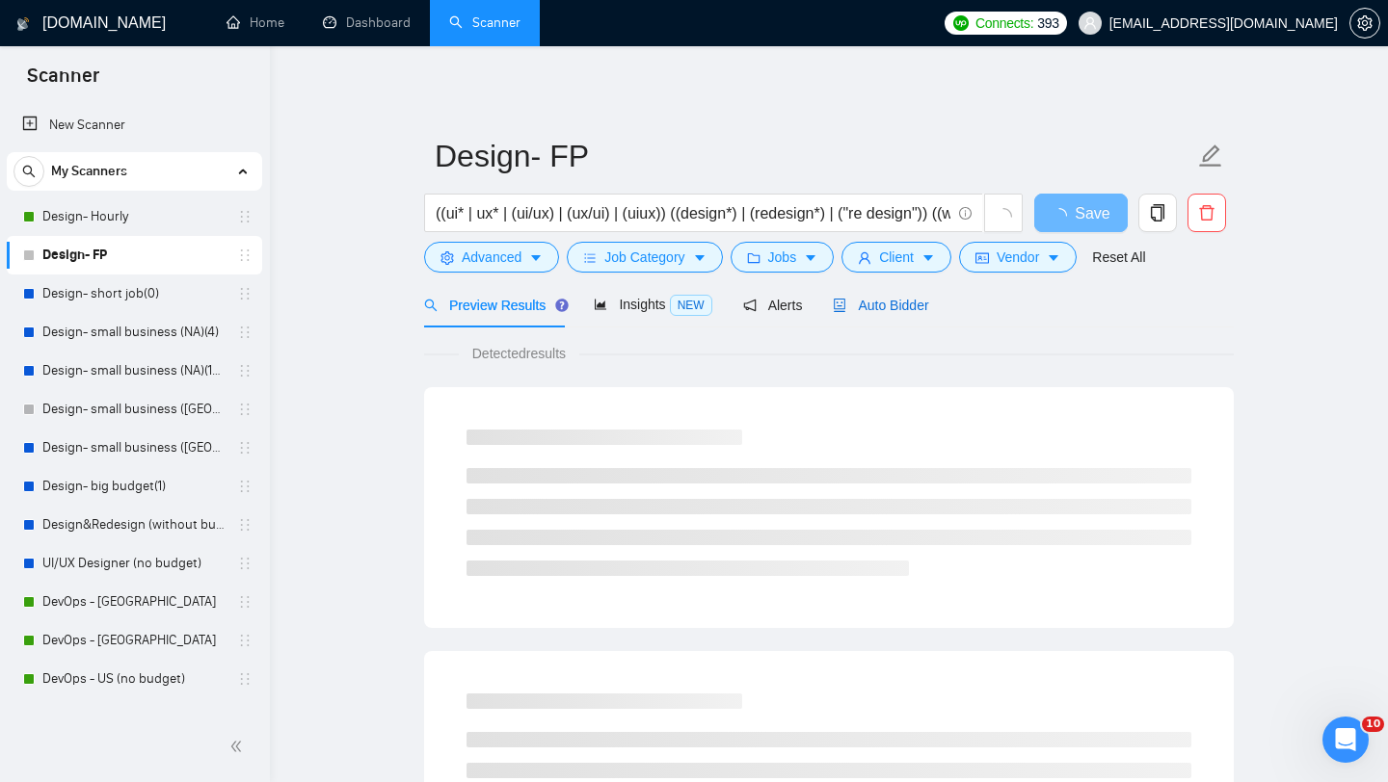
click at [906, 305] on span "Auto Bidder" at bounding box center [880, 305] width 95 height 15
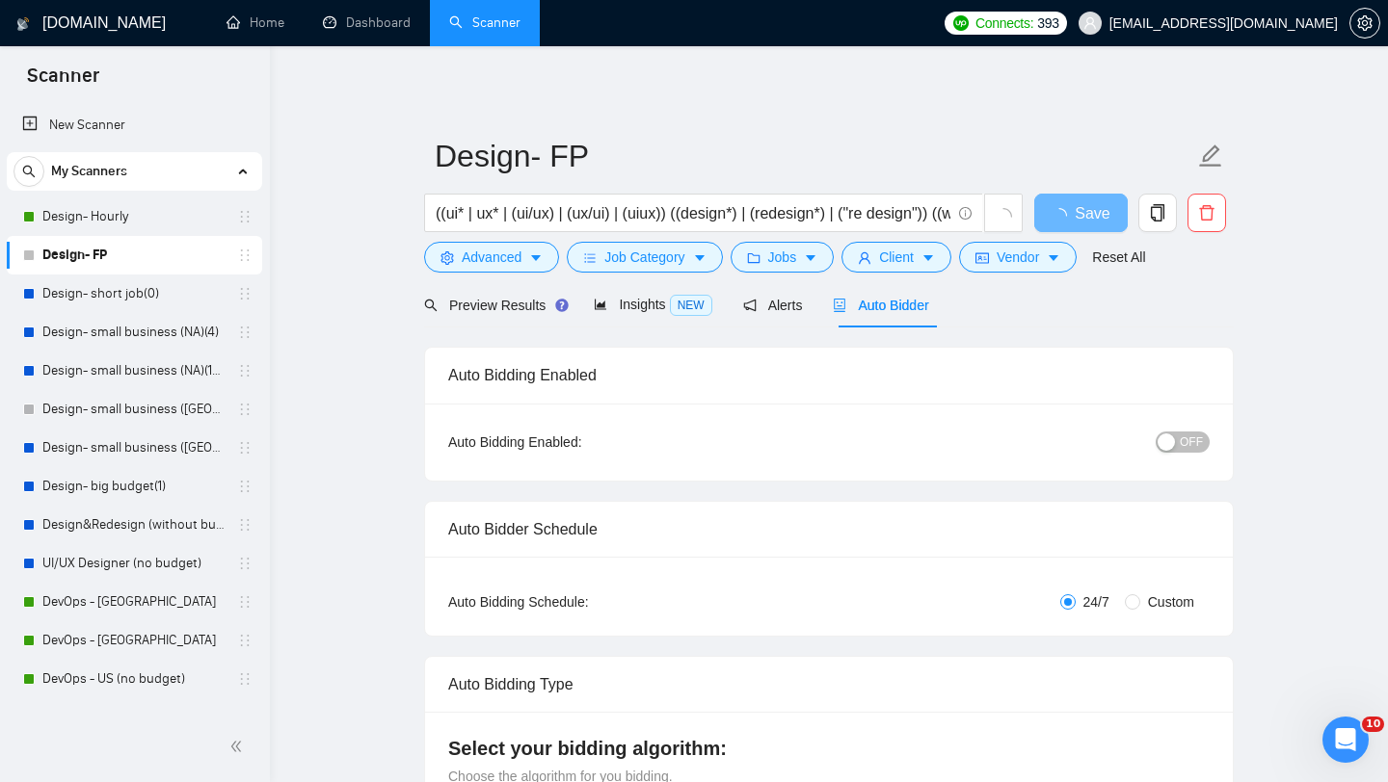
click at [1173, 441] on div "button" at bounding box center [1165, 442] width 17 height 17
click at [1082, 206] on span "Save" at bounding box center [1080, 213] width 35 height 24
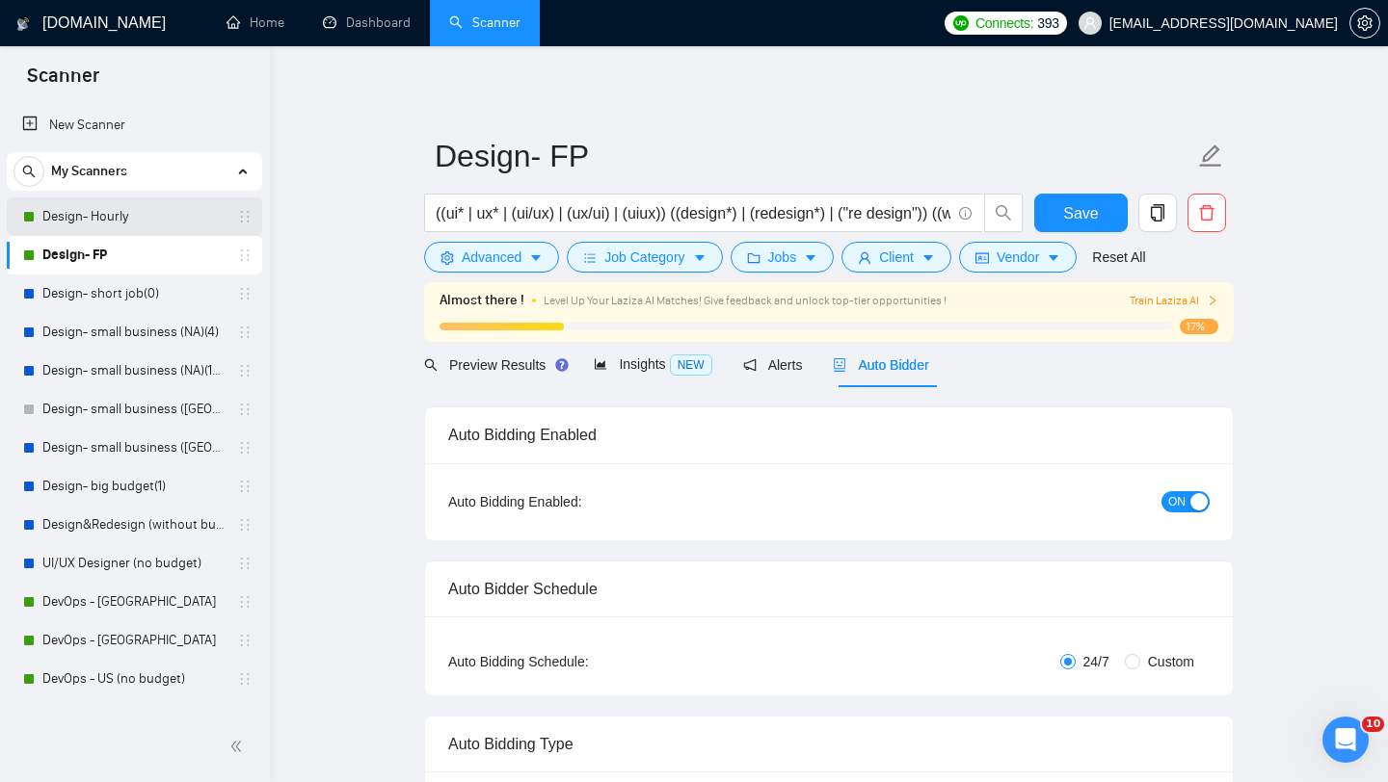
click at [128, 214] on link "Design- Hourly" at bounding box center [133, 217] width 183 height 39
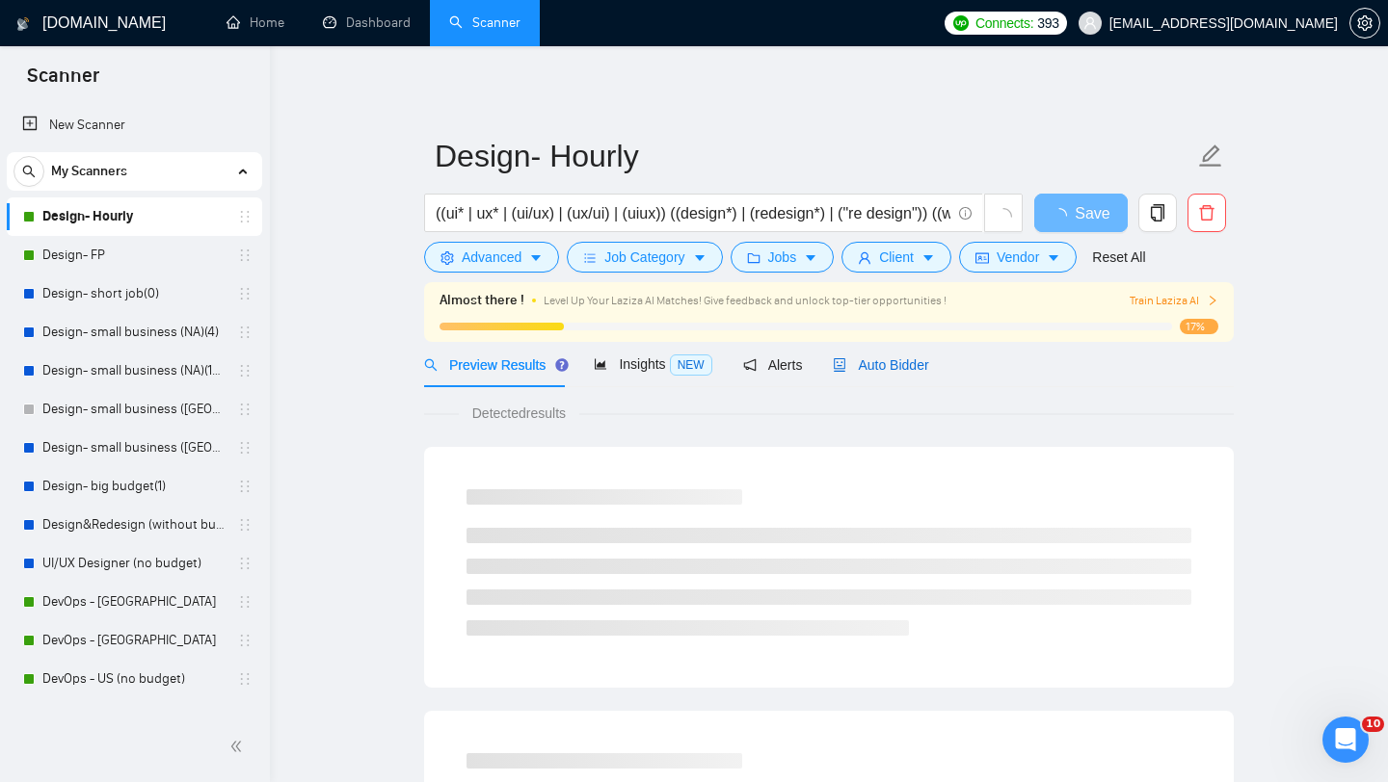
click at [901, 372] on span "Auto Bidder" at bounding box center [880, 364] width 95 height 15
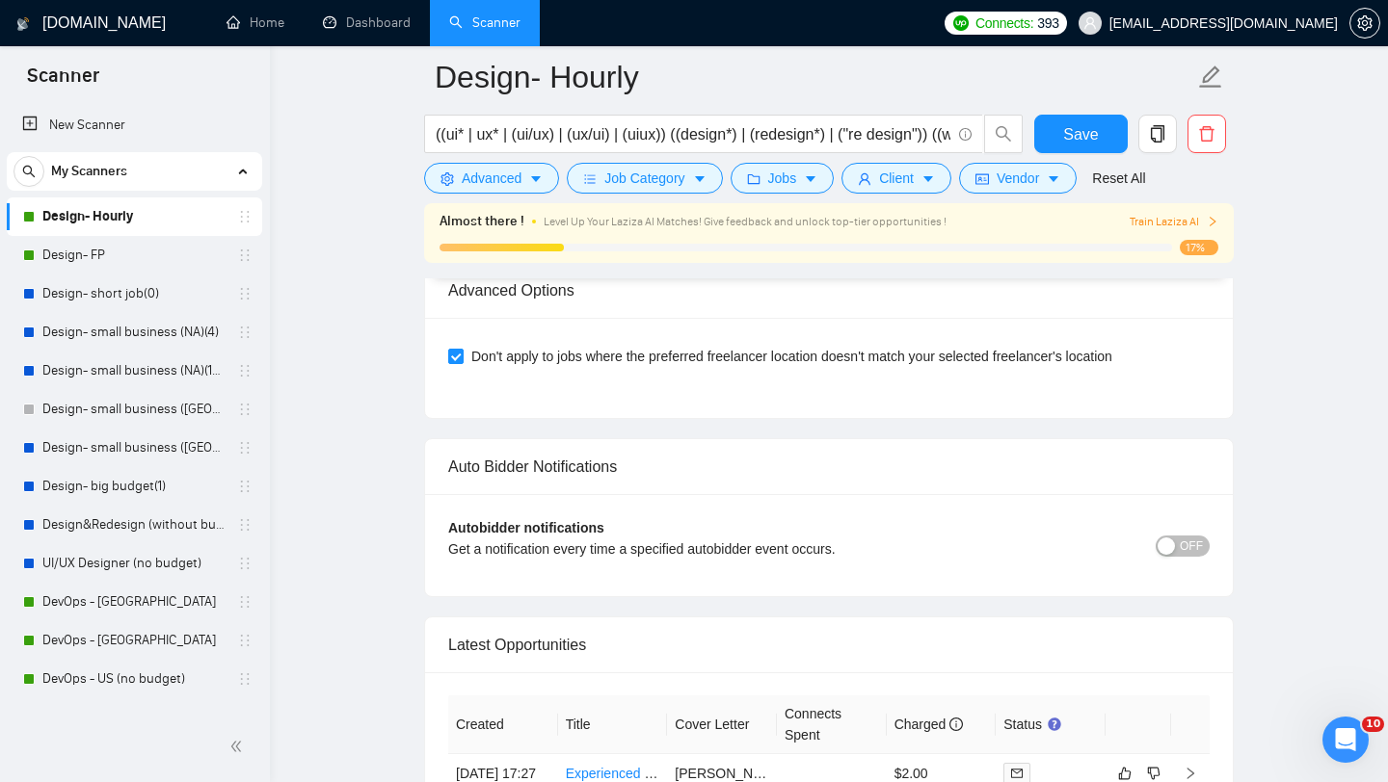
scroll to position [4827, 0]
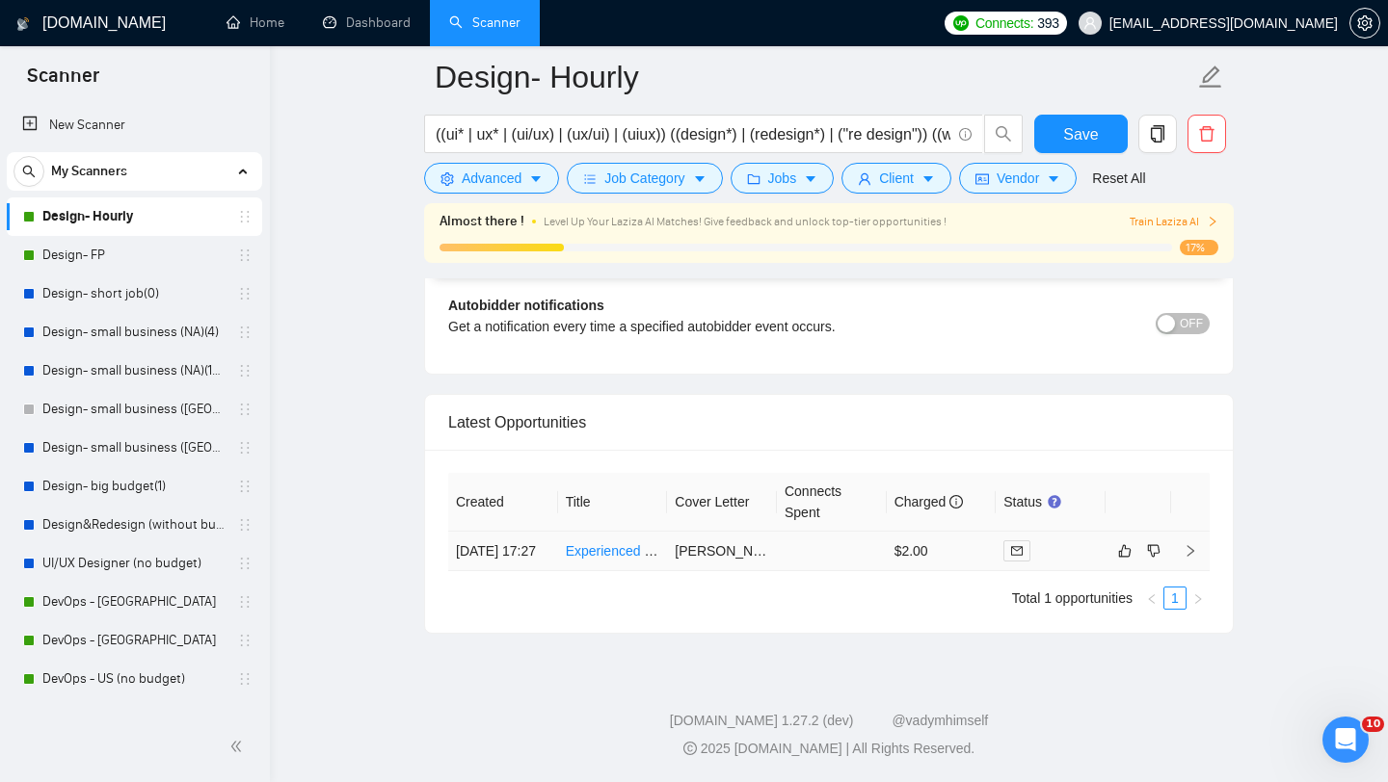
click at [598, 563] on td "Experienced UX designer for saas & AI solution" at bounding box center [613, 552] width 110 height 40
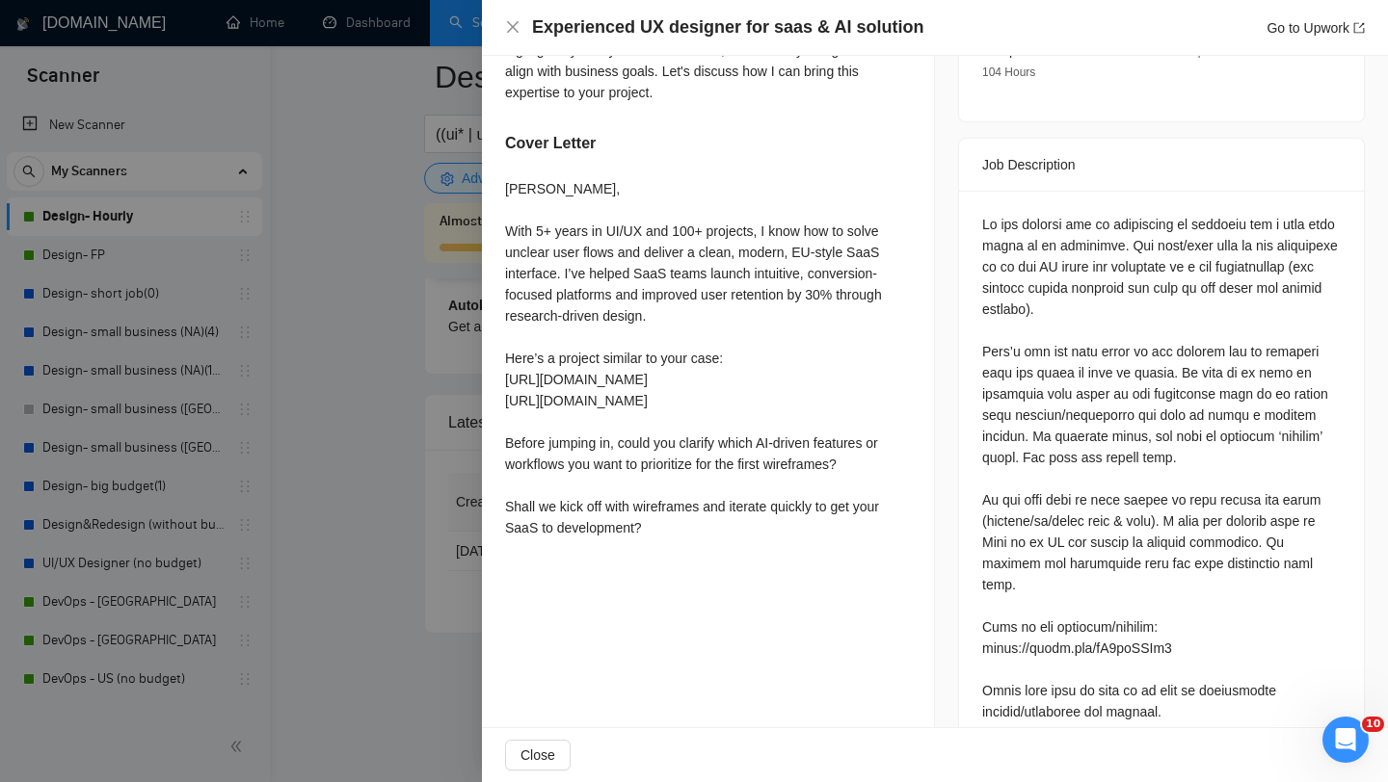
scroll to position [746, 0]
click at [514, 33] on icon "close" at bounding box center [512, 26] width 15 height 15
